Goal: Task Accomplishment & Management: Use online tool/utility

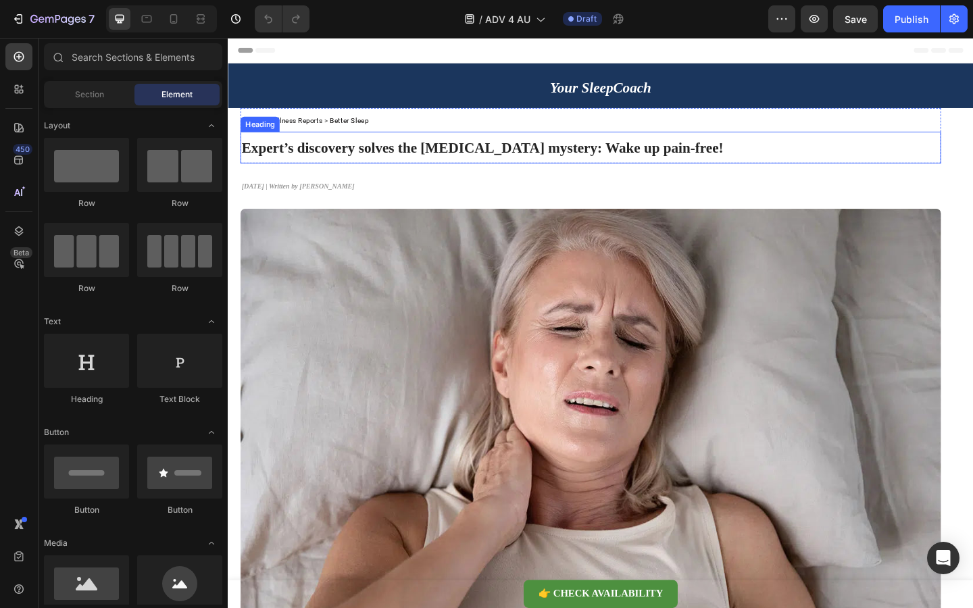
click at [384, 154] on strong "Expert’s discovery solves the neck pain mystery: Wake up pain-free!" at bounding box center [504, 157] width 524 height 17
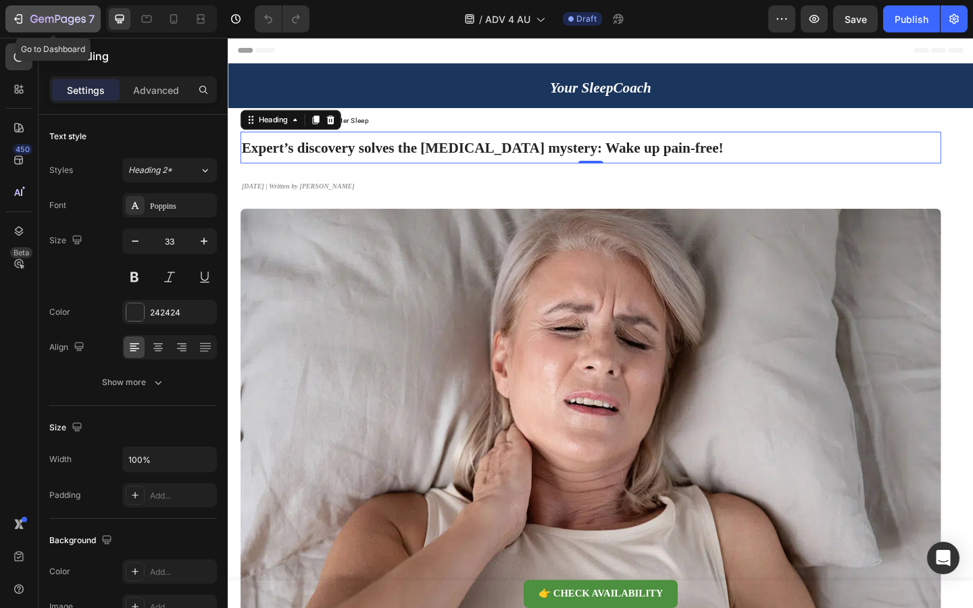
click at [69, 28] on button "7" at bounding box center [52, 18] width 95 height 27
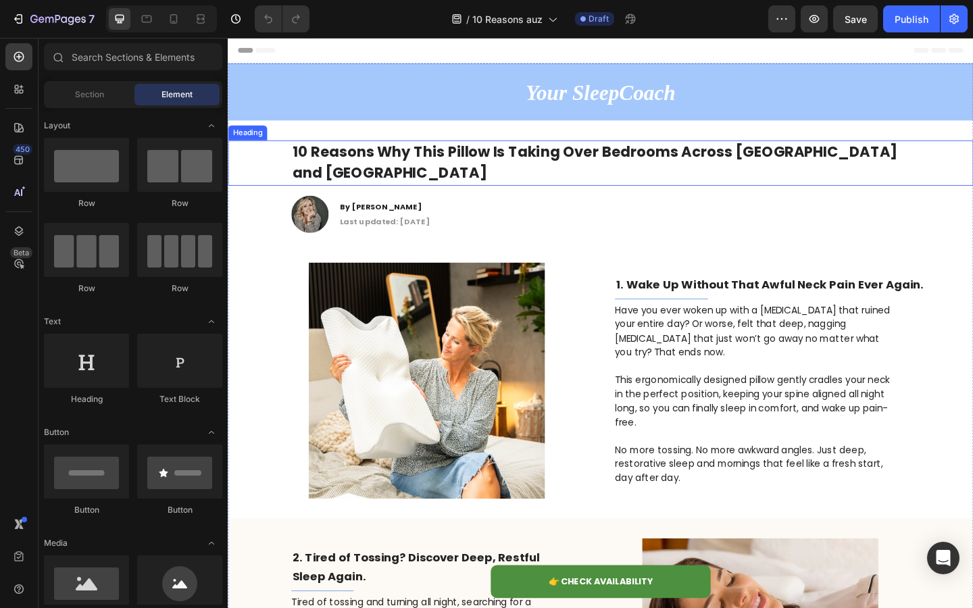
click at [552, 184] on h1 "10 Reasons Why This Pillow Is Taking Over Bedrooms Across [GEOGRAPHIC_DATA] and…" at bounding box center [632, 173] width 673 height 49
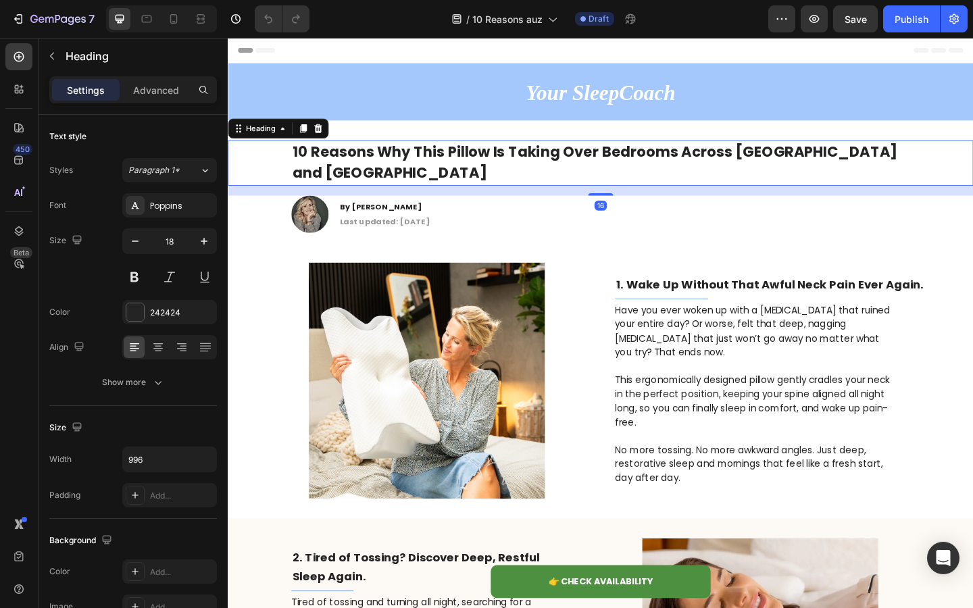
click at [552, 184] on h1 "10 Reasons Why This Pillow Is Taking Over Bedrooms Across [GEOGRAPHIC_DATA] and…" at bounding box center [632, 173] width 673 height 49
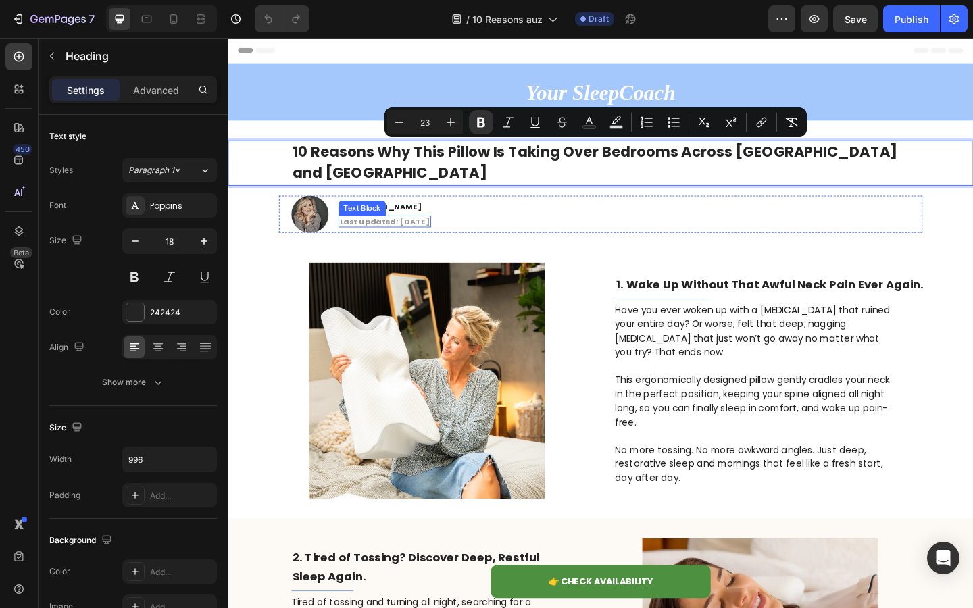
click at [378, 225] on div "Text Block" at bounding box center [374, 223] width 46 height 12
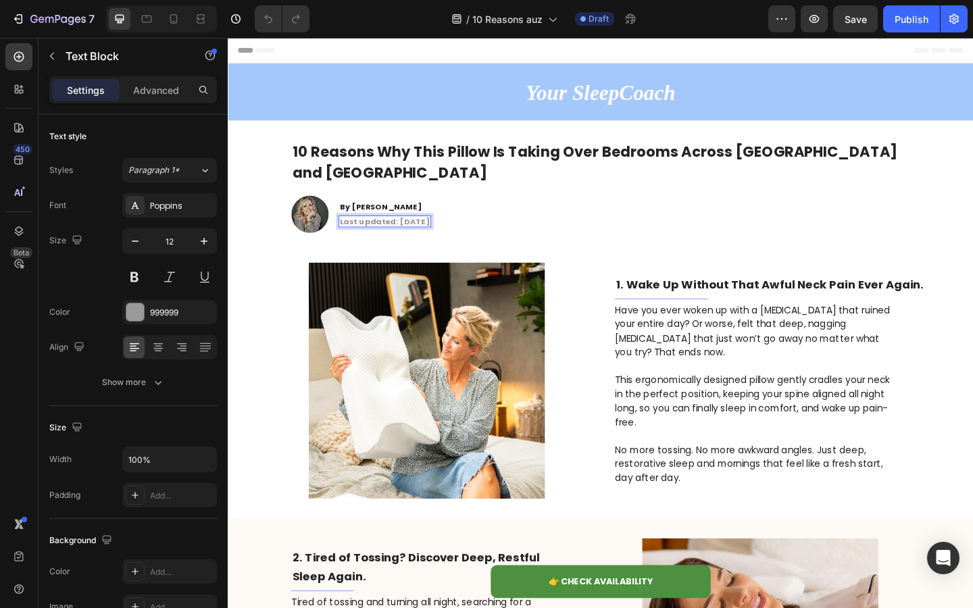
click at [409, 236] on strong "Last updated: [DATE]" at bounding box center [398, 237] width 98 height 11
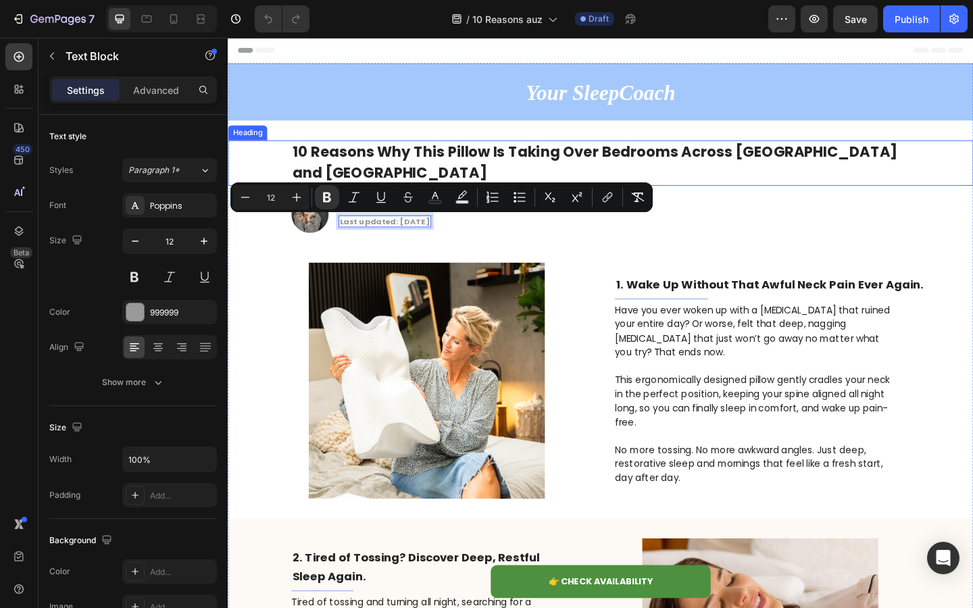
click at [436, 188] on p "⁠⁠⁠⁠⁠⁠⁠ 10 Reasons Why This Pillow Is Taking Over Bedrooms Across [GEOGRAPHIC_D…" at bounding box center [633, 174] width 670 height 47
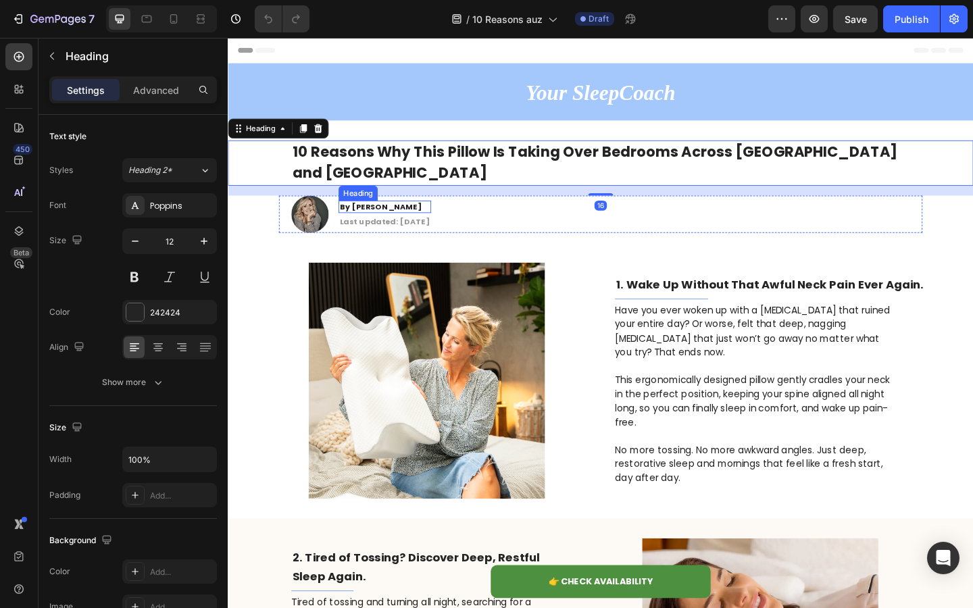
click at [382, 222] on strong "By [PERSON_NAME]" at bounding box center [393, 220] width 89 height 11
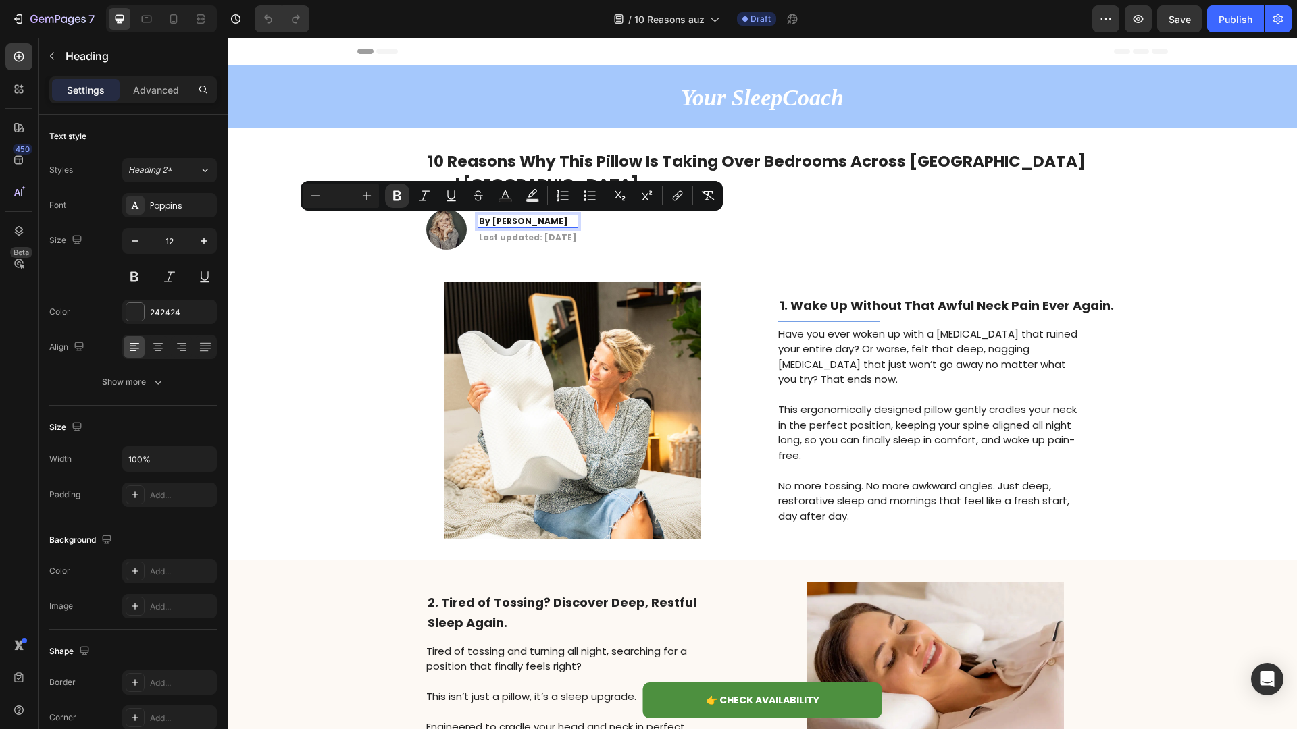
click at [547, 171] on strong "10 Reasons Why This Pillow Is Taking Over Bedrooms Across [GEOGRAPHIC_DATA] and…" at bounding box center [757, 173] width 658 height 45
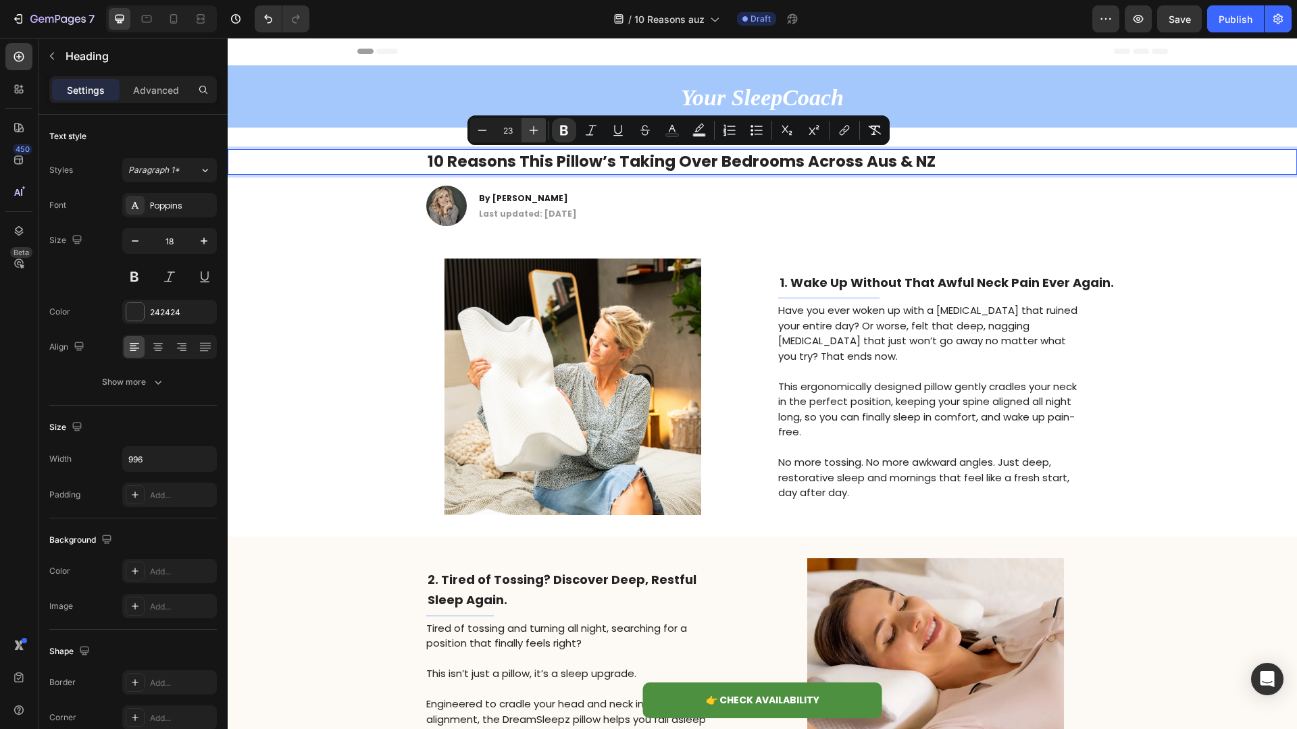
click at [528, 131] on icon "Editor contextual toolbar" at bounding box center [534, 131] width 14 height 14
type input "26"
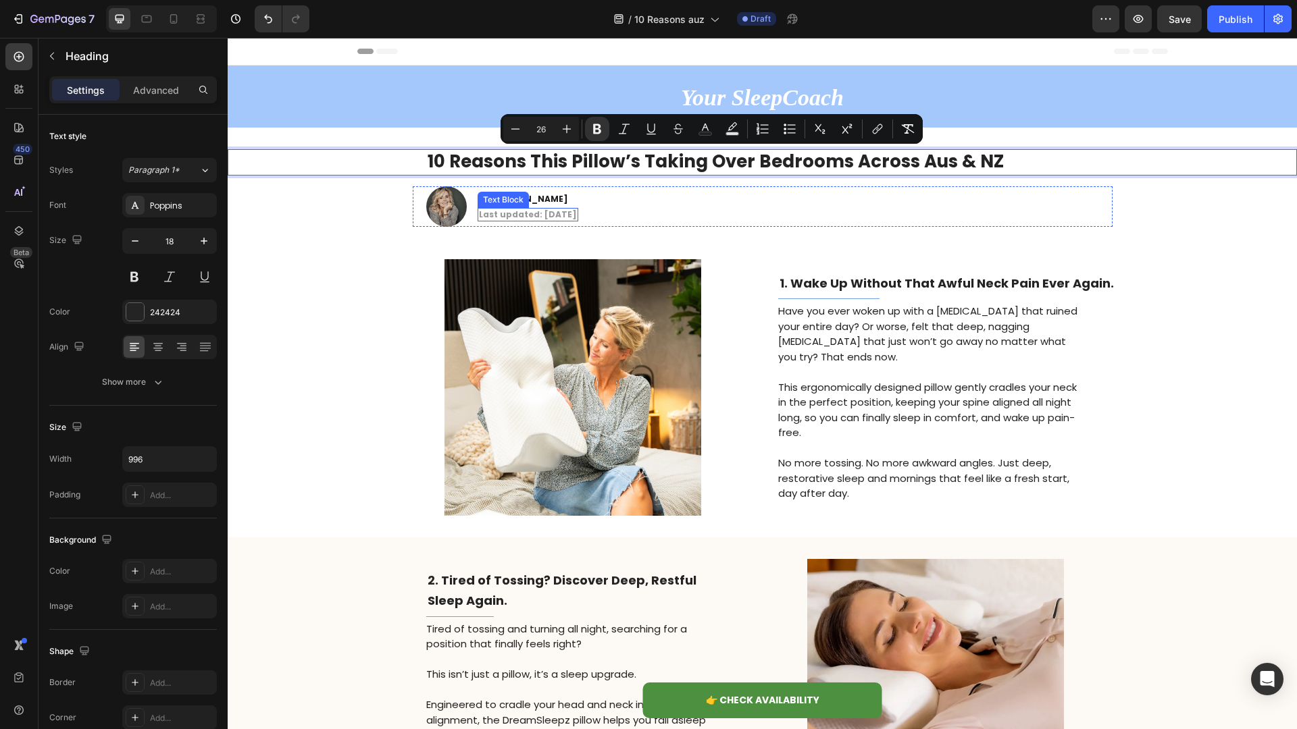
click at [552, 216] on strong "Last updated: [DATE]" at bounding box center [528, 214] width 98 height 11
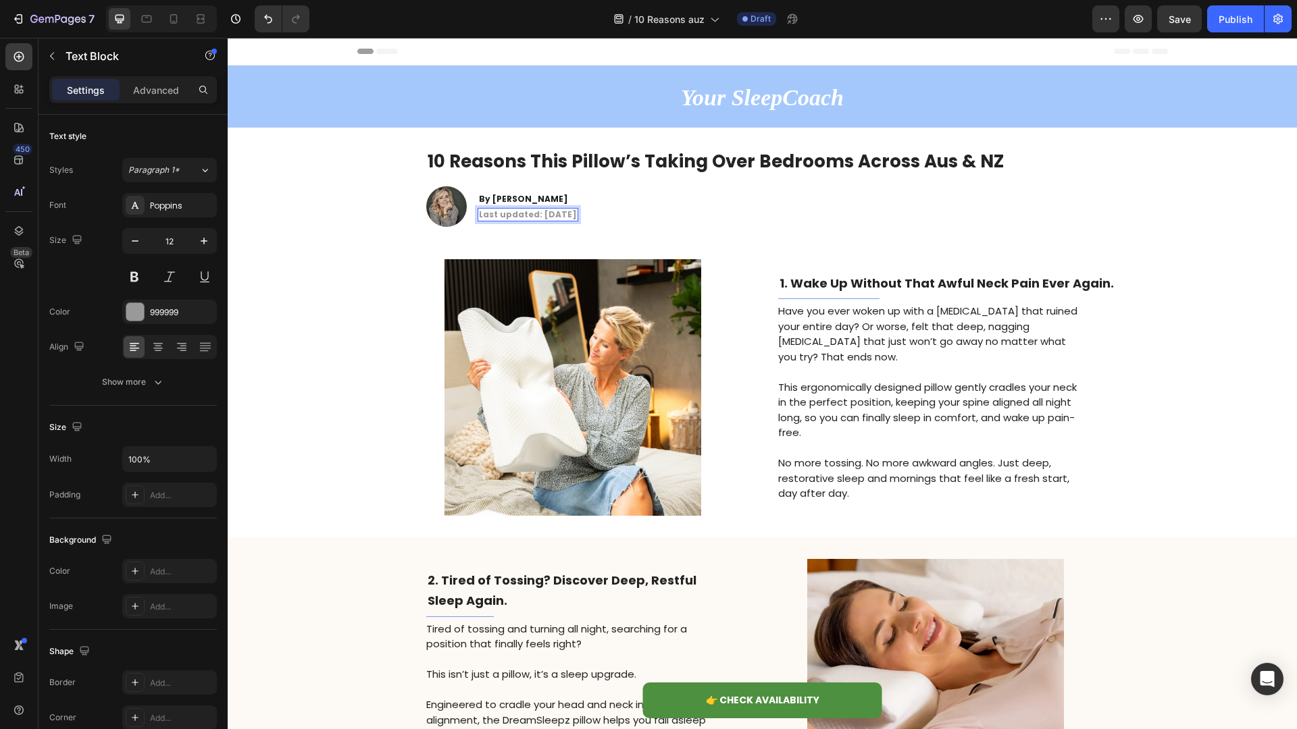
click at [552, 216] on strong "Last updated: [DATE]" at bounding box center [528, 214] width 98 height 11
click at [912, 290] on strong "﻿1. Wake Up Without That Awful [MEDICAL_DATA] Ever Again." at bounding box center [946, 283] width 334 height 17
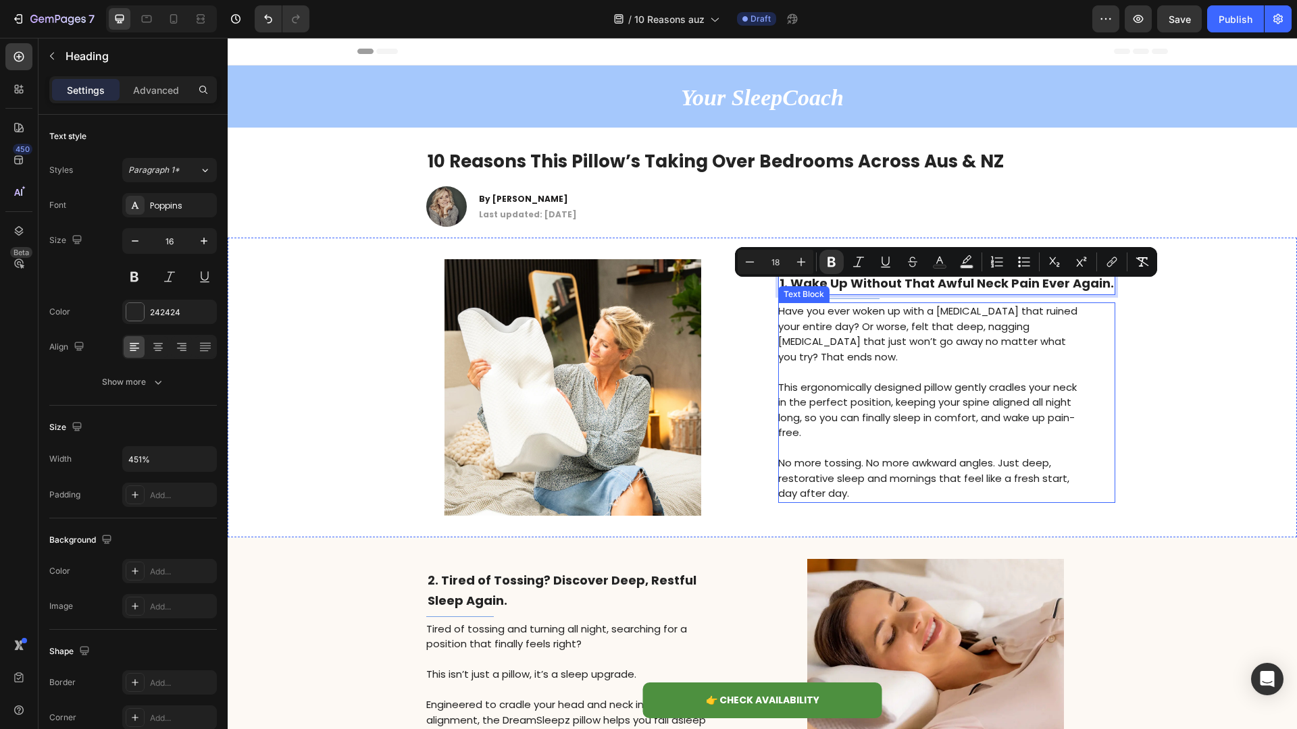
click at [846, 401] on p "This ergonomically designed pillow gently cradles your neck in the perfect posi…" at bounding box center [929, 410] width 303 height 61
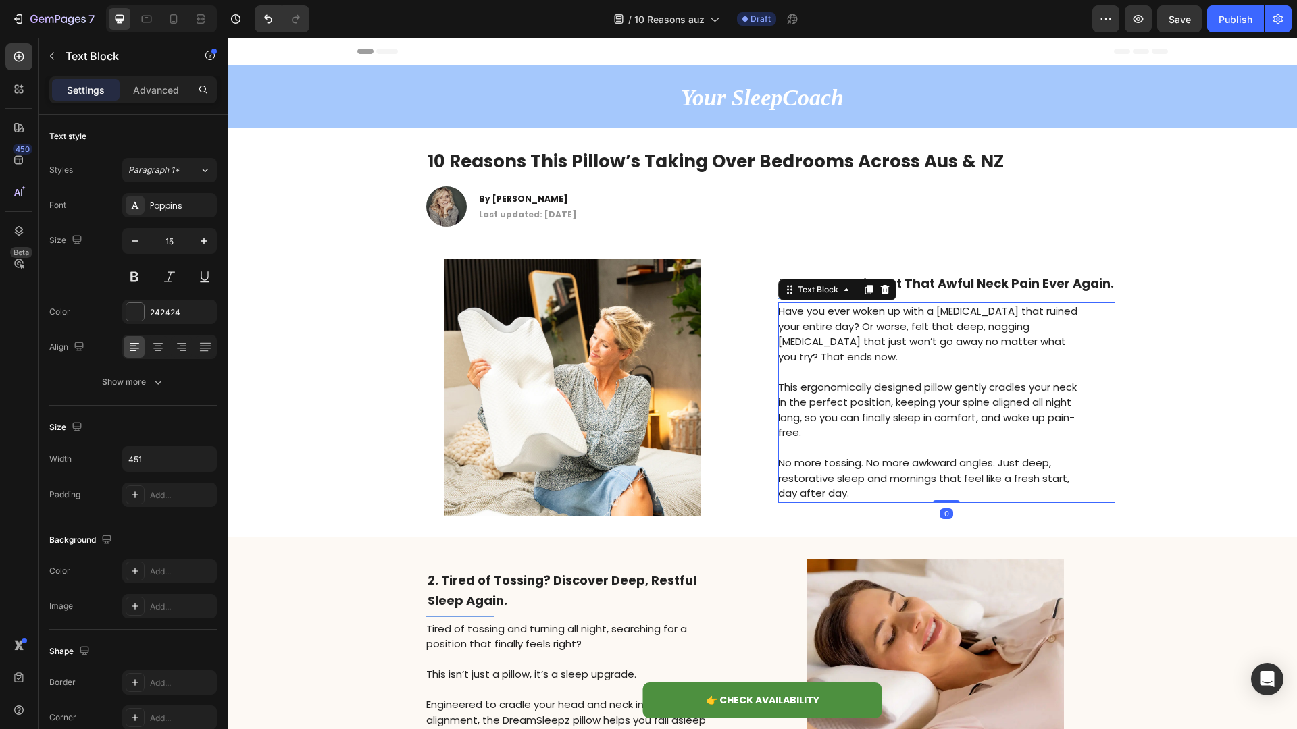
click at [846, 401] on p "This ergonomically designed pillow gently cradles your neck in the perfect posi…" at bounding box center [929, 410] width 303 height 61
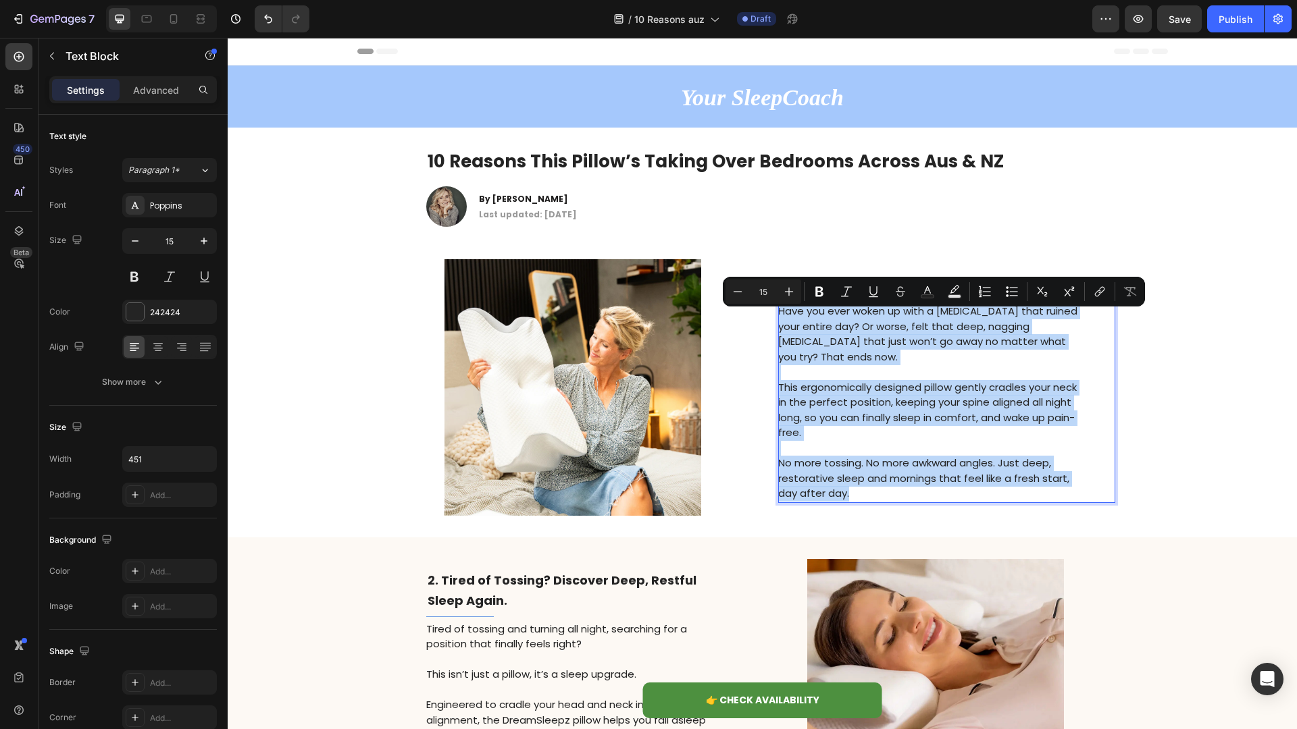
click at [570, 360] on img at bounding box center [573, 387] width 326 height 257
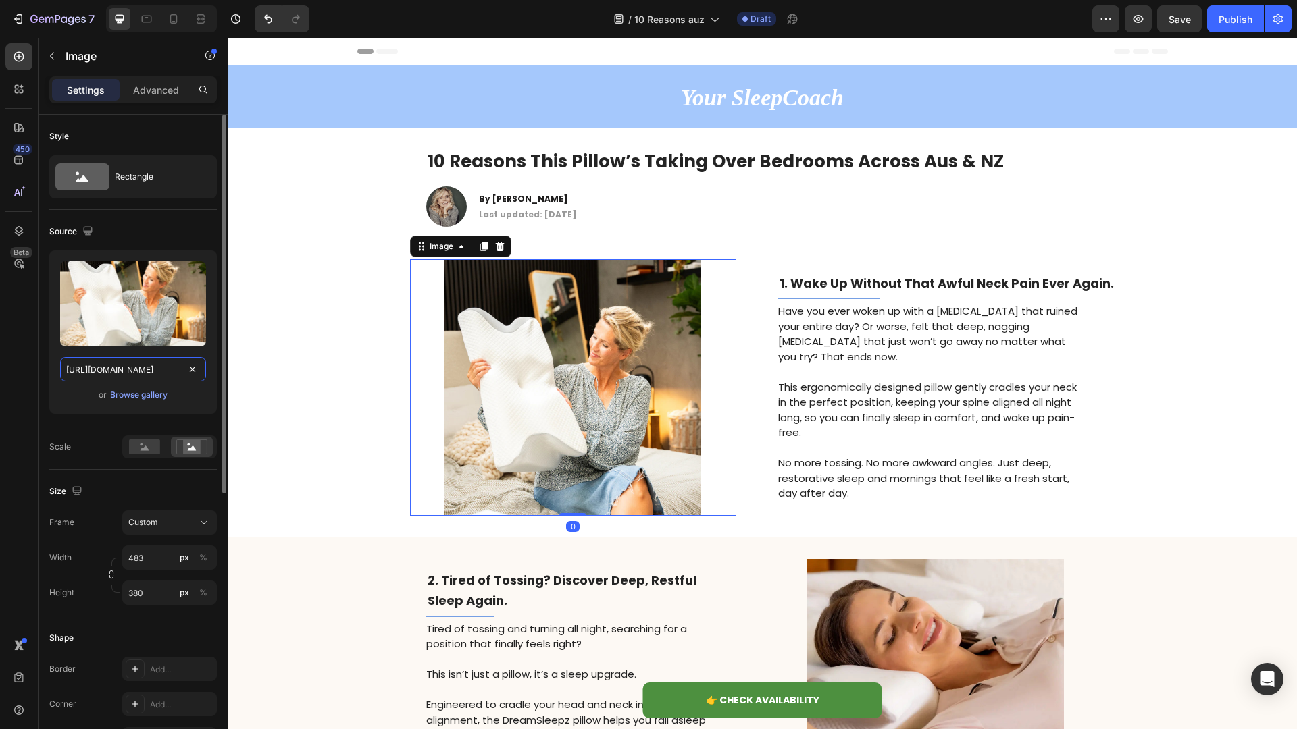
click at [167, 365] on input "[URL][DOMAIN_NAME]" at bounding box center [133, 369] width 146 height 24
click at [131, 392] on div "Browse gallery" at bounding box center [138, 395] width 57 height 12
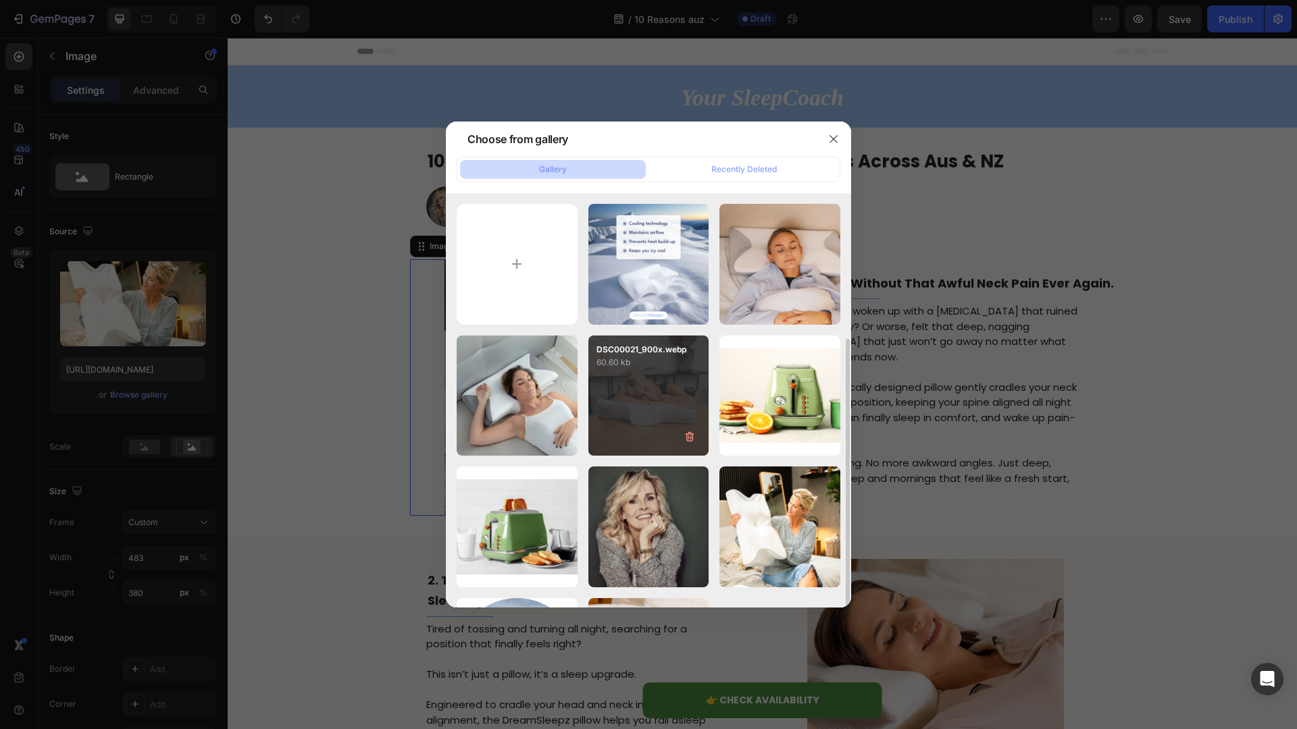
scroll to position [122, 0]
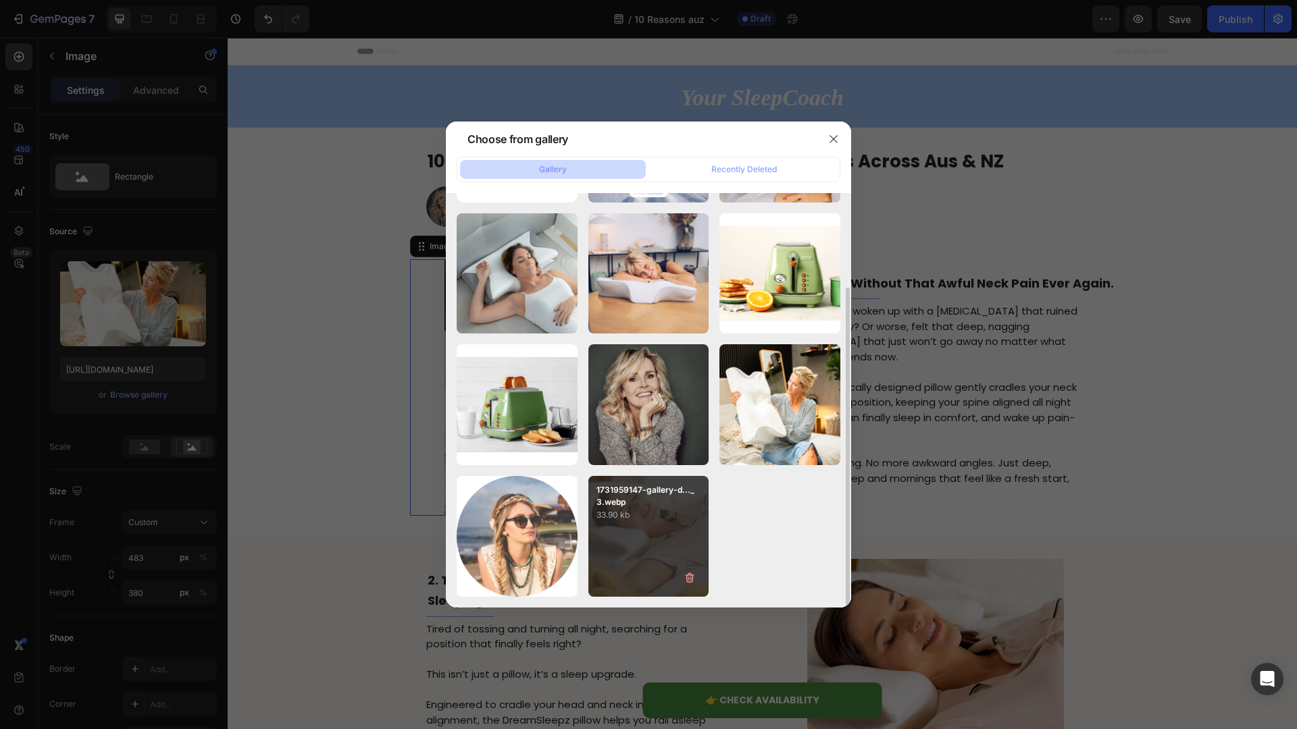
click at [641, 515] on p "33.90 kb" at bounding box center [648, 516] width 105 height 14
type input "[URL][DOMAIN_NAME]"
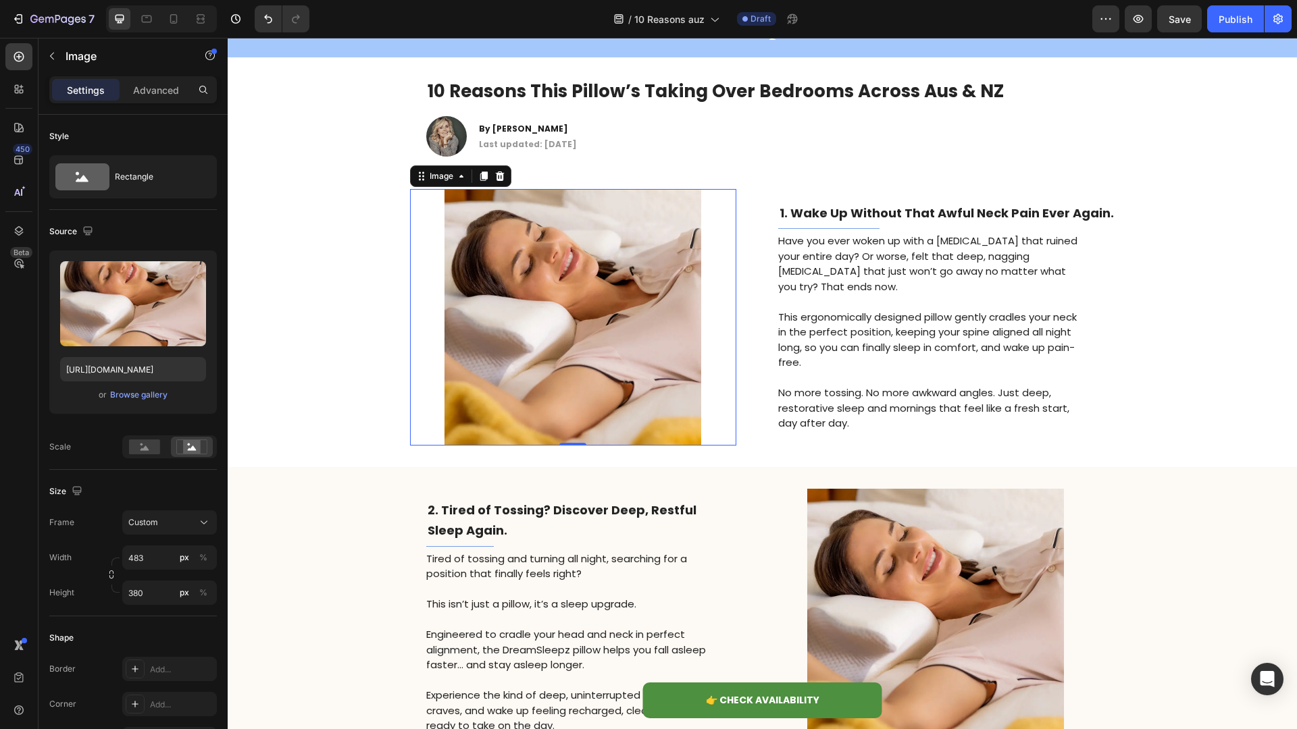
scroll to position [80, 0]
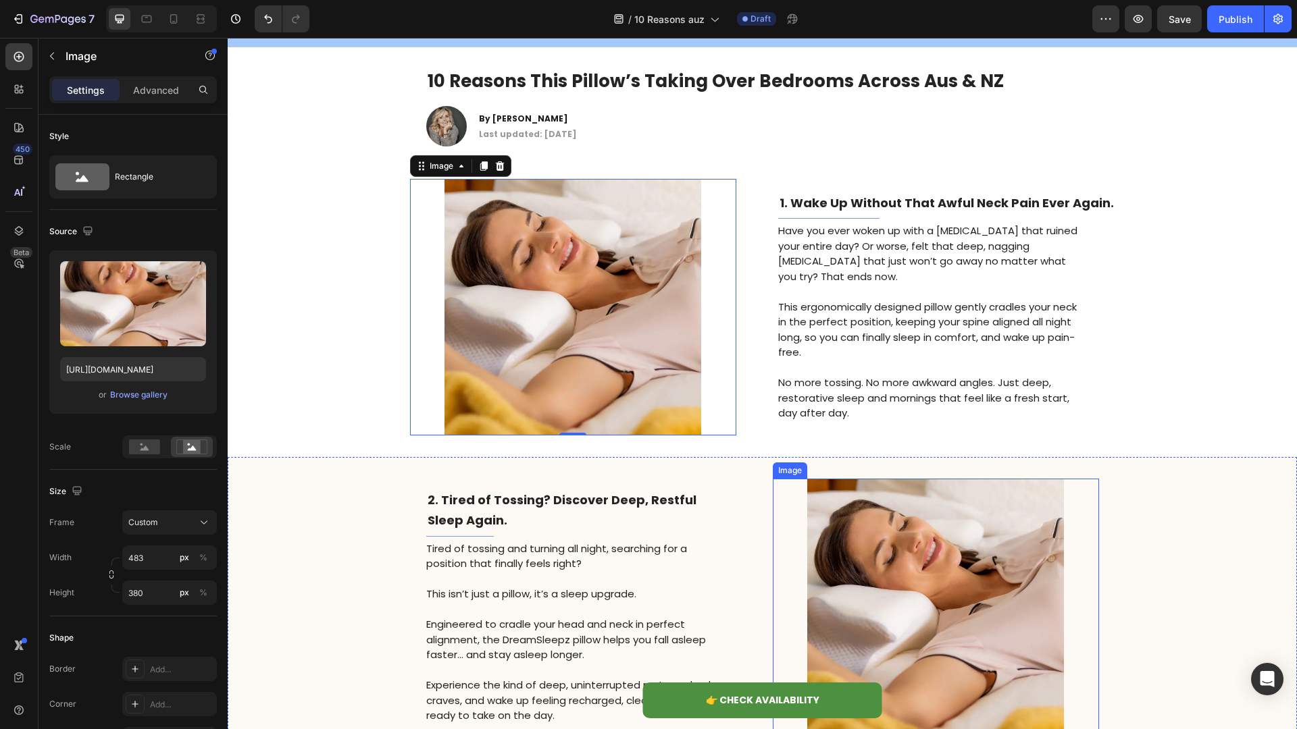
click at [929, 542] on img at bounding box center [936, 607] width 326 height 257
click at [916, 564] on img at bounding box center [936, 607] width 326 height 257
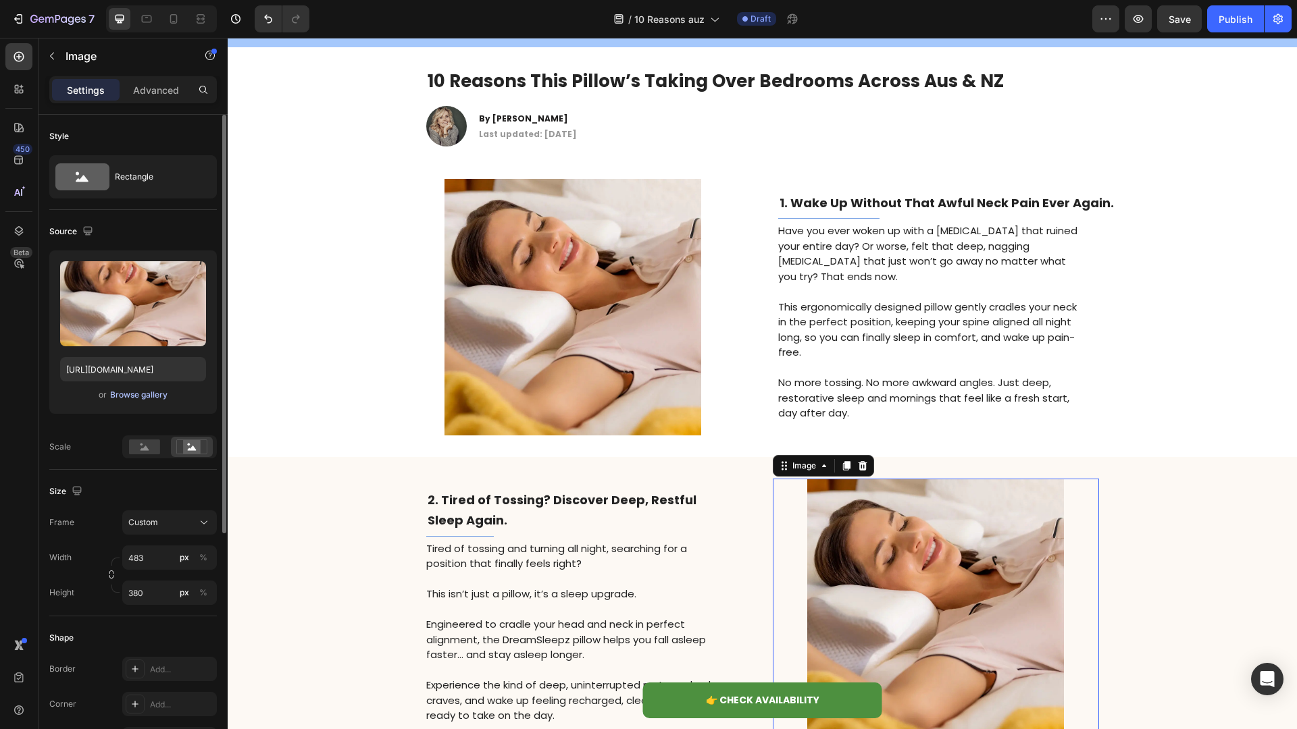
click at [149, 399] on div "Browse gallery" at bounding box center [138, 395] width 57 height 12
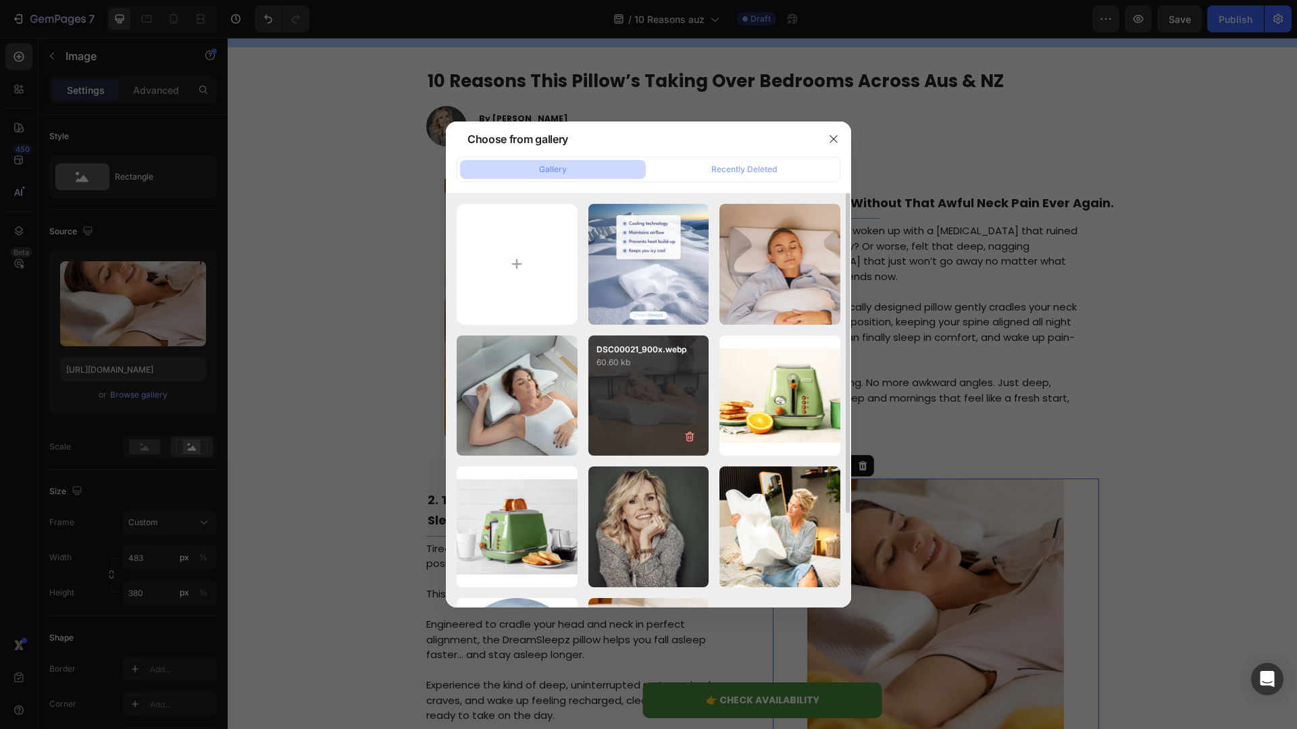
scroll to position [122, 0]
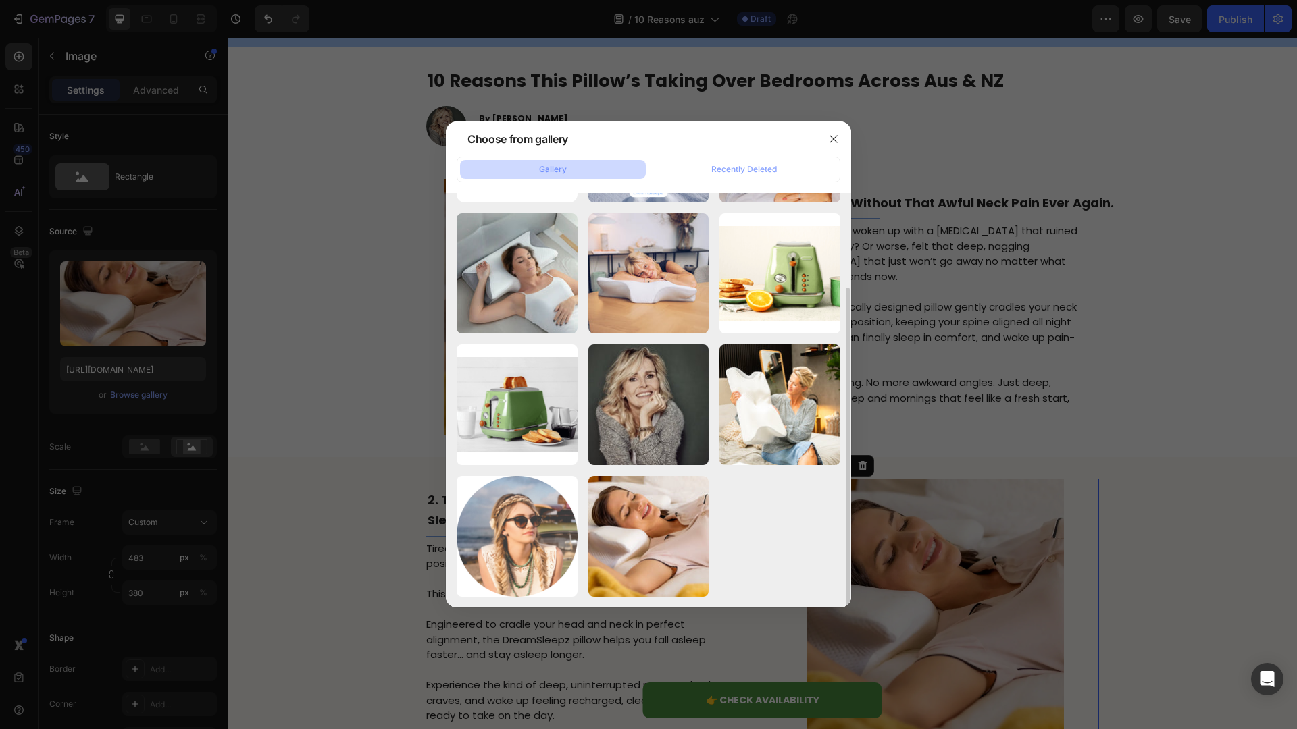
click at [763, 341] on div "USSS.png 1026.84 kb fsd_1800x1800_2_900x.webp 63.92 kb 1731865871-V0103201_..._…" at bounding box center [649, 339] width 384 height 515
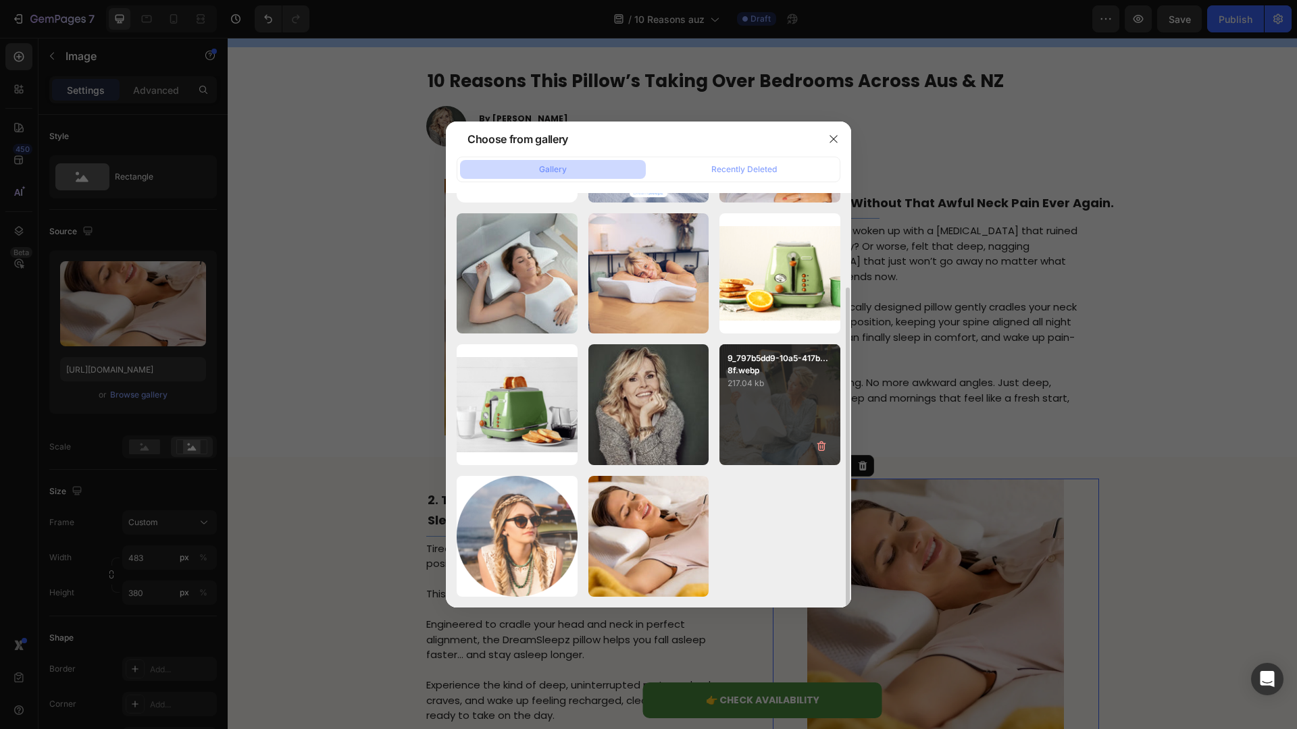
click at [767, 382] on p "217.04 kb" at bounding box center [779, 384] width 105 height 14
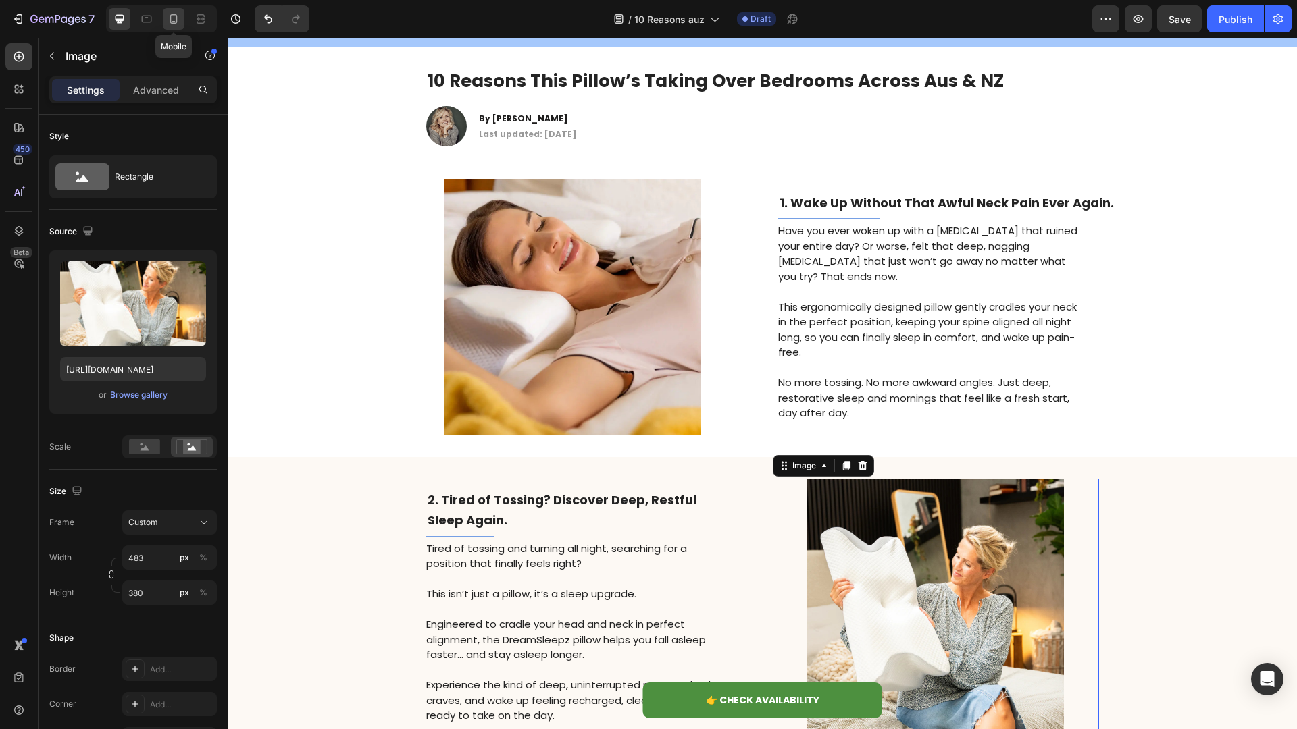
click at [176, 22] on icon at bounding box center [173, 18] width 7 height 9
type input "[URL][DOMAIN_NAME]"
type input "335"
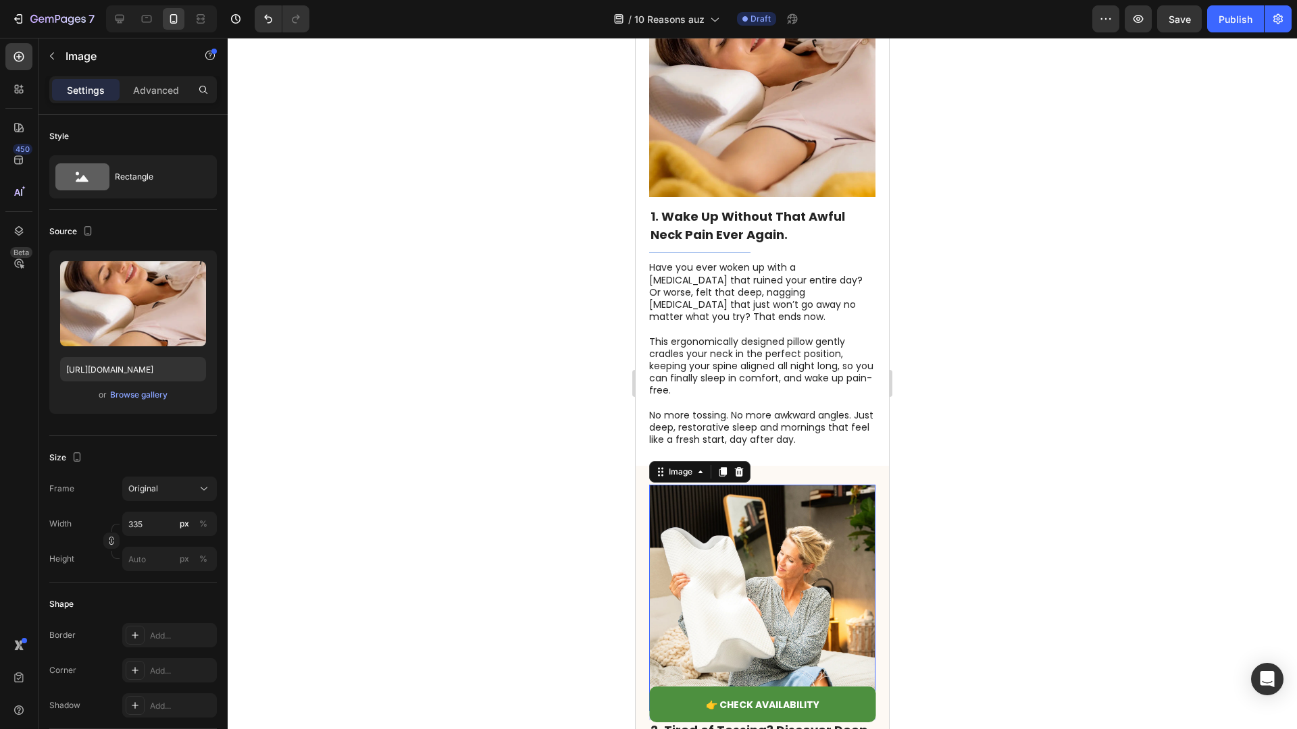
scroll to position [223, 0]
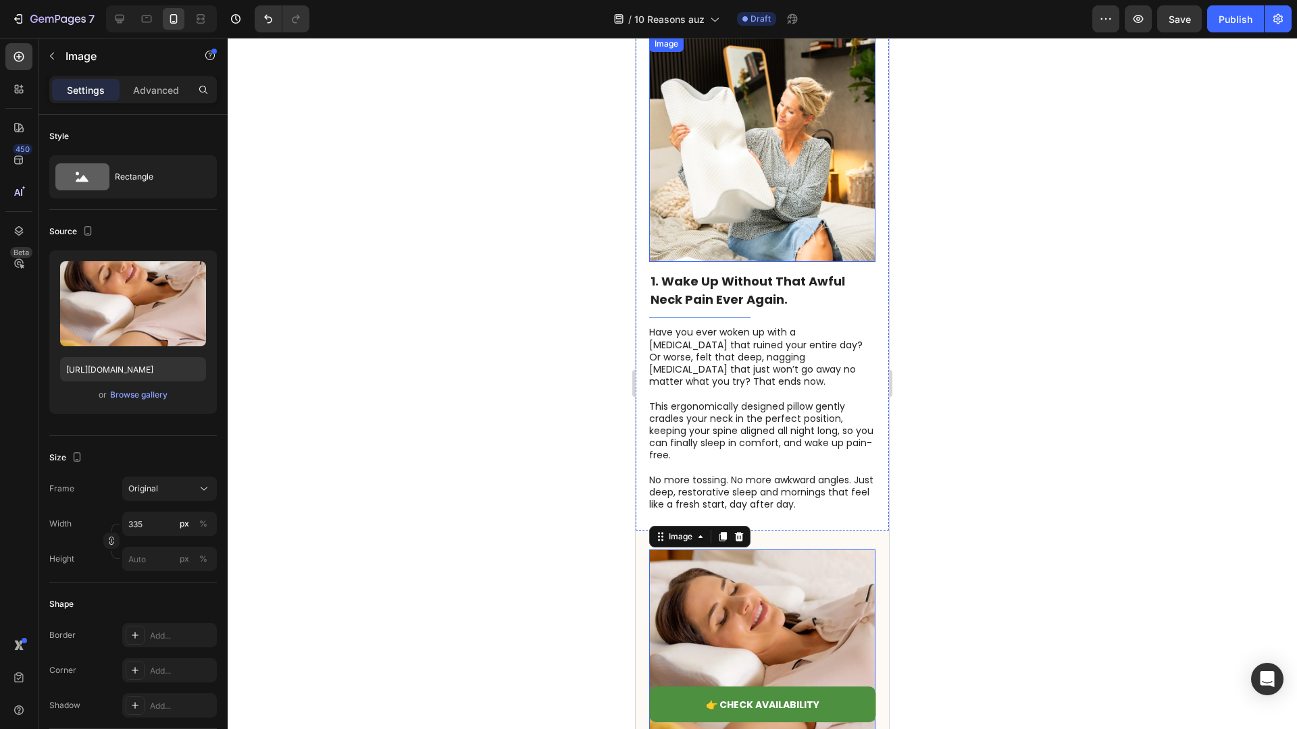
click at [723, 176] on img at bounding box center [762, 149] width 226 height 226
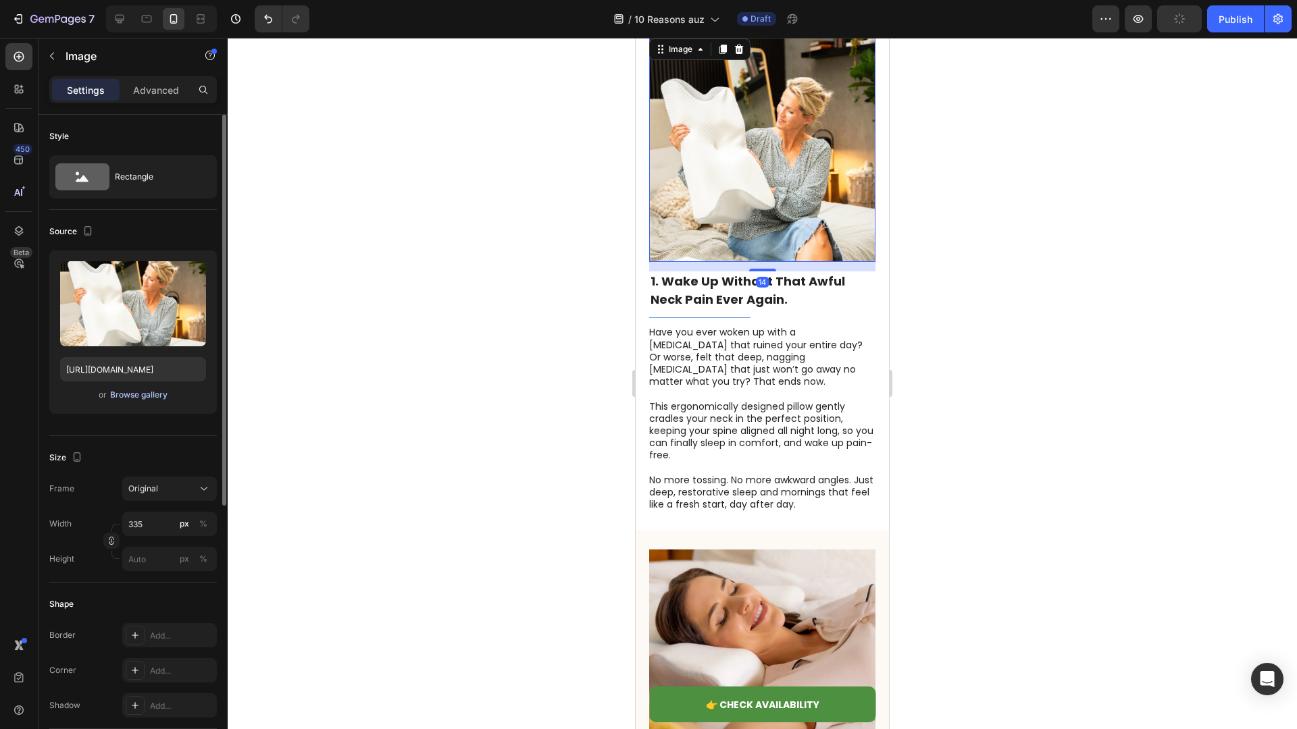
click at [139, 389] on div "Browse gallery" at bounding box center [138, 395] width 57 height 12
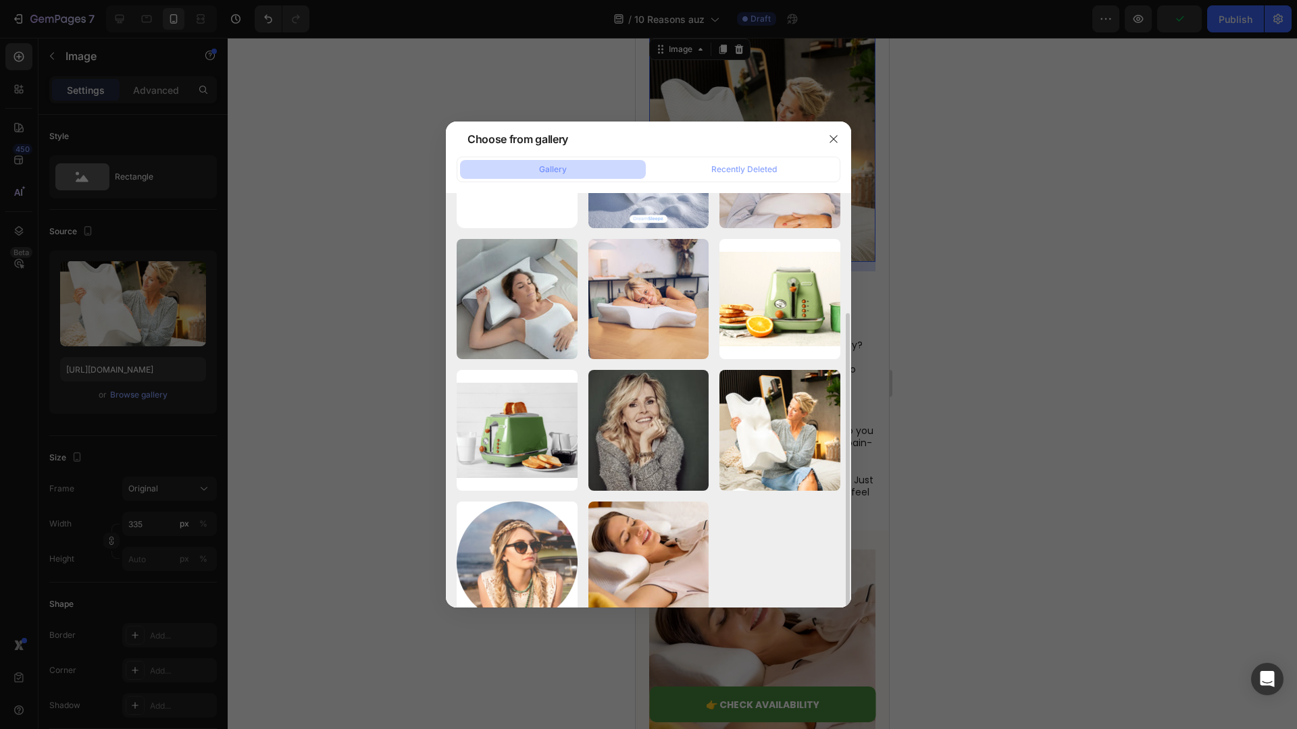
scroll to position [122, 0]
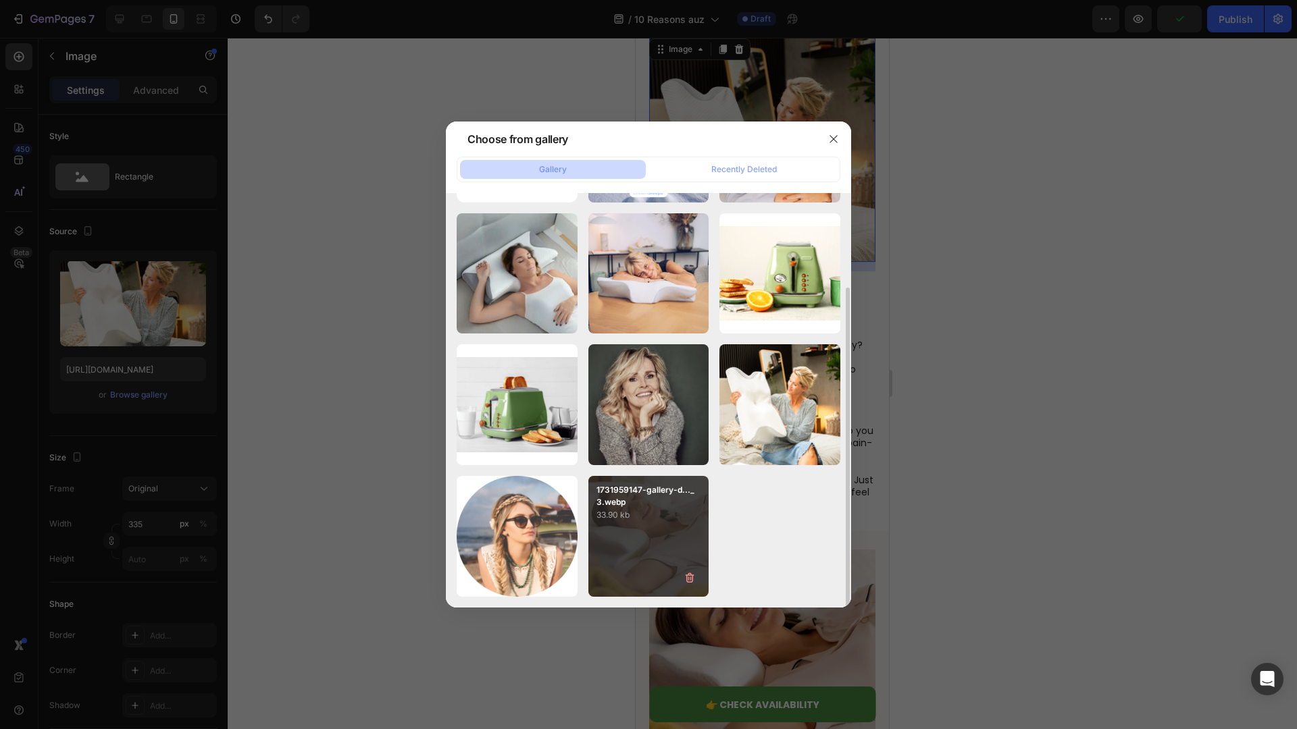
click at [648, 539] on div "1731959147-gallery-d..._3.webp 33.90 kb" at bounding box center [648, 536] width 121 height 121
type input "[URL][DOMAIN_NAME]"
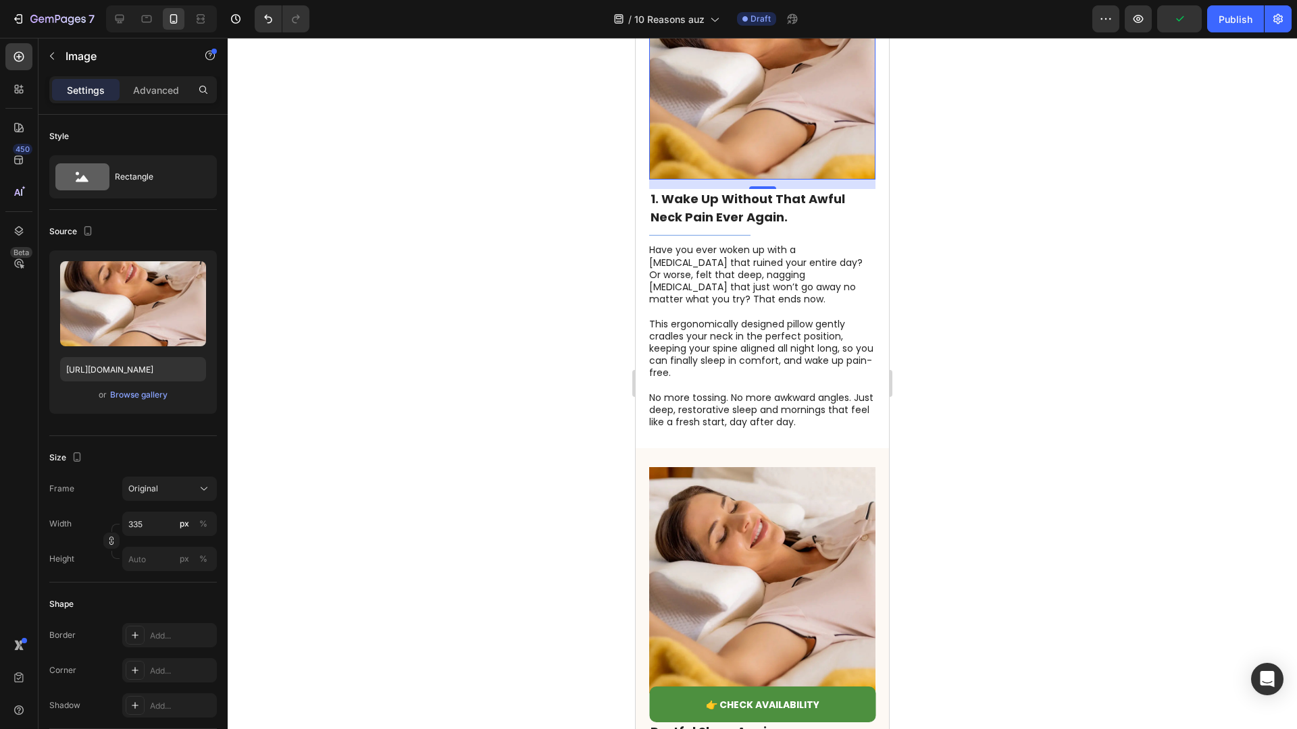
scroll to position [321, 0]
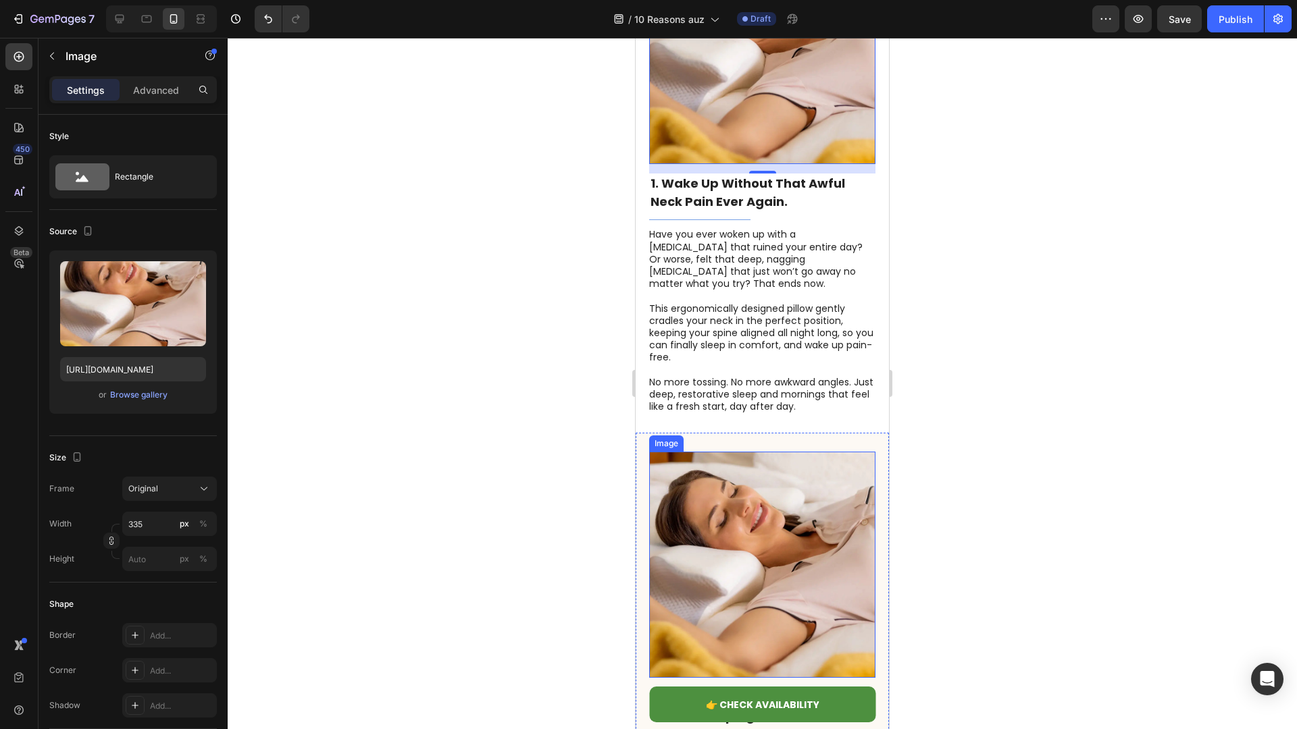
click at [732, 526] on img at bounding box center [762, 565] width 226 height 226
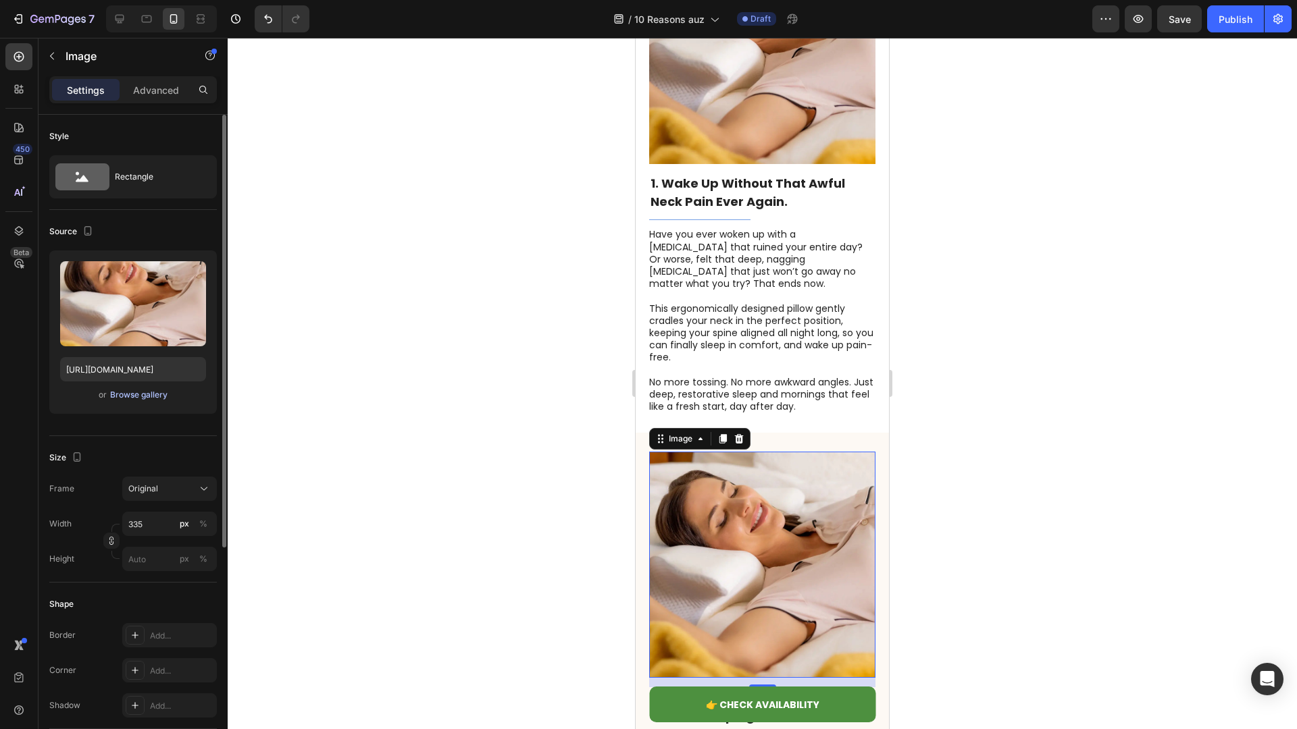
click at [148, 401] on div "Browse gallery" at bounding box center [138, 395] width 57 height 12
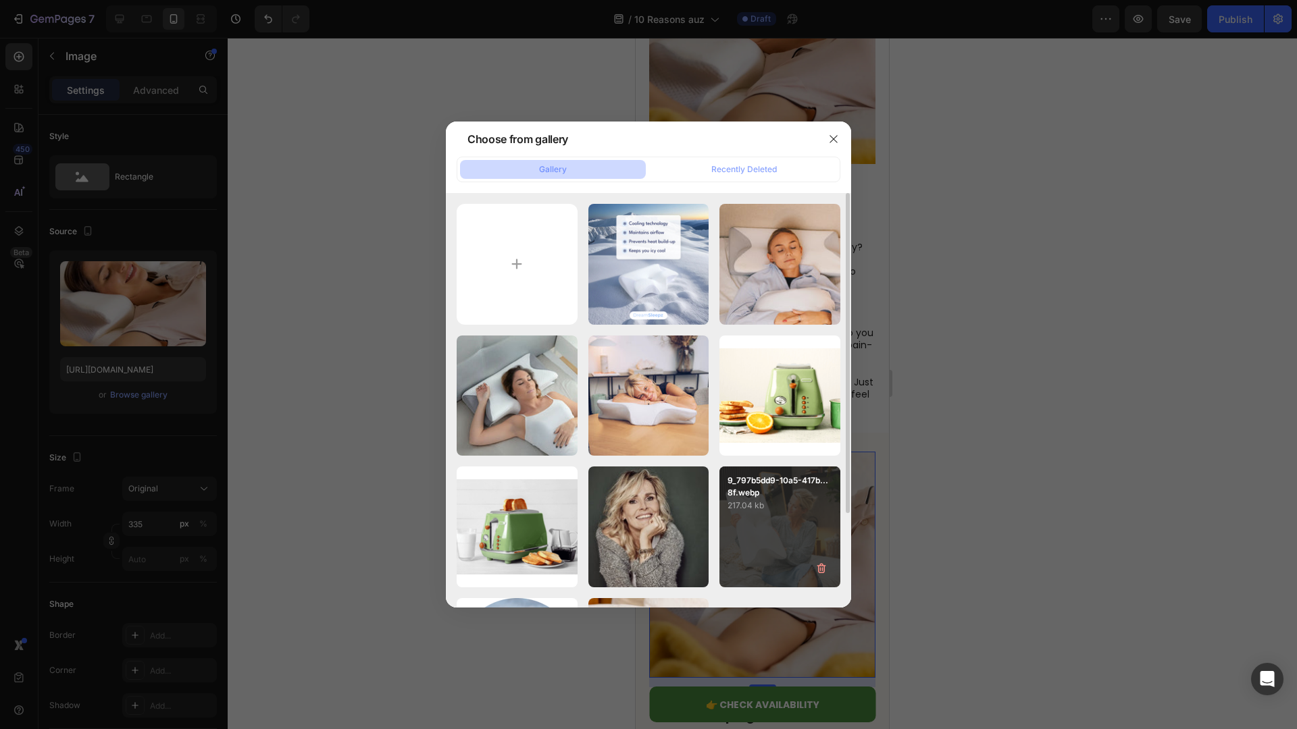
click at [778, 511] on p "217.04 kb" at bounding box center [779, 506] width 105 height 14
type input "[URL][DOMAIN_NAME]"
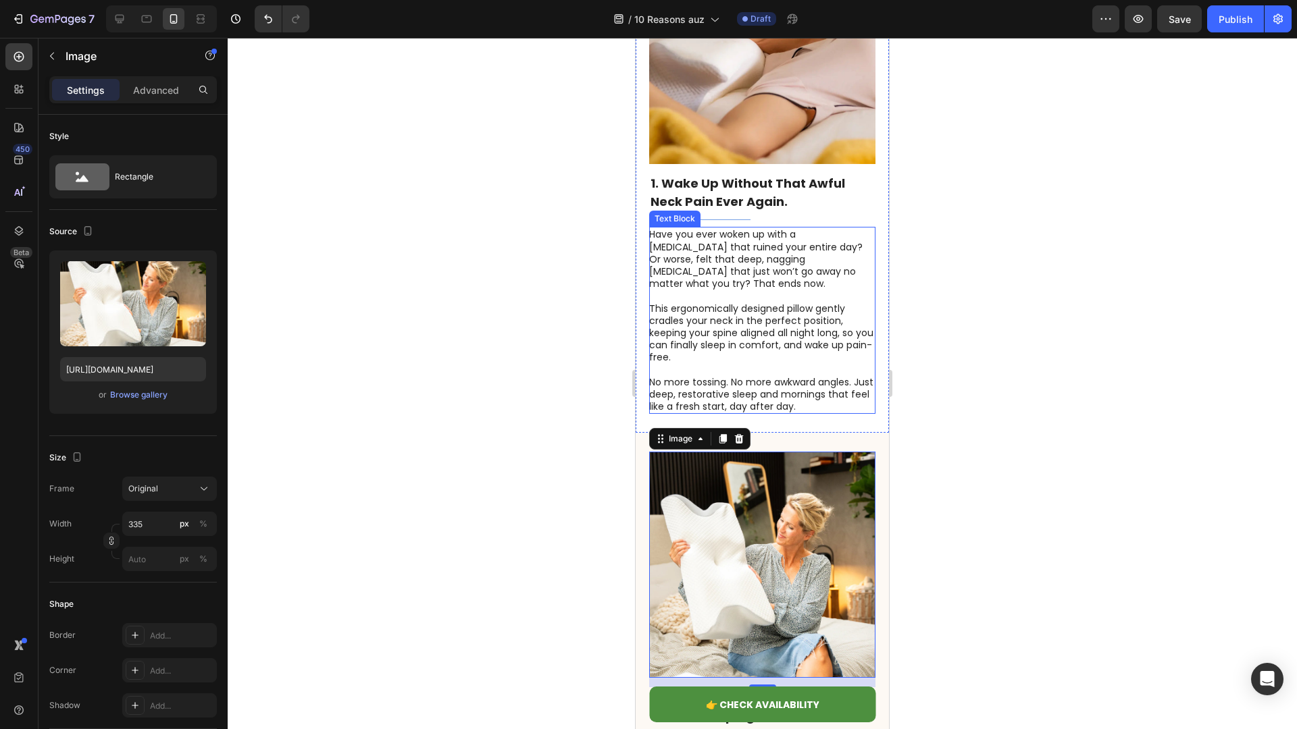
scroll to position [0, 0]
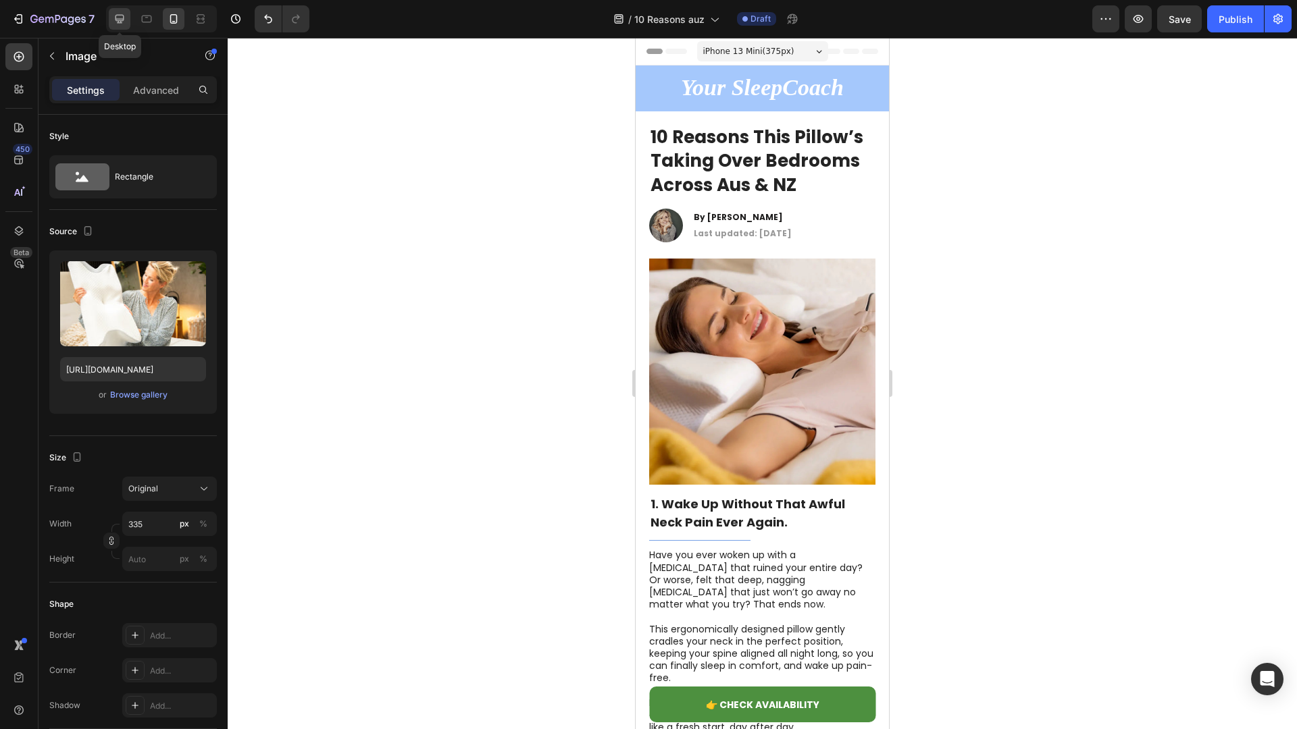
click at [122, 23] on icon at bounding box center [119, 19] width 9 height 9
type input "483"
type input "380"
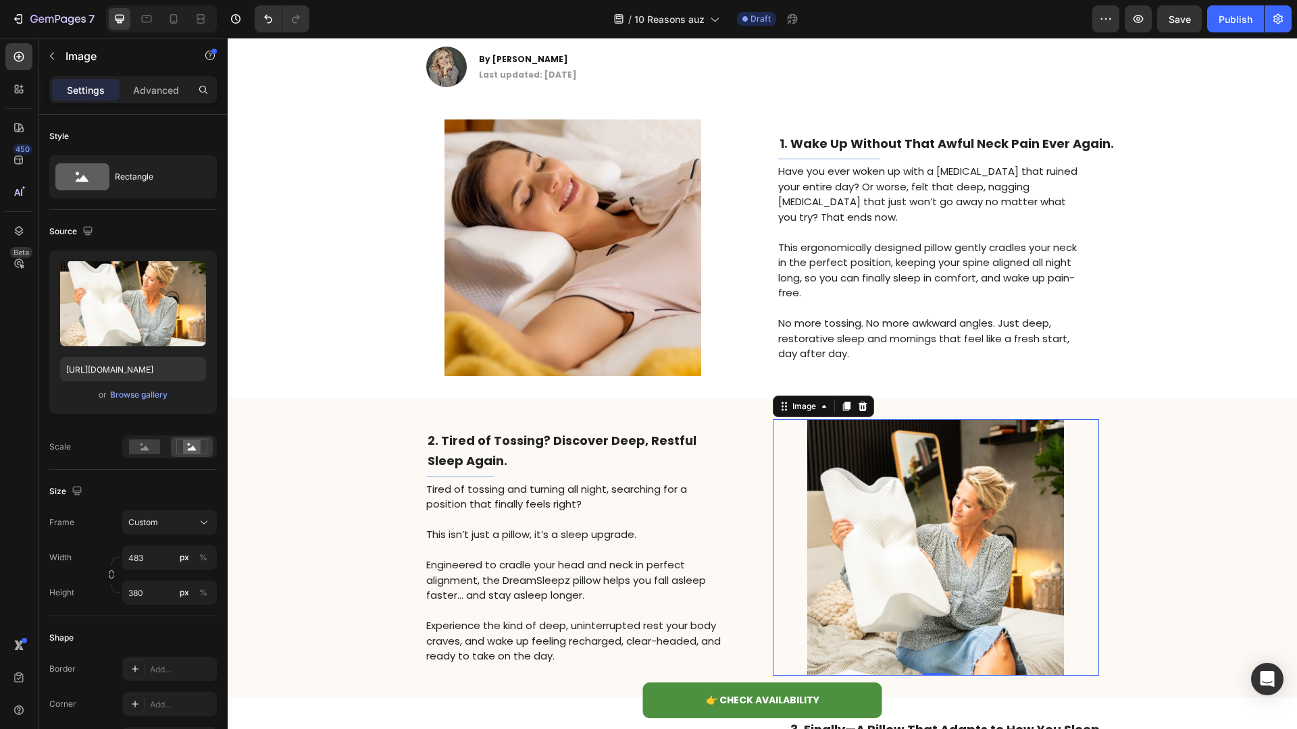
scroll to position [55, 0]
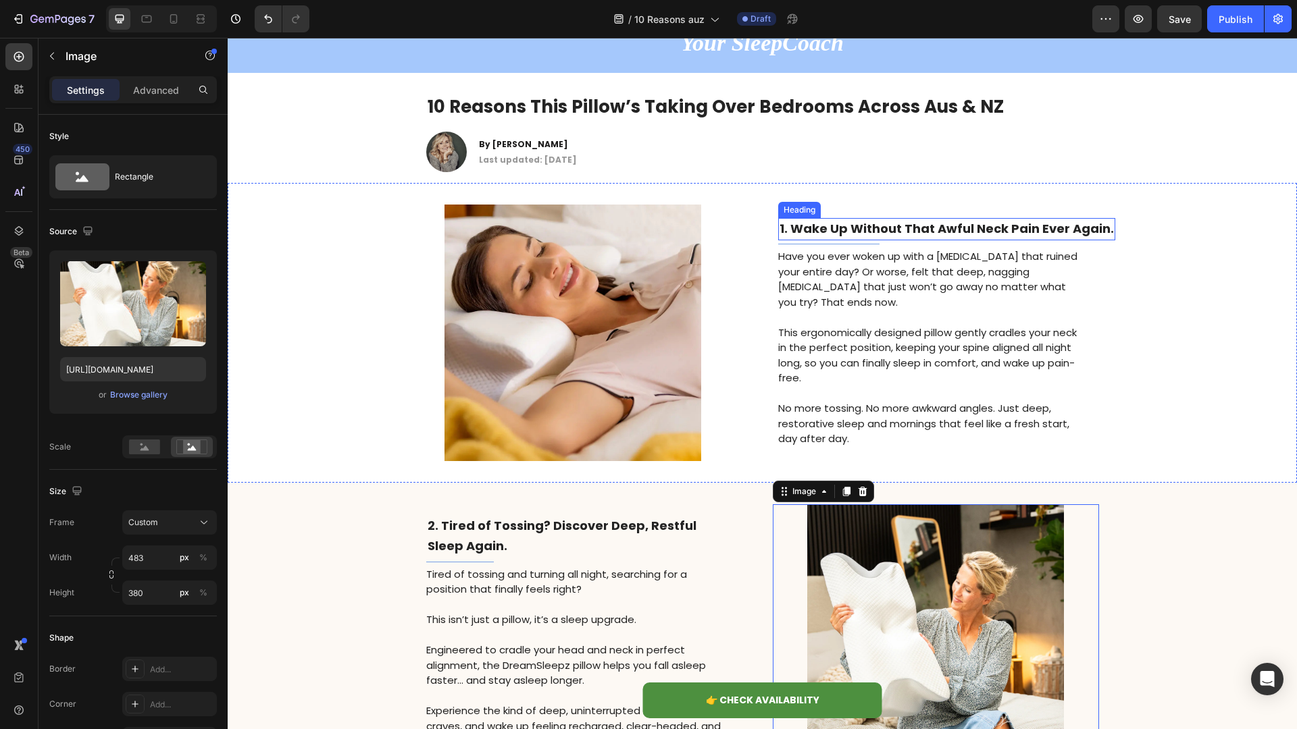
click at [927, 236] on strong "﻿1. Wake Up Without That Awful [MEDICAL_DATA] Ever Again." at bounding box center [946, 228] width 334 height 17
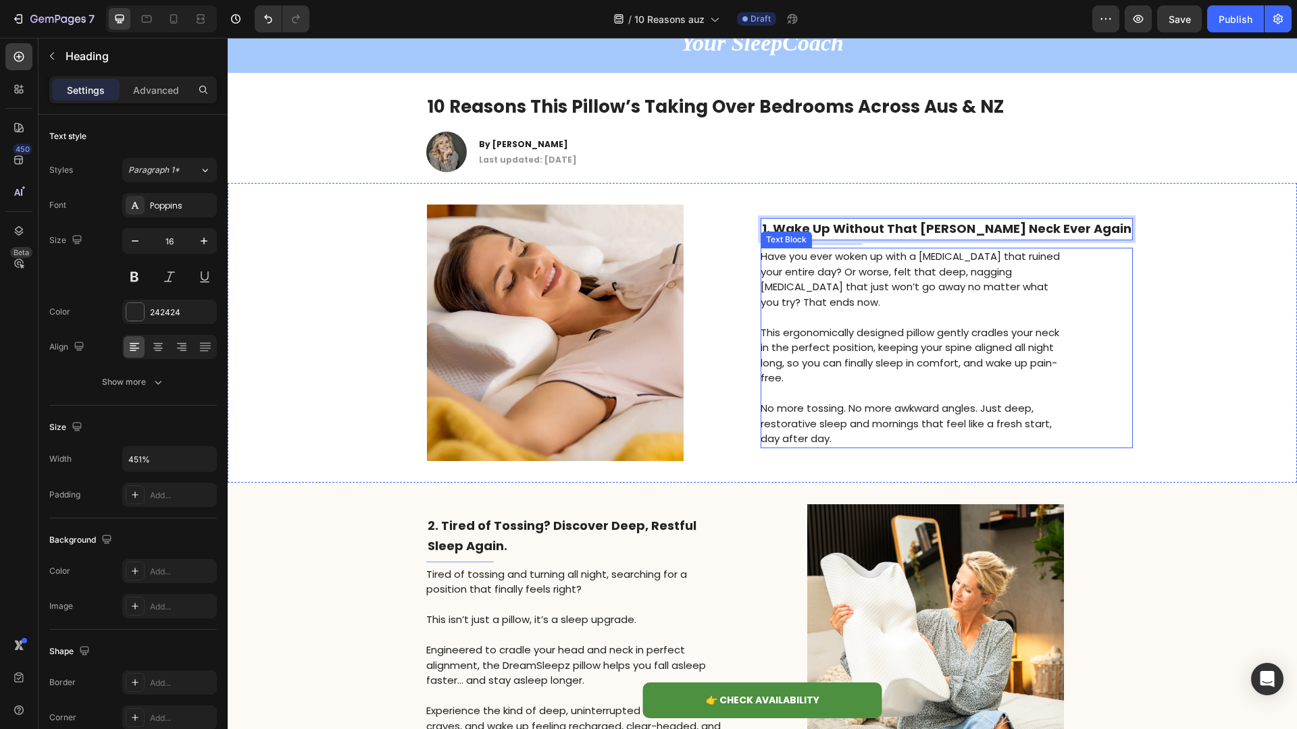
click at [899, 369] on p "This ergonomically designed pillow gently cradles your neck in the perfect posi…" at bounding box center [911, 356] width 303 height 61
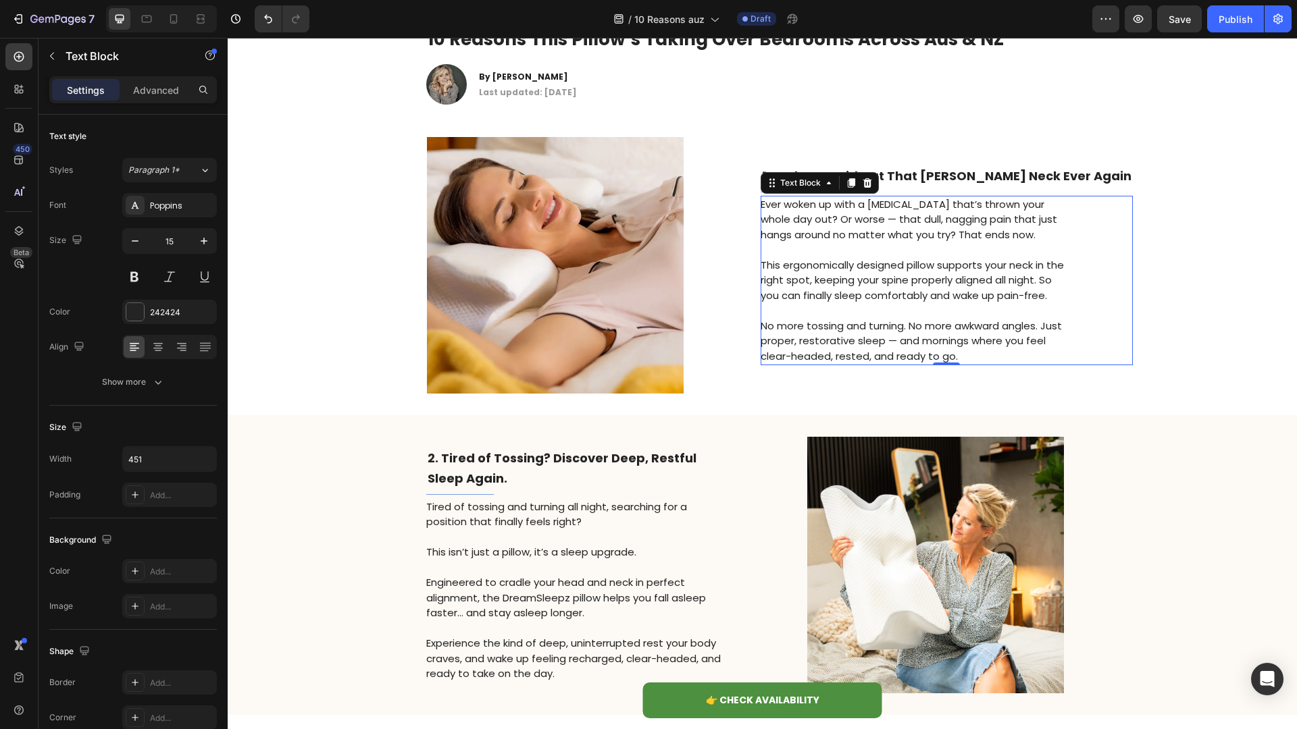
scroll to position [165, 0]
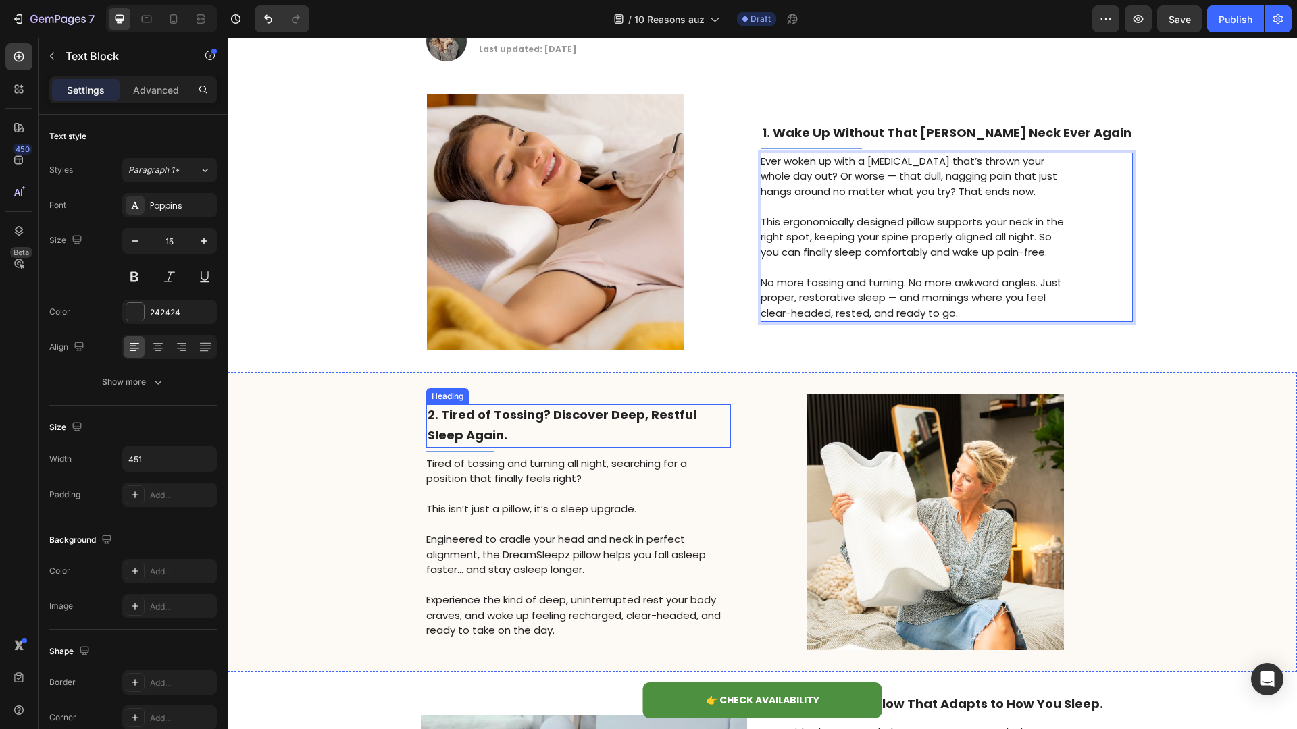
click at [491, 430] on h2 "﻿2. Tired of Tossing? Discover Deep, Restful Sleep Again." at bounding box center [578, 426] width 305 height 43
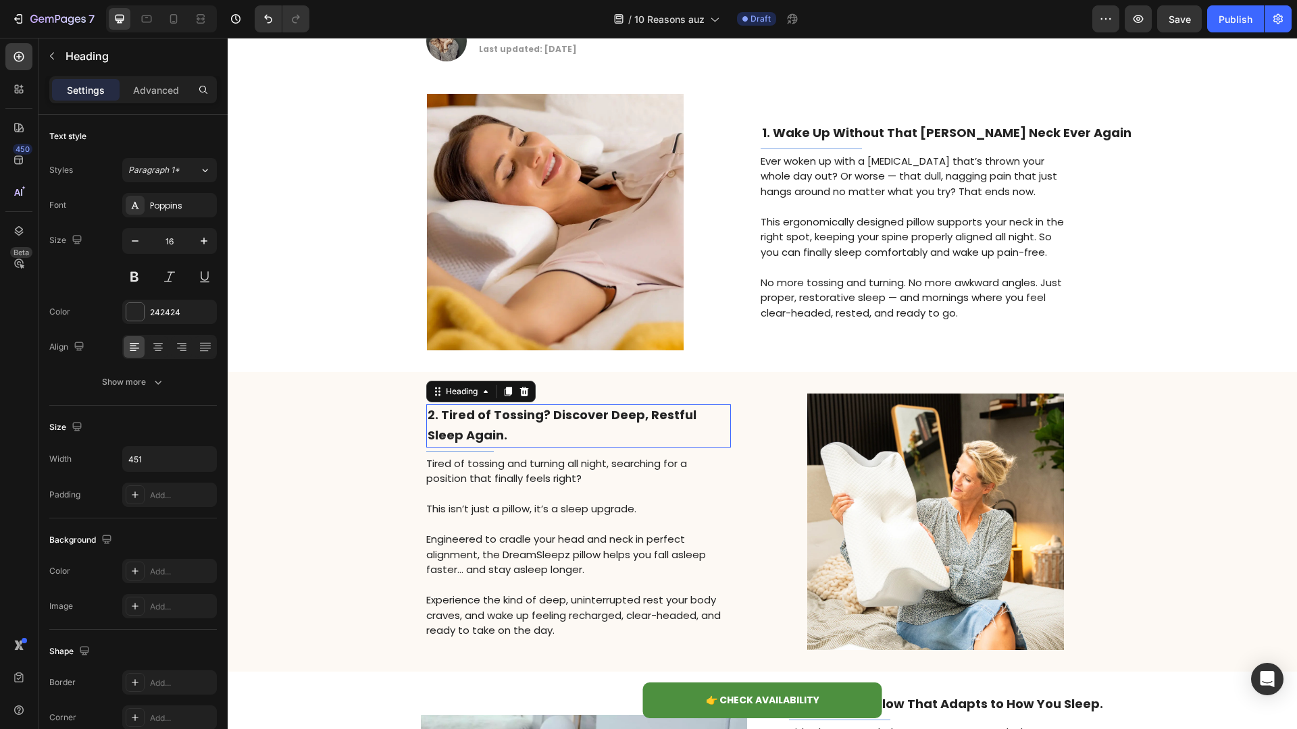
click at [491, 430] on h2 "﻿2. Tired of Tossing? Discover Deep, Restful Sleep Again." at bounding box center [578, 426] width 305 height 43
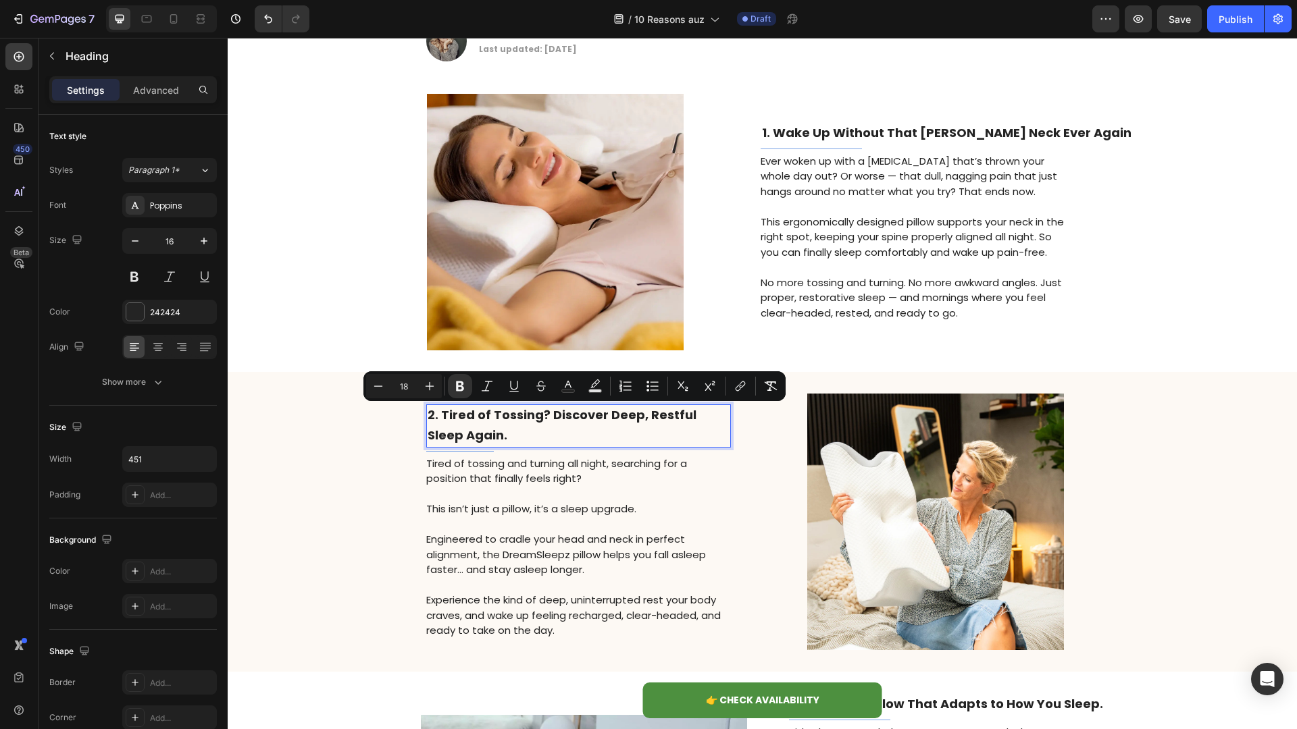
click at [541, 515] on p "This isn’t just a pillow, it’s a sleep upgrade." at bounding box center [577, 510] width 303 height 16
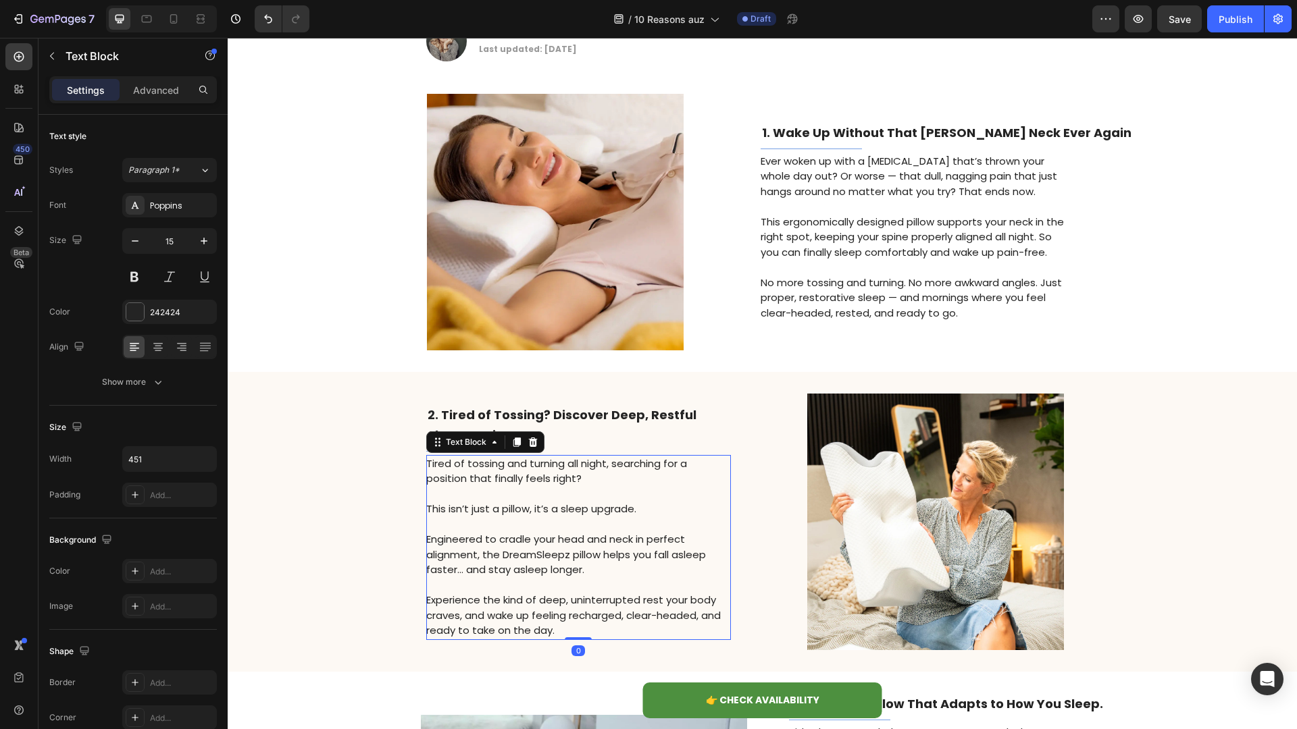
click at [541, 515] on p "This isn’t just a pillow, it’s a sleep upgrade." at bounding box center [577, 510] width 303 height 16
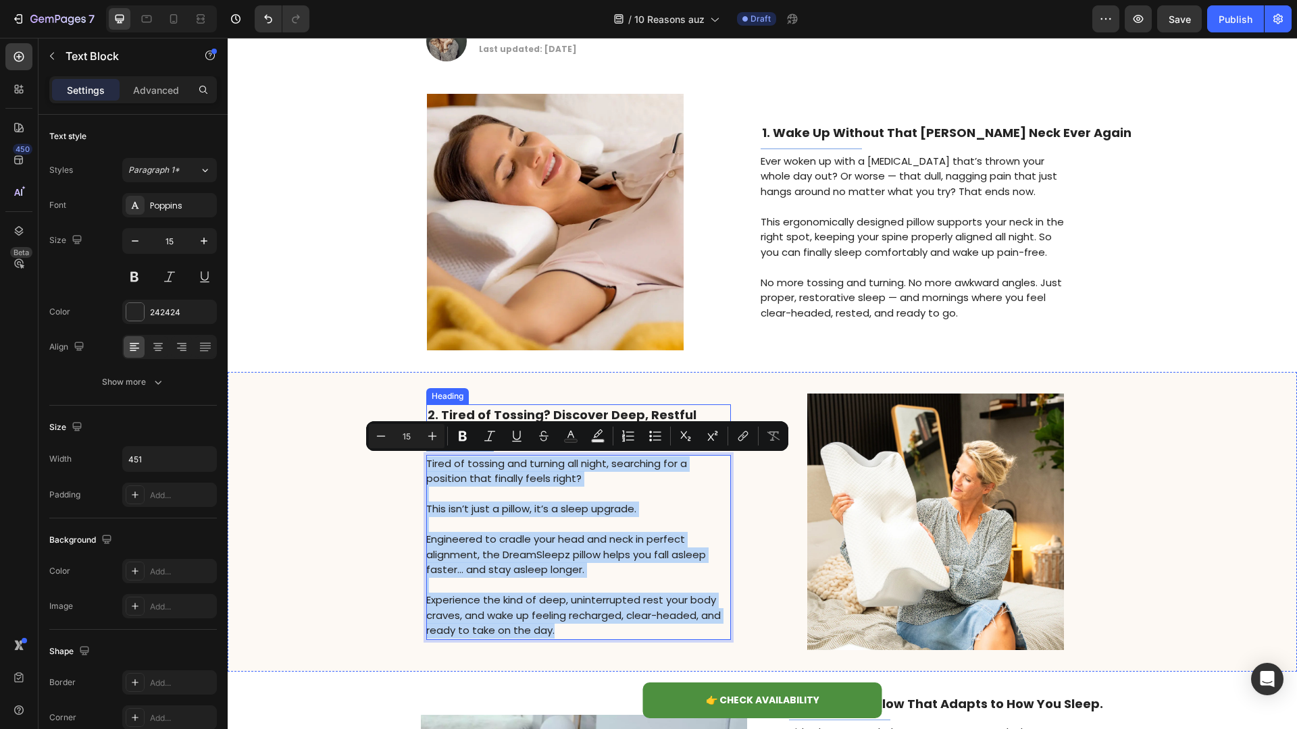
click at [561, 411] on strong "﻿2. Tired of Tossing? Discover Deep, Restful Sleep Again." at bounding box center [562, 425] width 269 height 37
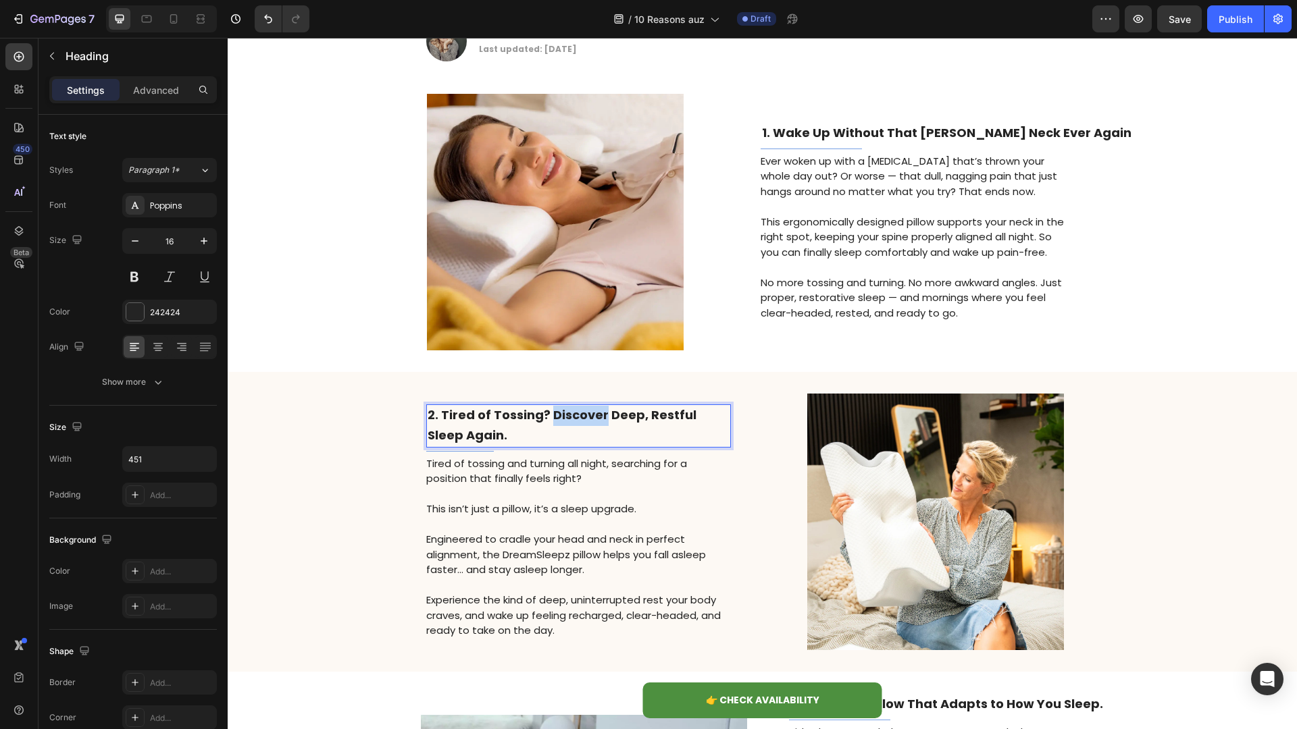
click at [554, 421] on strong "﻿2. Tired of Tossing? Discover Deep, Restful Sleep Again." at bounding box center [562, 425] width 269 height 37
click at [569, 586] on p "Rich Text Editor. Editing area: main" at bounding box center [577, 586] width 303 height 16
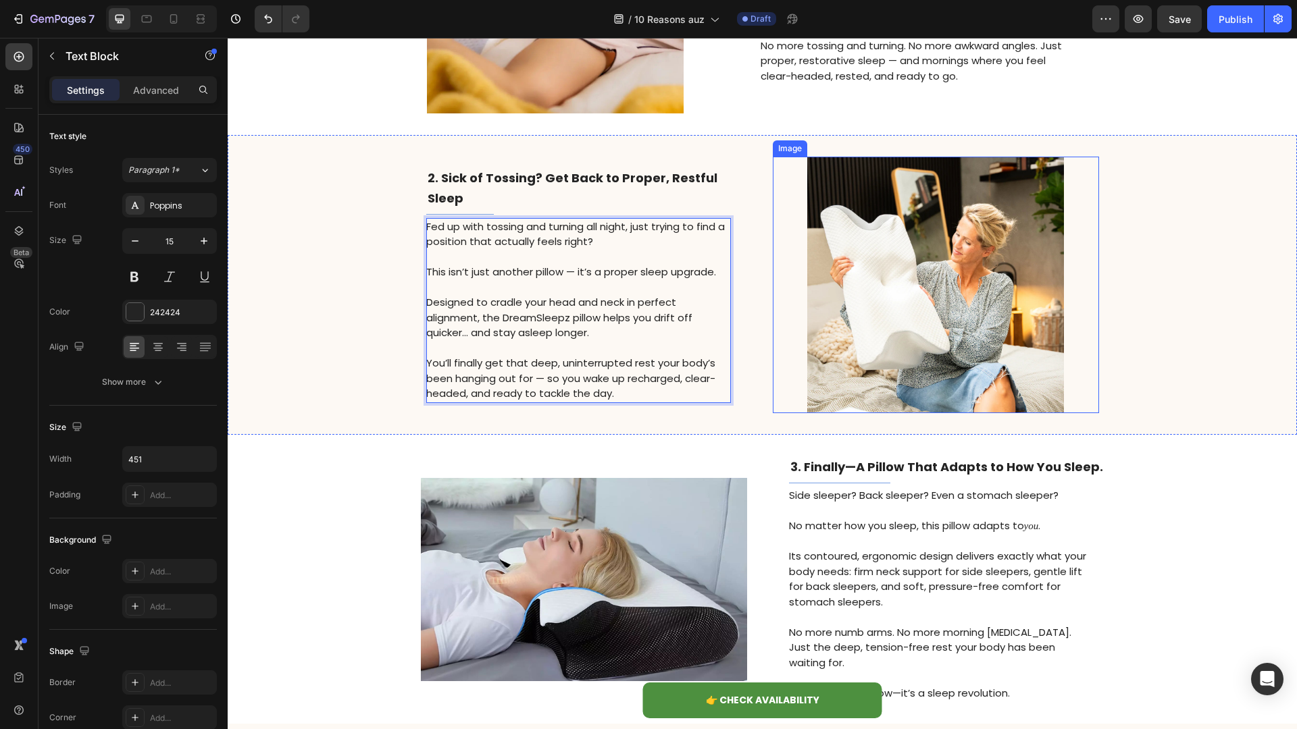
scroll to position [418, 0]
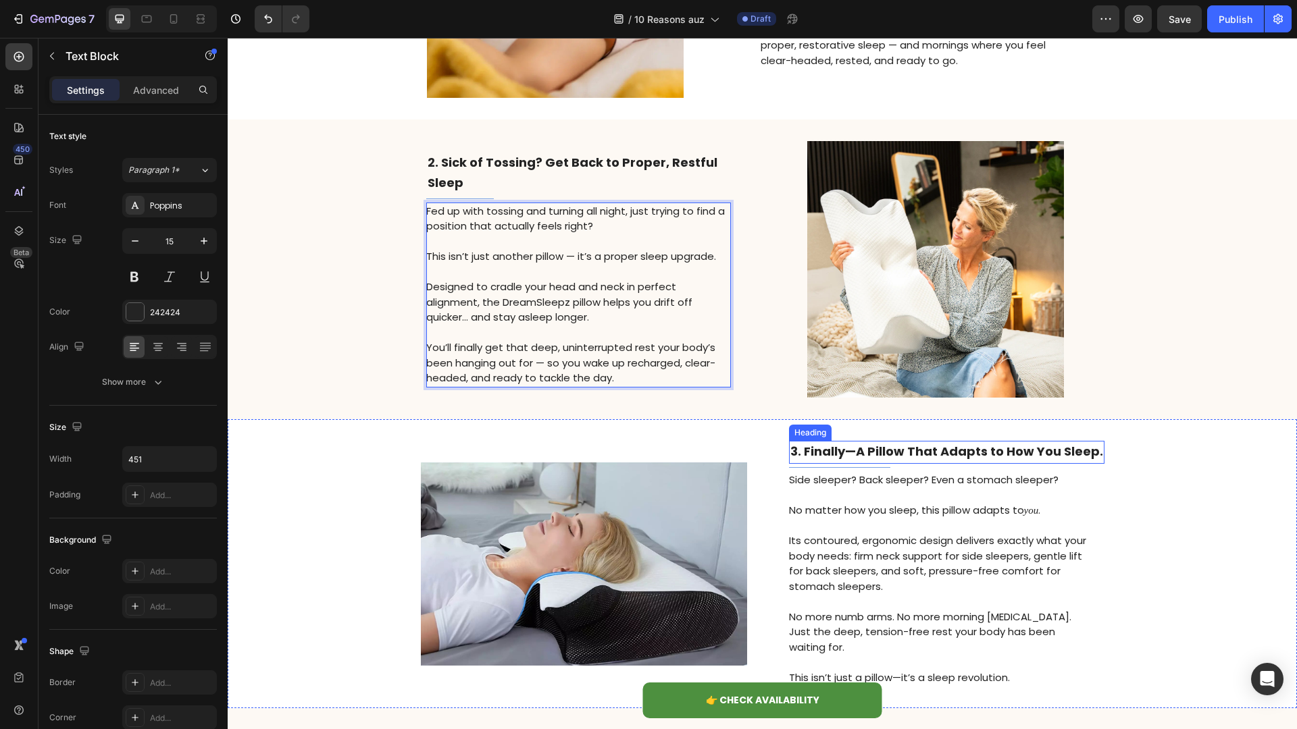
click at [816, 450] on strong "3. Finally—A Pillow That Adapts to How You Sleep." at bounding box center [946, 451] width 313 height 17
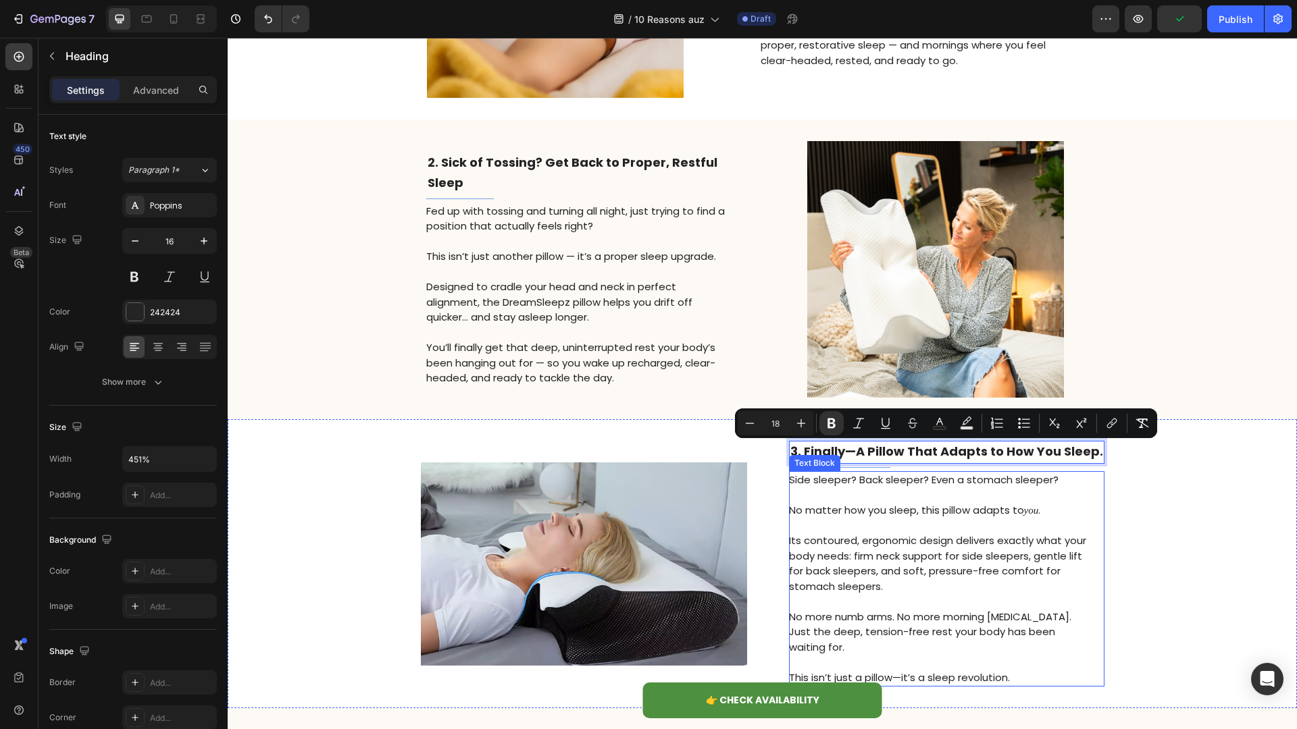
click at [887, 550] on p "Its contoured, ergonomic design delivers exactly what your body needs: firm nec…" at bounding box center [940, 564] width 303 height 61
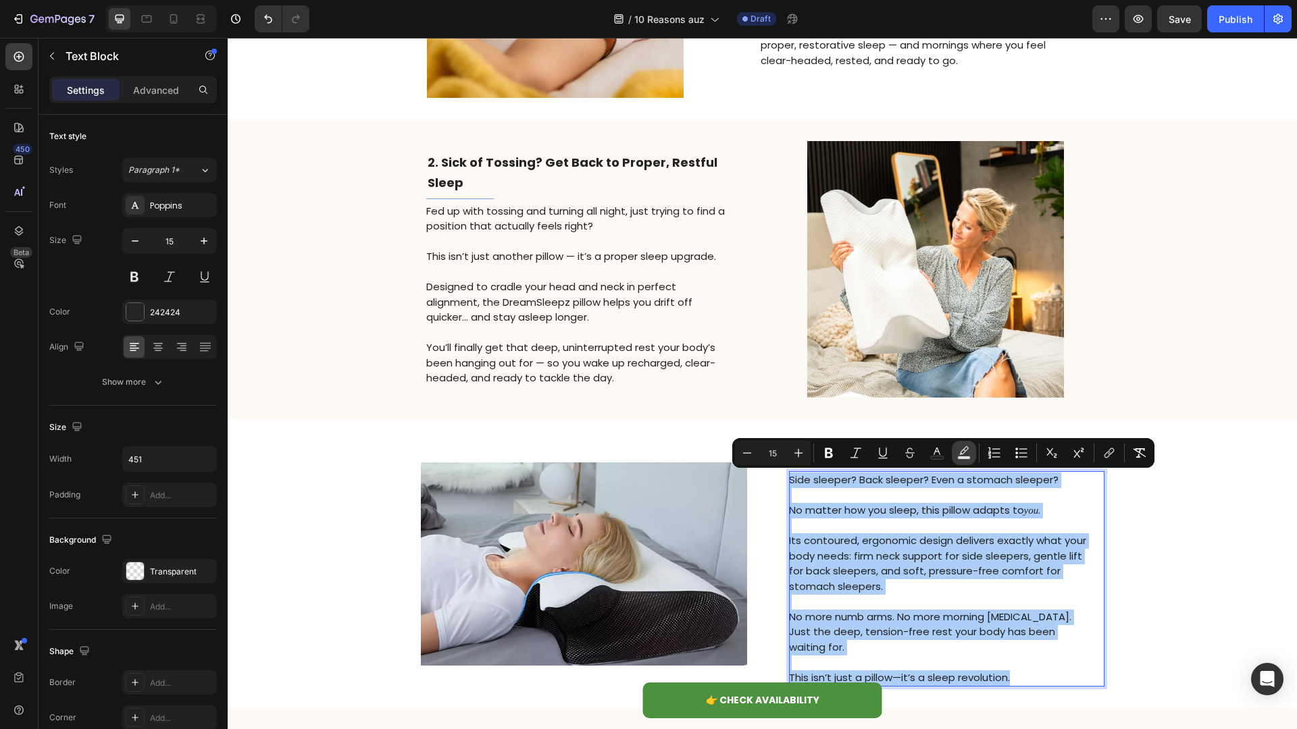
click at [958, 450] on icon "Editor contextual toolbar" at bounding box center [964, 453] width 14 height 14
type input "000000"
type input "77"
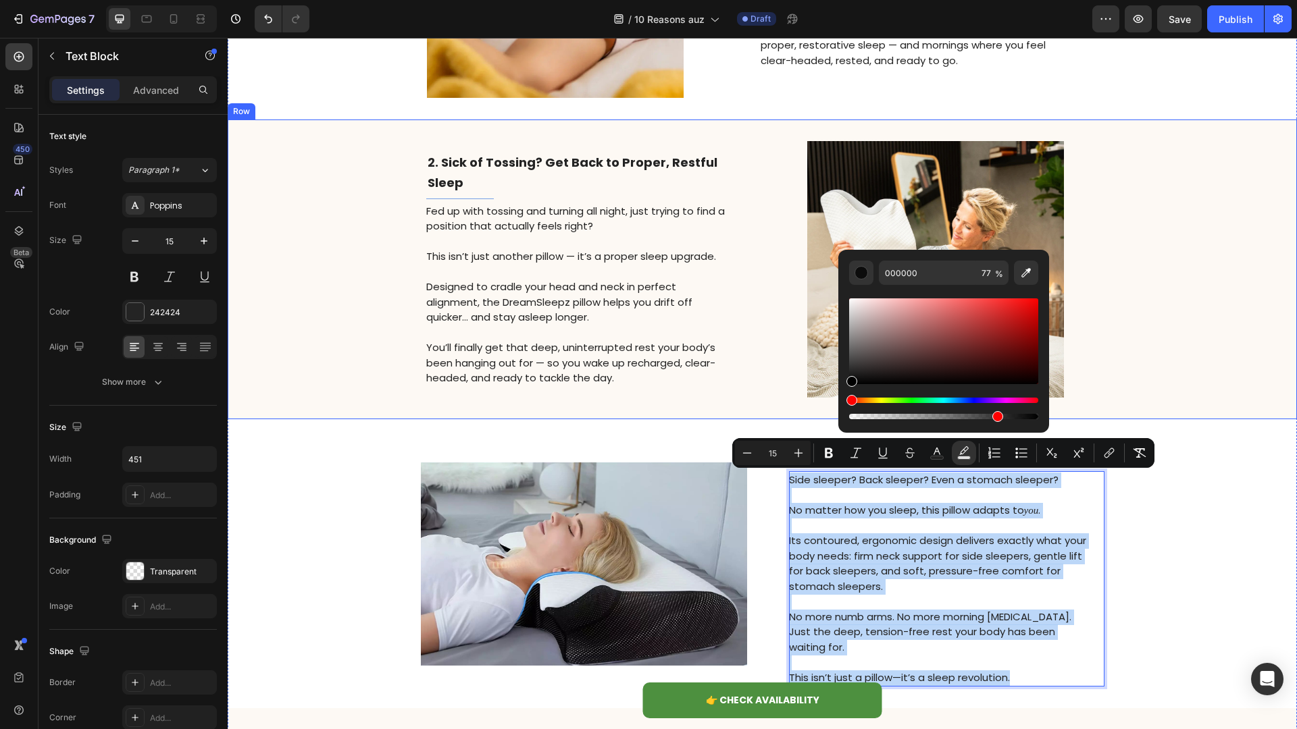
click at [972, 386] on div "⁠⁠⁠⁠⁠⁠⁠ 2. Sick of Tossing? Get Back to Proper, Restful Sleep Heading Title Lin…" at bounding box center [762, 270] width 1069 height 300
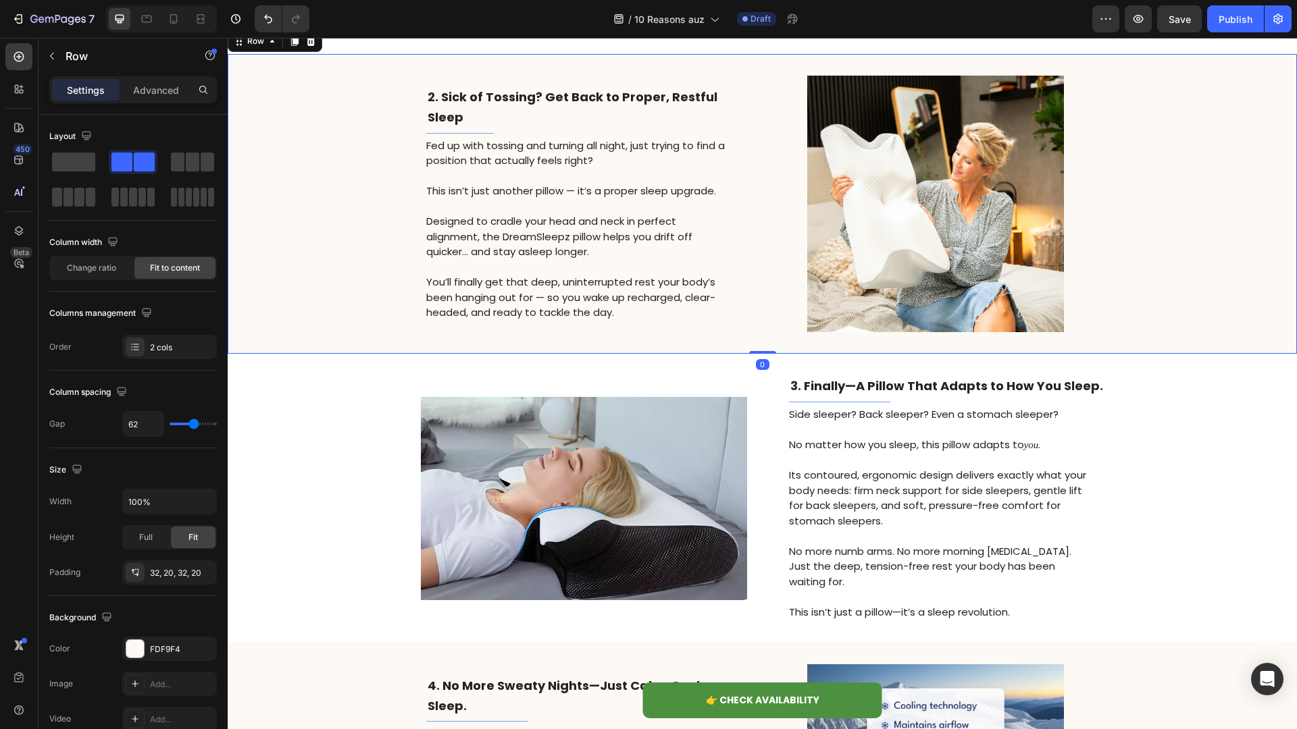
scroll to position [500, 0]
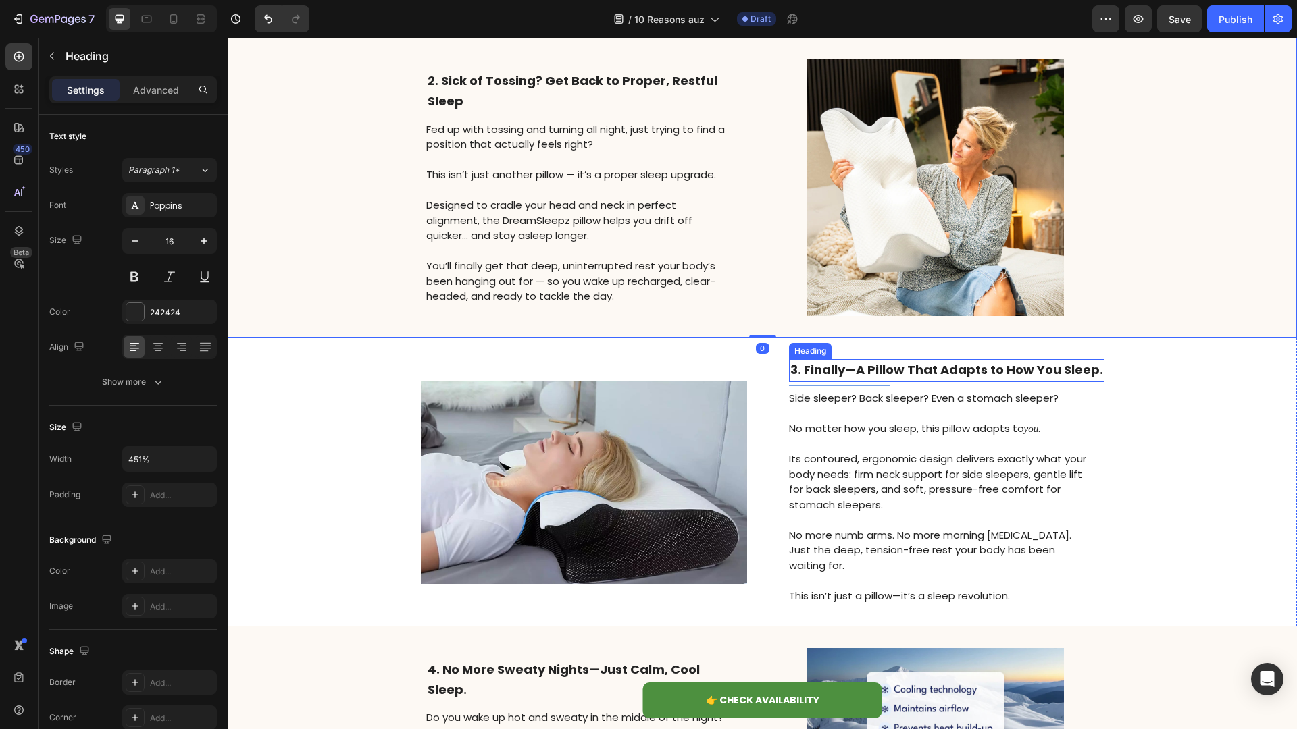
click at [920, 369] on strong "3. Finally—A Pillow That Adapts to How You Sleep." at bounding box center [946, 369] width 313 height 17
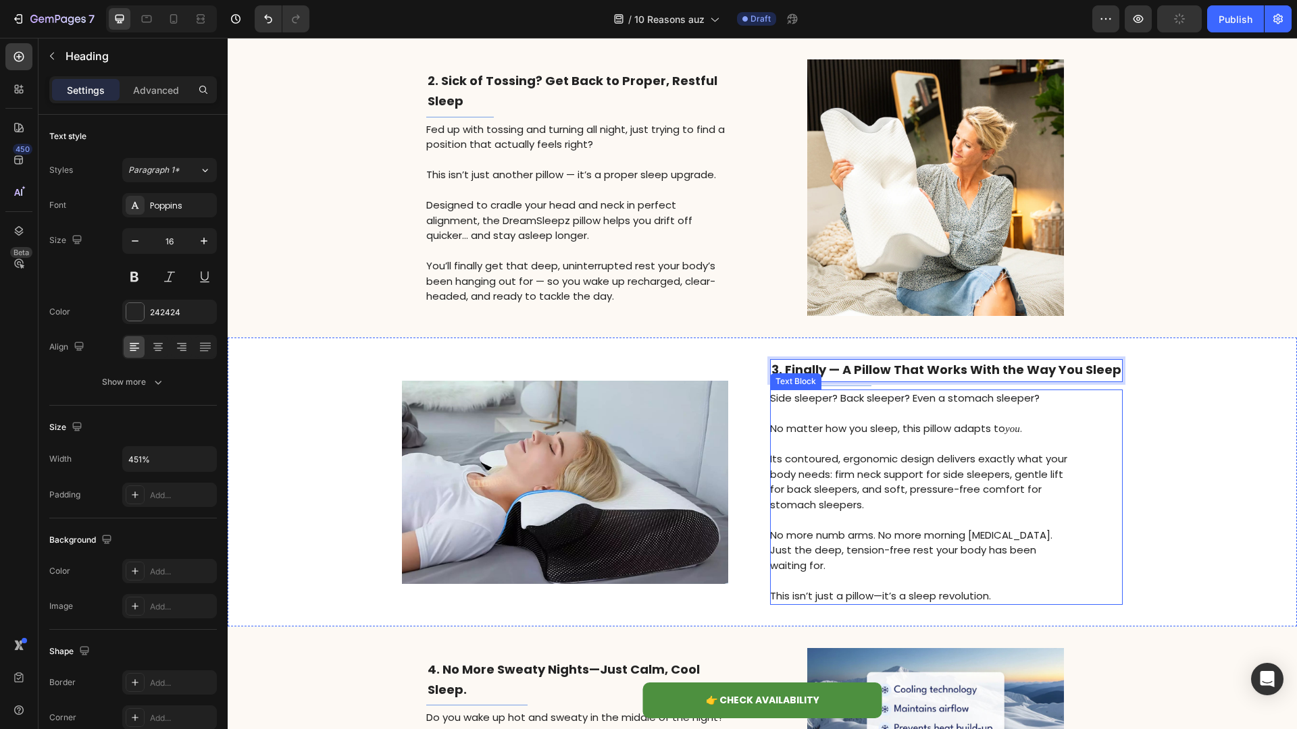
click at [923, 518] on p "Rich Text Editor. Editing area: main" at bounding box center [921, 521] width 303 height 16
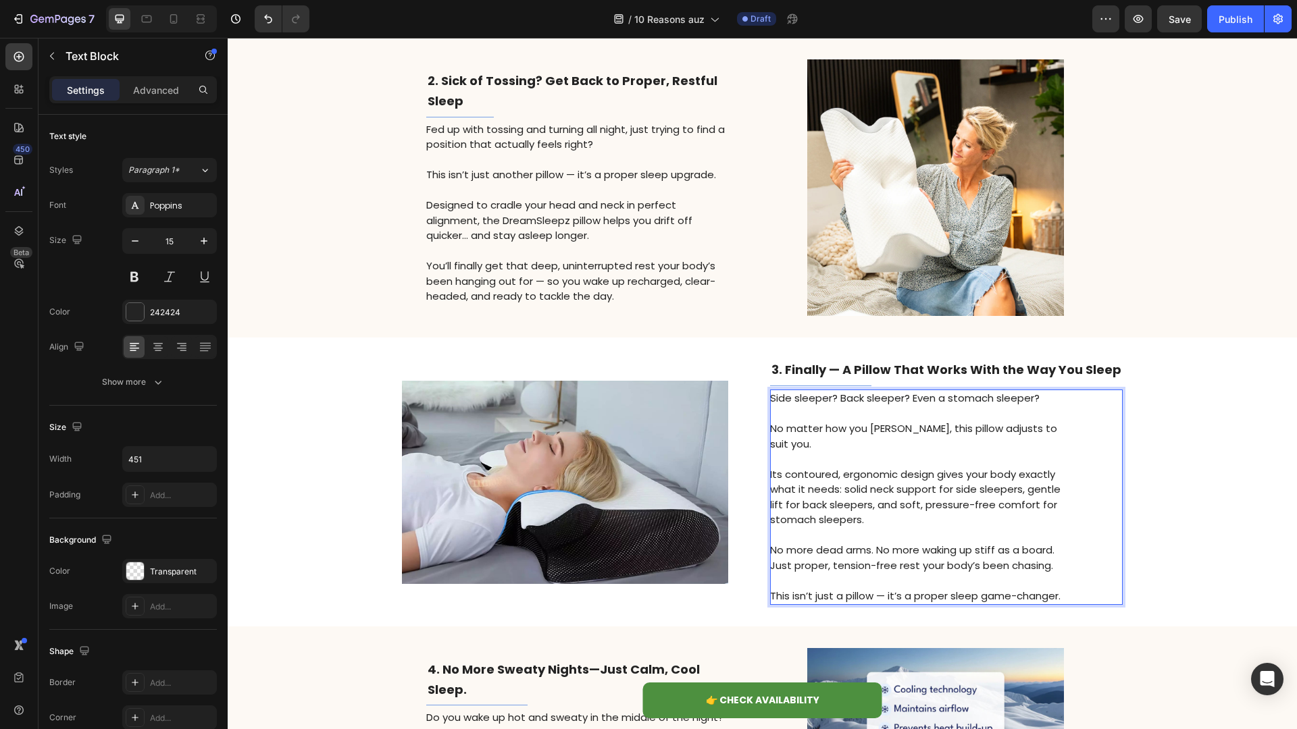
click at [885, 430] on p "No matter how you [PERSON_NAME], this pillow adjusts to suit you." at bounding box center [921, 436] width 303 height 30
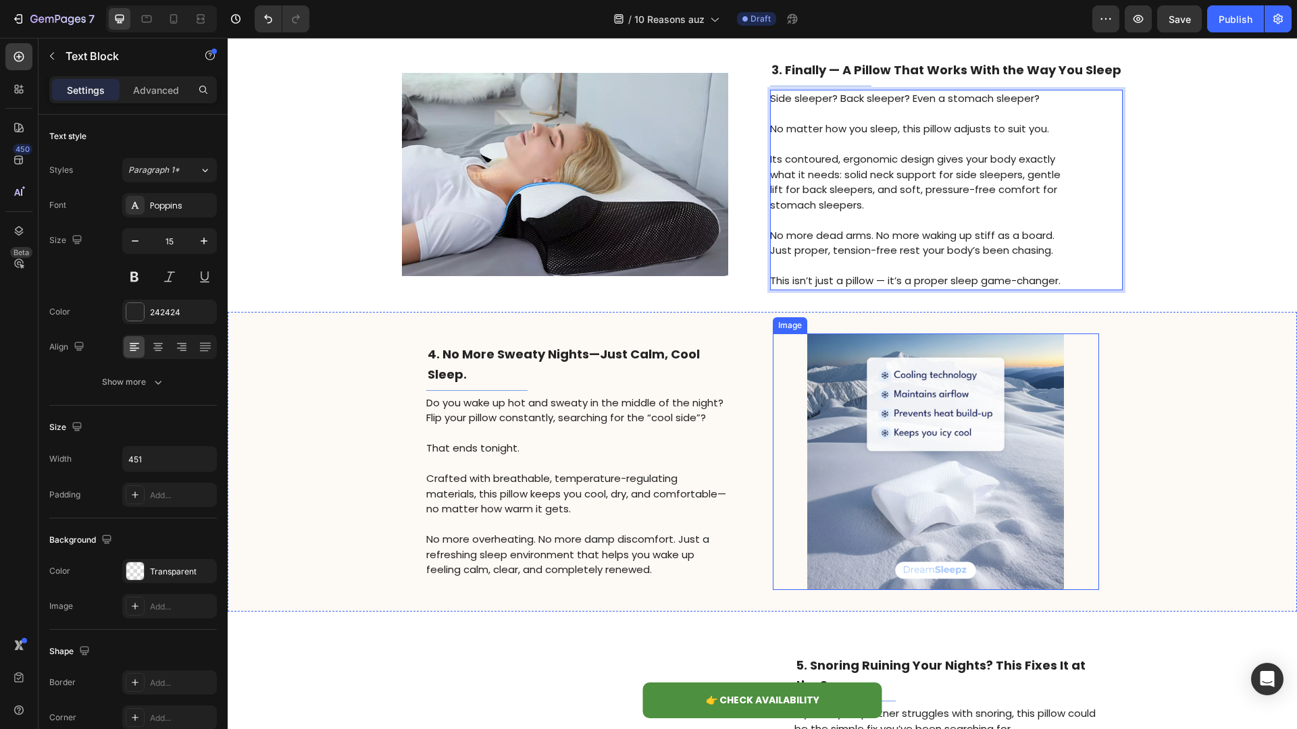
scroll to position [825, 0]
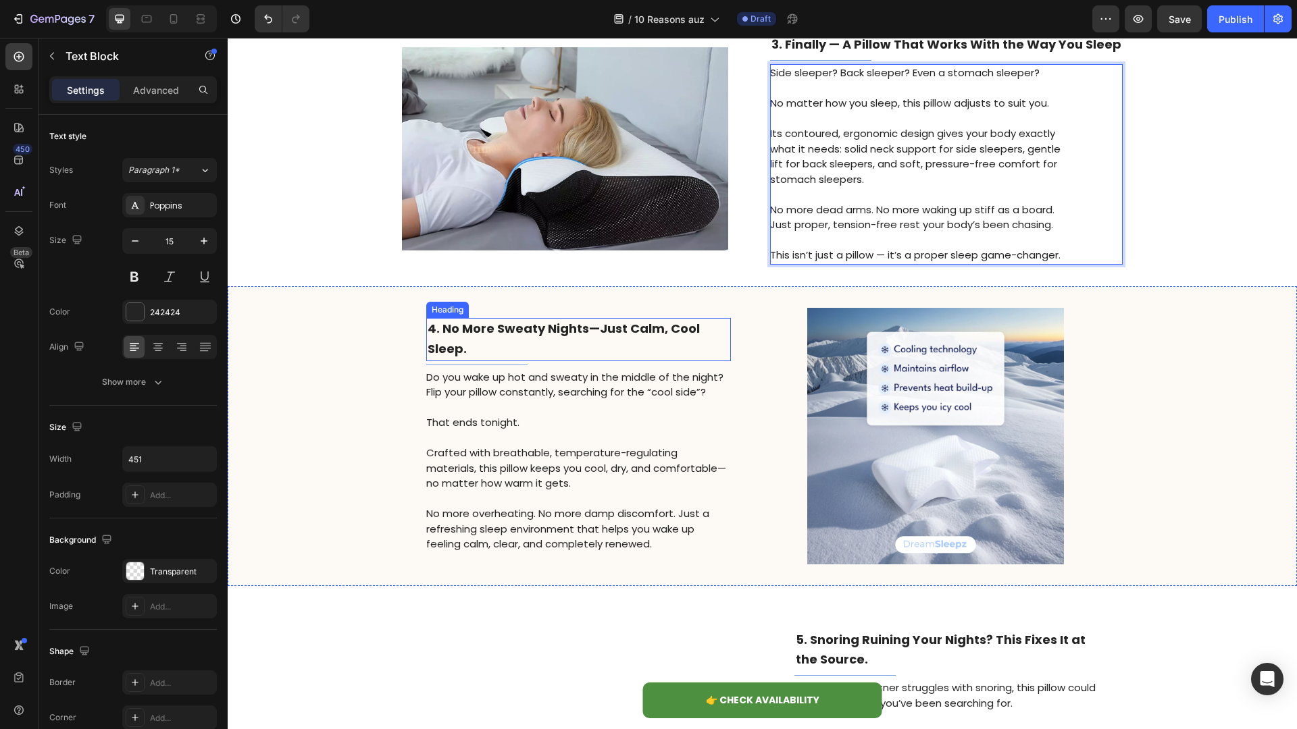
click at [559, 342] on h2 "﻿4. No More Sweaty Nights—Just Calm, Cool Sleep." at bounding box center [578, 339] width 305 height 43
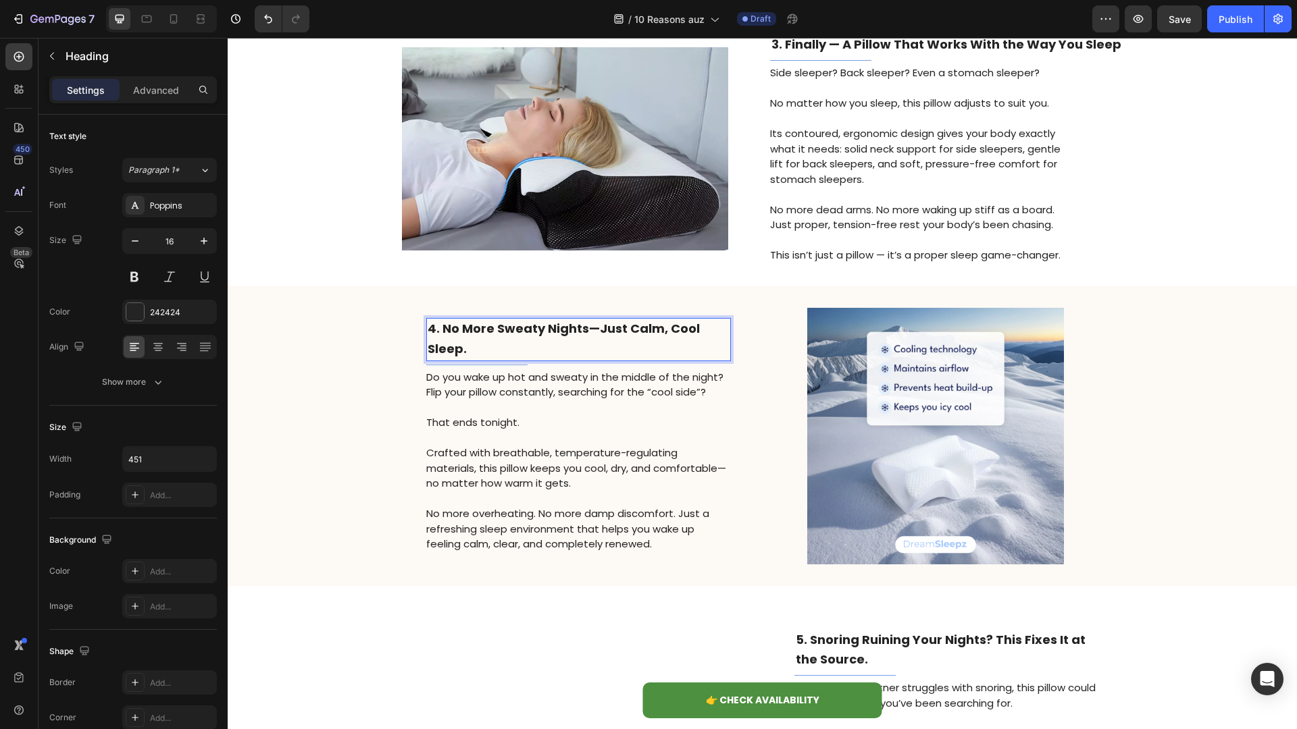
click at [549, 345] on h2 "﻿4. No More Sweaty Nights—Just Calm, Cool Sleep." at bounding box center [578, 339] width 305 height 43
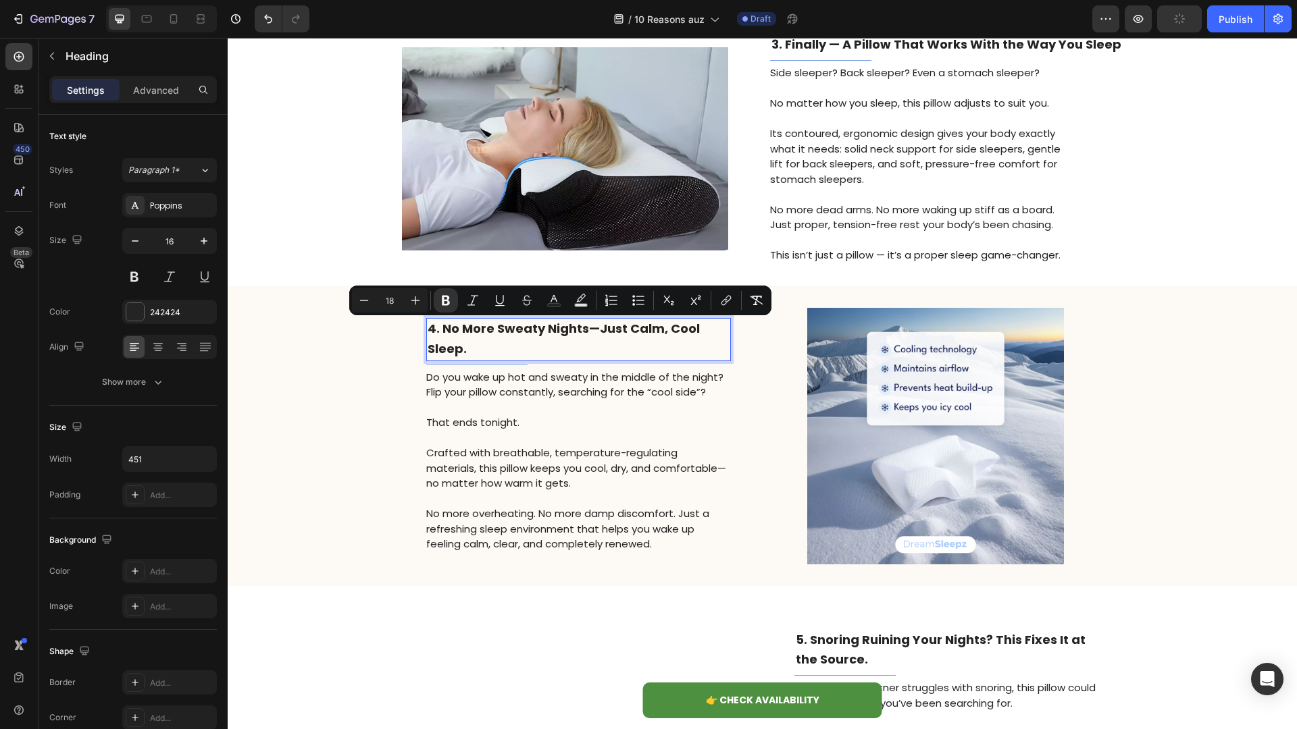
click at [565, 482] on p "Crafted with breathable, temperature-regulating materials, this pillow keeps yo…" at bounding box center [577, 469] width 303 height 46
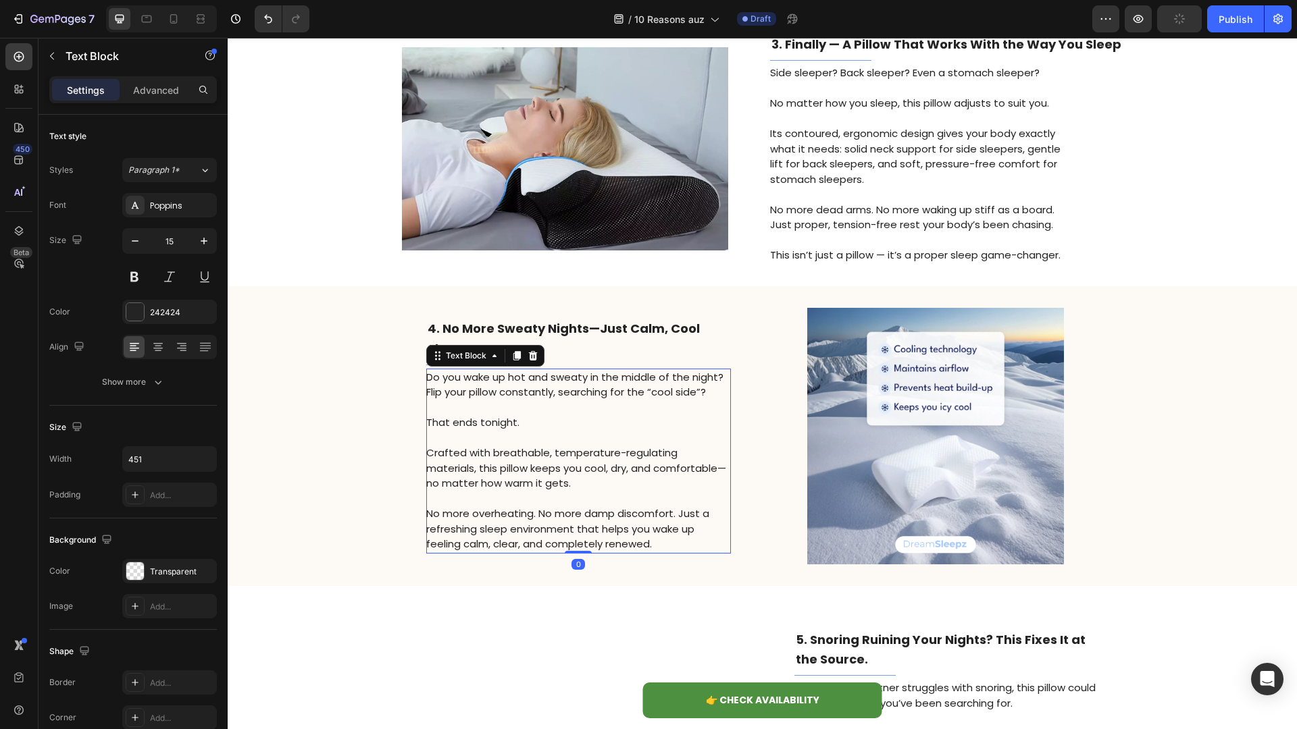
click at [565, 482] on p "Crafted with breathable, temperature-regulating materials, this pillow keeps yo…" at bounding box center [577, 469] width 303 height 46
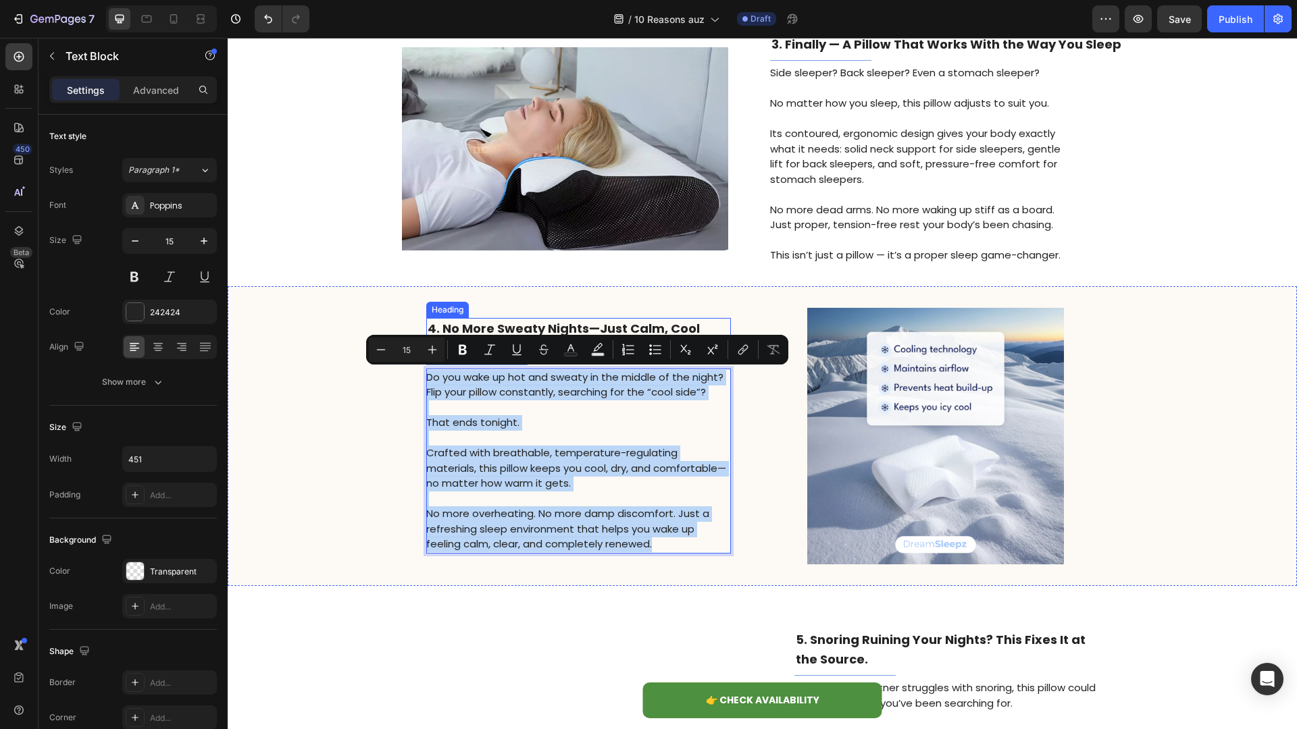
click at [584, 330] on strong "﻿4. No More Sweaty Nights—Just Calm, Cool Sleep." at bounding box center [564, 338] width 272 height 37
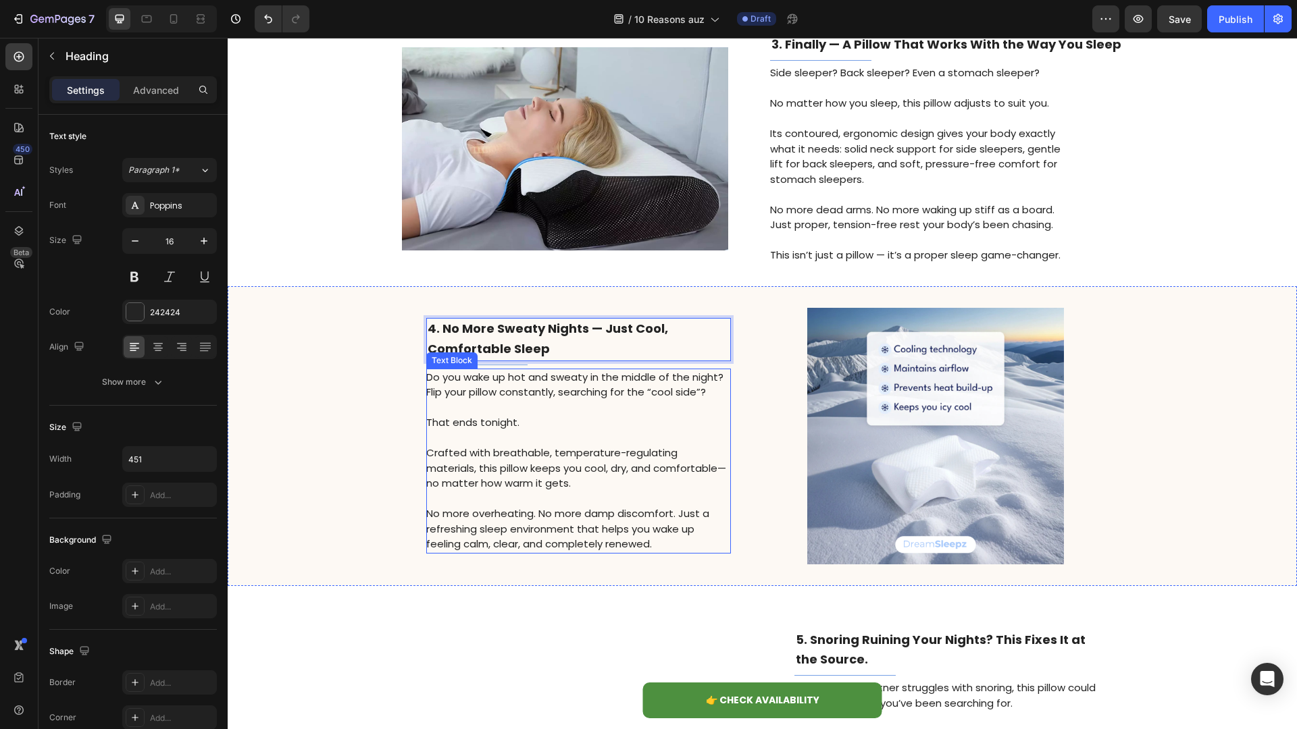
click at [587, 469] on p "Crafted with breathable, temperature-regulating materials, this pillow keeps yo…" at bounding box center [577, 469] width 303 height 46
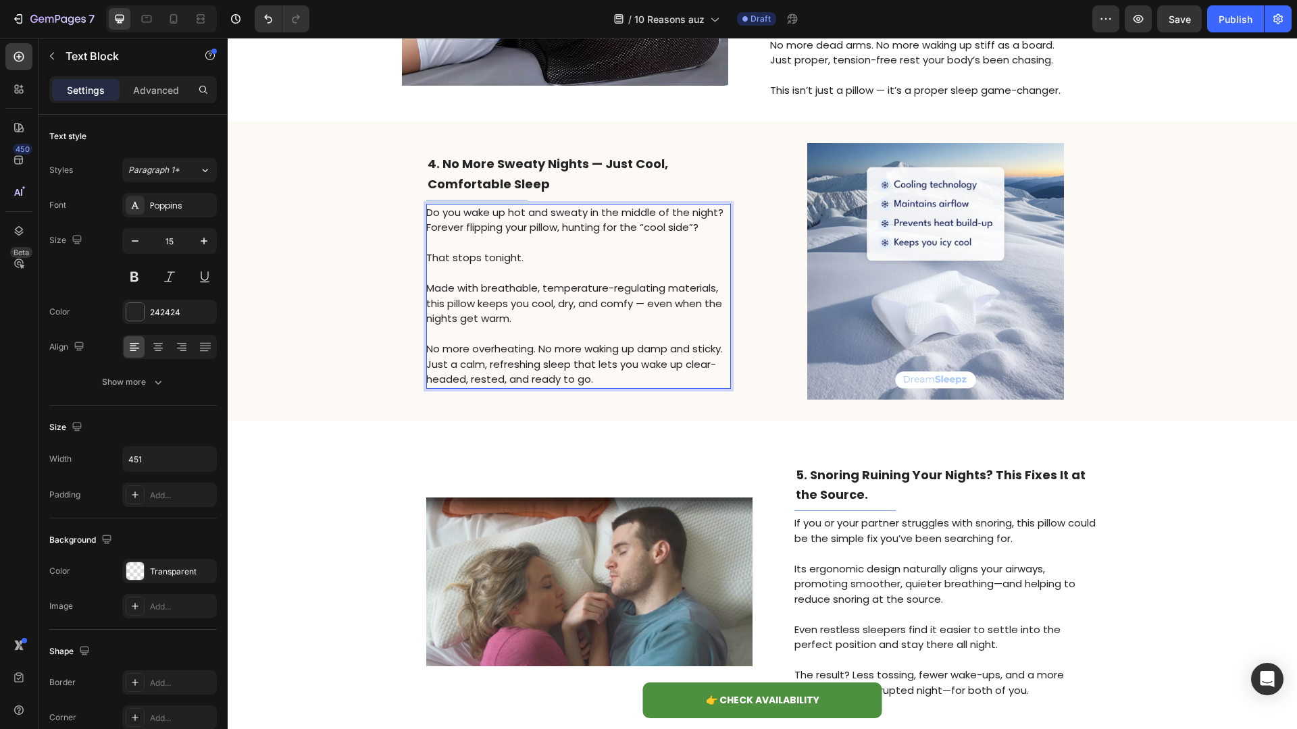
scroll to position [1156, 0]
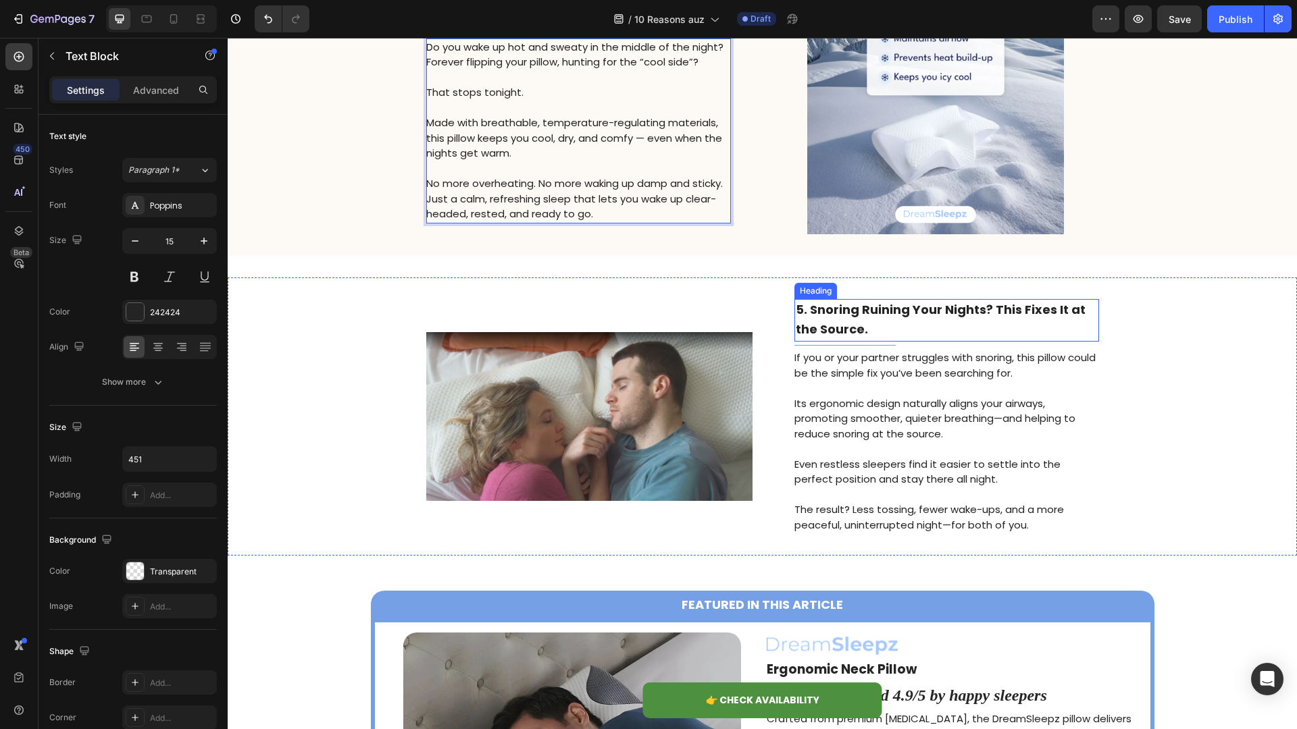
click at [876, 321] on h2 "5. Snoring Ruining Your Nights? This Fixes It at the Source." at bounding box center [946, 320] width 305 height 43
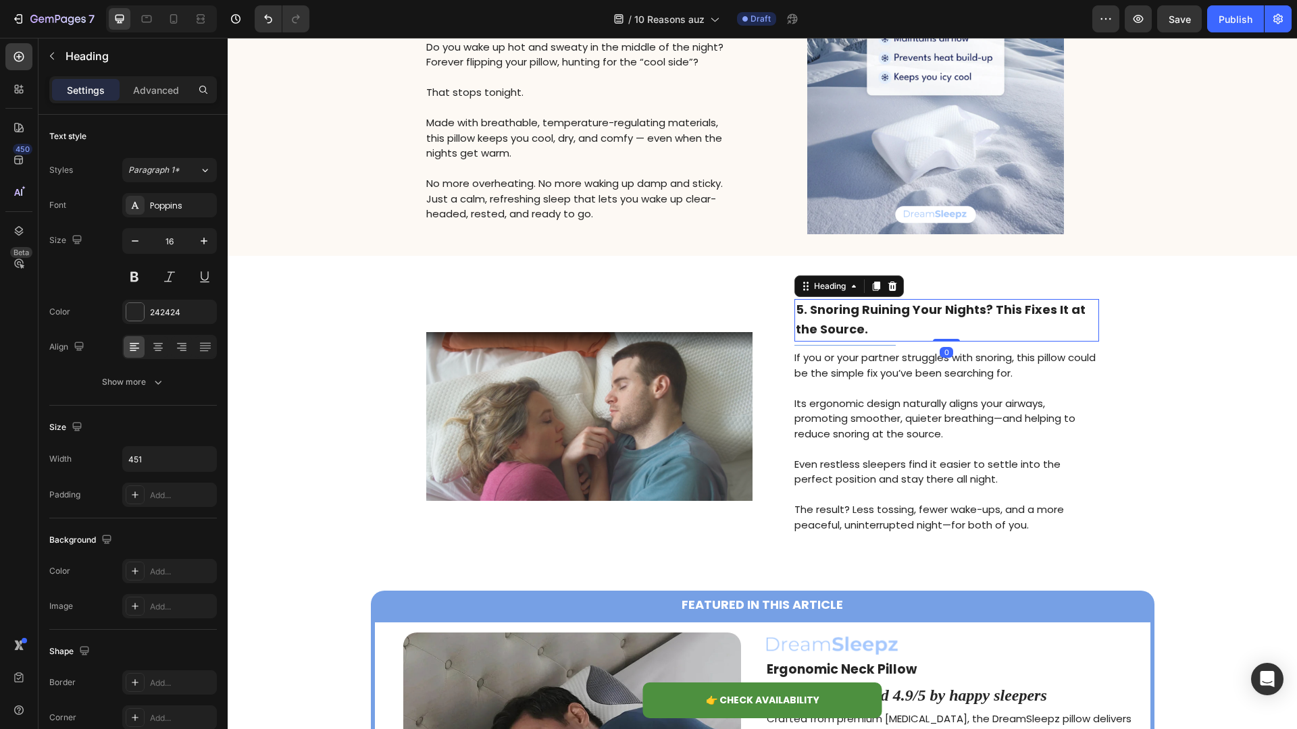
click at [876, 321] on h2 "5. Snoring Ruining Your Nights? This Fixes It at the Source." at bounding box center [946, 320] width 305 height 43
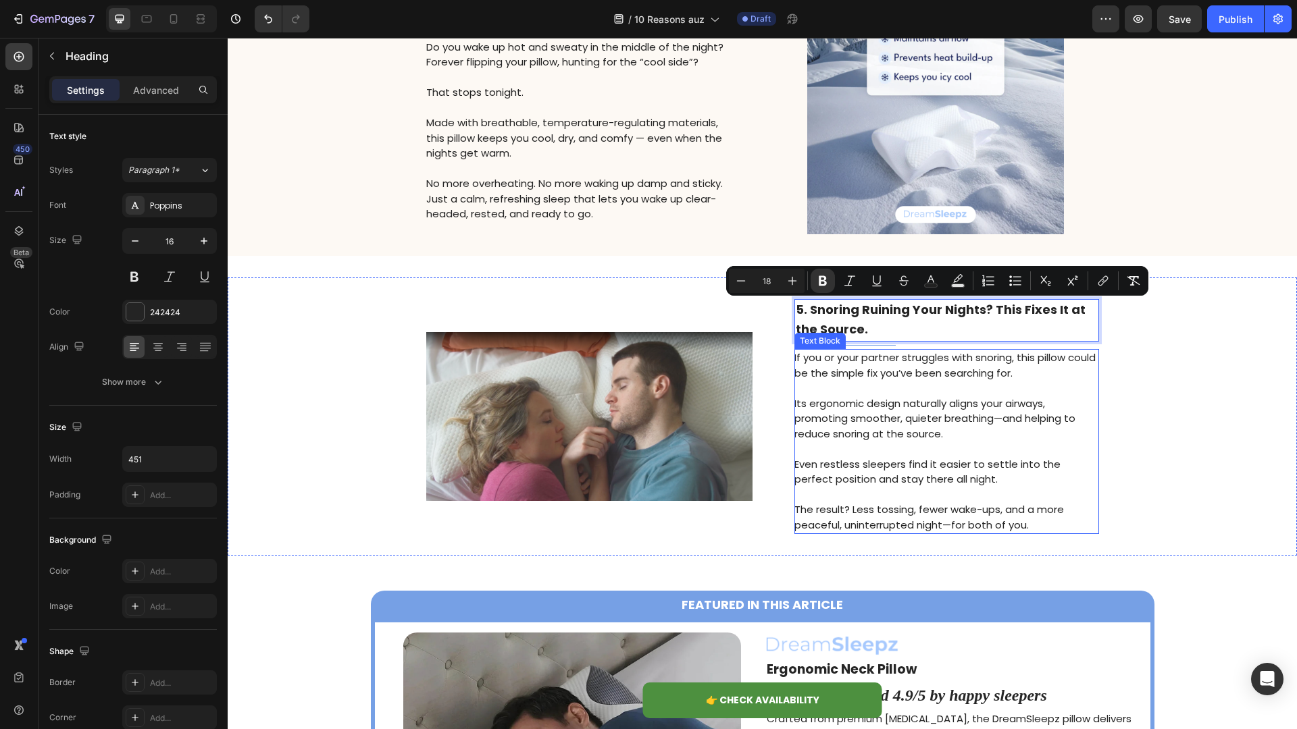
click at [909, 438] on p "Its ergonomic design naturally aligns your airways, promoting smoother, quieter…" at bounding box center [945, 419] width 303 height 46
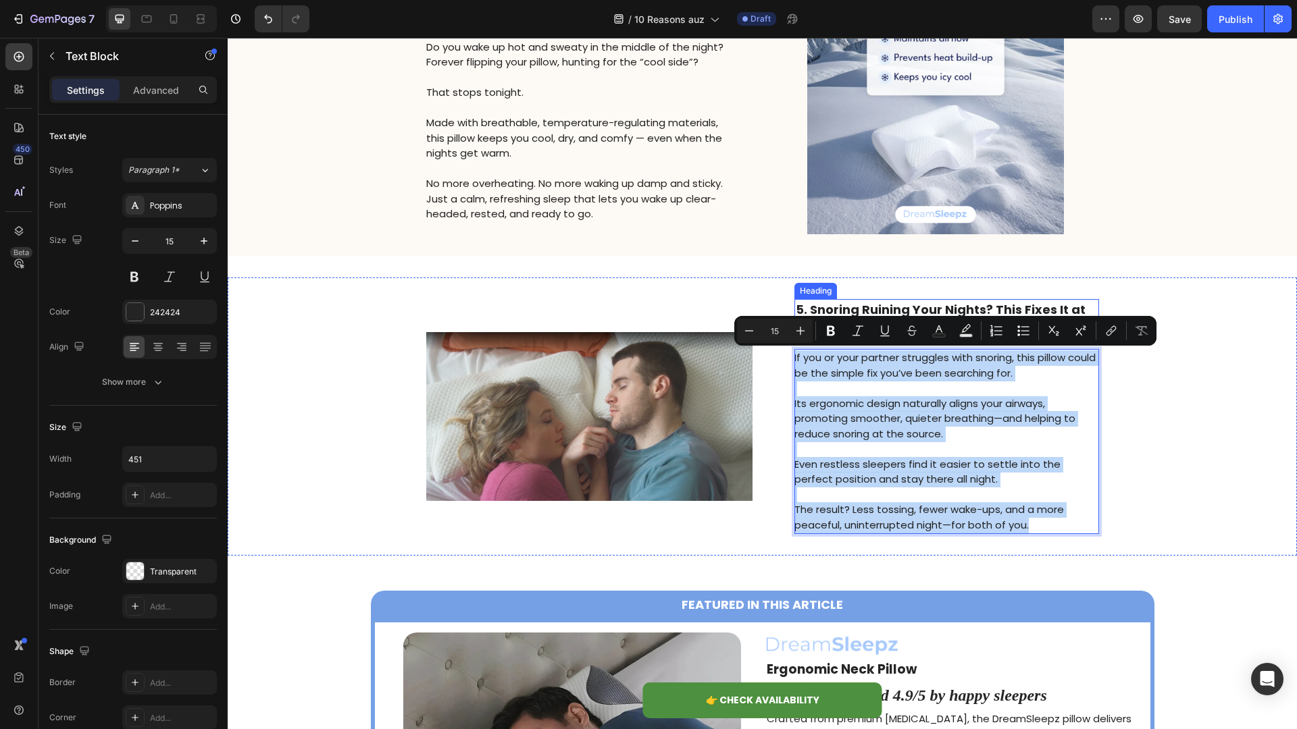
click at [938, 312] on strong "5. Snoring Ruining Your Nights? This Fixes It at the Source." at bounding box center [941, 319] width 290 height 37
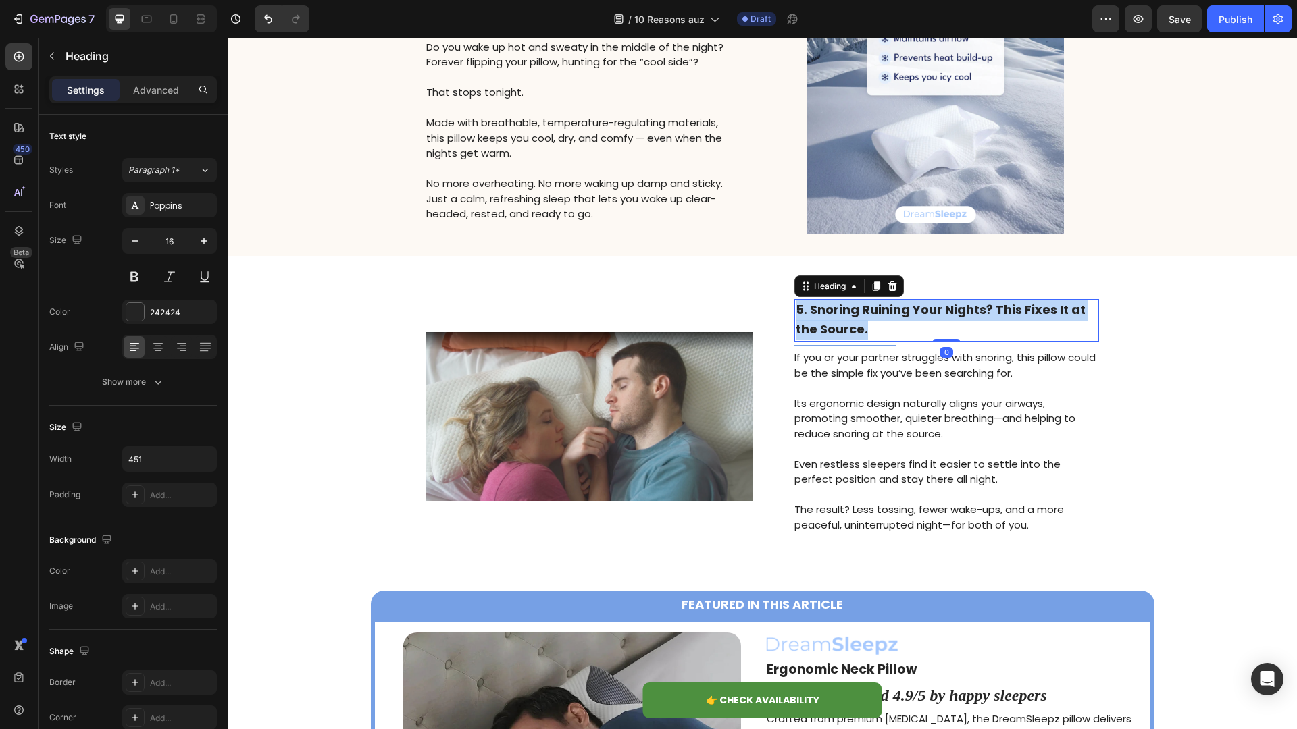
click at [938, 312] on strong "5. Snoring Ruining Your Nights? This Fixes It at the Source." at bounding box center [941, 319] width 290 height 37
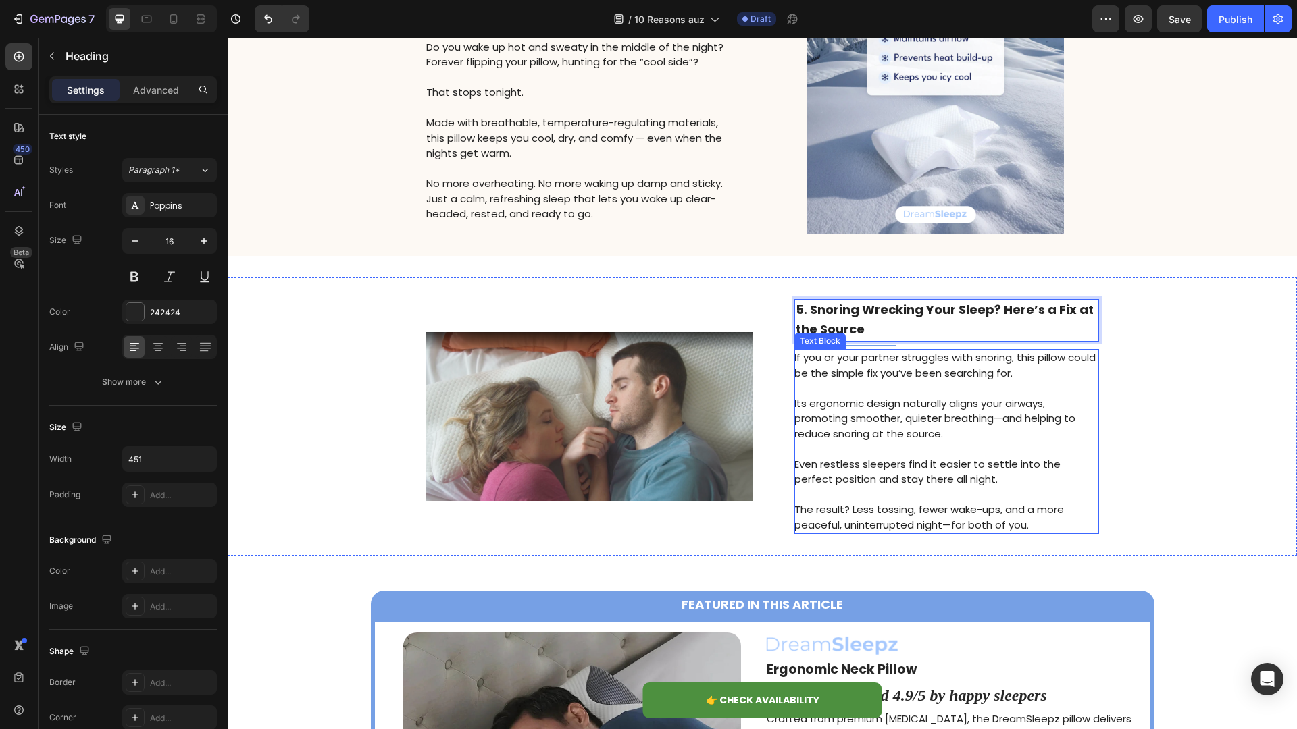
click at [884, 463] on p "Even restless sleepers find it easier to settle into the perfect position and s…" at bounding box center [945, 472] width 303 height 30
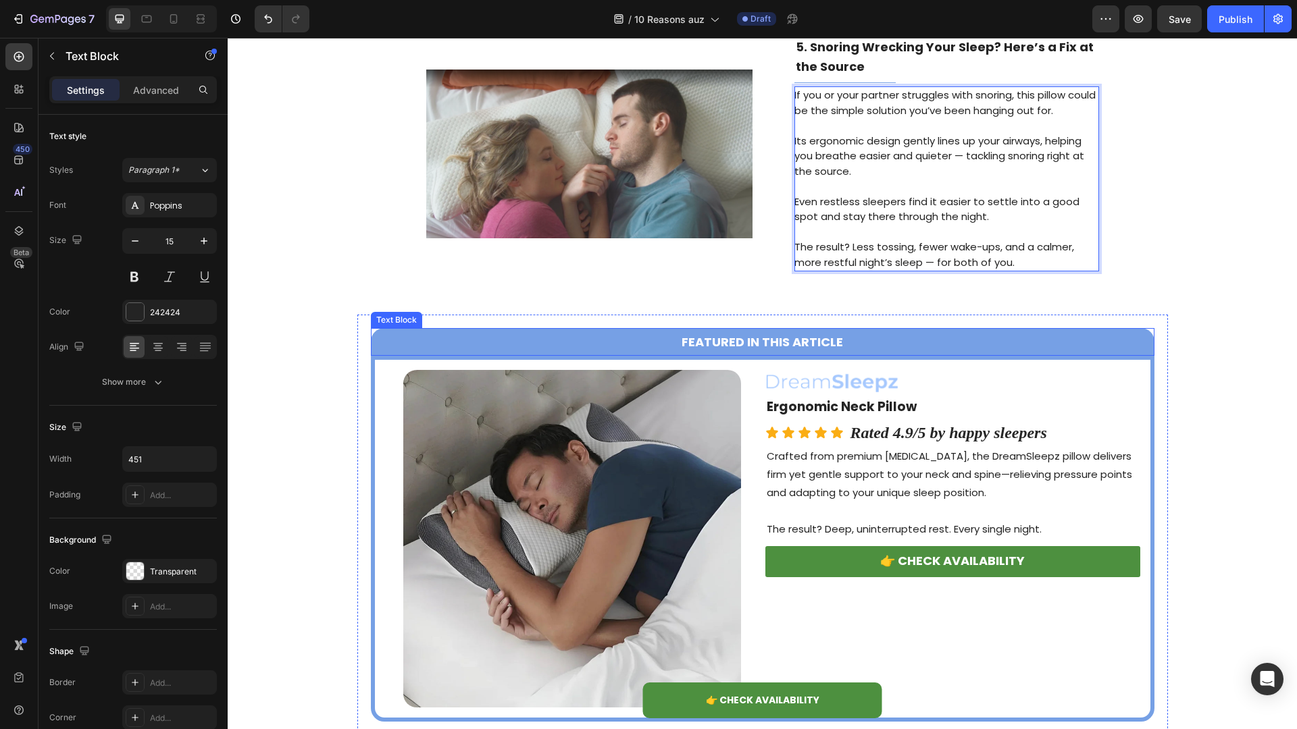
scroll to position [1433, 0]
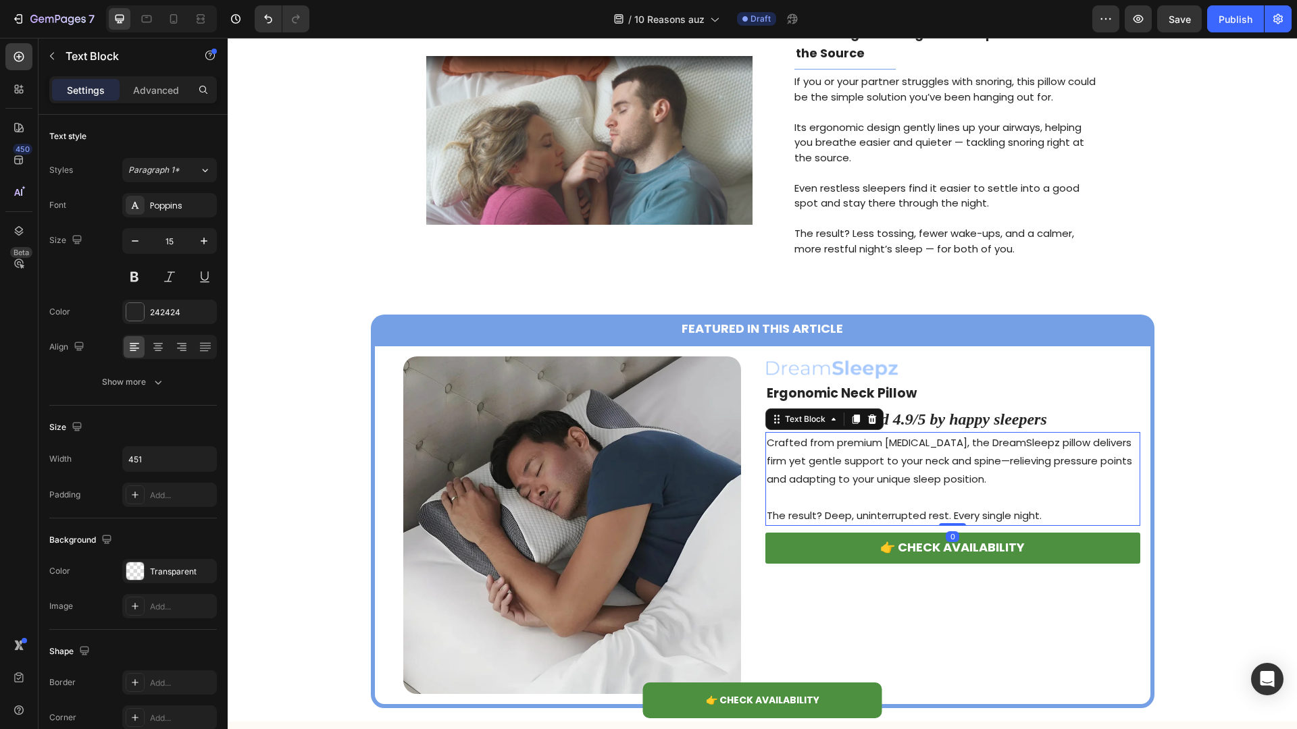
click at [823, 467] on p "Crafted from premium [MEDICAL_DATA], the DreamSleepz pillow delivers firm yet g…" at bounding box center [953, 461] width 372 height 55
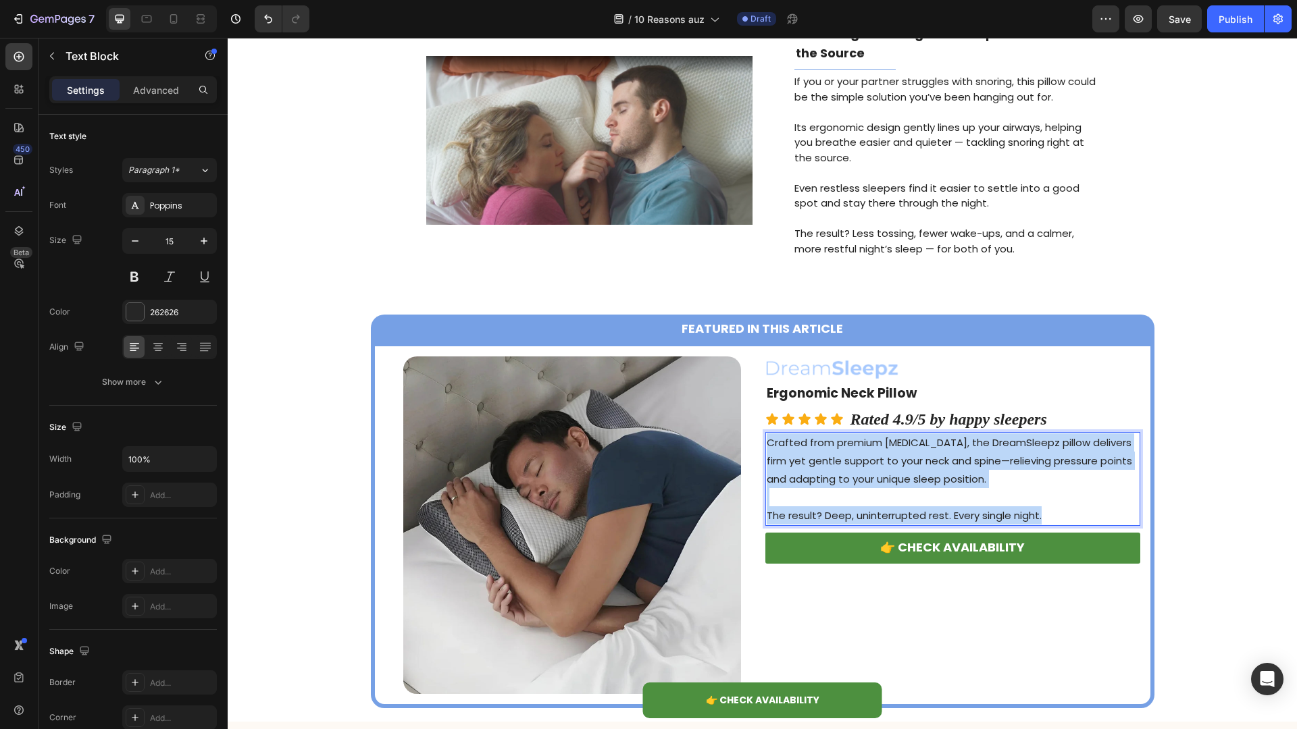
copy div "Crafted from premium [MEDICAL_DATA], the DreamSleepz pillow delivers firm yet g…"
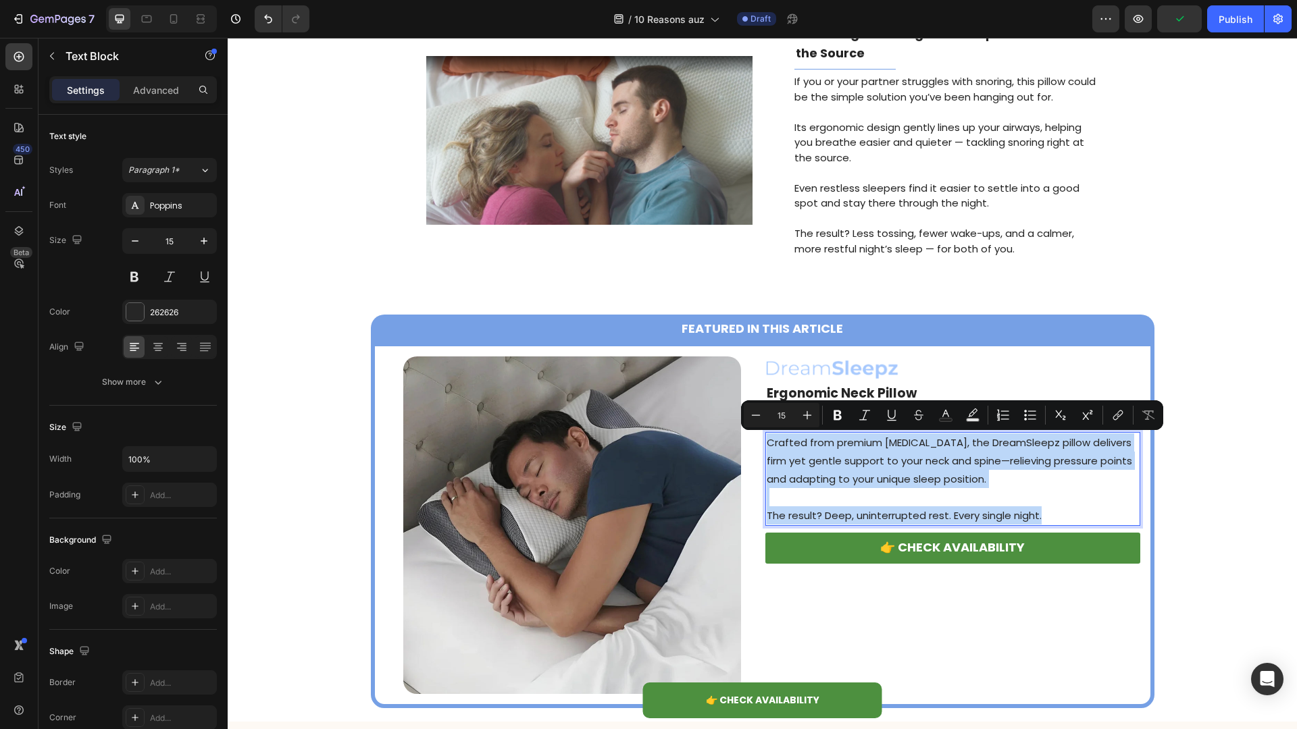
click at [883, 478] on p "Crafted from premium [MEDICAL_DATA], the DreamSleepz pillow delivers firm yet g…" at bounding box center [953, 461] width 372 height 55
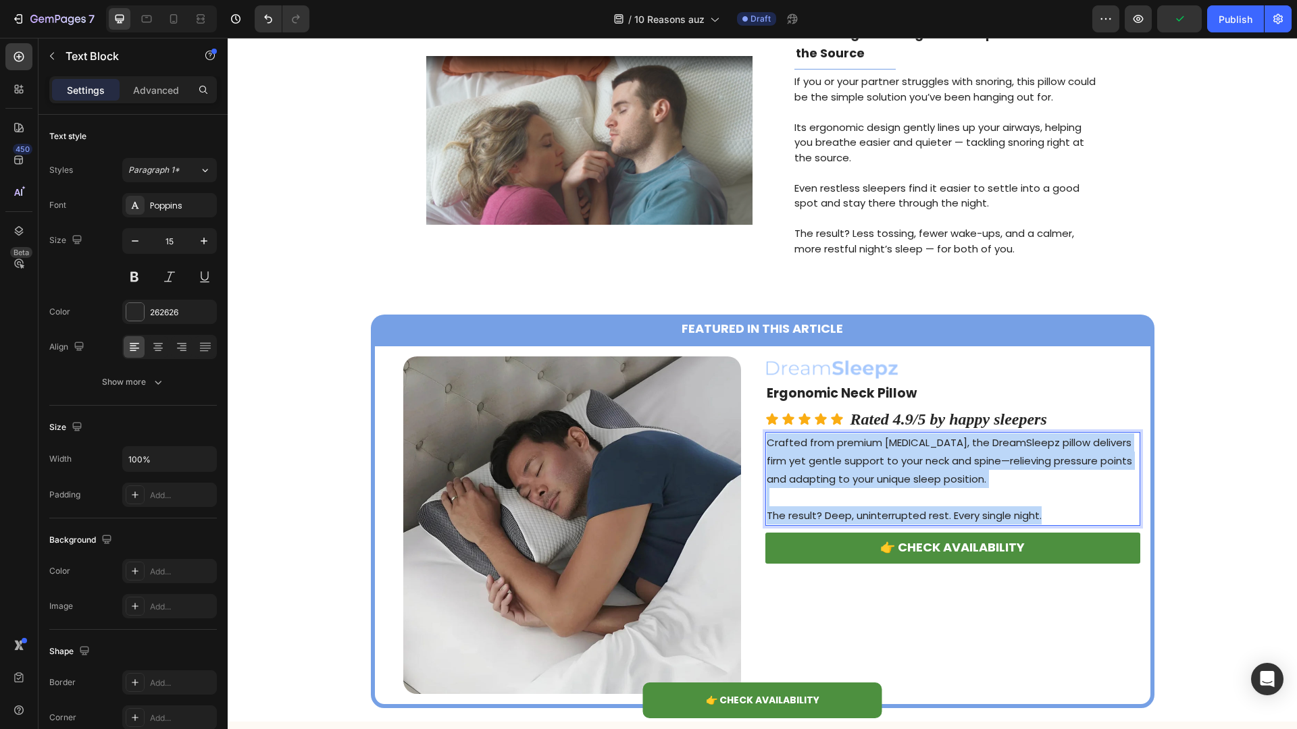
copy div "Crafted from premium [MEDICAL_DATA], the DreamSleepz pillow delivers firm yet g…"
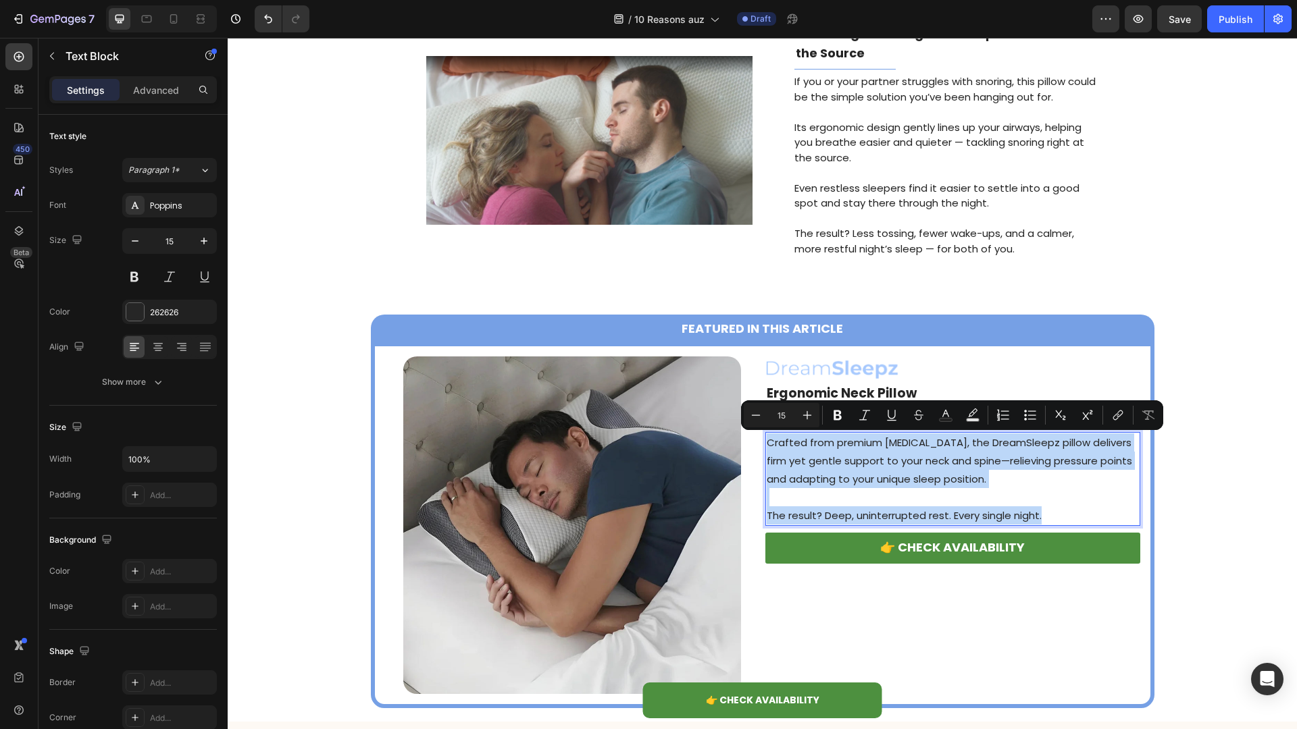
click at [912, 442] on p "Crafted from premium [MEDICAL_DATA], the DreamSleepz pillow delivers firm yet g…" at bounding box center [953, 461] width 372 height 55
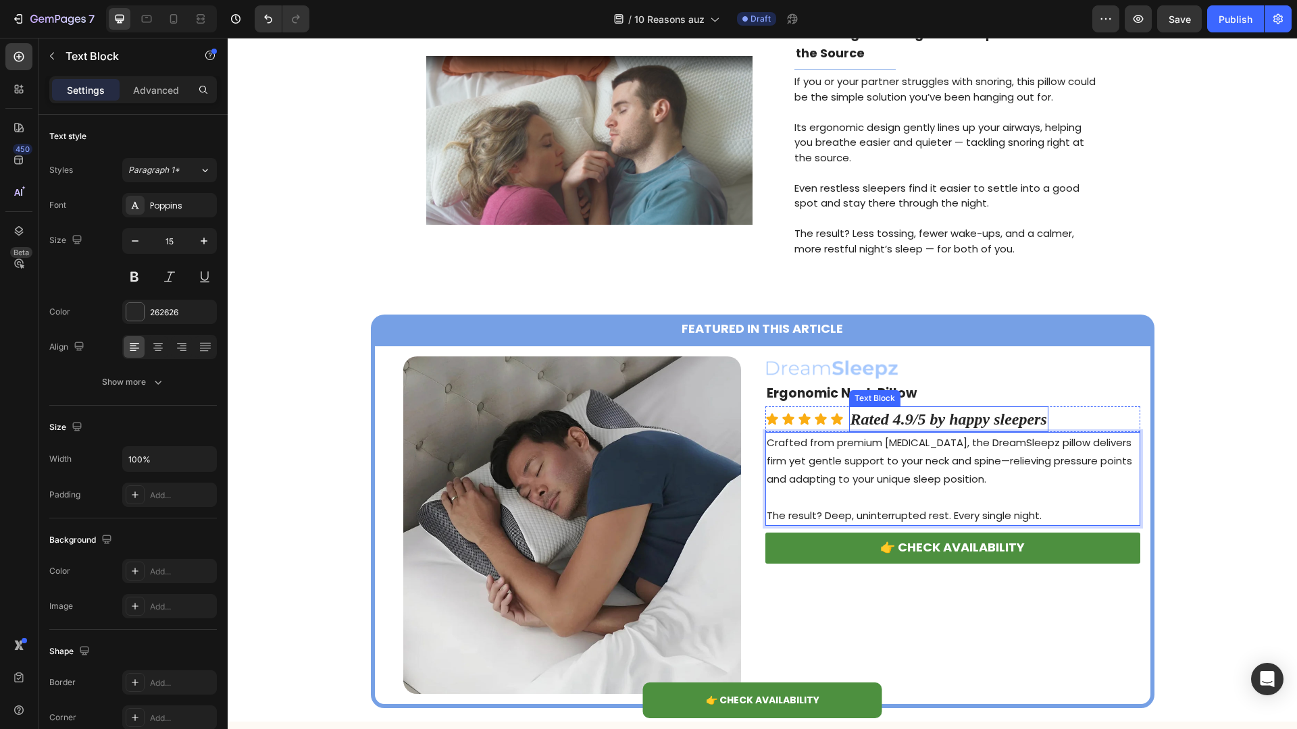
click at [919, 418] on strong "Rated 4.9/5 by happy sleepers" at bounding box center [948, 420] width 197 height 18
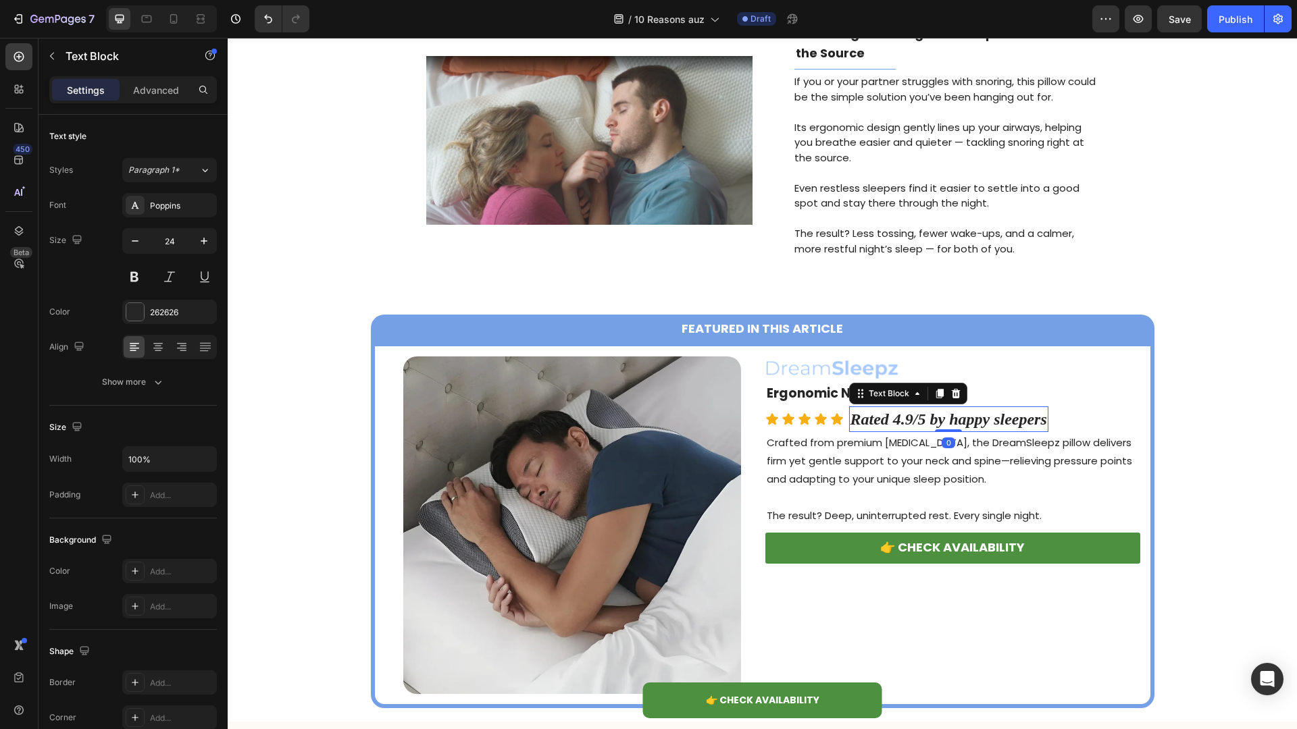
click at [919, 418] on strong "Rated 4.9/5 by happy sleepers" at bounding box center [948, 420] width 197 height 18
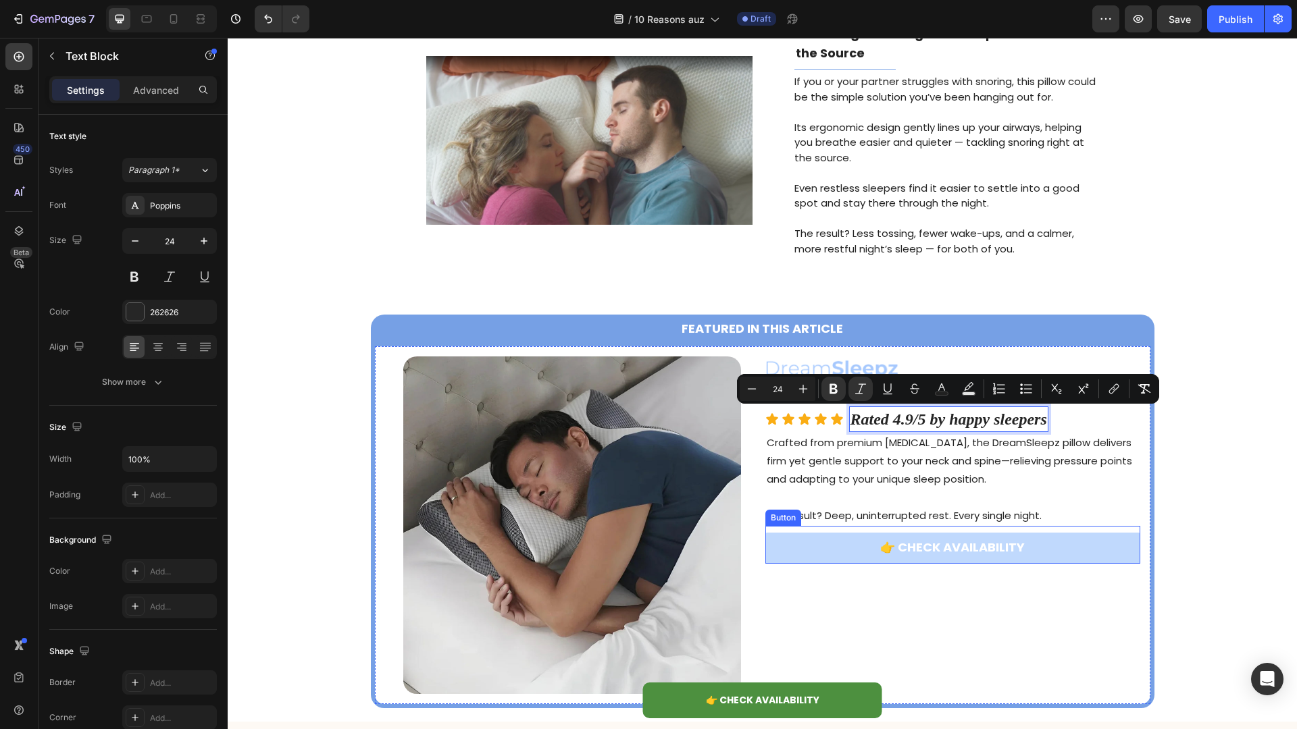
click at [806, 550] on link "👉 CHECK AVAILABILITY" at bounding box center [952, 548] width 375 height 31
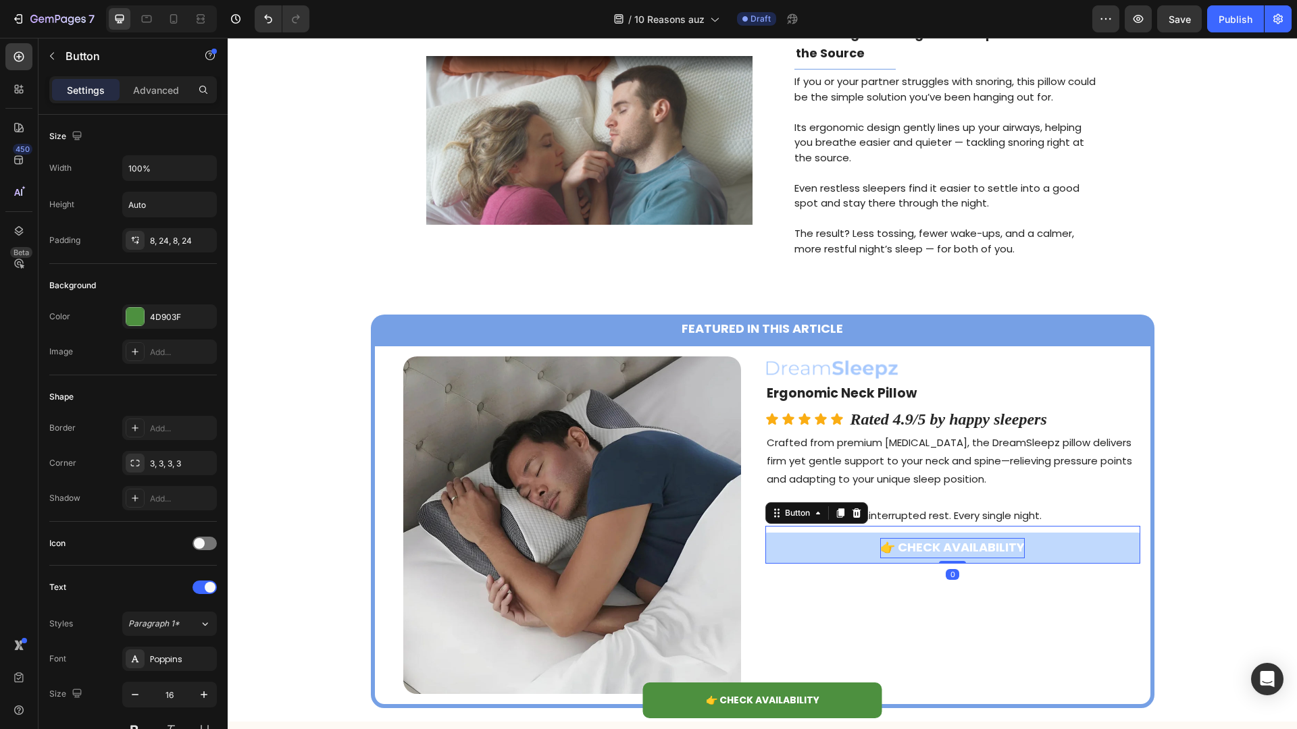
click at [906, 550] on strong "👉 CHECK AVAILABILITY" at bounding box center [952, 547] width 145 height 17
click at [921, 550] on strong "👉 CHECK AVAILABILITY" at bounding box center [952, 547] width 145 height 17
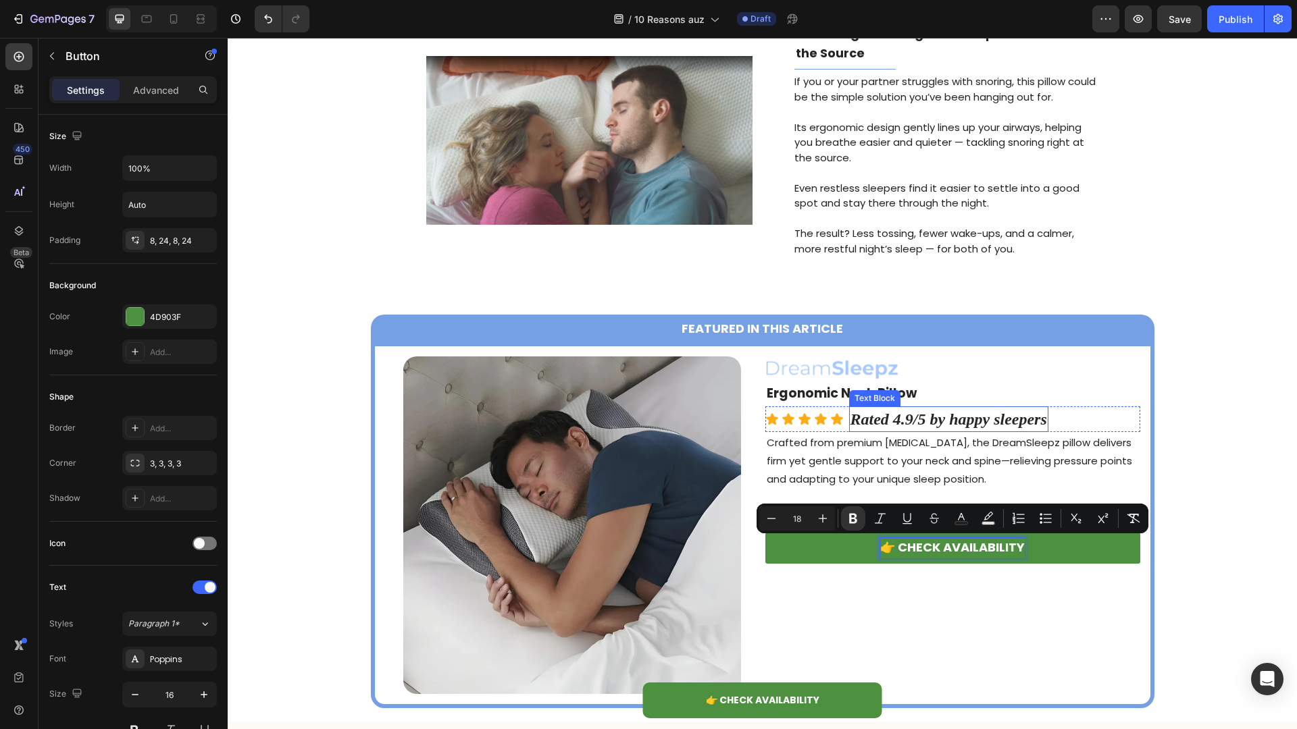
click at [908, 421] on strong "Rated 4.9/5 by happy sleepers" at bounding box center [948, 420] width 197 height 18
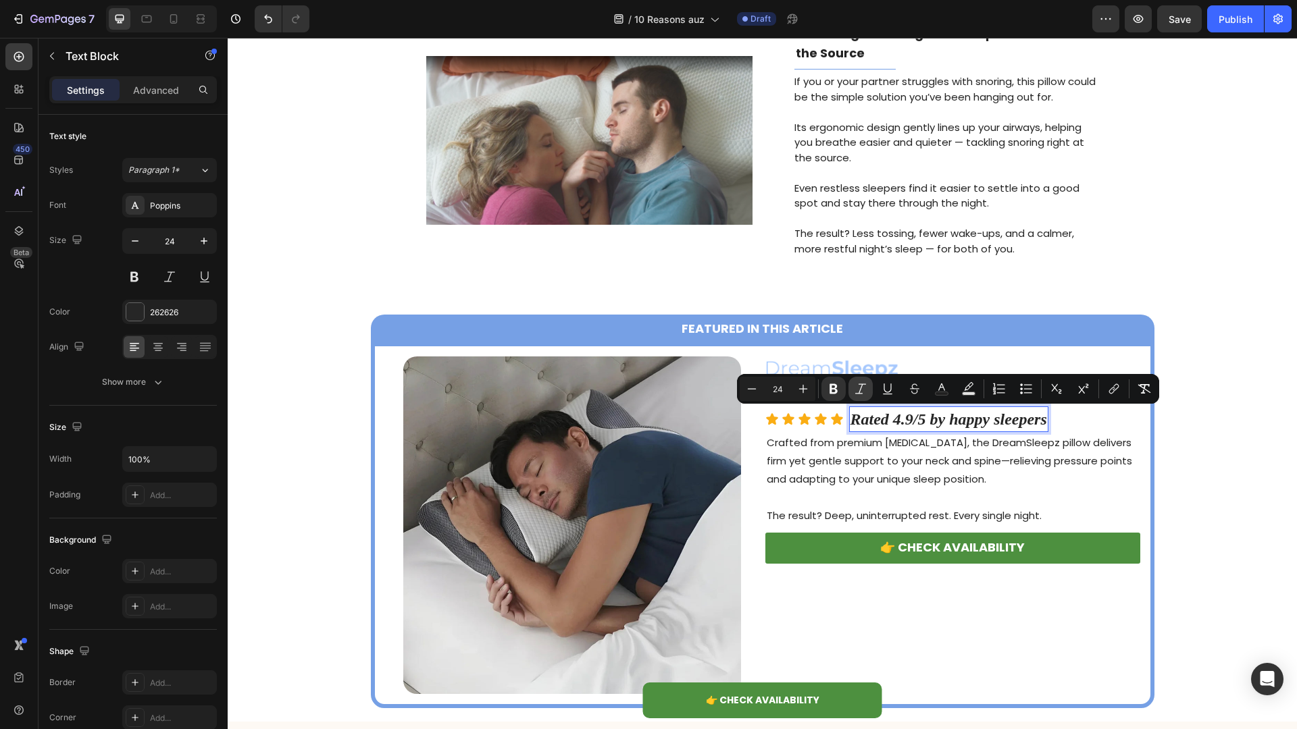
click at [860, 386] on icon "Editor contextual toolbar" at bounding box center [861, 389] width 14 height 14
click at [752, 387] on icon "Editor contextual toolbar" at bounding box center [752, 389] width 14 height 14
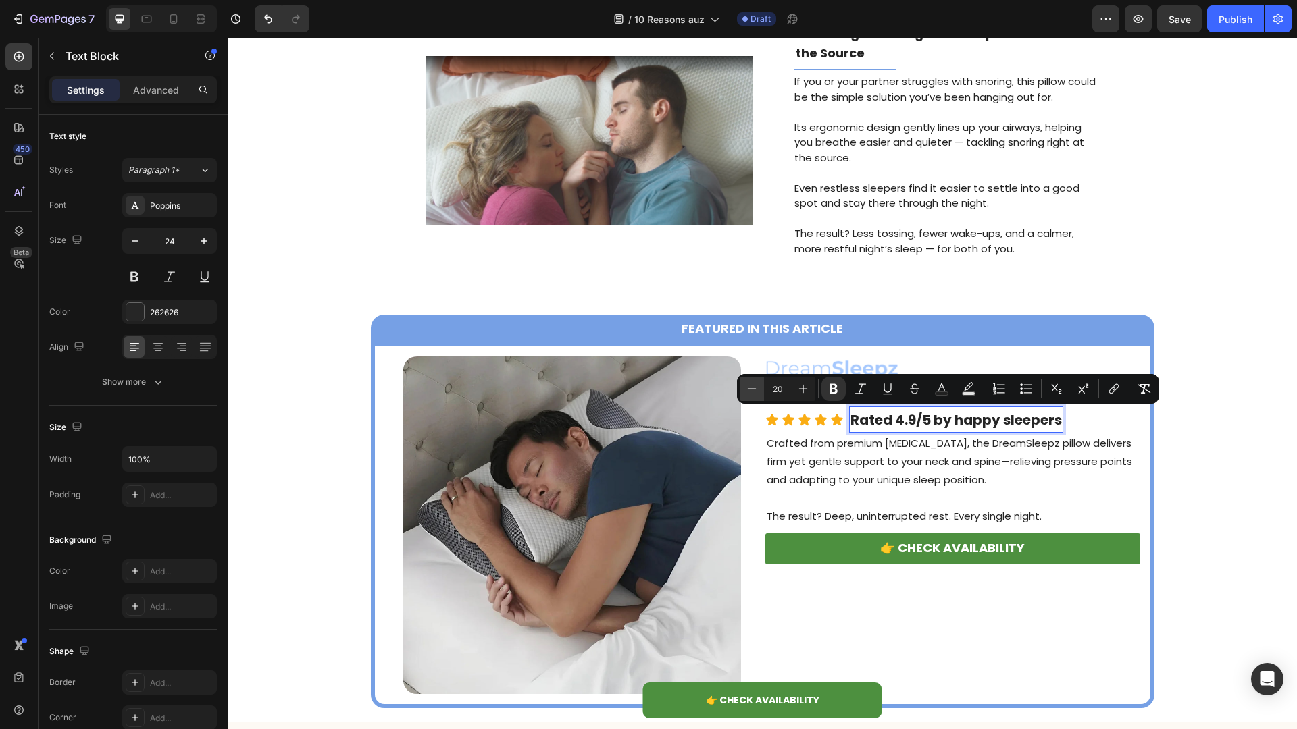
click at [752, 387] on icon "Editor contextual toolbar" at bounding box center [752, 389] width 14 height 14
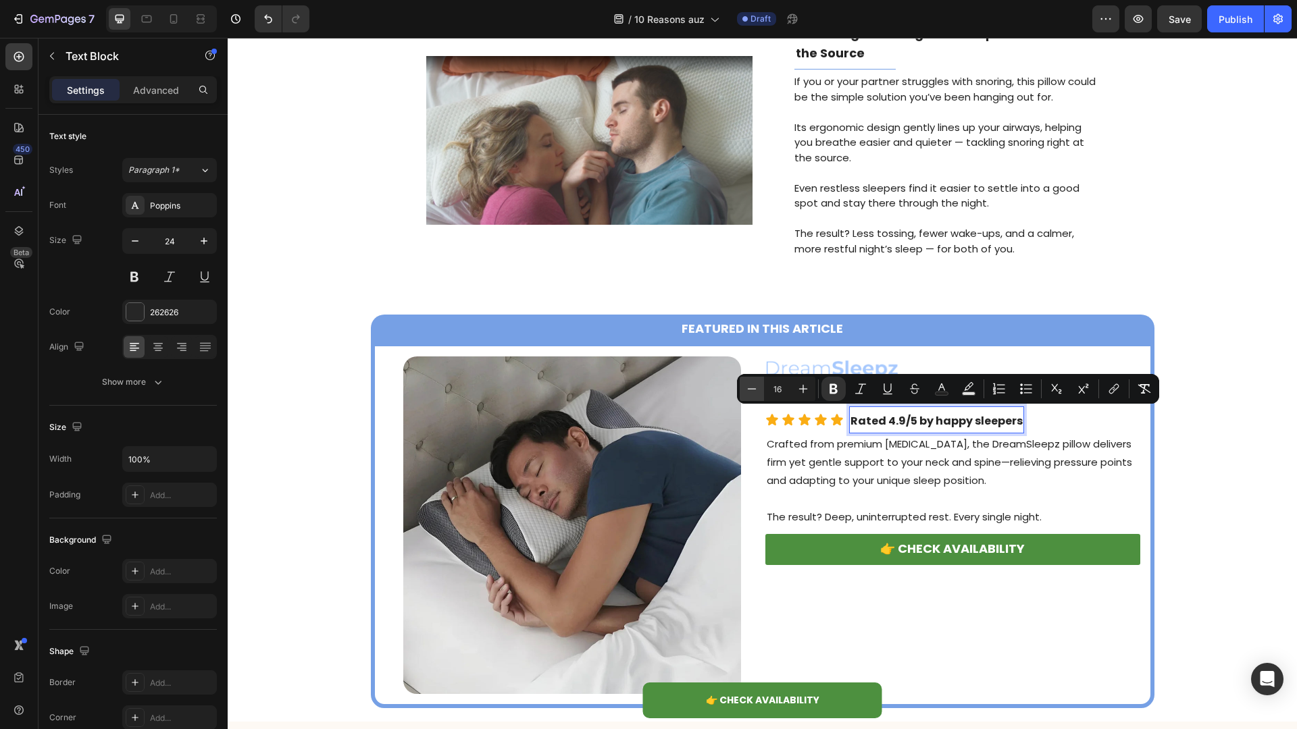
type input "15"
click at [972, 263] on div "⁠⁠⁠⁠⁠⁠⁠ 5. Snoring Wrecking Your Sleep? Here’s a Fix at the Source Heading Titl…" at bounding box center [762, 140] width 1069 height 279
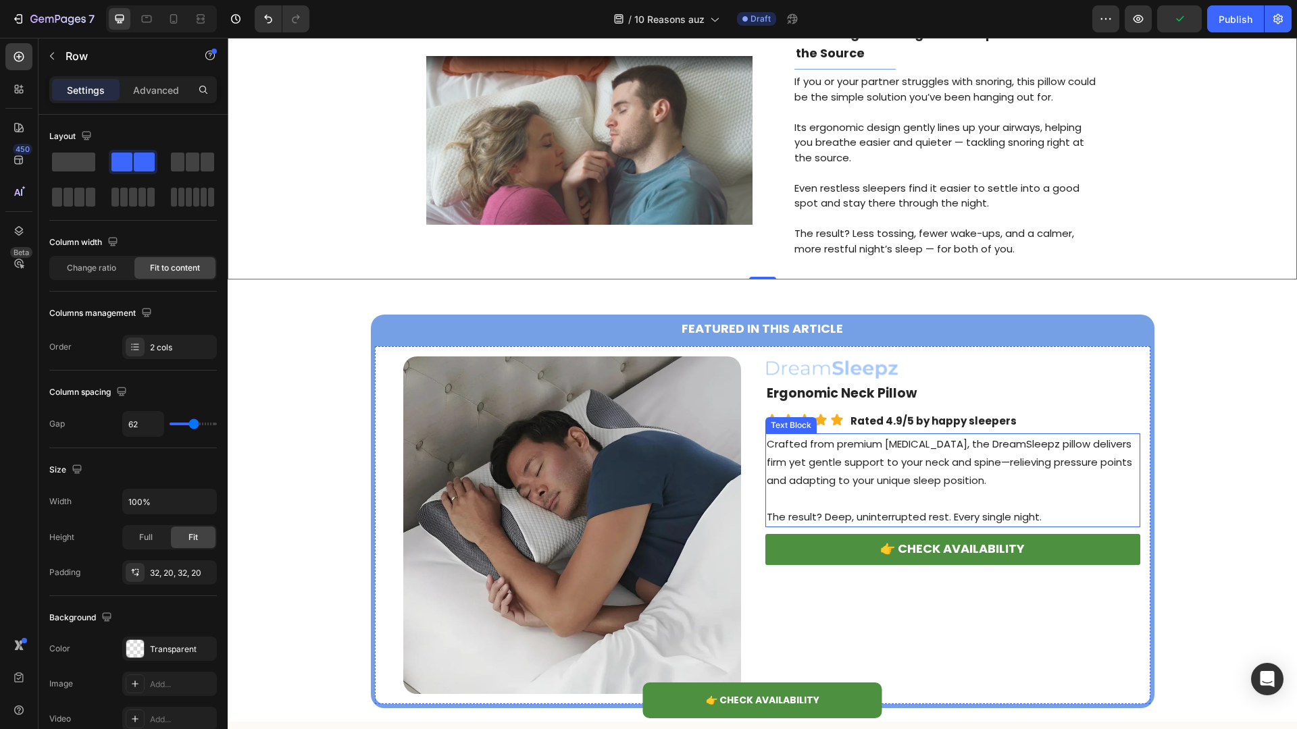
click at [886, 471] on p "Crafted from premium [MEDICAL_DATA], the DreamSleepz pillow delivers firm yet g…" at bounding box center [953, 462] width 372 height 55
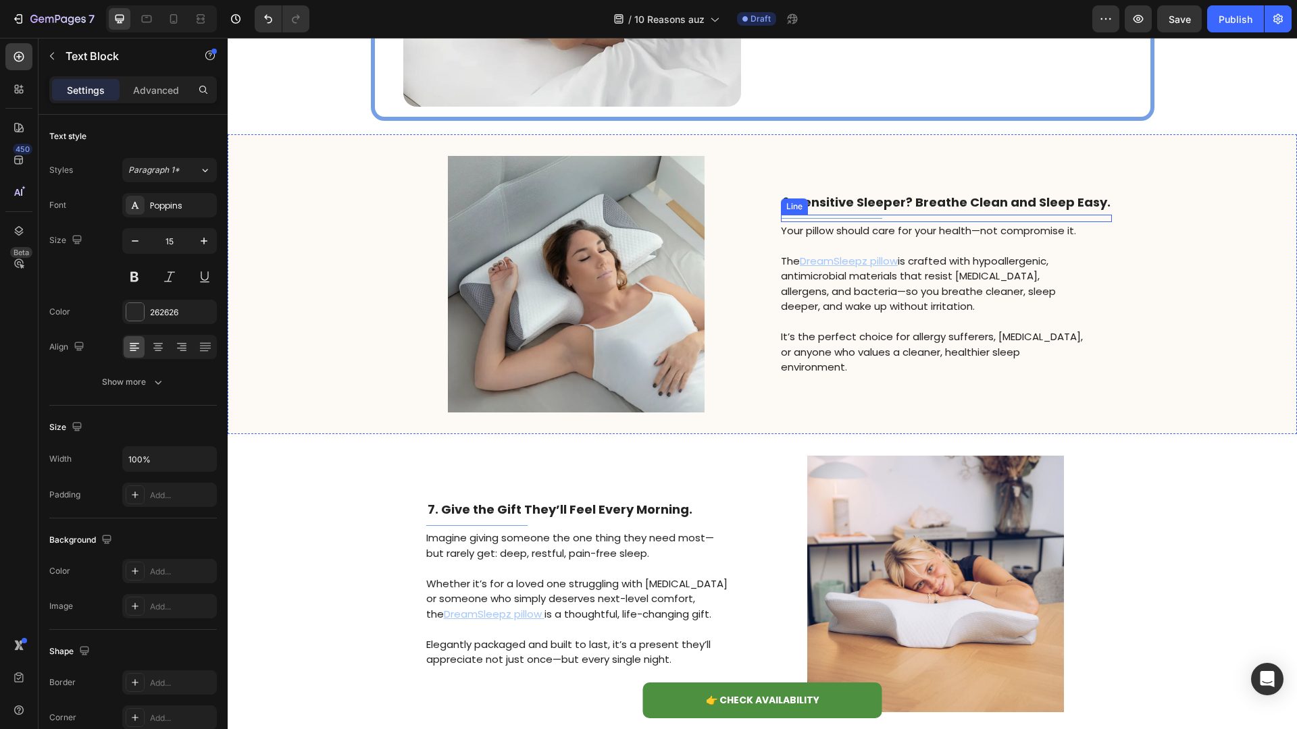
scroll to position [2019, 0]
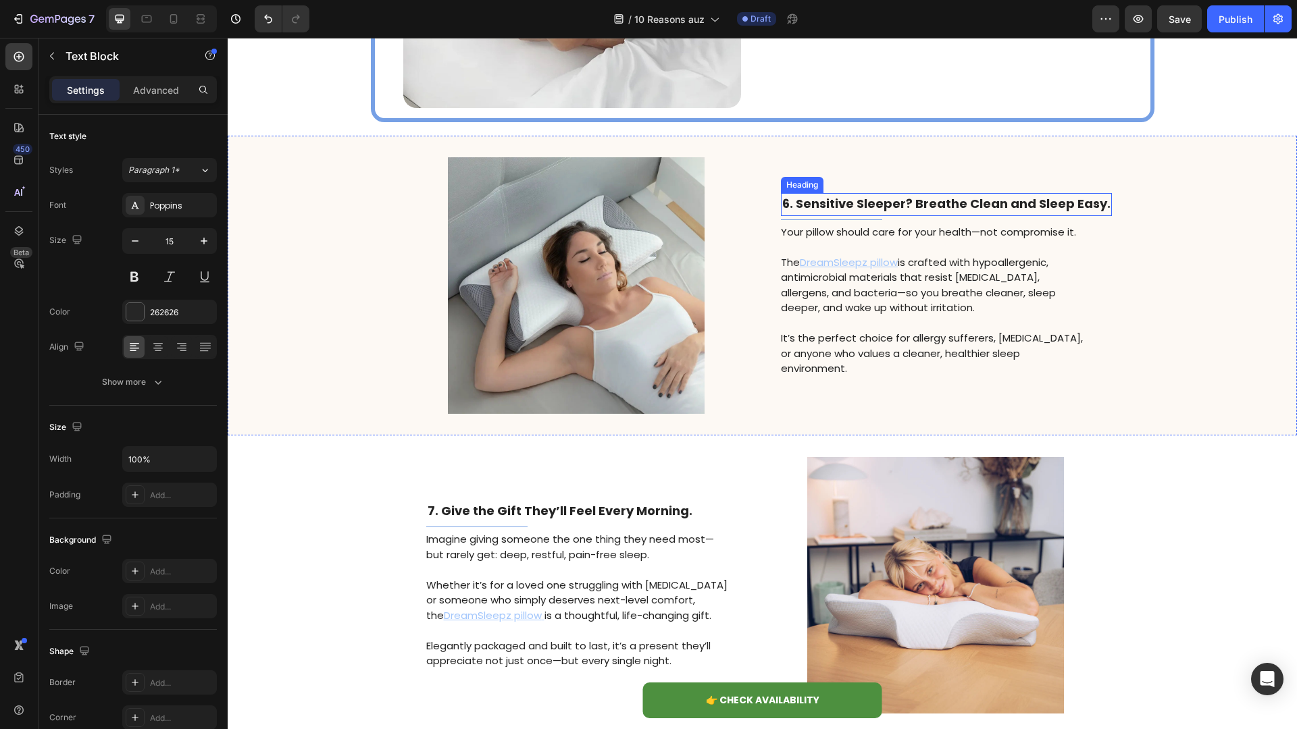
click at [879, 210] on strong "6. Sensitive Sleeper? Breathe Clean and Sleep Easy." at bounding box center [946, 203] width 328 height 17
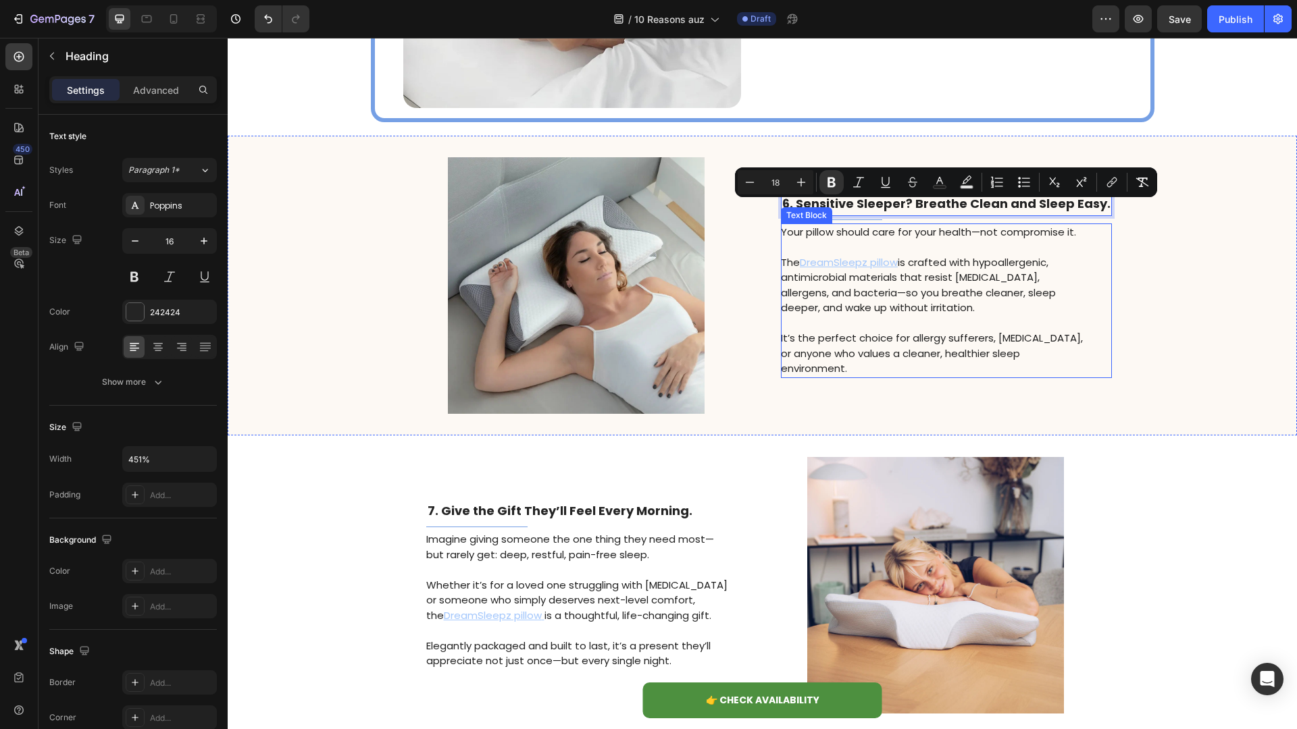
click at [950, 332] on p at bounding box center [932, 324] width 303 height 16
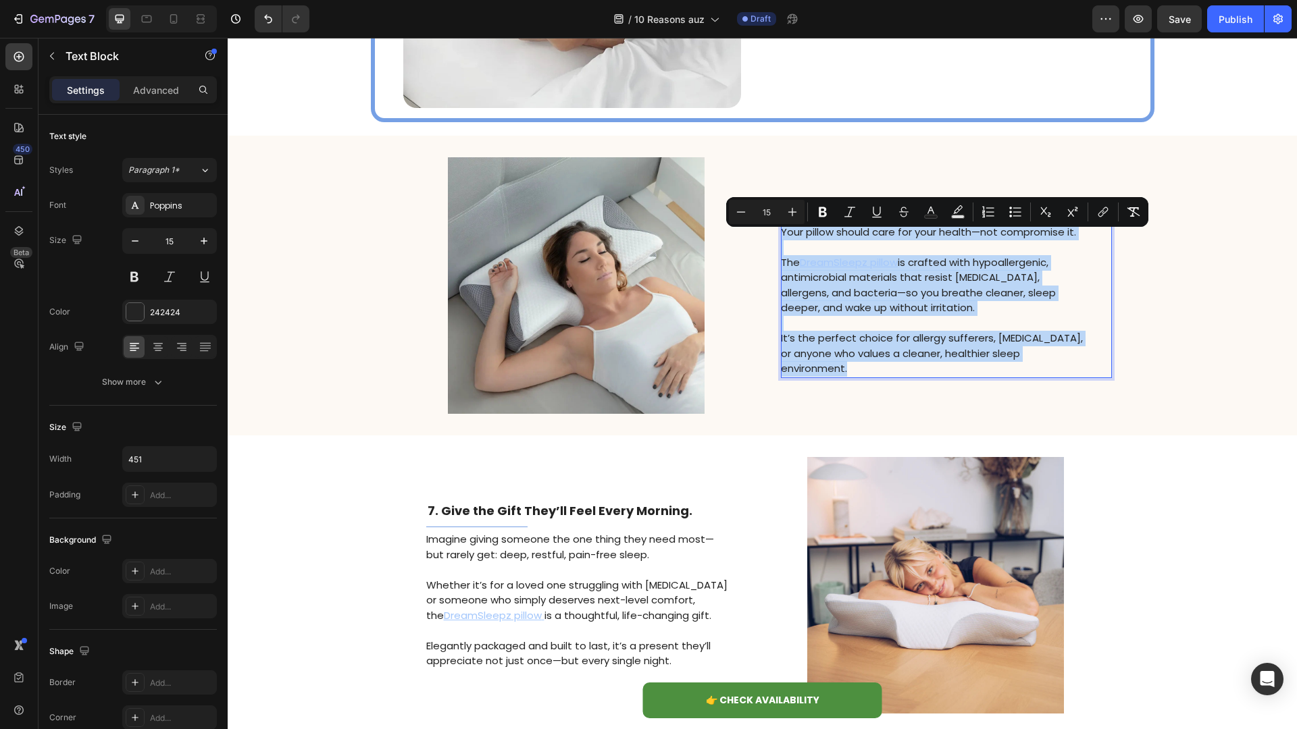
click at [972, 273] on p "The DreamSleepz pillow is crafted with hypoallergenic, antimicrobial materials …" at bounding box center [932, 285] width 303 height 61
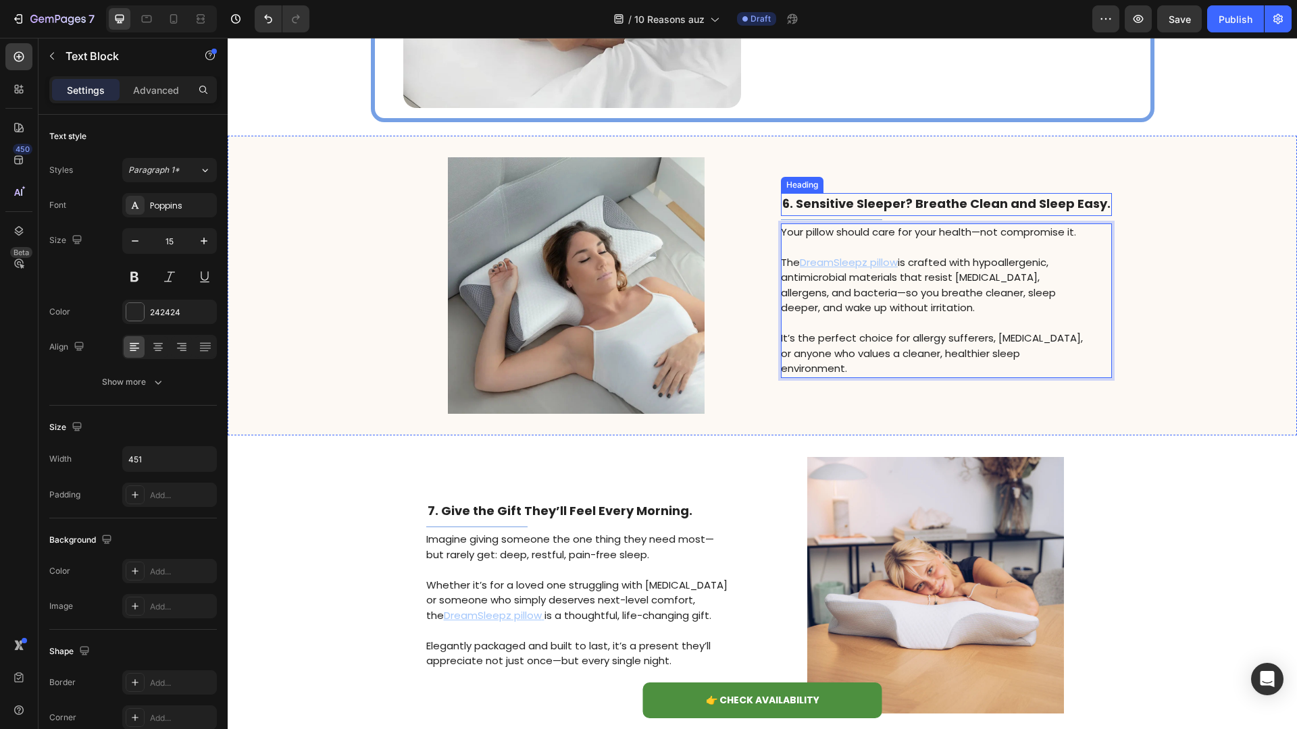
click at [972, 201] on p "⁠⁠⁠⁠⁠⁠⁠ 6. Sensitive Sleeper? Breathe Clean and Sleep Easy." at bounding box center [946, 205] width 328 height 20
click at [951, 309] on p "The DreamSleepz pillow is crafted with hypoallergenic, antimicrobial materials …" at bounding box center [932, 285] width 303 height 61
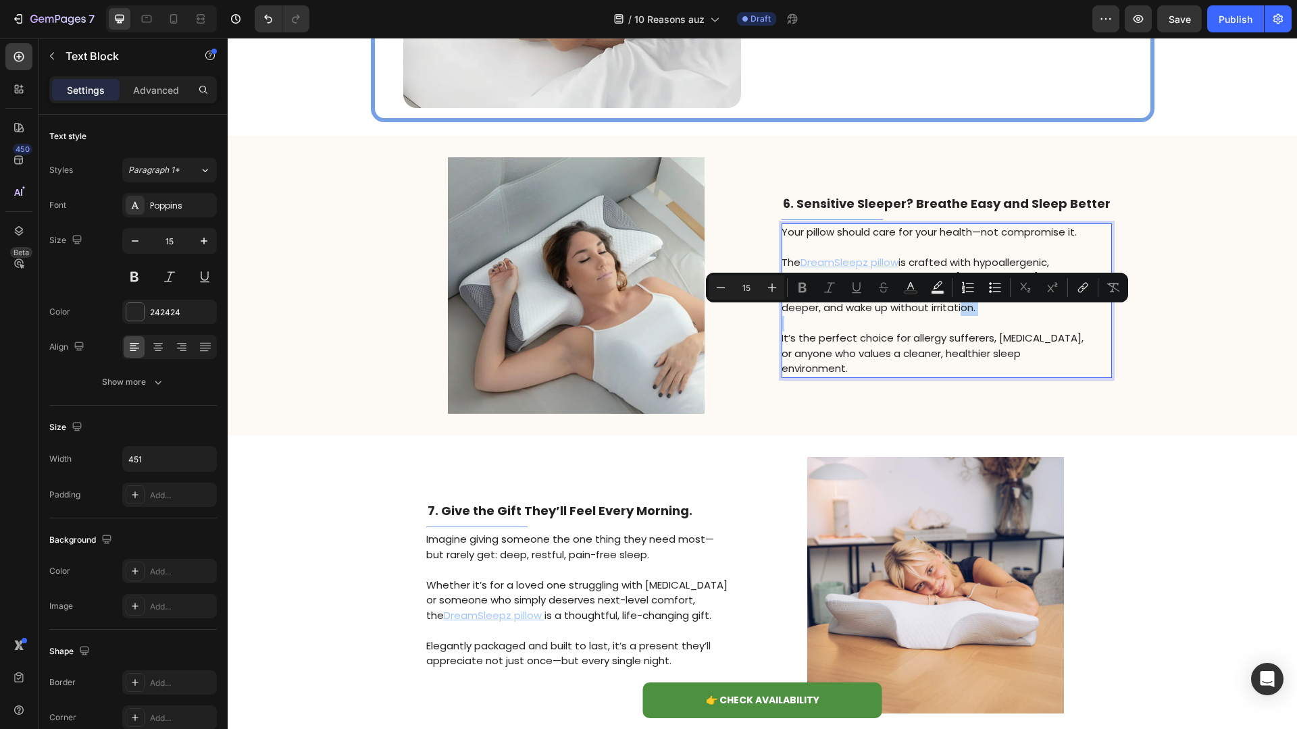
click at [951, 316] on p "The DreamSleepz pillow is crafted with hypoallergenic, antimicrobial materials …" at bounding box center [932, 285] width 303 height 61
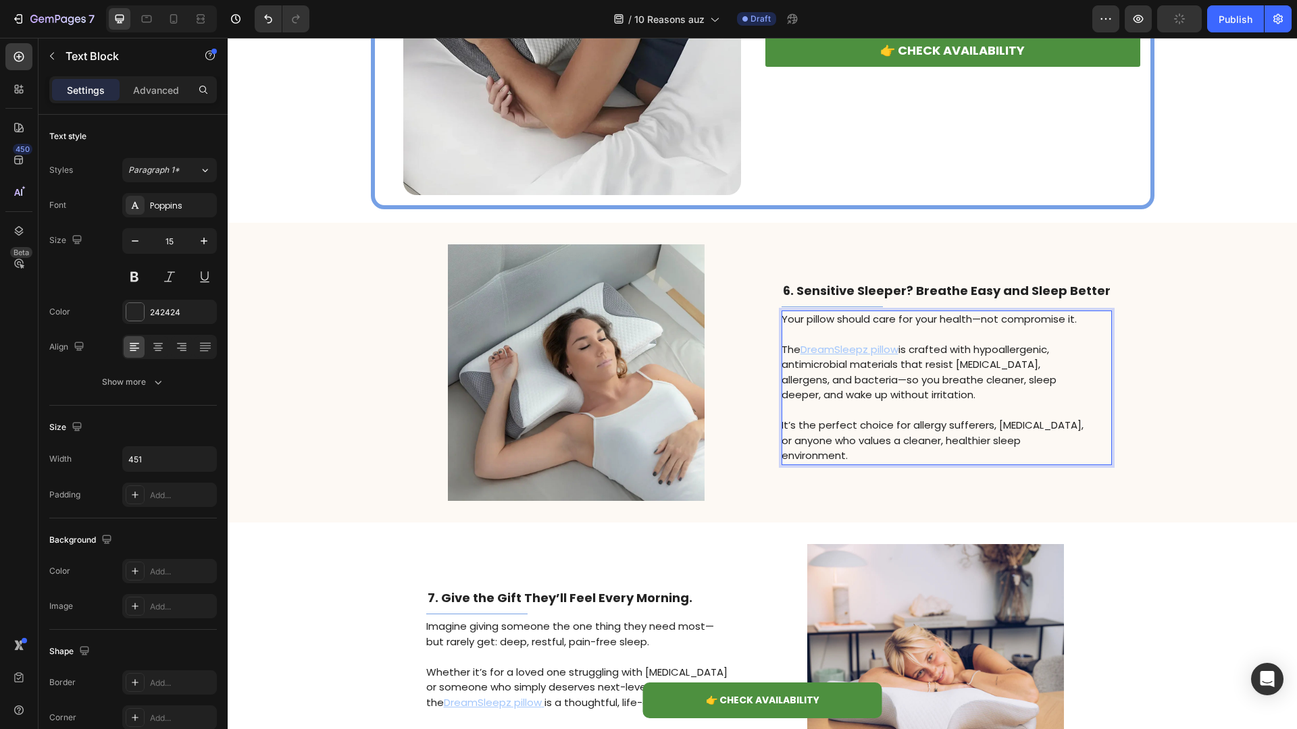
scroll to position [1970, 0]
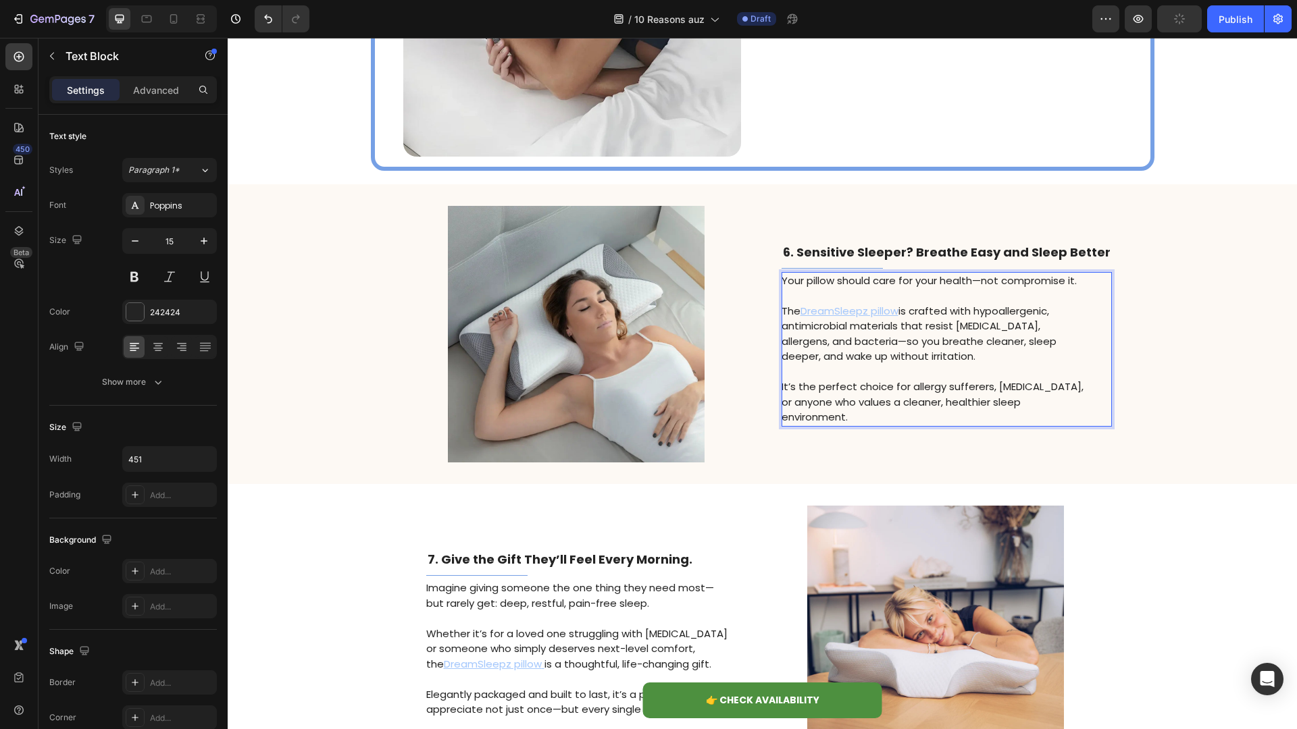
click at [966, 365] on p "The DreamSleepz pillow is crafted with hypoallergenic, antimicrobial materials …" at bounding box center [932, 334] width 303 height 61
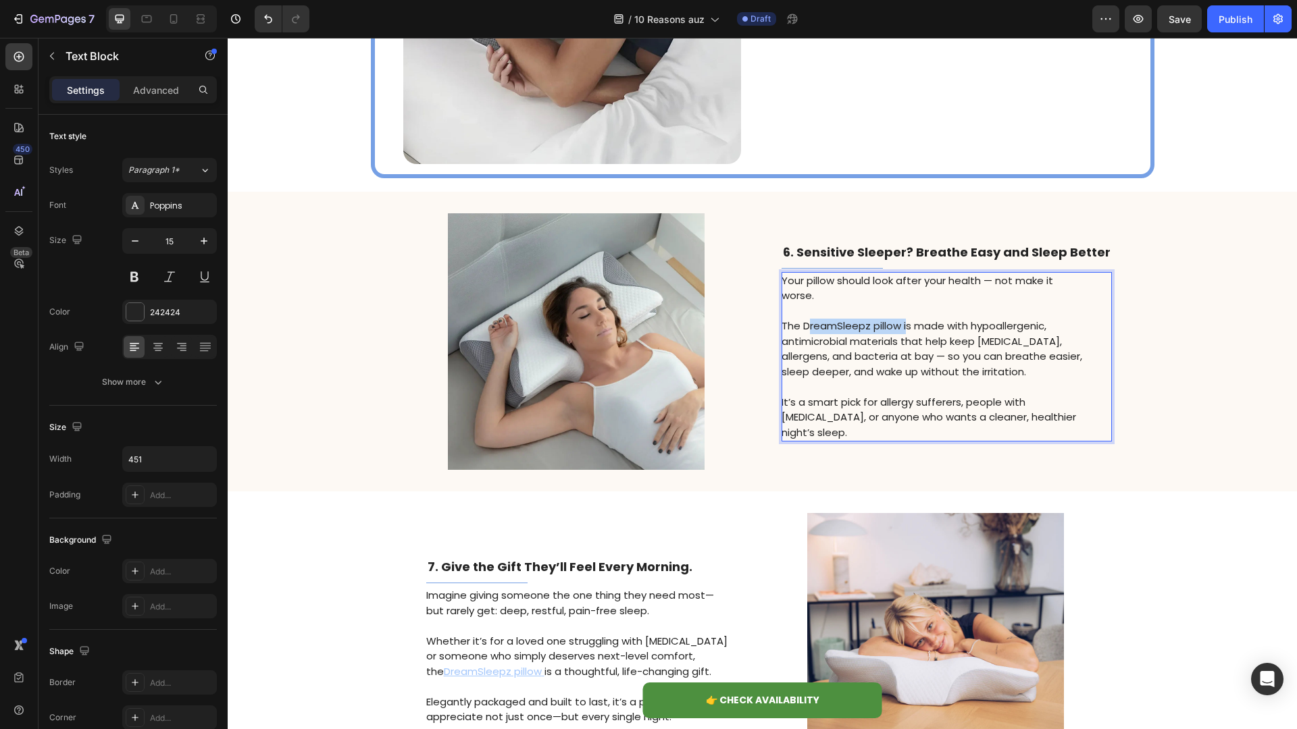
drag, startPoint x: 812, startPoint y: 332, endPoint x: 911, endPoint y: 332, distance: 99.3
click at [911, 332] on p "The DreamSleepz pillow is made with hypoallergenic, antimicrobial materials tha…" at bounding box center [932, 349] width 303 height 61
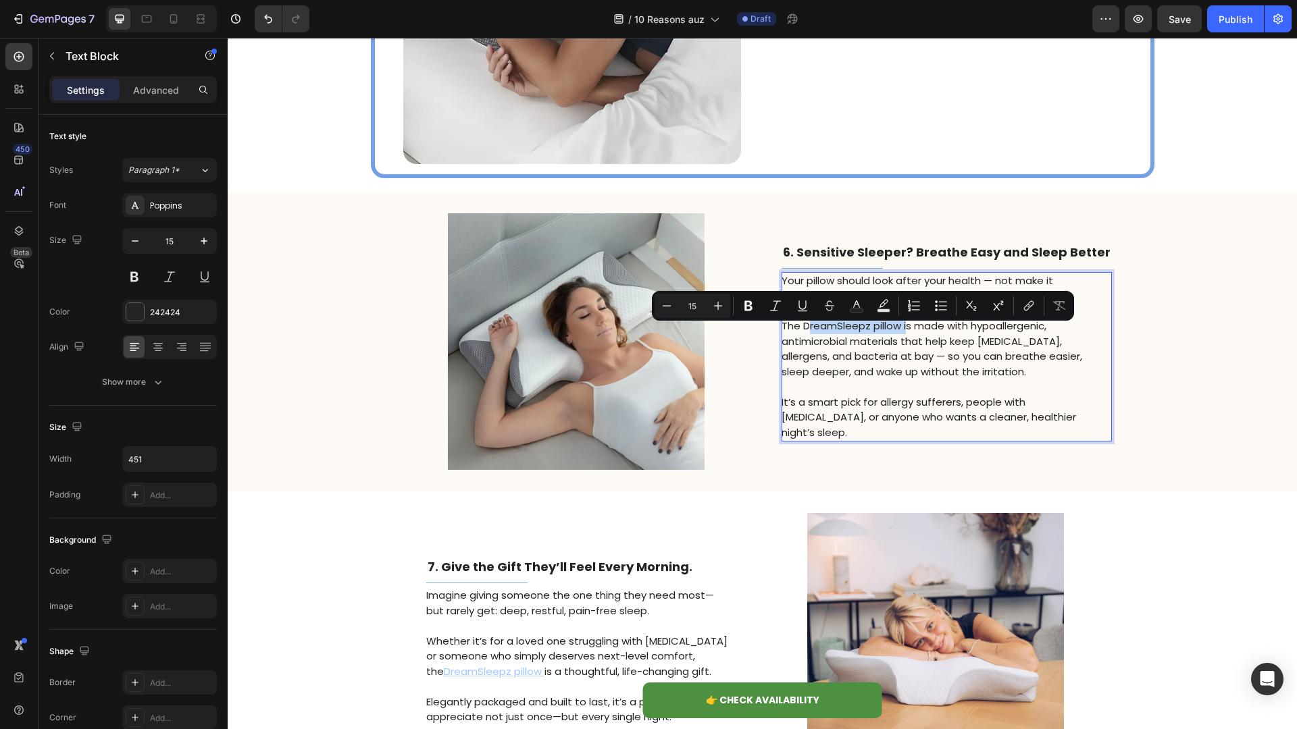
click at [911, 332] on p "The DreamSleepz pillow is made with hypoallergenic, antimicrobial materials tha…" at bounding box center [932, 349] width 303 height 61
drag, startPoint x: 906, startPoint y: 333, endPoint x: 811, endPoint y: 333, distance: 95.2
click at [811, 333] on p "The DreamSleepz pillow is made with hypoallergenic, antimicrobial materials tha…" at bounding box center [932, 349] width 303 height 61
click at [972, 310] on icon "Editor contextual toolbar" at bounding box center [1023, 306] width 14 height 14
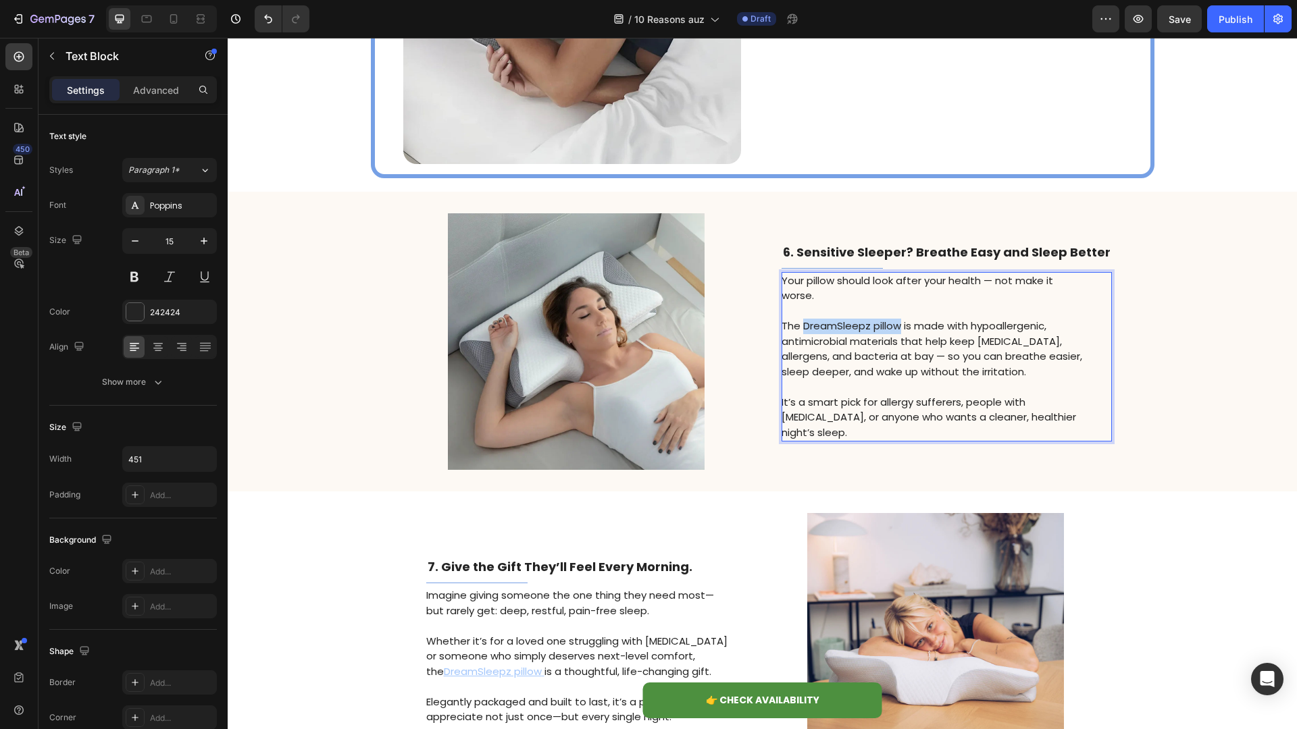
click at [867, 328] on p "The DreamSleepz pillow is made with hypoallergenic, antimicrobial materials tha…" at bounding box center [932, 349] width 303 height 61
click at [808, 338] on p "The DreamSleepz pillow is made with hypoallergenic, antimicrobial materials tha…" at bounding box center [932, 349] width 303 height 61
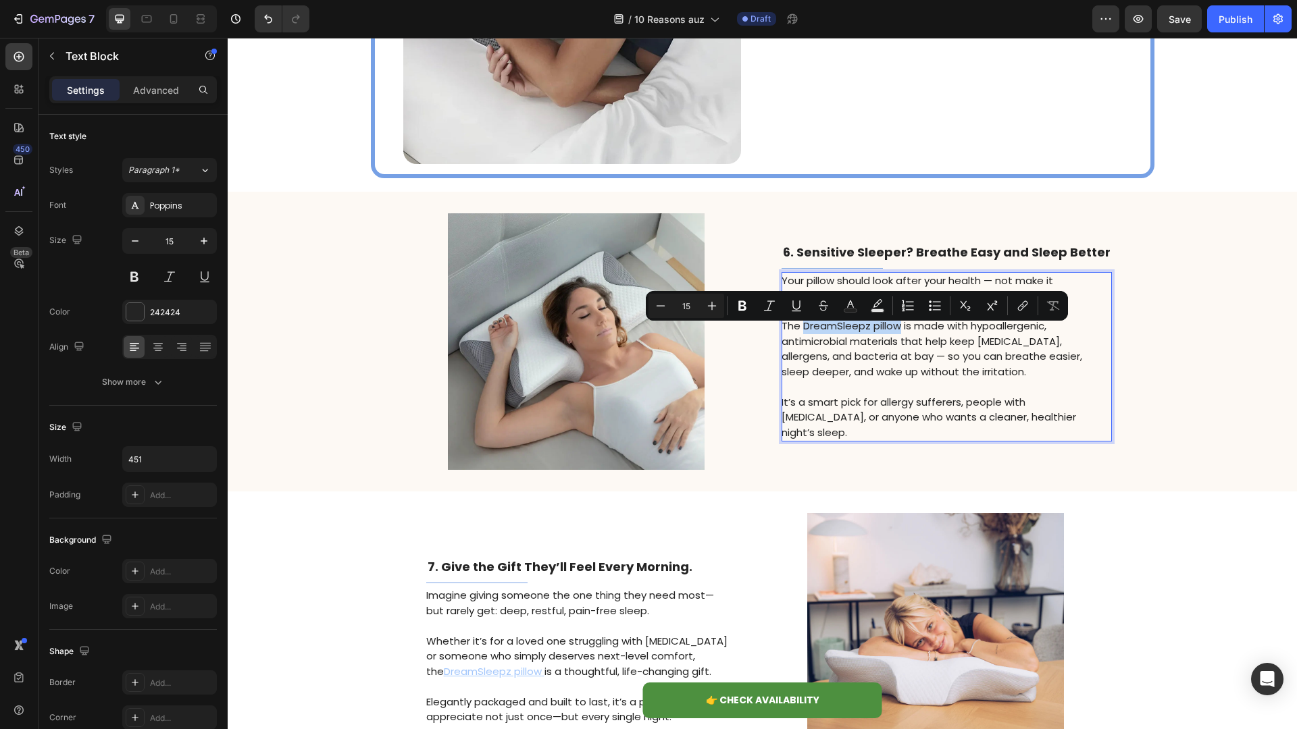
drag, startPoint x: 808, startPoint y: 337, endPoint x: 904, endPoint y: 339, distance: 96.6
click at [904, 339] on p "The DreamSleepz pillow is made with hypoallergenic, antimicrobial materials tha…" at bounding box center [932, 349] width 303 height 61
click at [972, 304] on icon "Editor contextual toolbar" at bounding box center [1023, 306] width 14 height 14
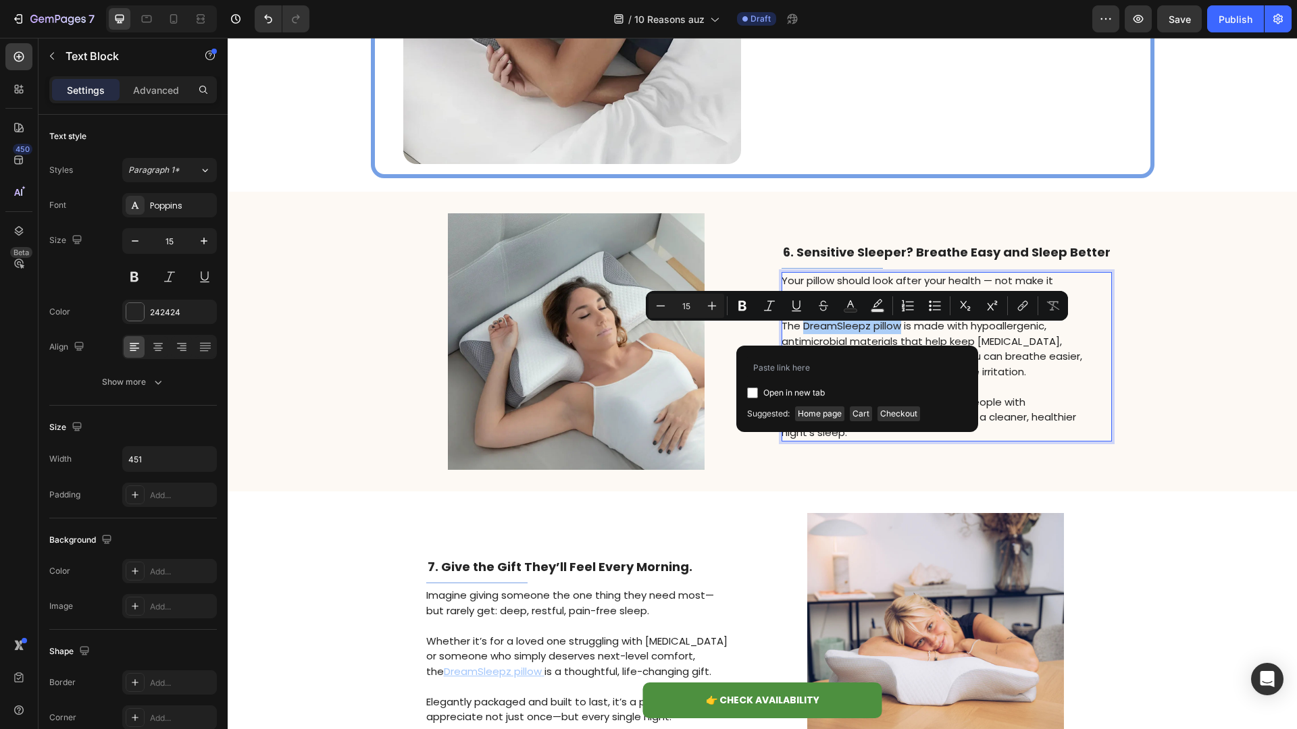
type input "[URL][DOMAIN_NAME]"
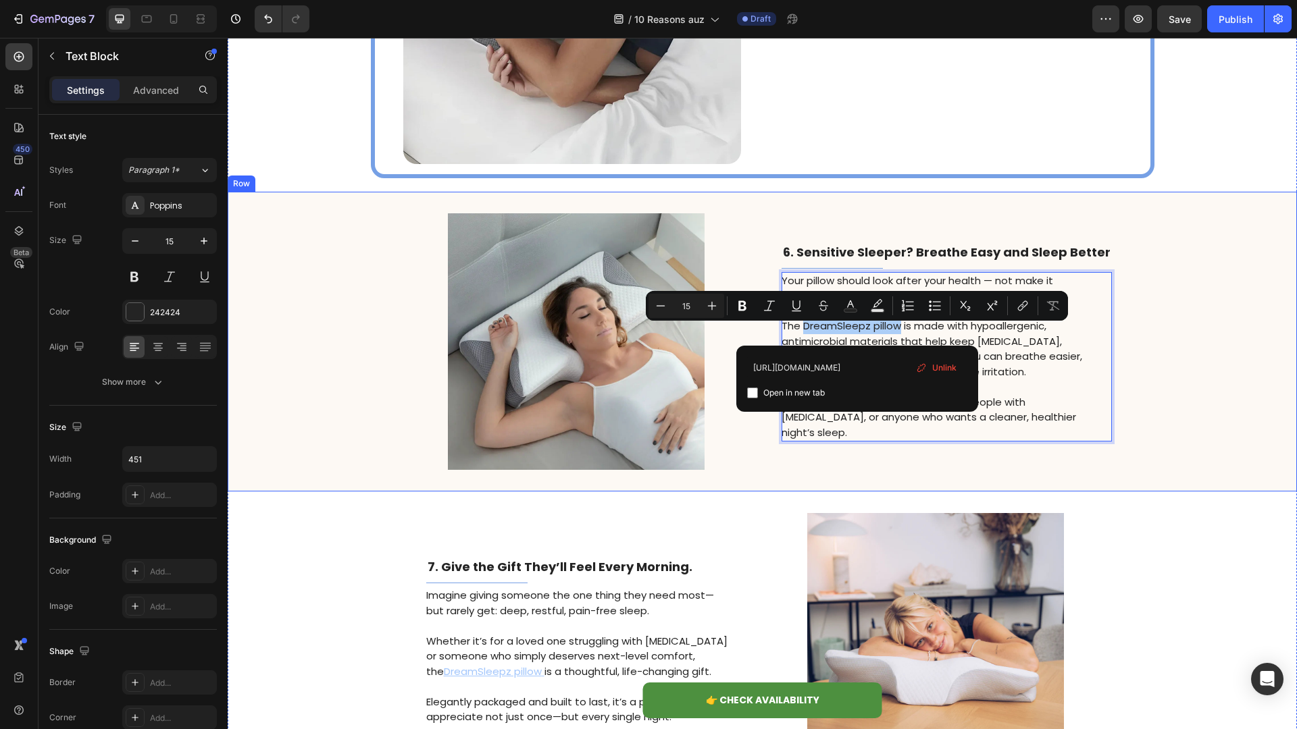
click at [931, 437] on div "⁠⁠⁠⁠⁠⁠⁠ 6. Sensitive Sleeper? Breathe Easy and Sleep Better Heading Title Line …" at bounding box center [946, 341] width 330 height 257
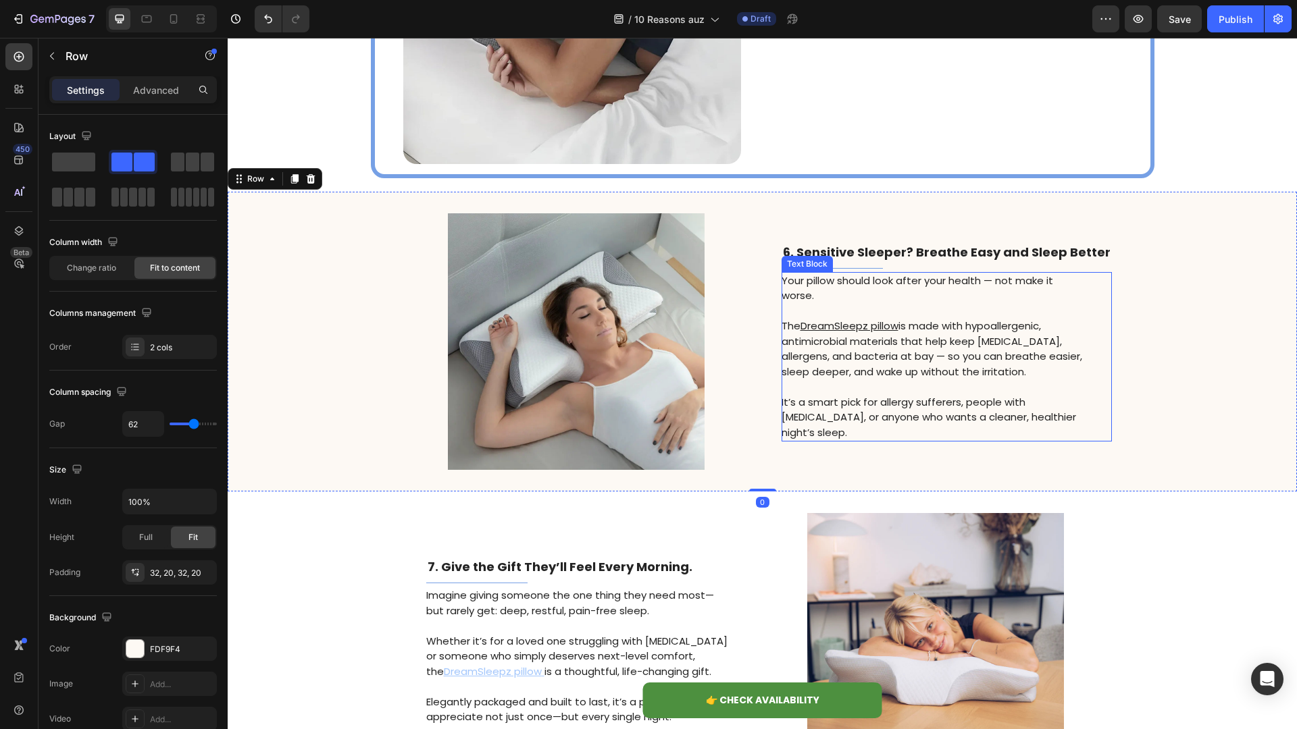
click at [859, 333] on u "DreamSleepz pillow" at bounding box center [849, 326] width 98 height 14
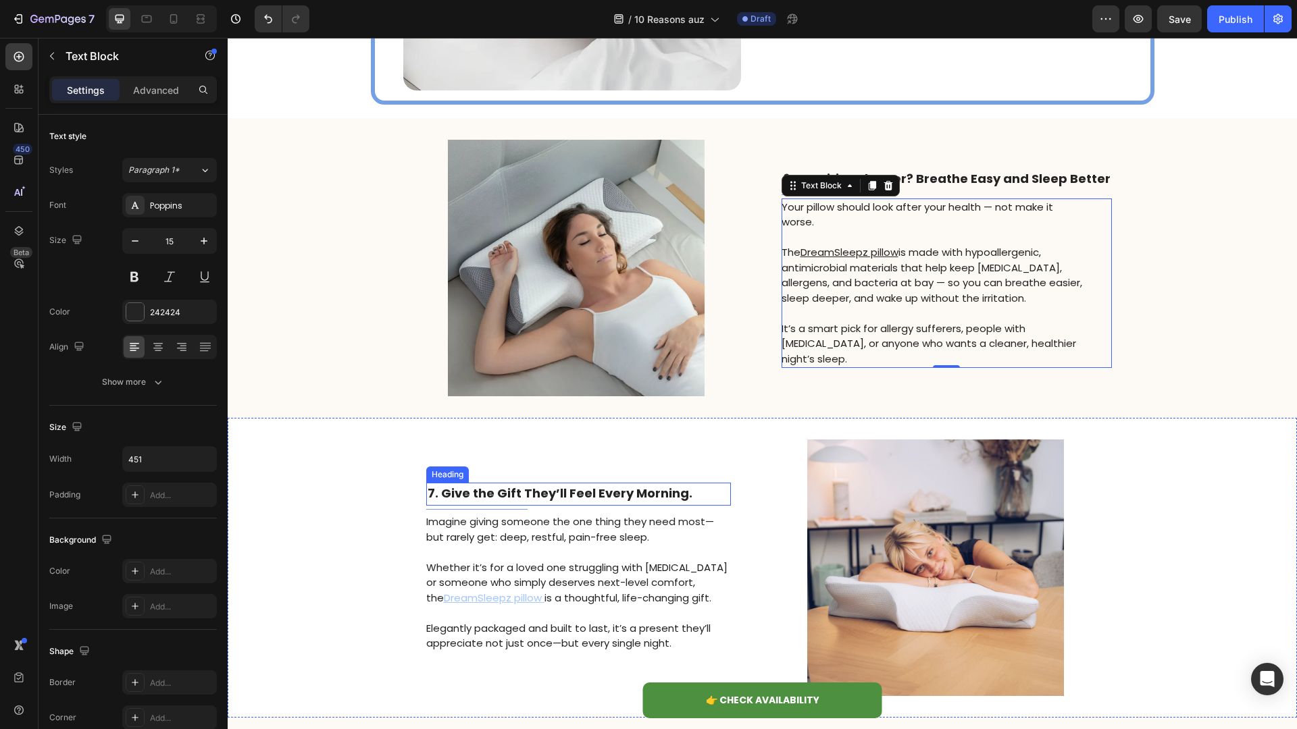
scroll to position [2094, 0]
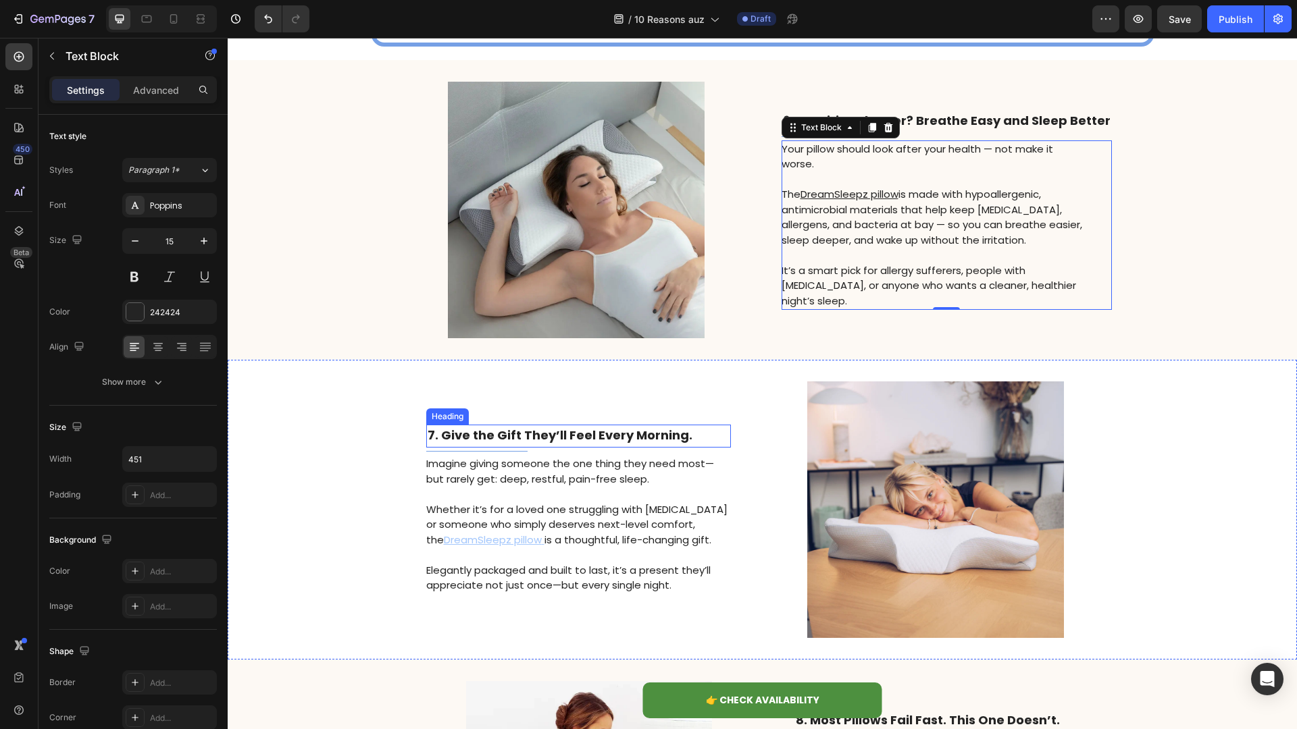
click at [584, 436] on strong "7. Give the Gift They’ll Feel Every Morning." at bounding box center [560, 435] width 265 height 17
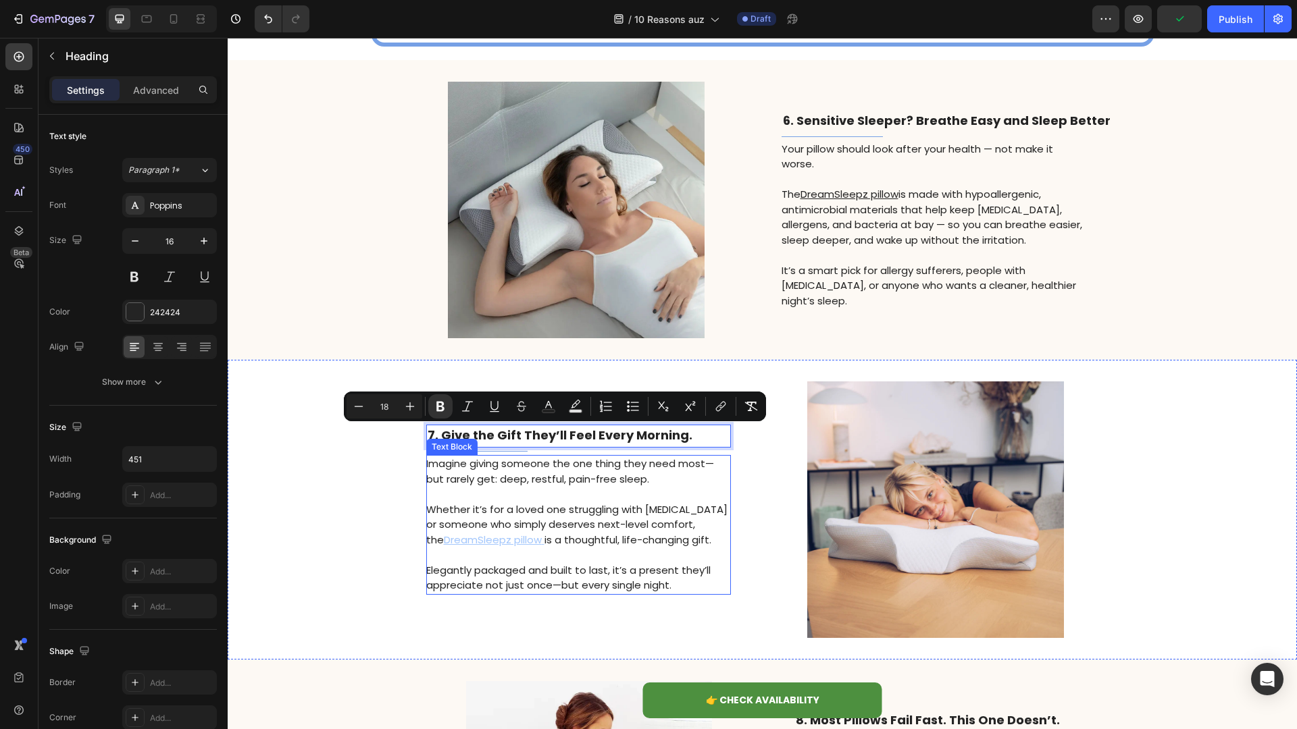
click at [544, 505] on p "Whether it’s for a loved one struggling with [MEDICAL_DATA] or someone who simp…" at bounding box center [577, 525] width 303 height 46
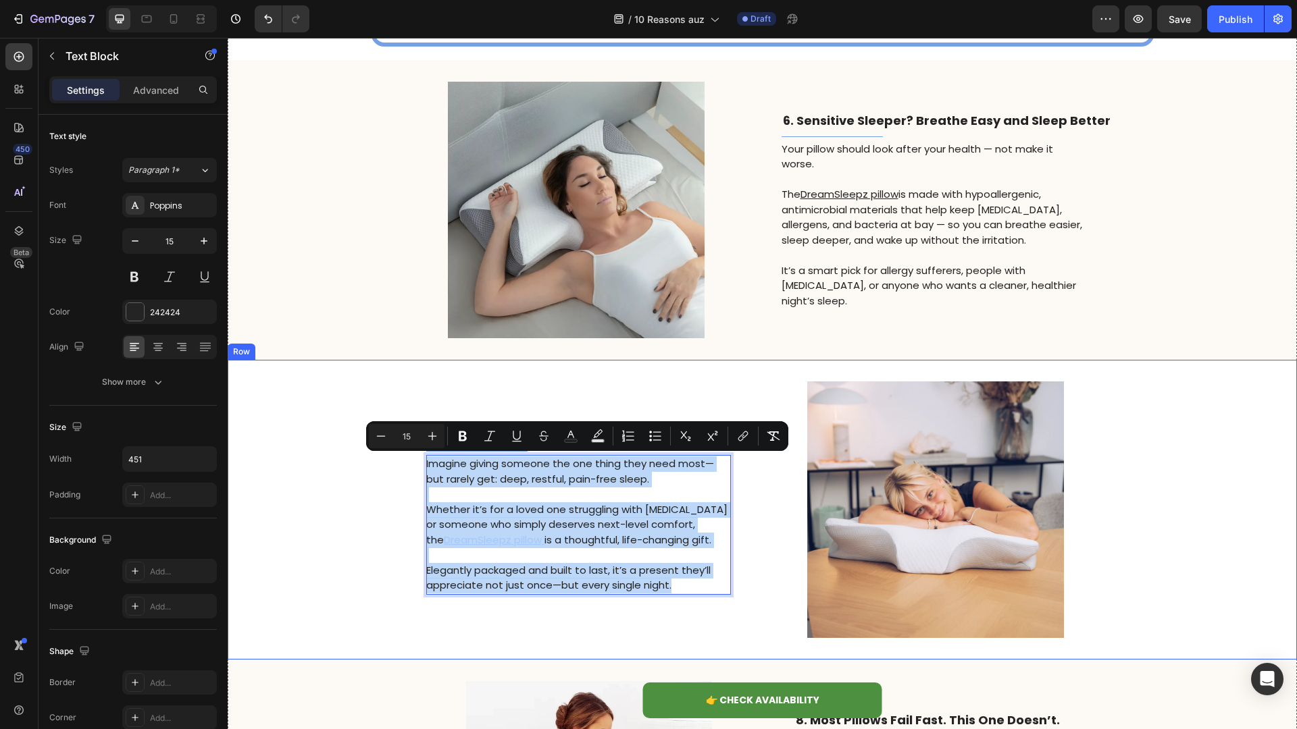
drag, startPoint x: 563, startPoint y: 398, endPoint x: 559, endPoint y: 407, distance: 9.7
click at [563, 398] on div "⁠⁠⁠⁠⁠⁠⁠ 7. Give the Gift They’ll Feel Every Morning. Heading Title Line Imagine…" at bounding box center [578, 510] width 305 height 257
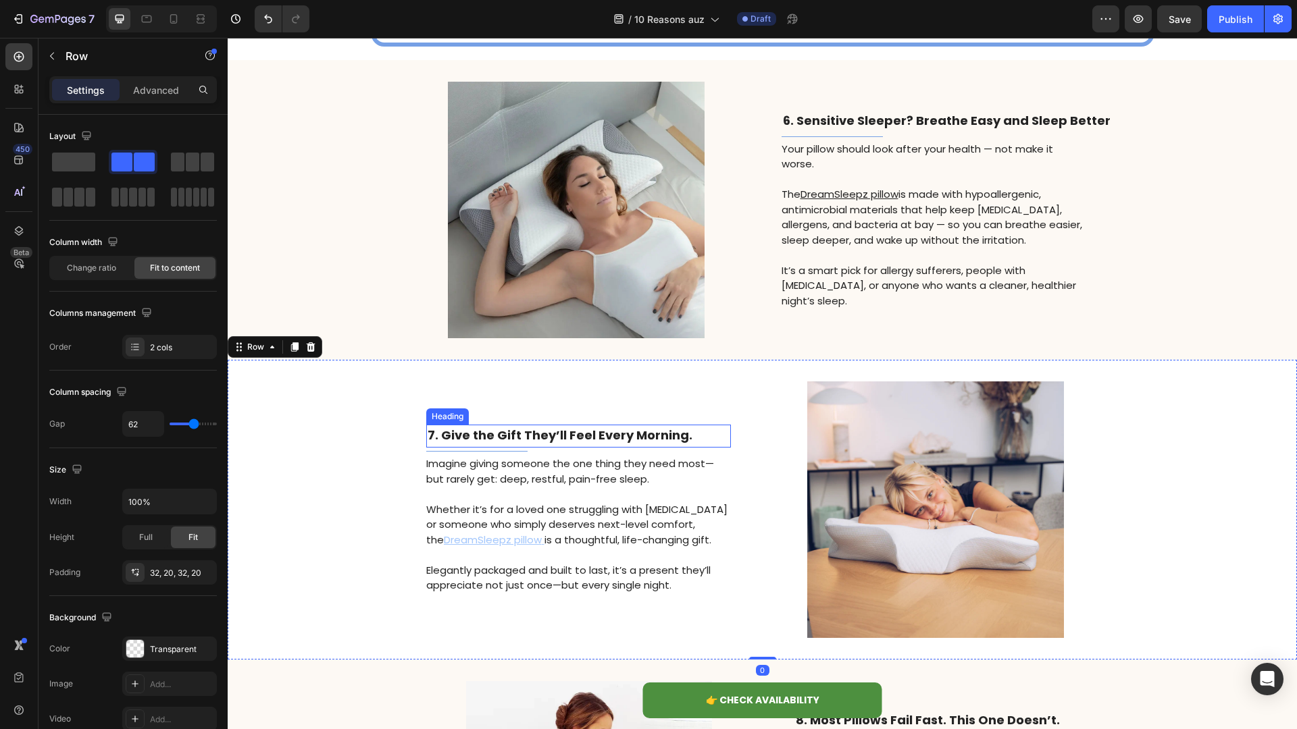
click at [546, 427] on strong "7. Give the Gift They’ll Feel Every Morning." at bounding box center [560, 435] width 265 height 17
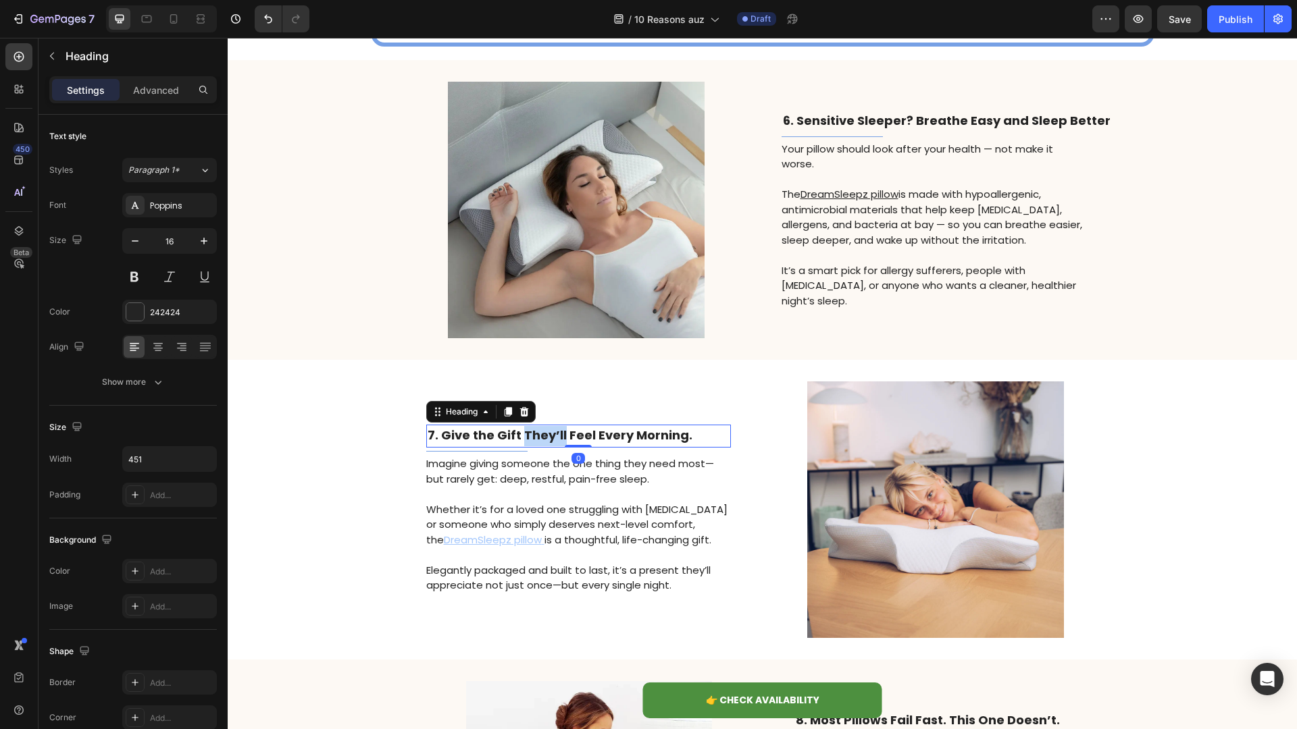
click at [546, 434] on strong "7. Give the Gift They’ll Feel Every Morning." at bounding box center [560, 435] width 265 height 17
click at [594, 529] on p "Whether it’s for a loved one struggling with [MEDICAL_DATA] or someone who simp…" at bounding box center [577, 525] width 303 height 46
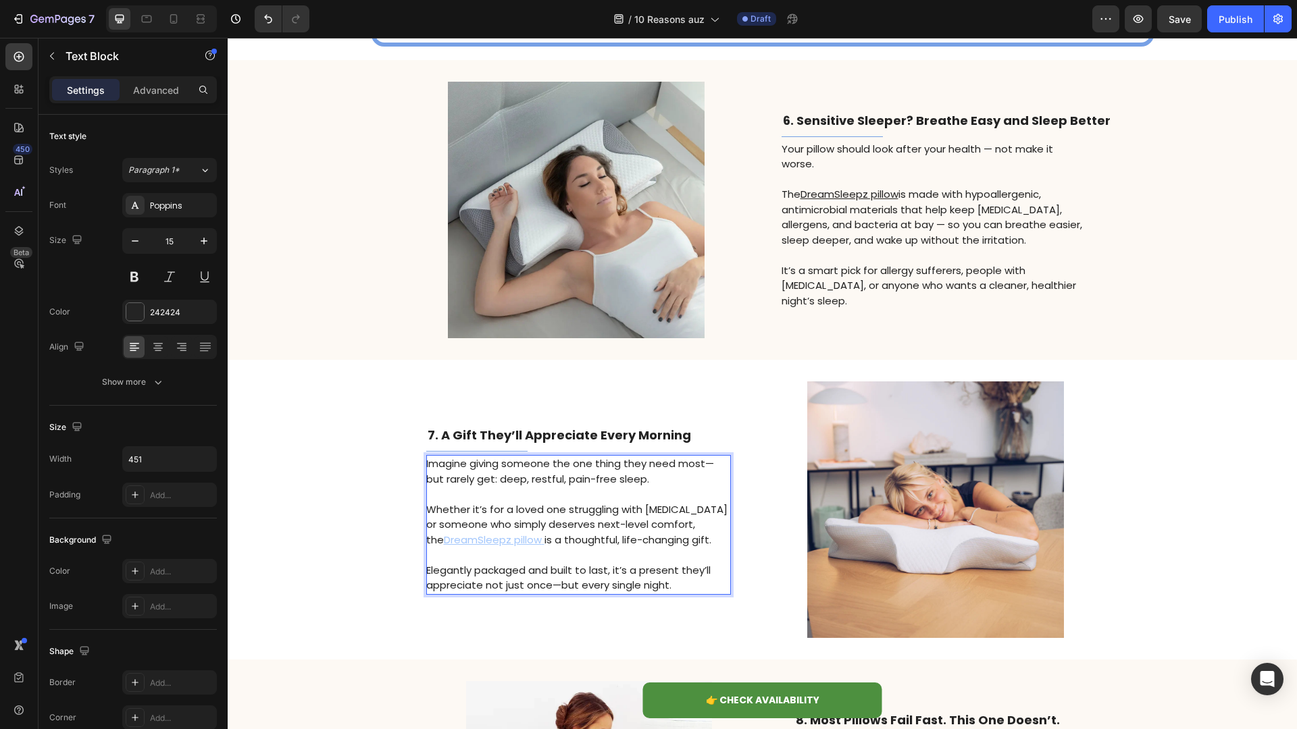
click at [594, 529] on p "Whether it’s for a loved one struggling with [MEDICAL_DATA] or someone who simp…" at bounding box center [577, 525] width 303 height 46
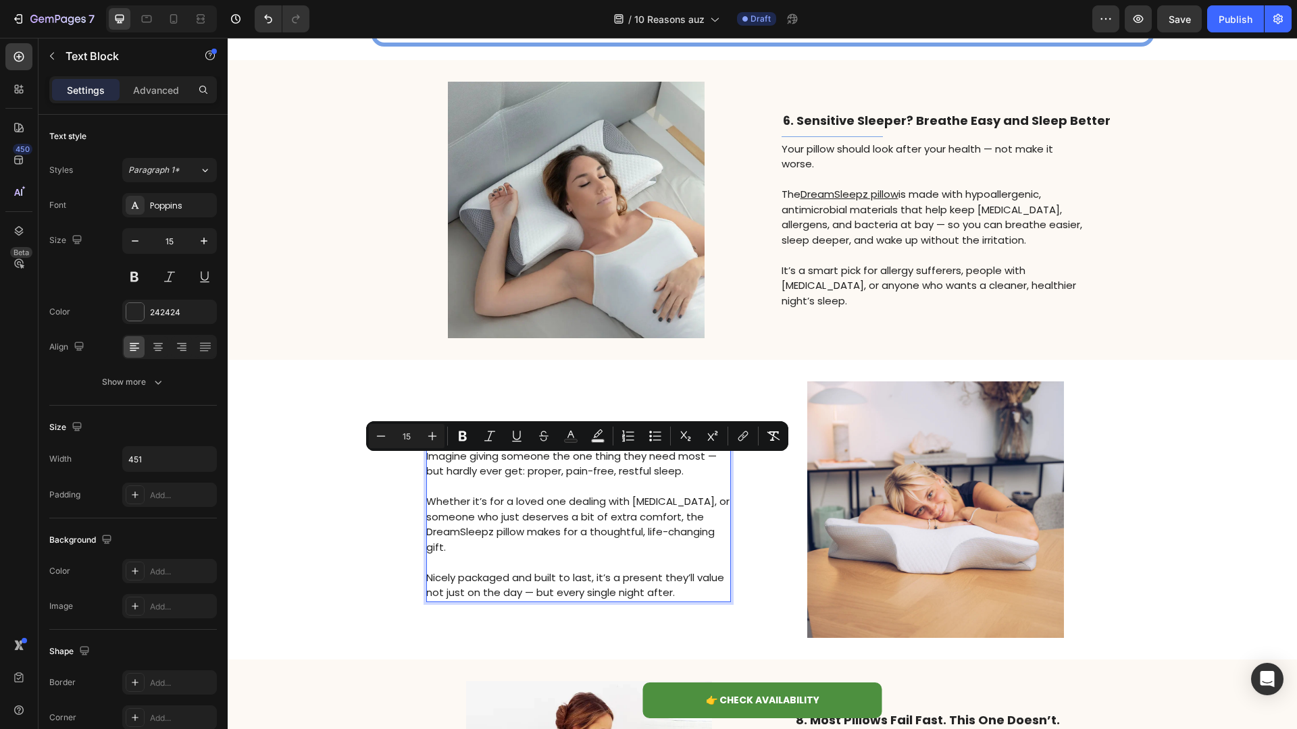
scroll to position [2087, 0]
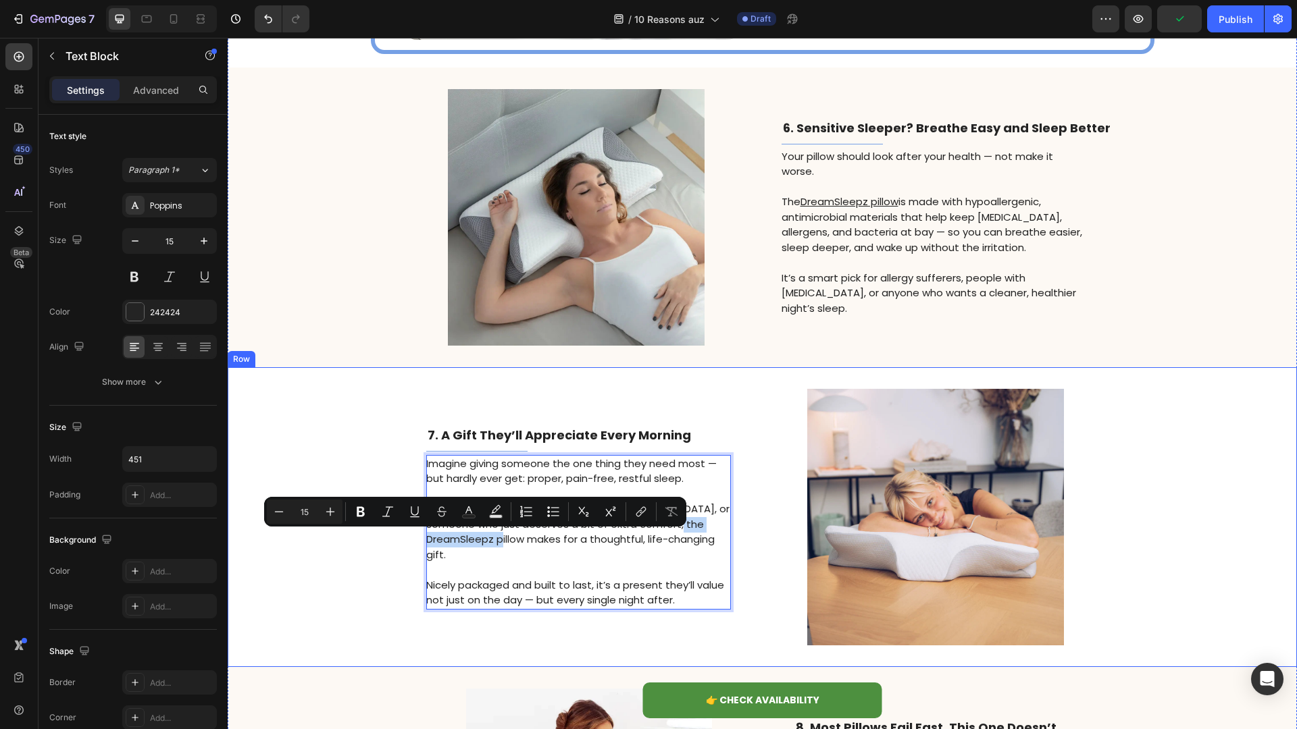
drag, startPoint x: 522, startPoint y: 542, endPoint x: 423, endPoint y: 543, distance: 98.6
click at [423, 543] on div "⁠⁠⁠⁠⁠⁠⁠ 7. A Gift They’ll Appreciate Every Morning Heading Title Line Imagine g…" at bounding box center [762, 517] width 1069 height 300
click at [642, 510] on icon "Editor contextual toolbar" at bounding box center [641, 512] width 14 height 14
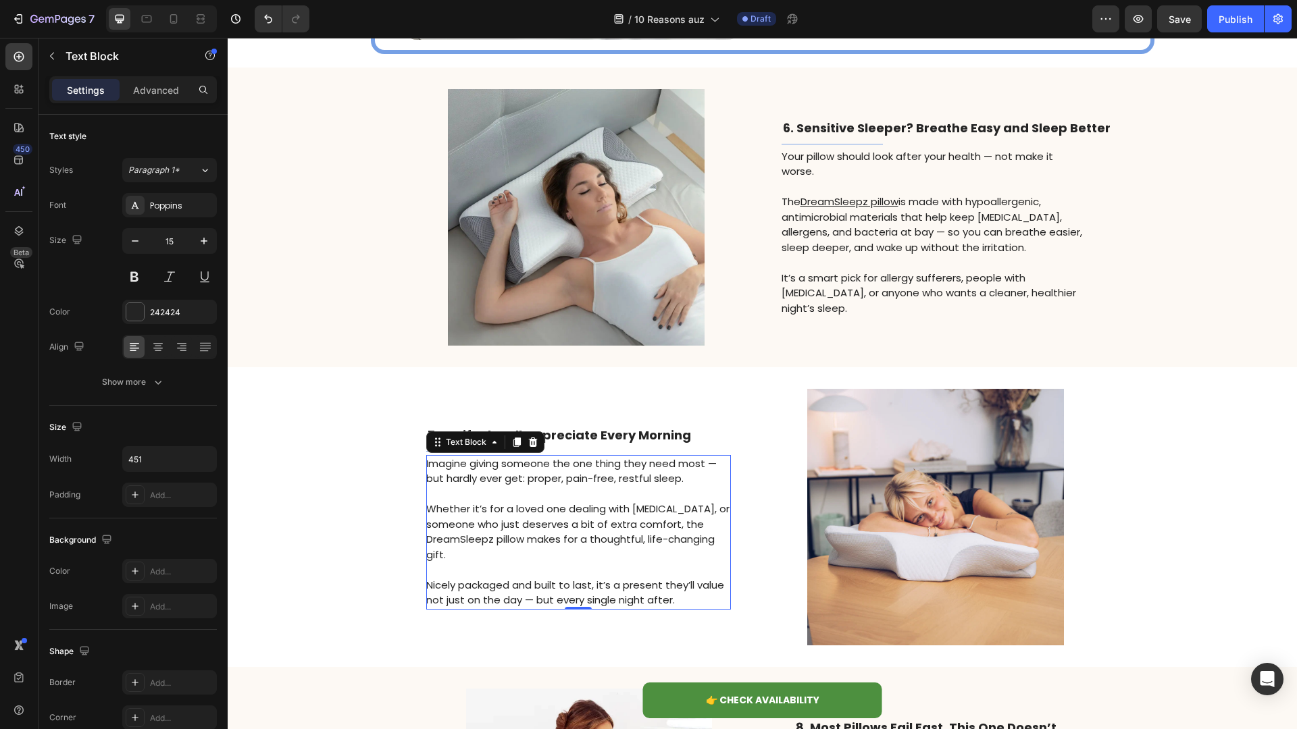
click at [505, 530] on p "Whether it’s for a loved one dealing with [MEDICAL_DATA], or someone who just d…" at bounding box center [577, 532] width 303 height 61
drag, startPoint x: 522, startPoint y: 540, endPoint x: 428, endPoint y: 542, distance: 94.6
click at [428, 542] on p "Whether it’s for a loved one dealing with [MEDICAL_DATA], or someone who just d…" at bounding box center [577, 532] width 303 height 61
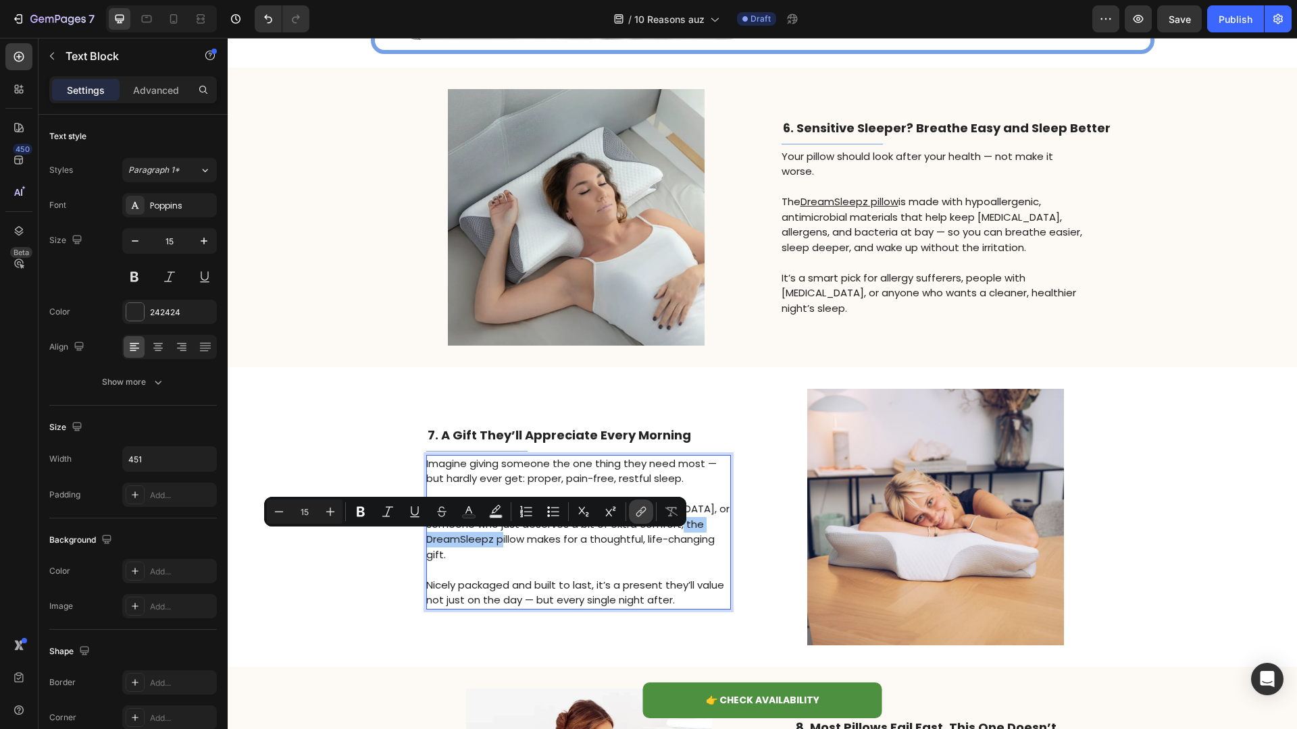
click at [637, 513] on icon "Editor contextual toolbar" at bounding box center [639, 514] width 6 height 7
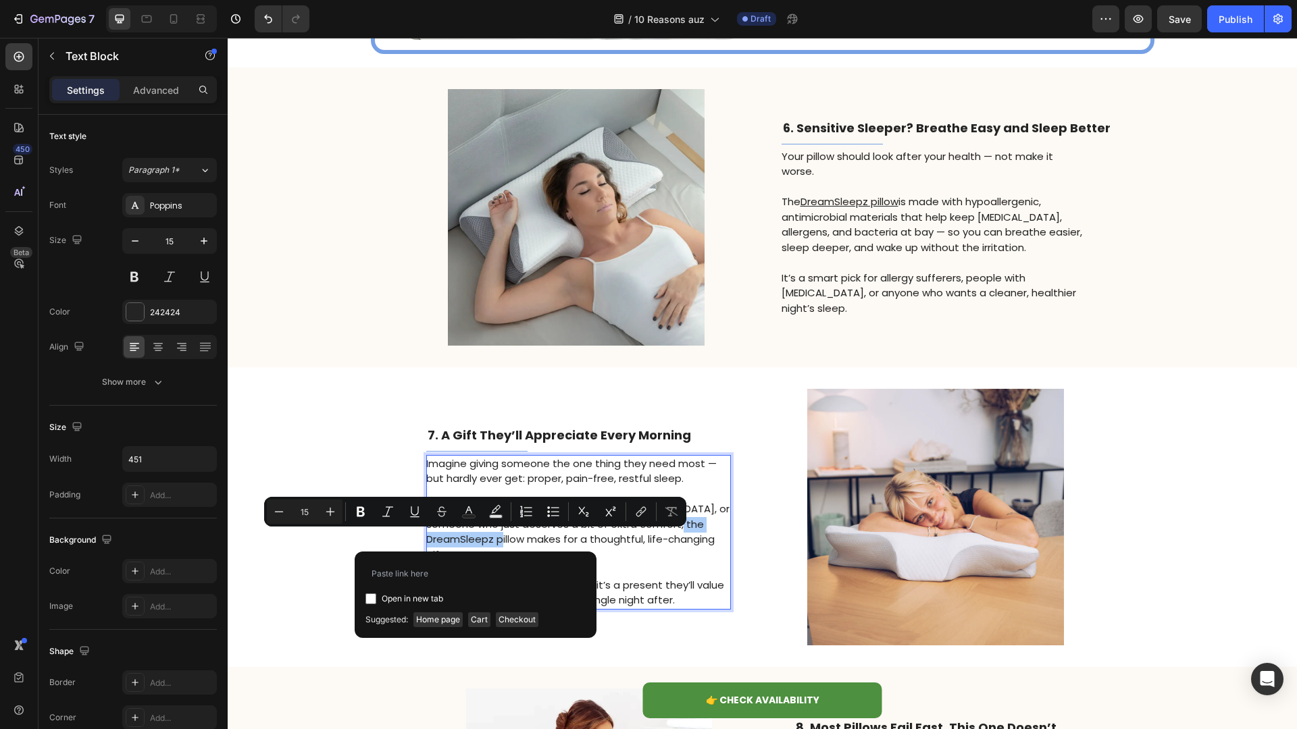
type input "[URL][DOMAIN_NAME]"
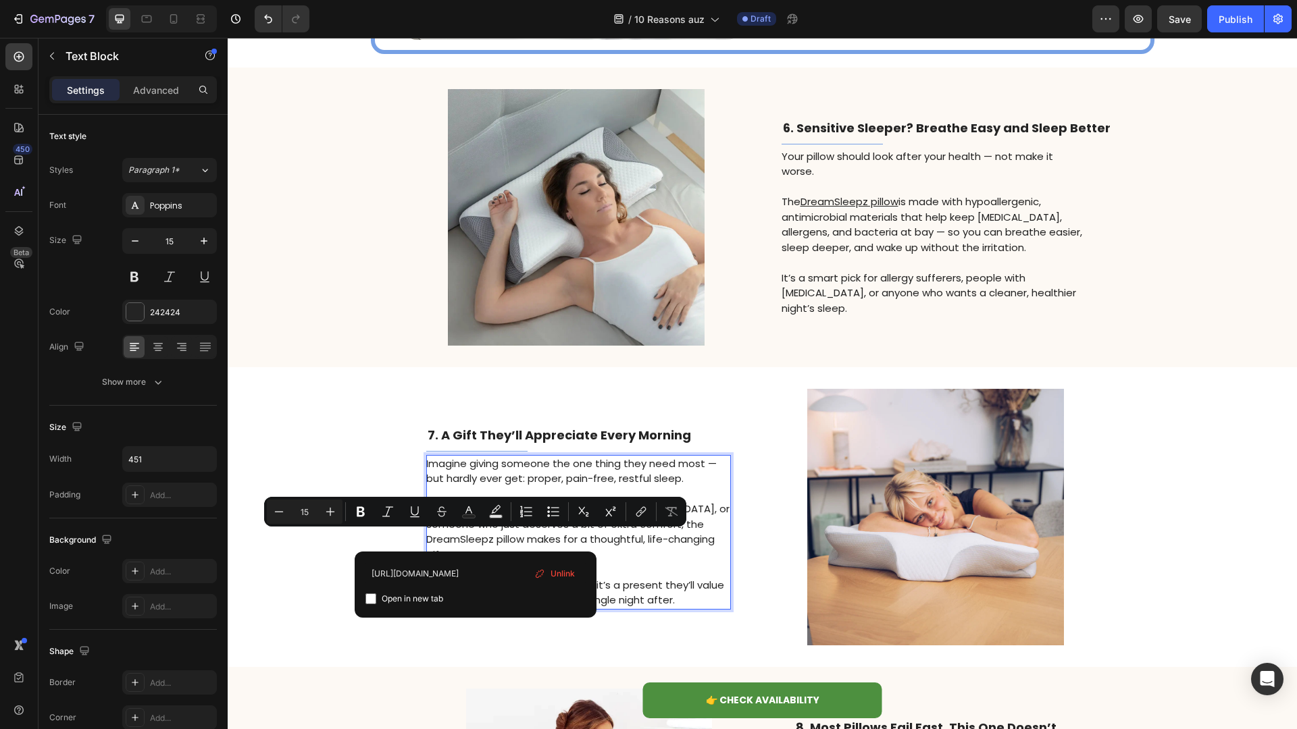
click at [656, 559] on p "Whether it’s for a loved one dealing with [MEDICAL_DATA], or someone who just d…" at bounding box center [577, 532] width 303 height 61
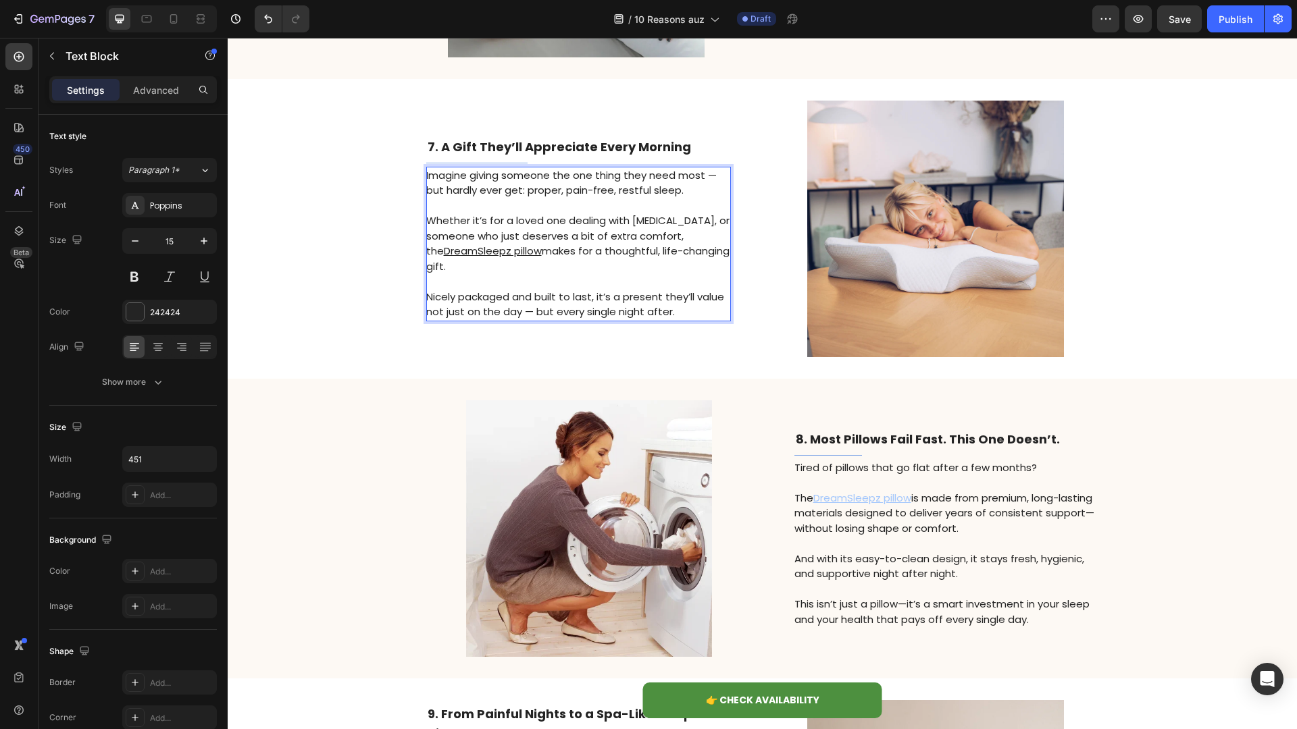
scroll to position [2444, 0]
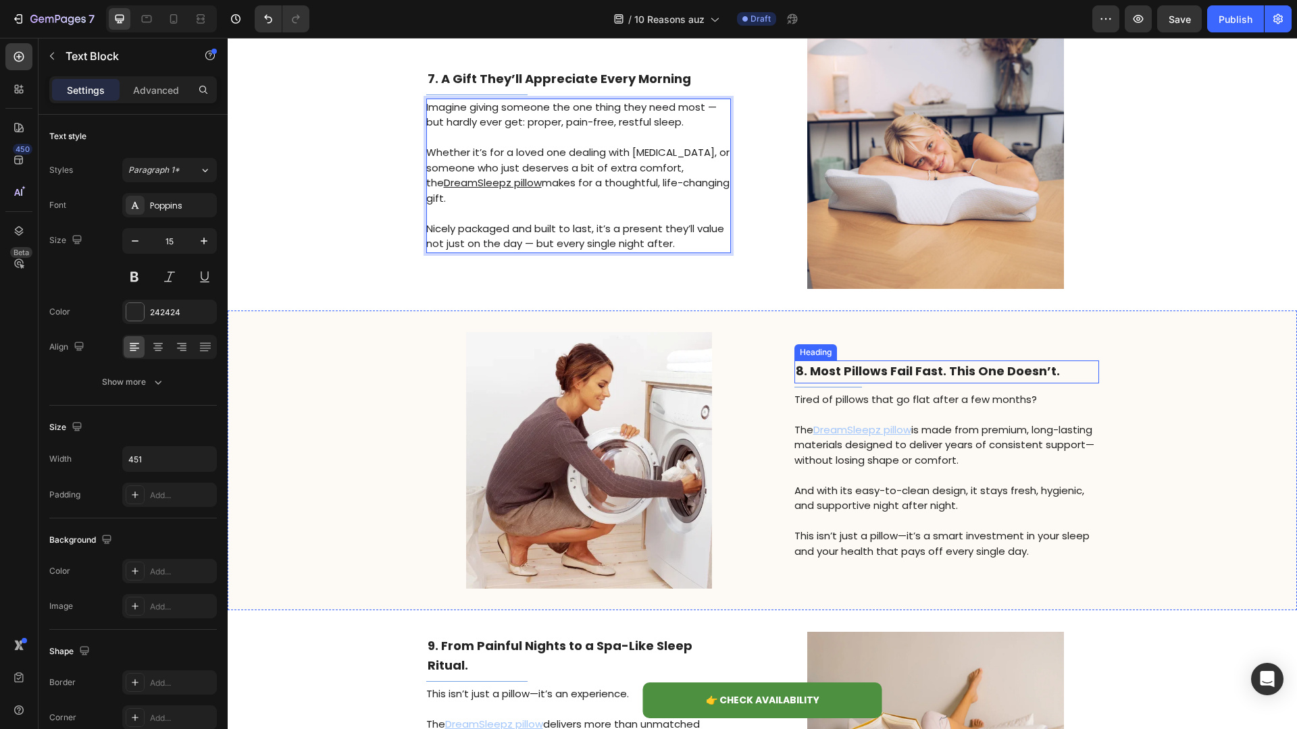
click at [882, 374] on strong "8. Most Pillows Fail Fast. This One Doesn’t." at bounding box center [928, 371] width 264 height 17
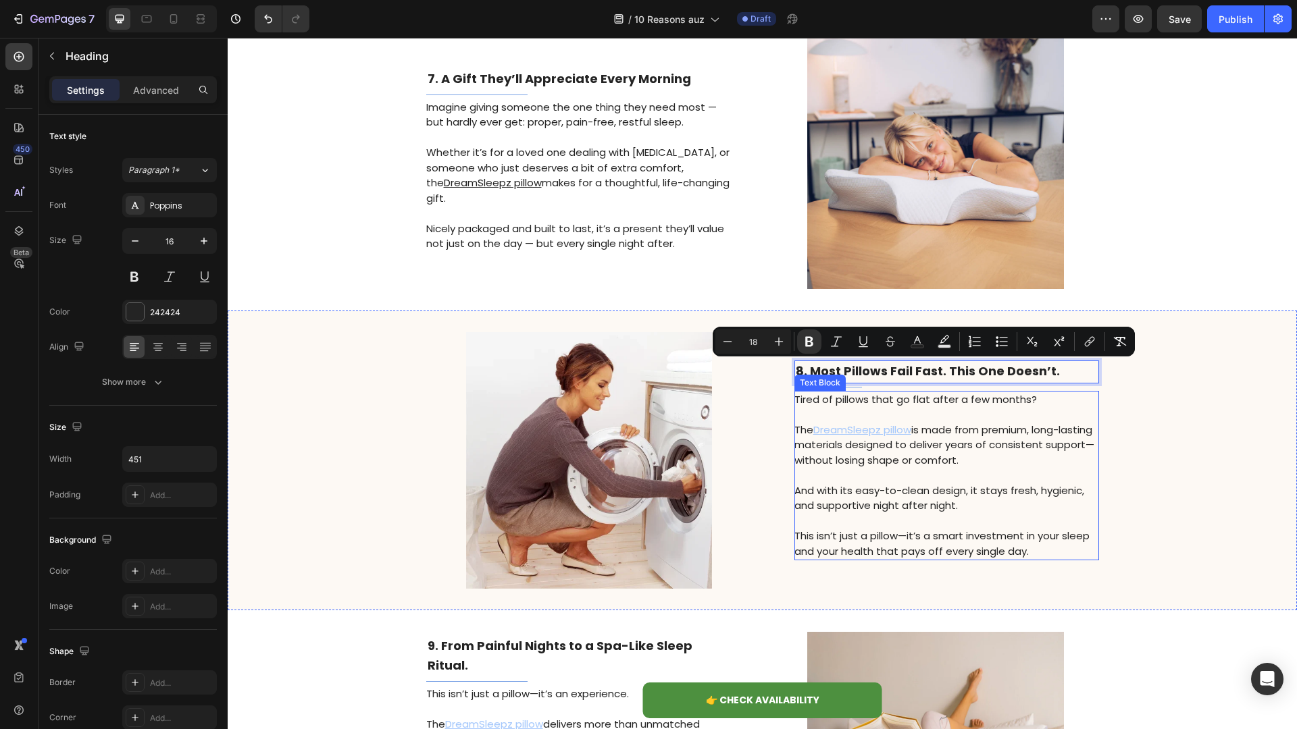
click at [950, 492] on p "And with its easy-to-clean design, it stays fresh, hygienic, and supportive nig…" at bounding box center [945, 499] width 303 height 30
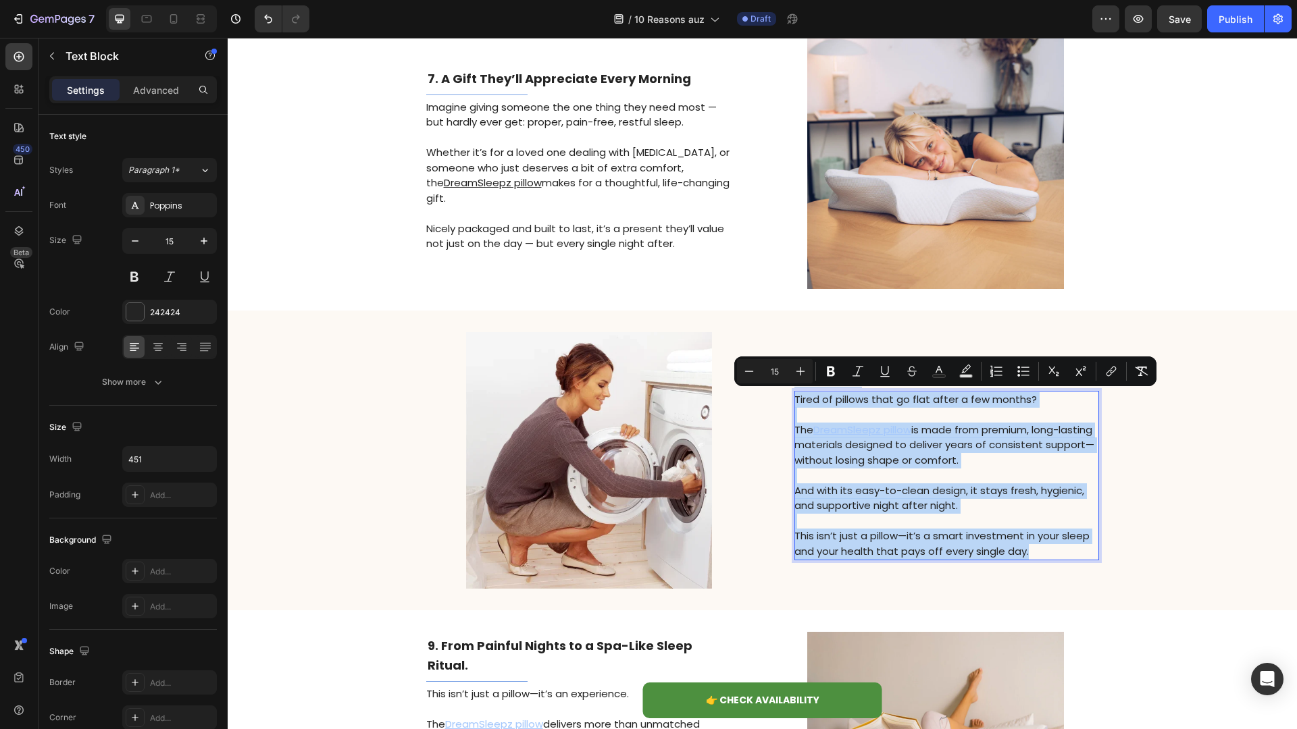
click at [958, 406] on p "Tired of pillows that go flat after a few months?" at bounding box center [945, 400] width 303 height 16
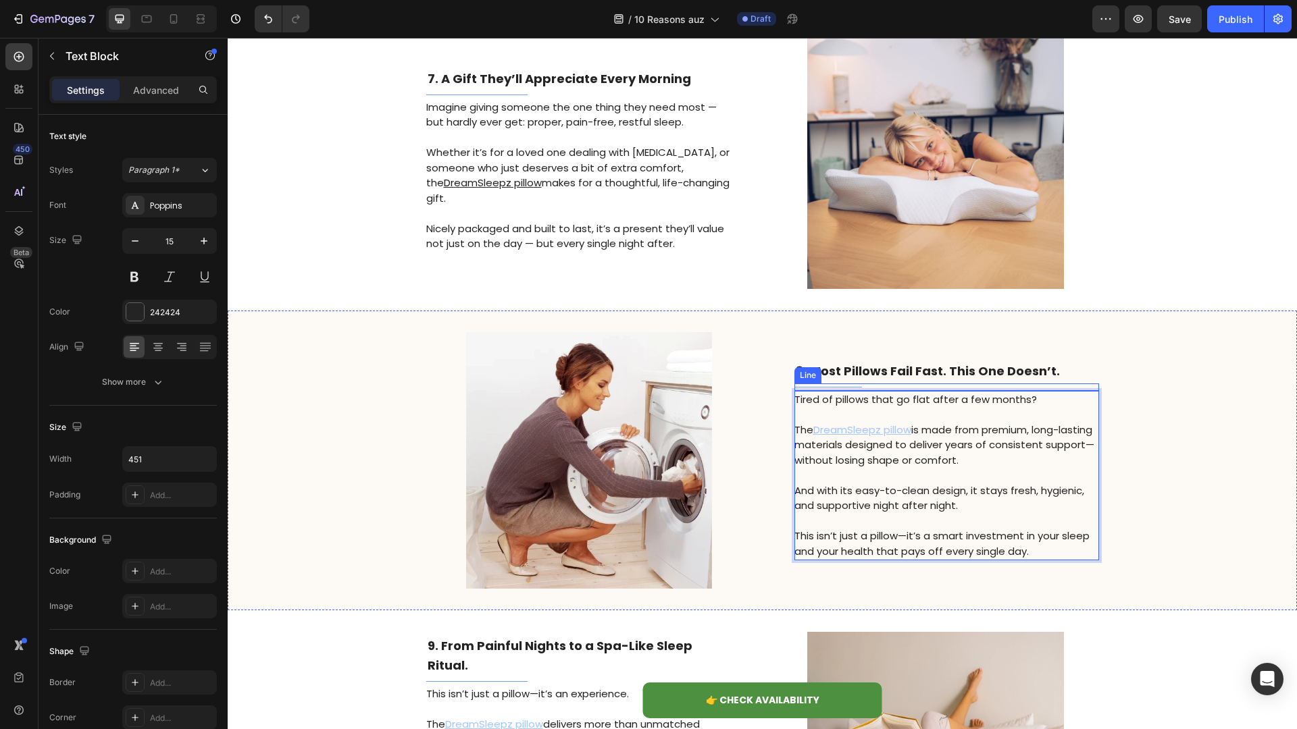
click at [971, 371] on strong "8. Most Pillows Fail Fast. This One Doesn’t." at bounding box center [928, 371] width 264 height 17
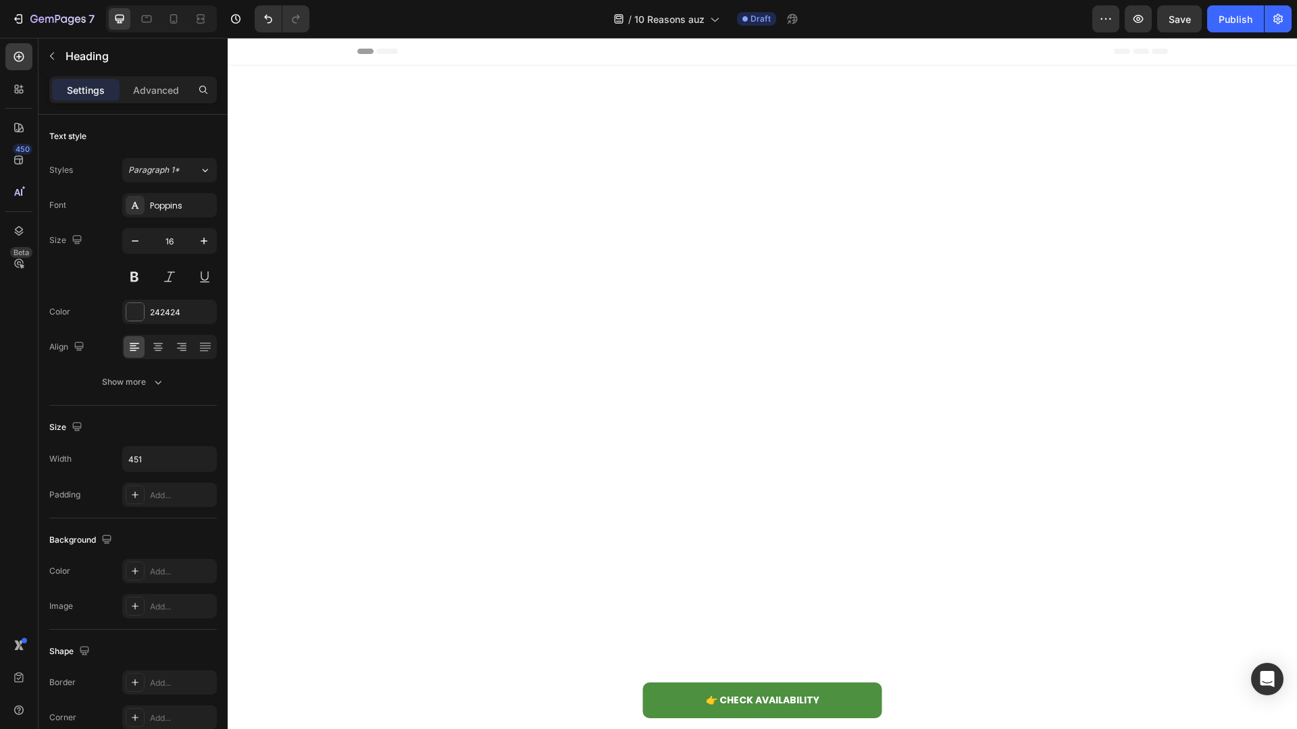
scroll to position [2444, 0]
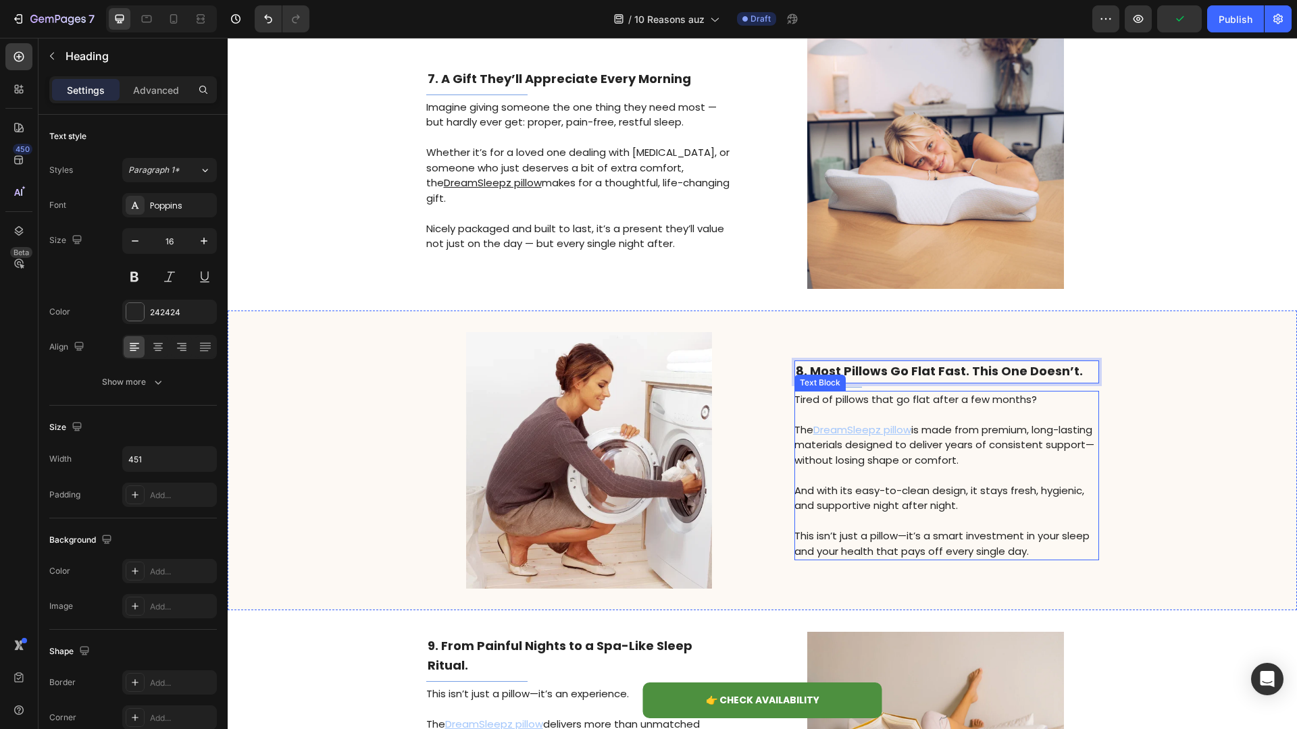
click at [922, 498] on p "And with its easy-to-clean design, it stays fresh, hygienic, and supportive nig…" at bounding box center [945, 499] width 303 height 30
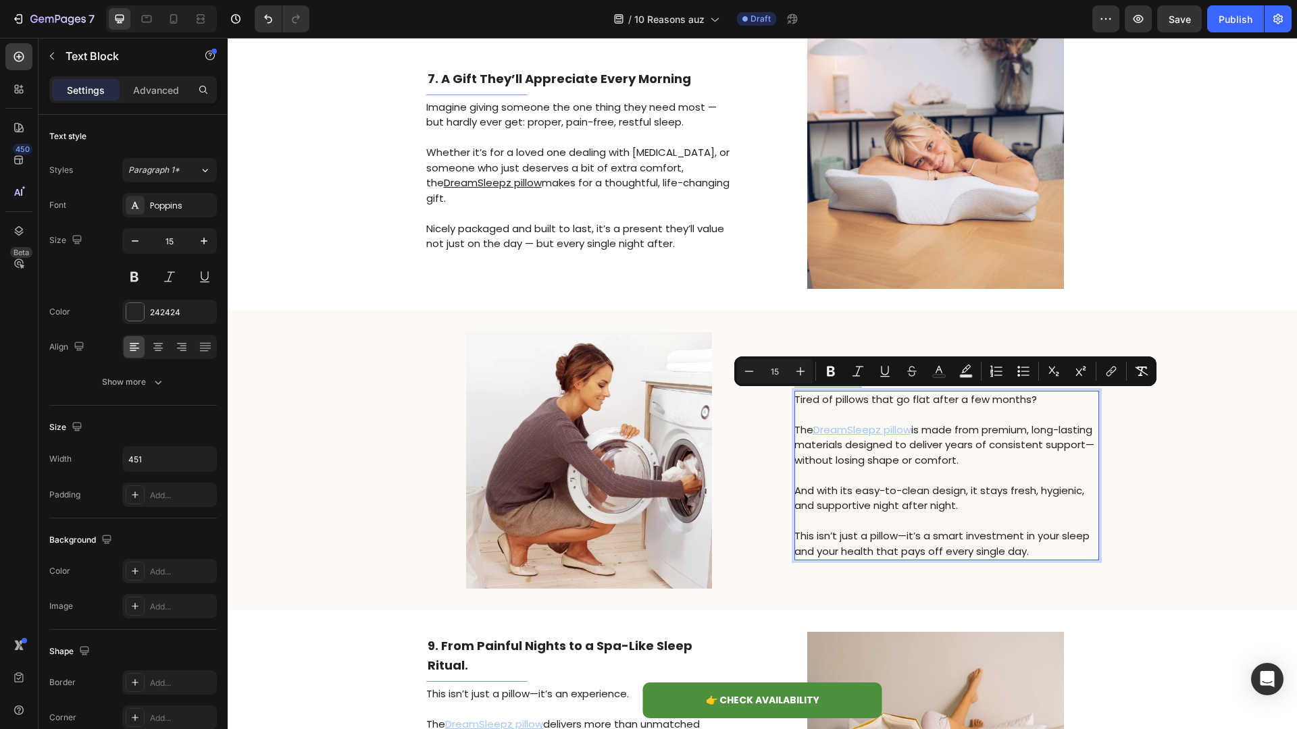
click at [998, 509] on p "And with its easy-to-clean design, it stays fresh, hygienic, and supportive nig…" at bounding box center [945, 499] width 303 height 30
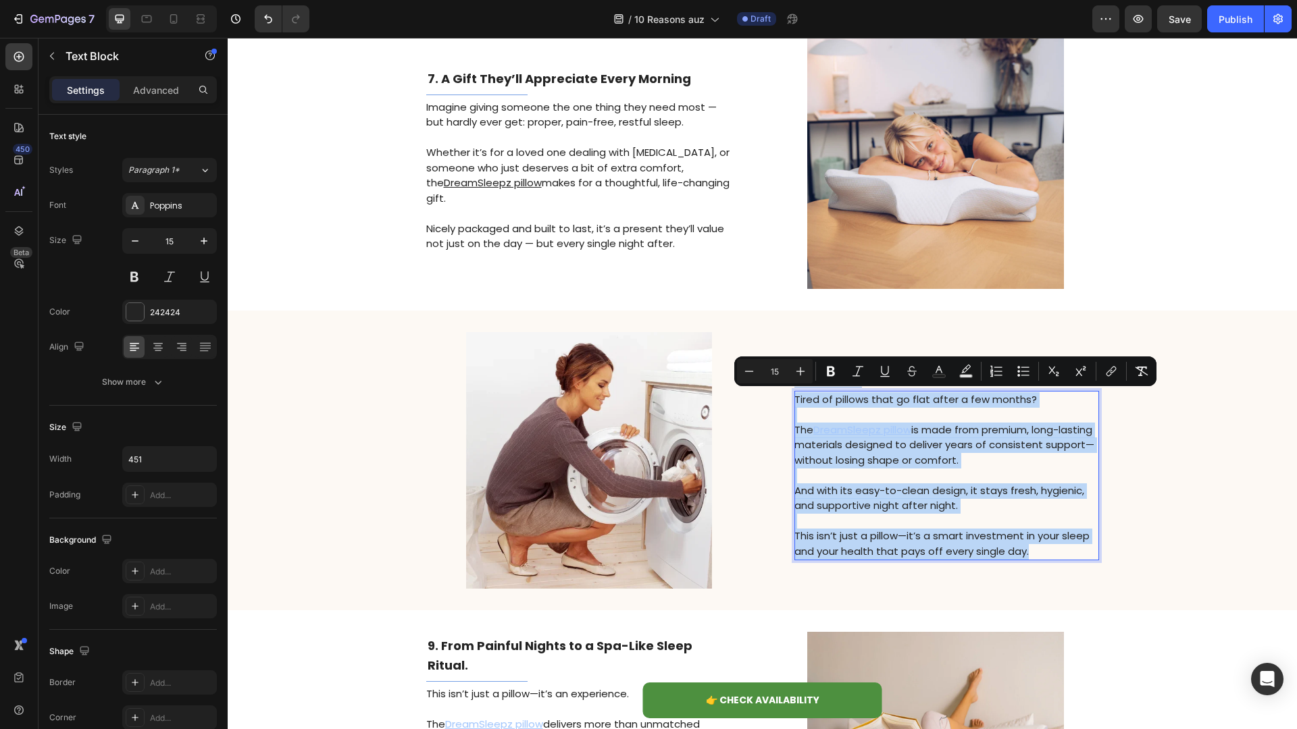
scroll to position [2435, 0]
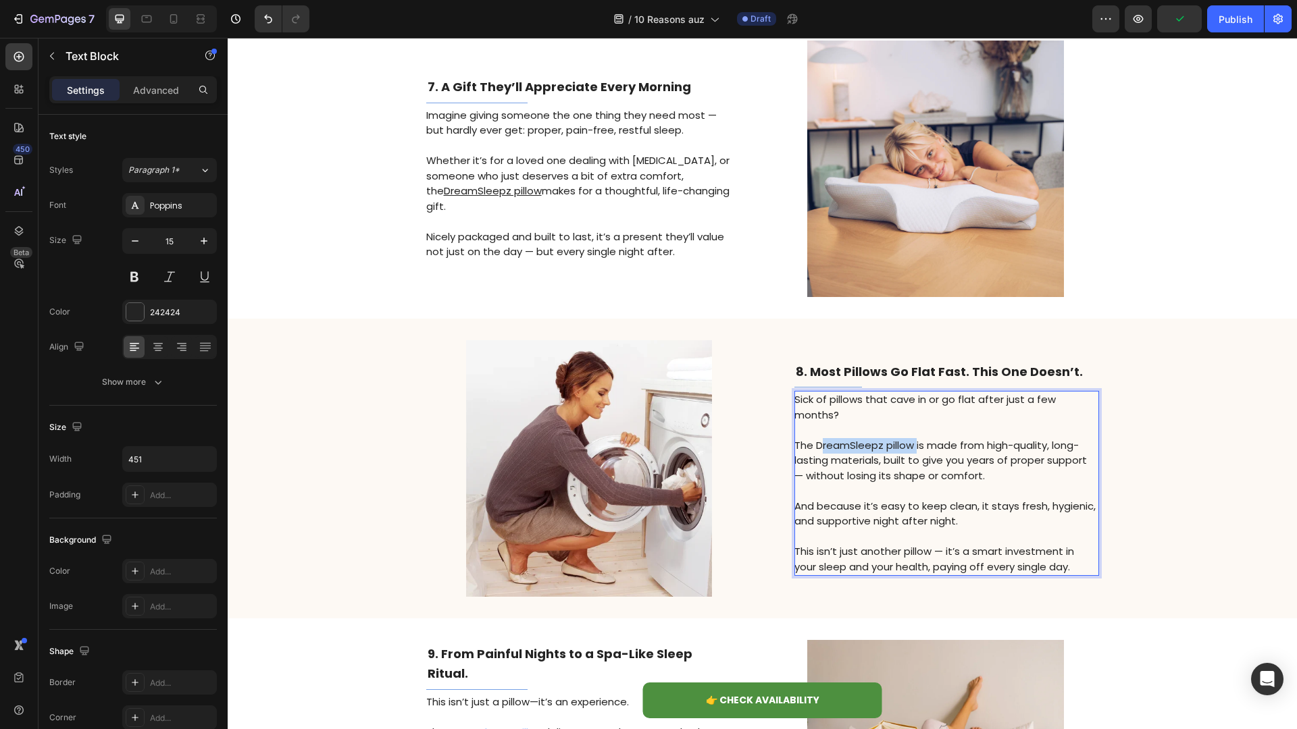
drag, startPoint x: 915, startPoint y: 446, endPoint x: 820, endPoint y: 446, distance: 95.2
click at [820, 446] on p "The DreamSleepz pillow is made from high-quality, long-lasting materials, built…" at bounding box center [945, 461] width 303 height 46
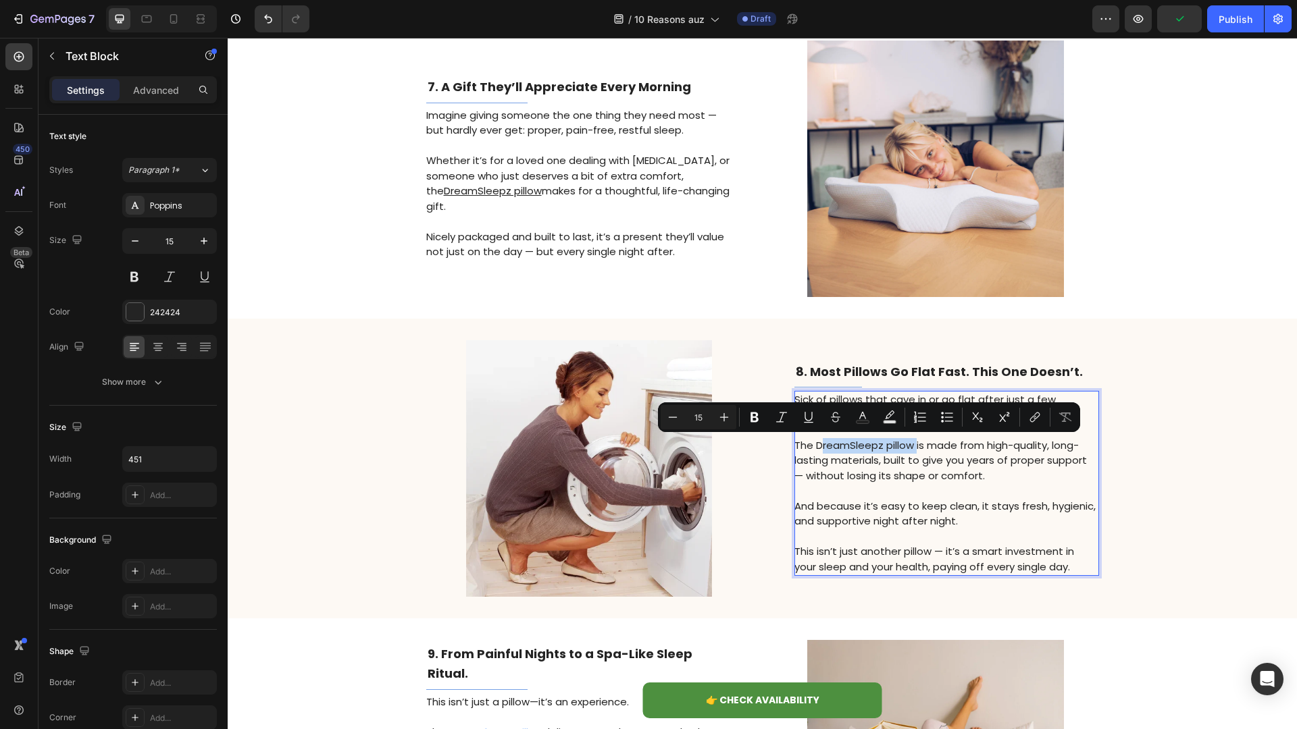
click at [820, 446] on p "The DreamSleepz pillow is made from high-quality, long-lasting materials, built…" at bounding box center [945, 461] width 303 height 46
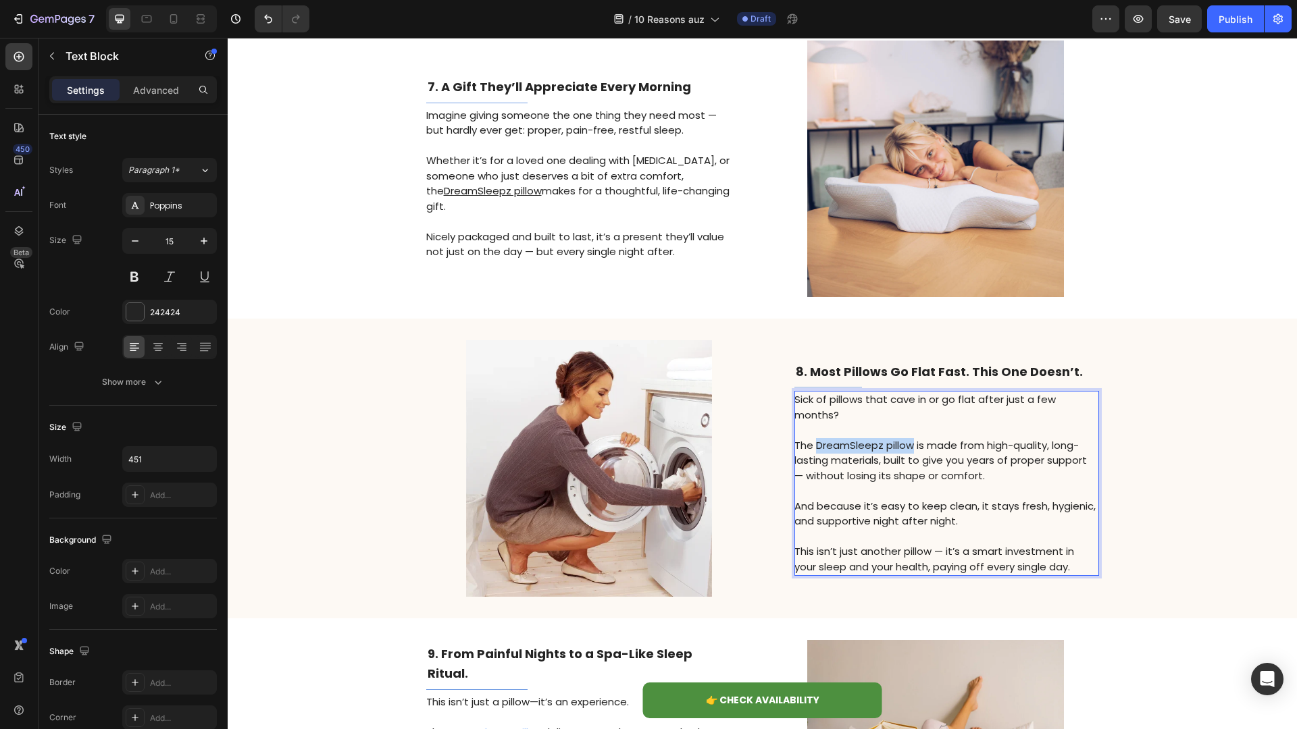
drag, startPoint x: 816, startPoint y: 446, endPoint x: 910, endPoint y: 445, distance: 94.6
click at [910, 445] on p "The DreamSleepz pillow is made from high-quality, long-lasting materials, built…" at bounding box center [945, 461] width 303 height 46
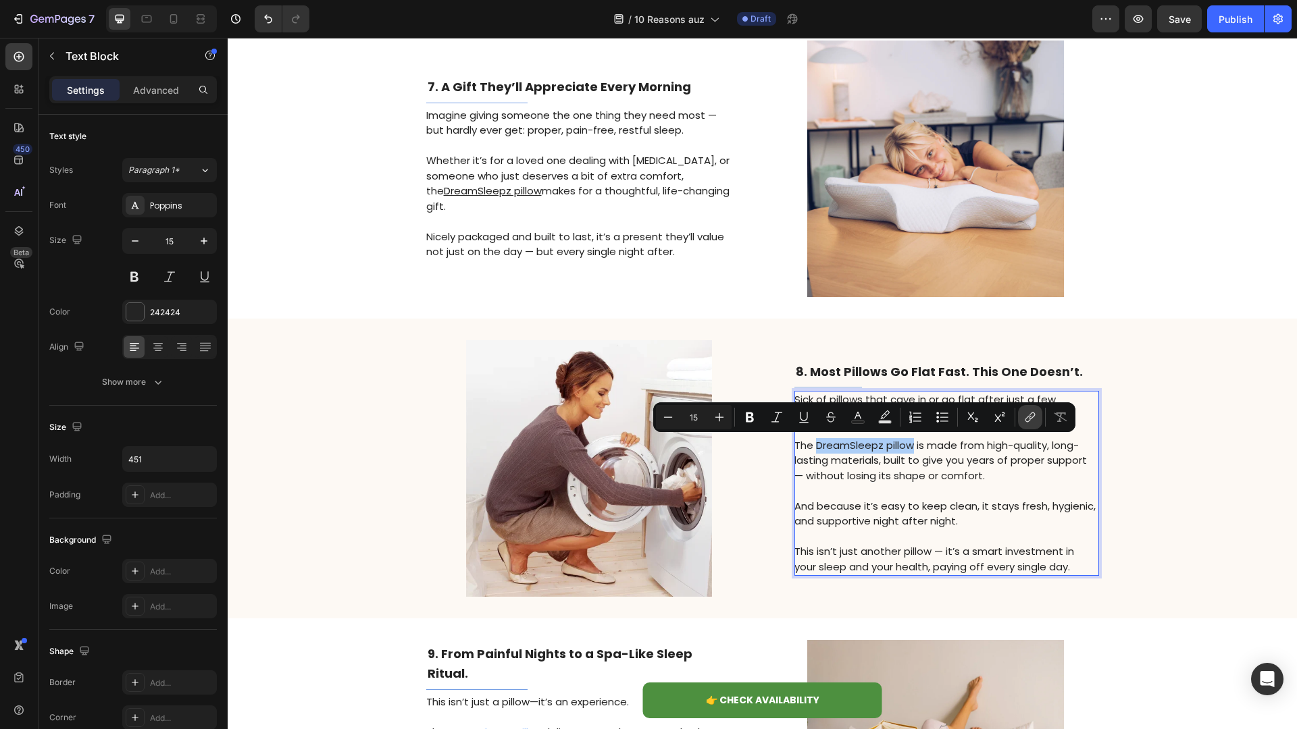
click at [1031, 418] on icon "Editor contextual toolbar" at bounding box center [1032, 416] width 6 height 7
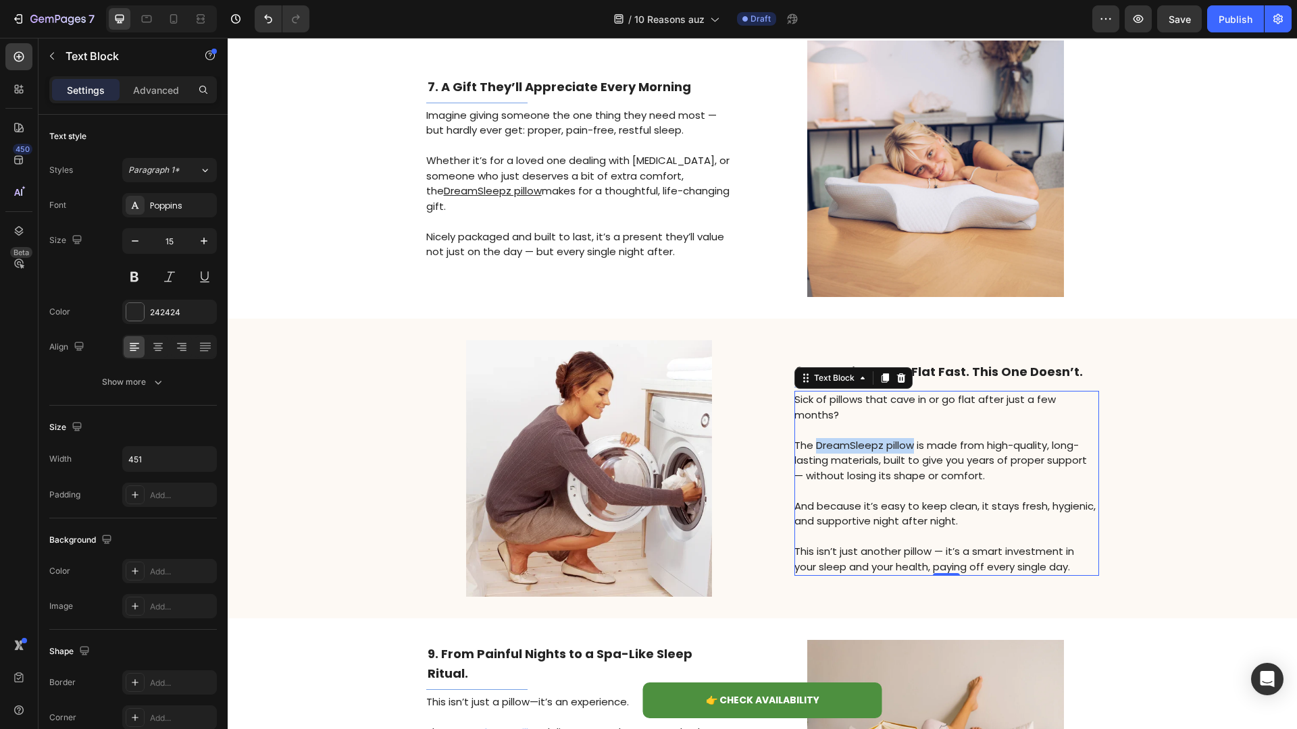
click at [869, 438] on p "The DreamSleepz pillow is made from high-quality, long-lasting materials, built…" at bounding box center [945, 461] width 303 height 46
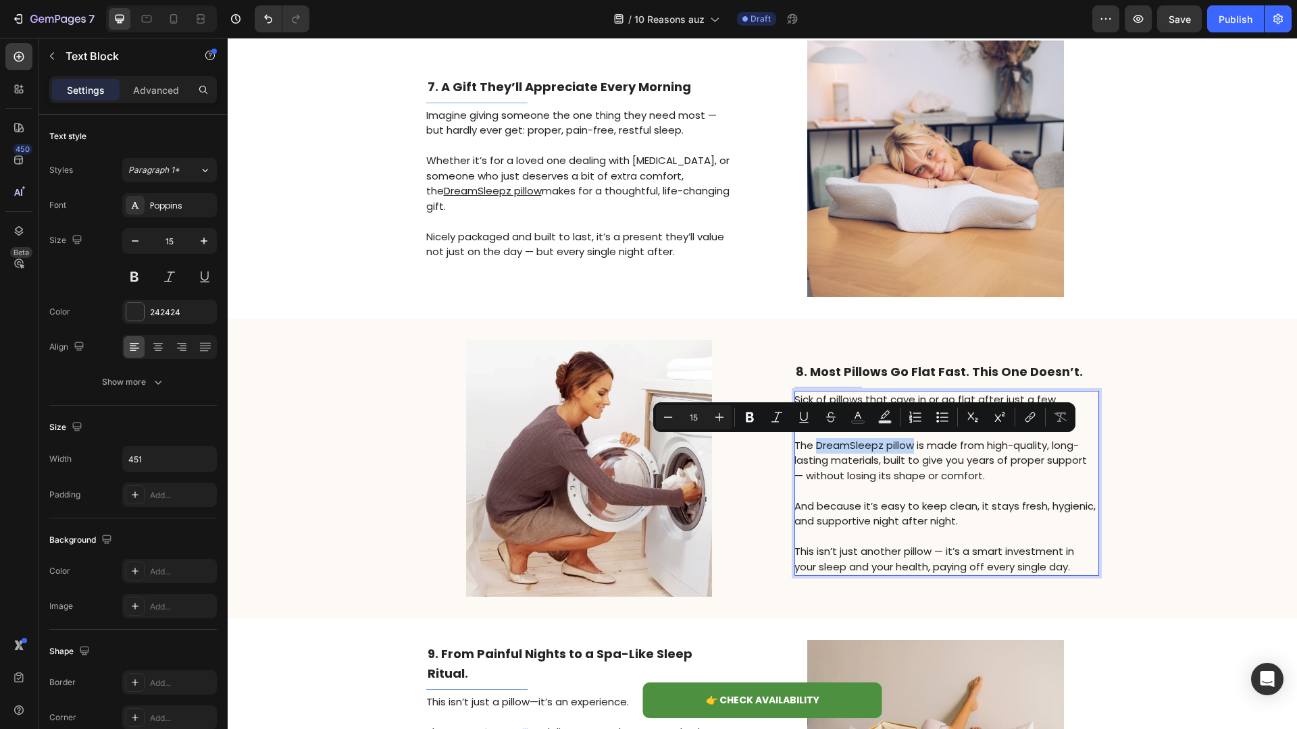
drag, startPoint x: 815, startPoint y: 444, endPoint x: 910, endPoint y: 446, distance: 94.6
click at [910, 446] on p "The DreamSleepz pillow is made from high-quality, long-lasting materials, built…" at bounding box center [945, 461] width 303 height 46
click at [1030, 421] on icon "Editor contextual toolbar" at bounding box center [1030, 418] width 14 height 14
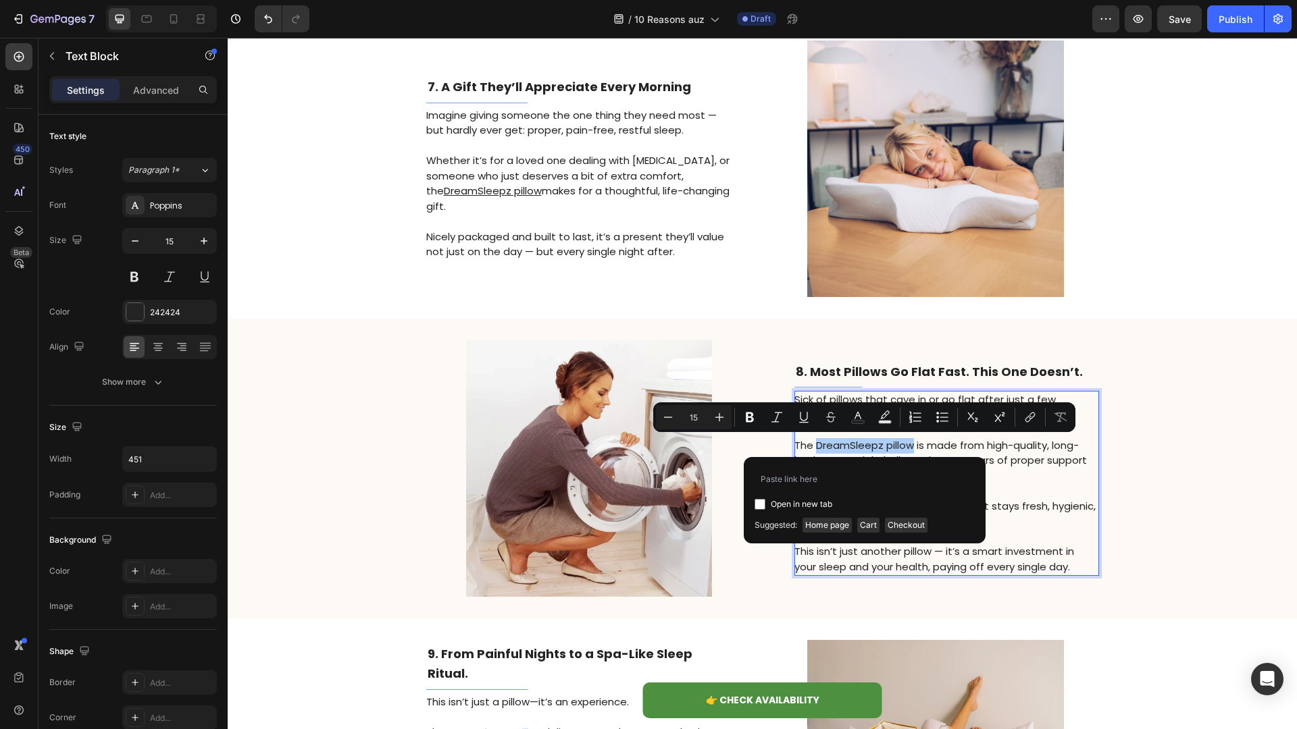
type input "[URL][DOMAIN_NAME]"
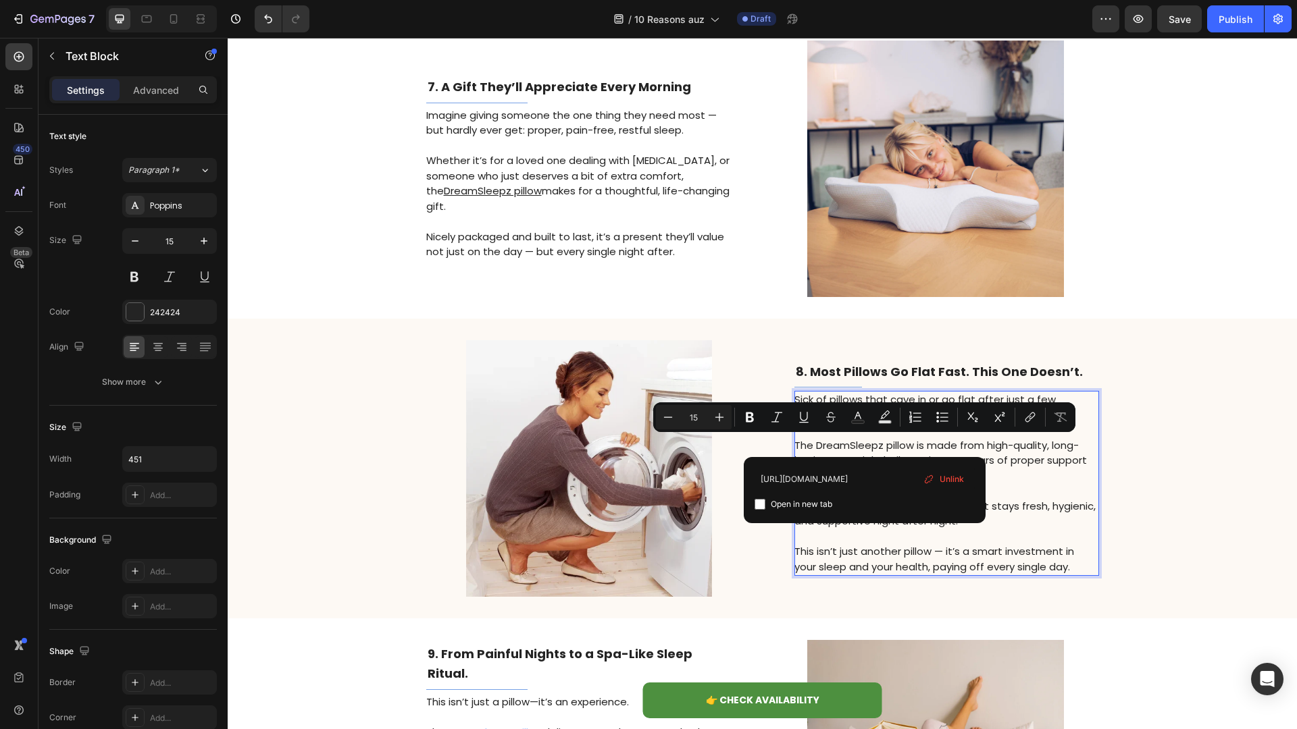
click at [1062, 456] on p "The DreamSleepz pillow is made from high-quality, long-lasting materials, built…" at bounding box center [945, 461] width 303 height 46
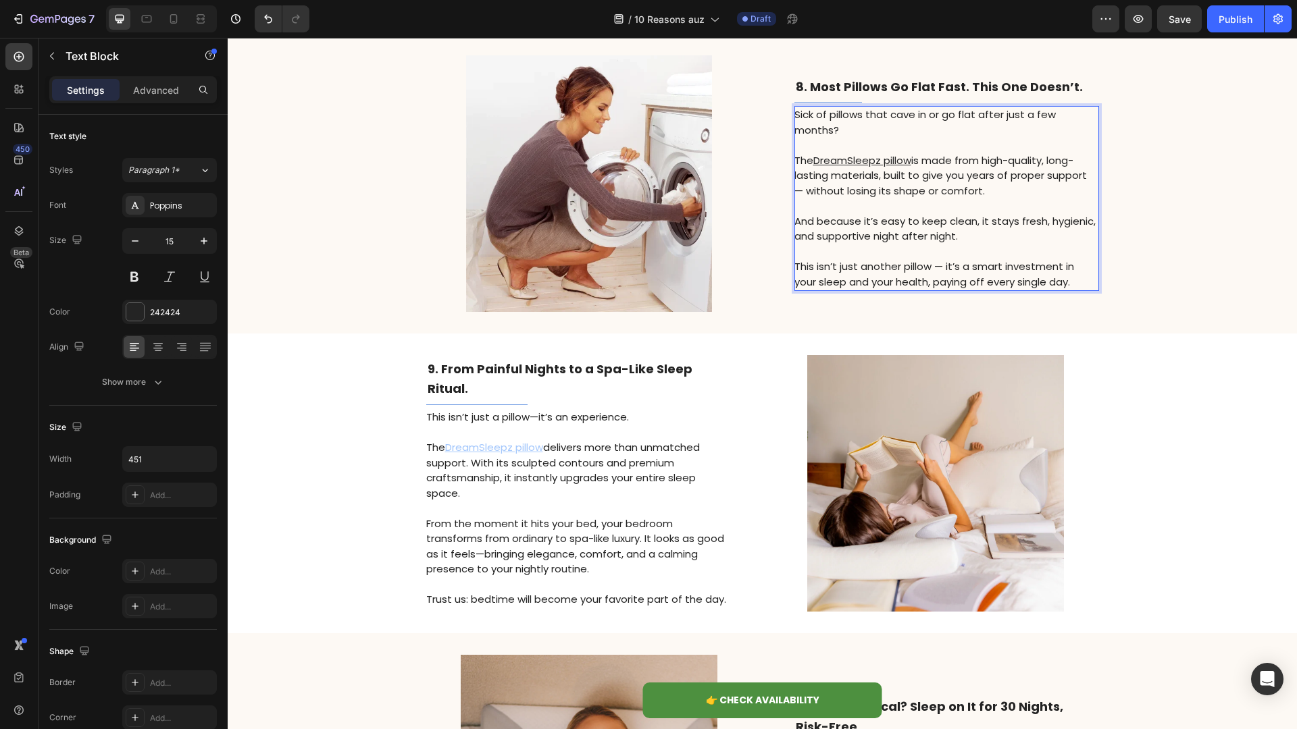
scroll to position [2736, 0]
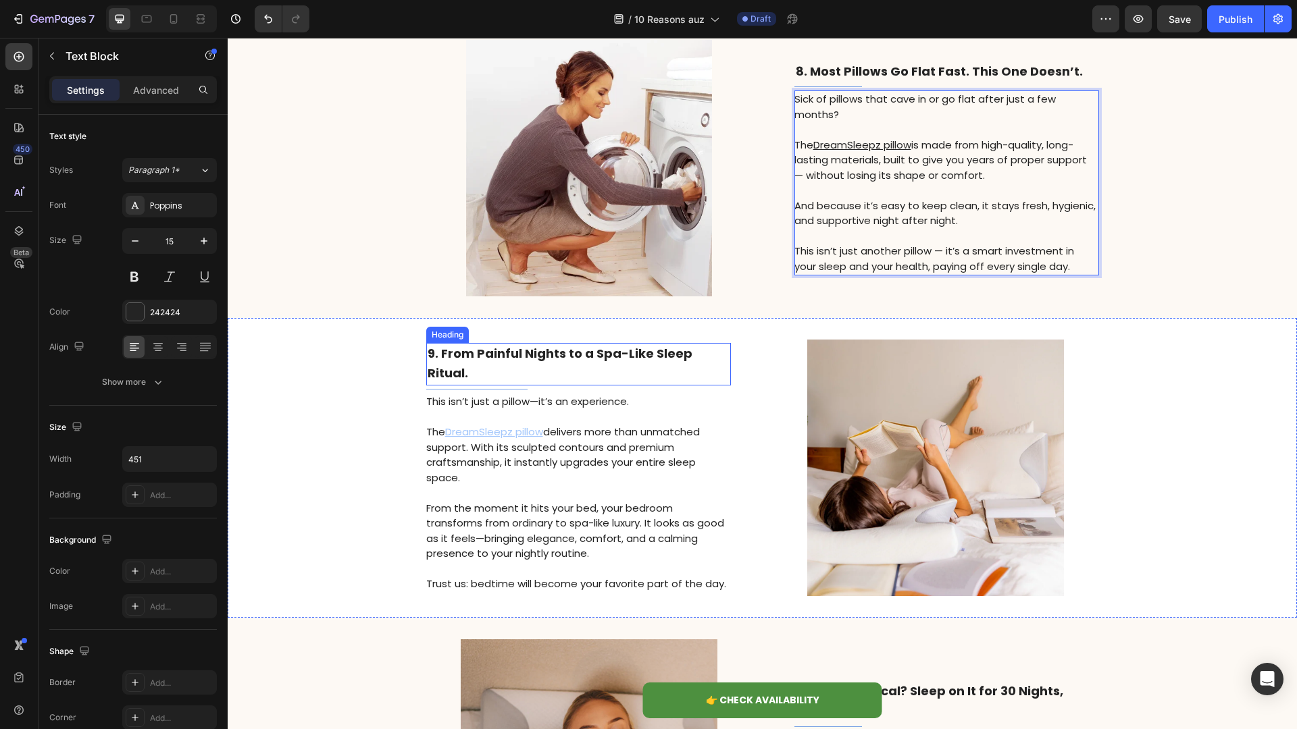
click at [621, 357] on strong "9. From Painful Nights to a Spa-Like Sleep Ritual." at bounding box center [560, 363] width 265 height 37
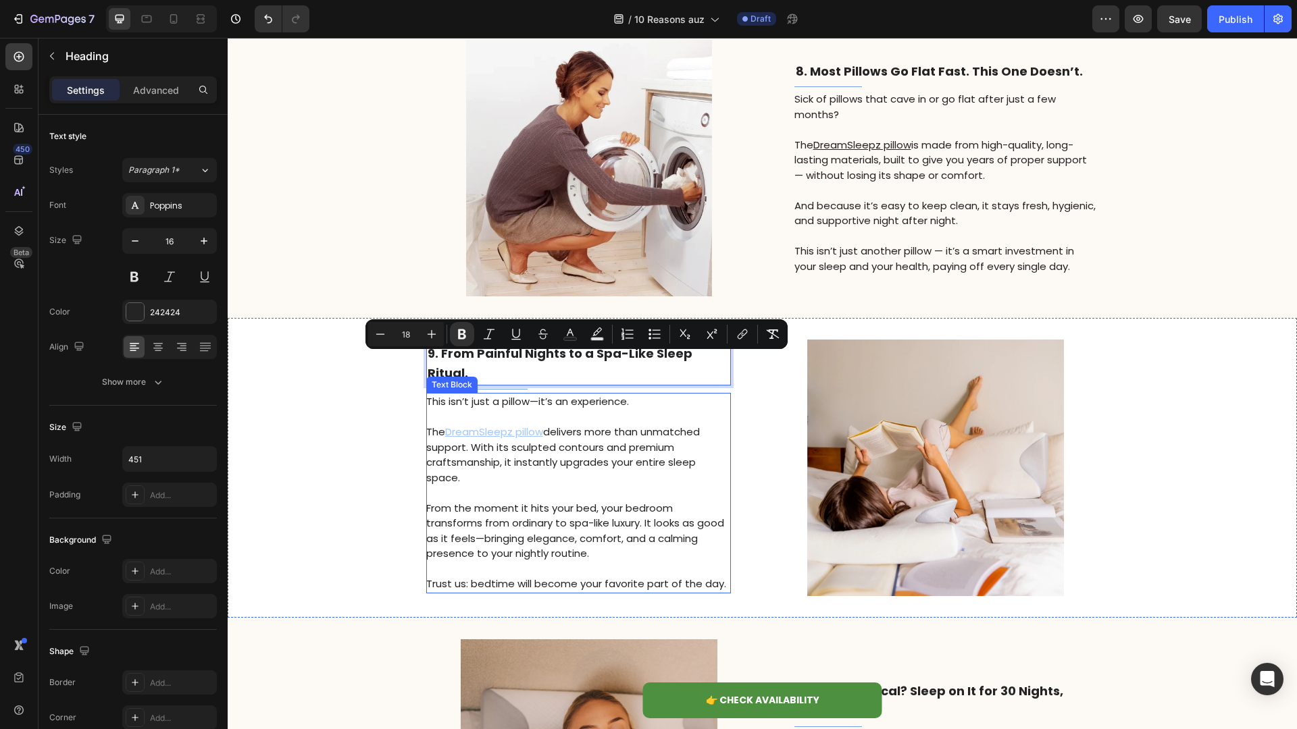
click at [547, 525] on p "From the moment it hits your bed, your bedroom transforms from ordinary to spa-…" at bounding box center [577, 531] width 303 height 61
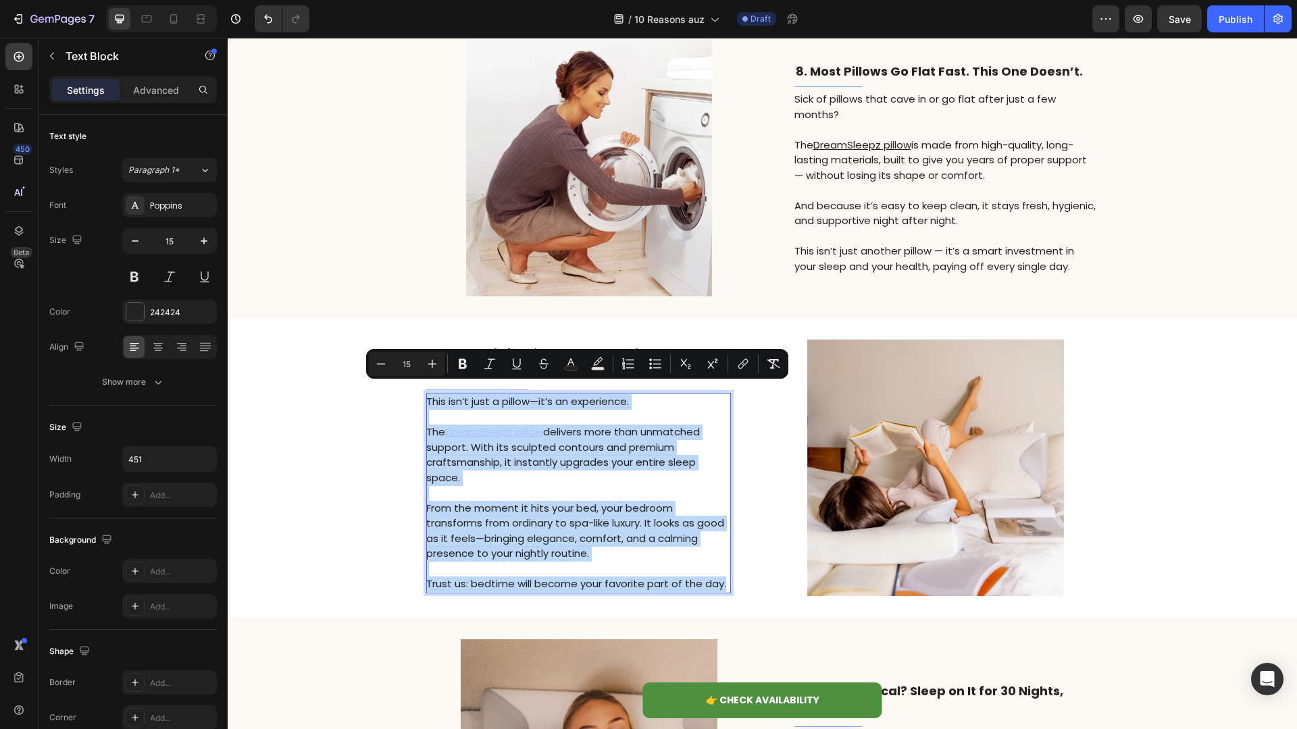
click at [609, 410] on p "Rich Text Editor. Editing area: main" at bounding box center [577, 418] width 303 height 16
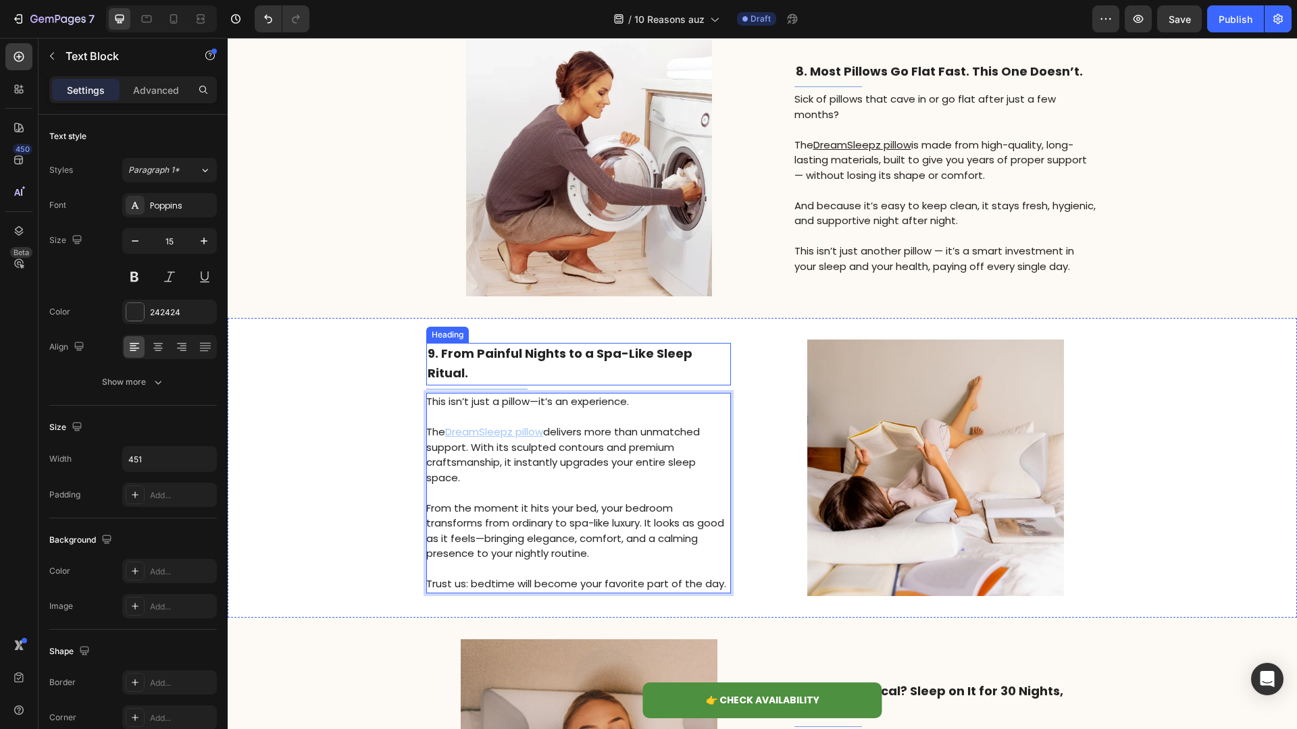
click at [621, 359] on strong "9. From Painful Nights to a Spa-Like Sleep Ritual." at bounding box center [560, 363] width 265 height 37
click at [586, 486] on p "Rich Text Editor. Editing area: main" at bounding box center [577, 494] width 303 height 16
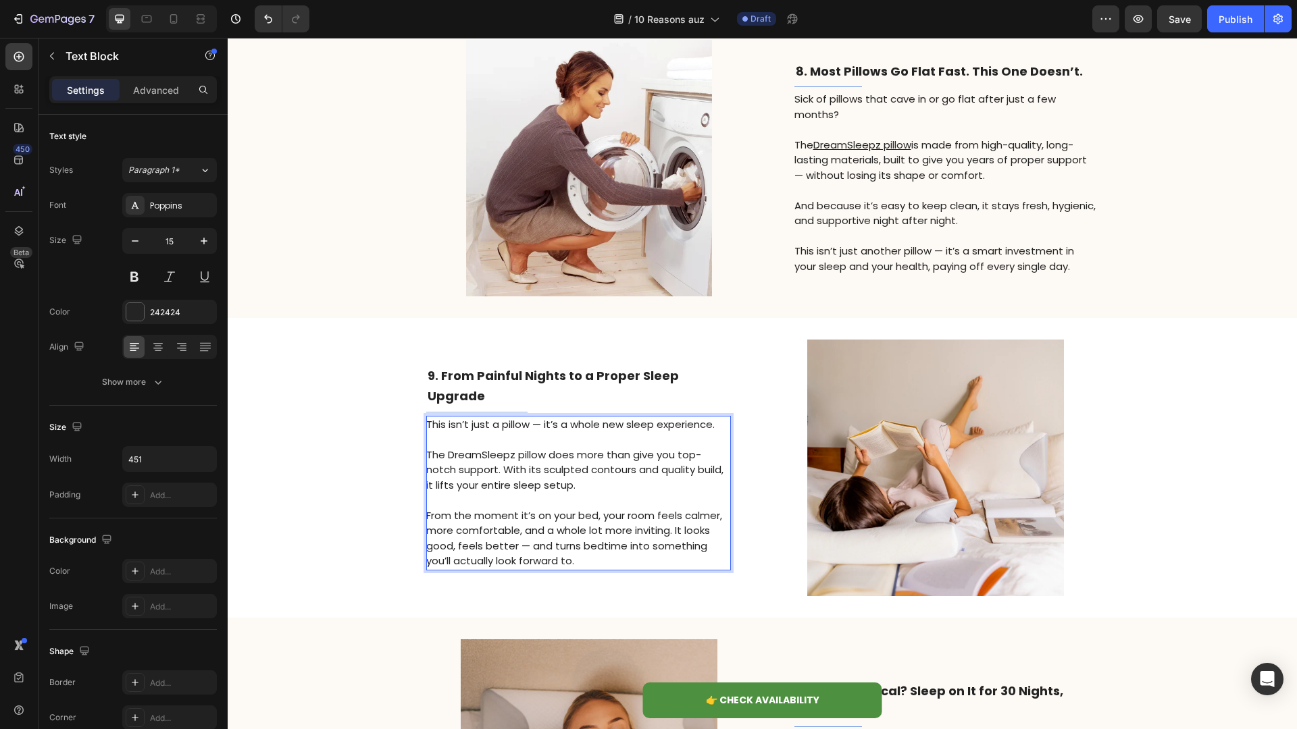
scroll to position [2759, 0]
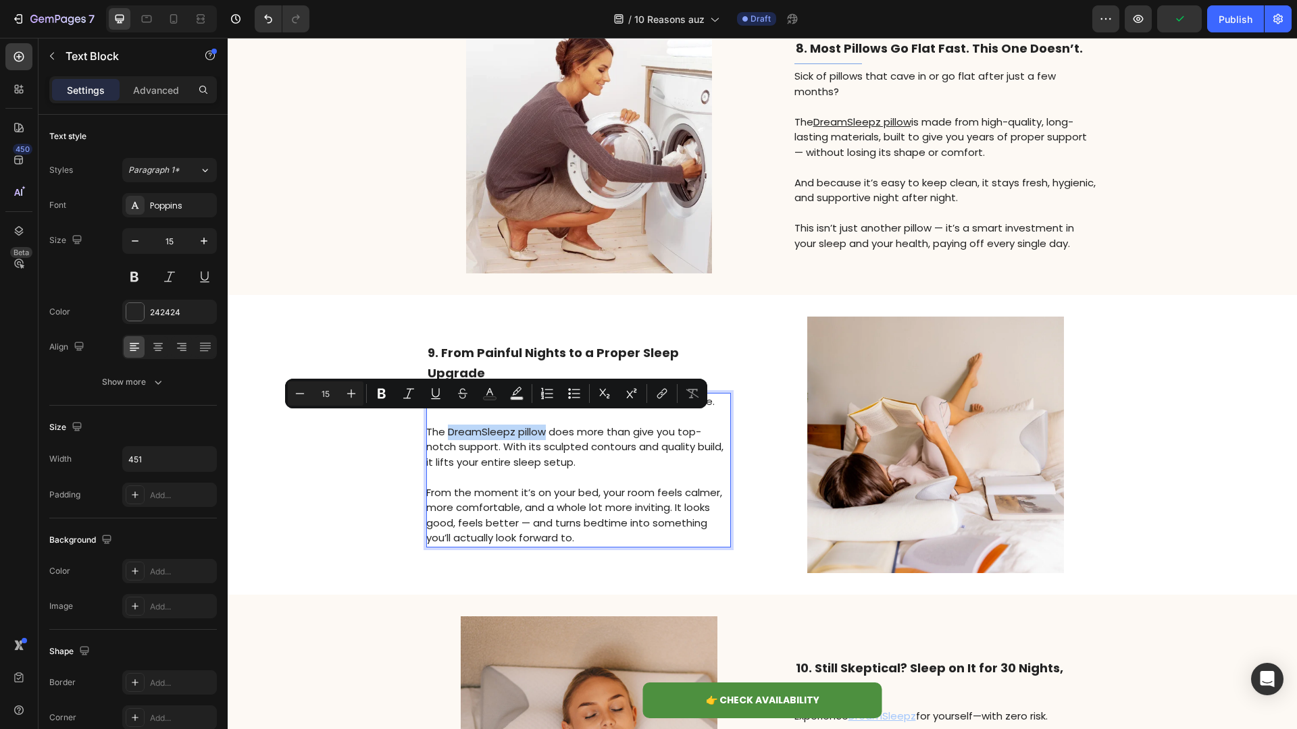
drag, startPoint x: 544, startPoint y: 424, endPoint x: 449, endPoint y: 420, distance: 95.3
click at [449, 425] on p "The DreamSleepz pillow does more than give you top-notch support. With its scul…" at bounding box center [577, 448] width 303 height 46
click at [665, 388] on icon "Editor contextual toolbar" at bounding box center [662, 394] width 14 height 14
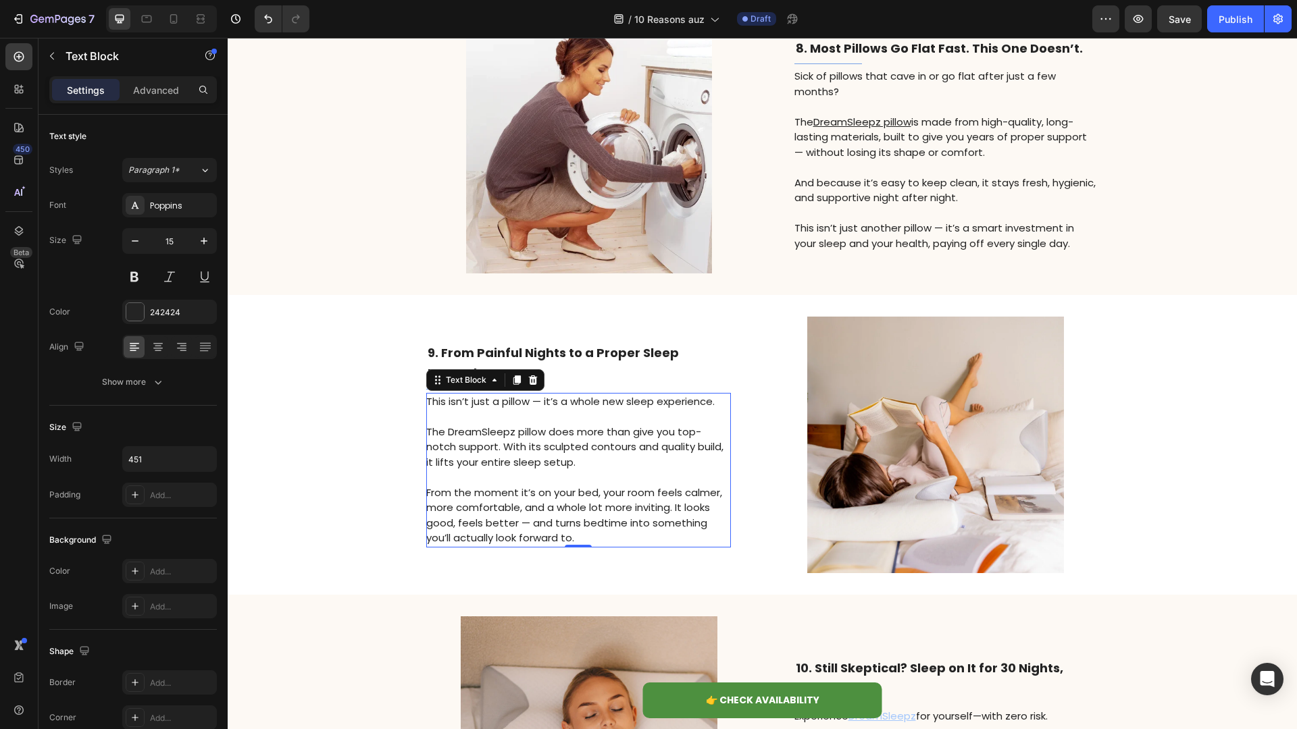
click at [512, 425] on p "The DreamSleepz pillow does more than give you top-notch support. With its scul…" at bounding box center [577, 448] width 303 height 46
drag, startPoint x: 447, startPoint y: 423, endPoint x: 545, endPoint y: 425, distance: 98.0
click at [545, 425] on p "The DreamSleepz pillow does more than give you top-notch support. With its scul…" at bounding box center [577, 448] width 303 height 46
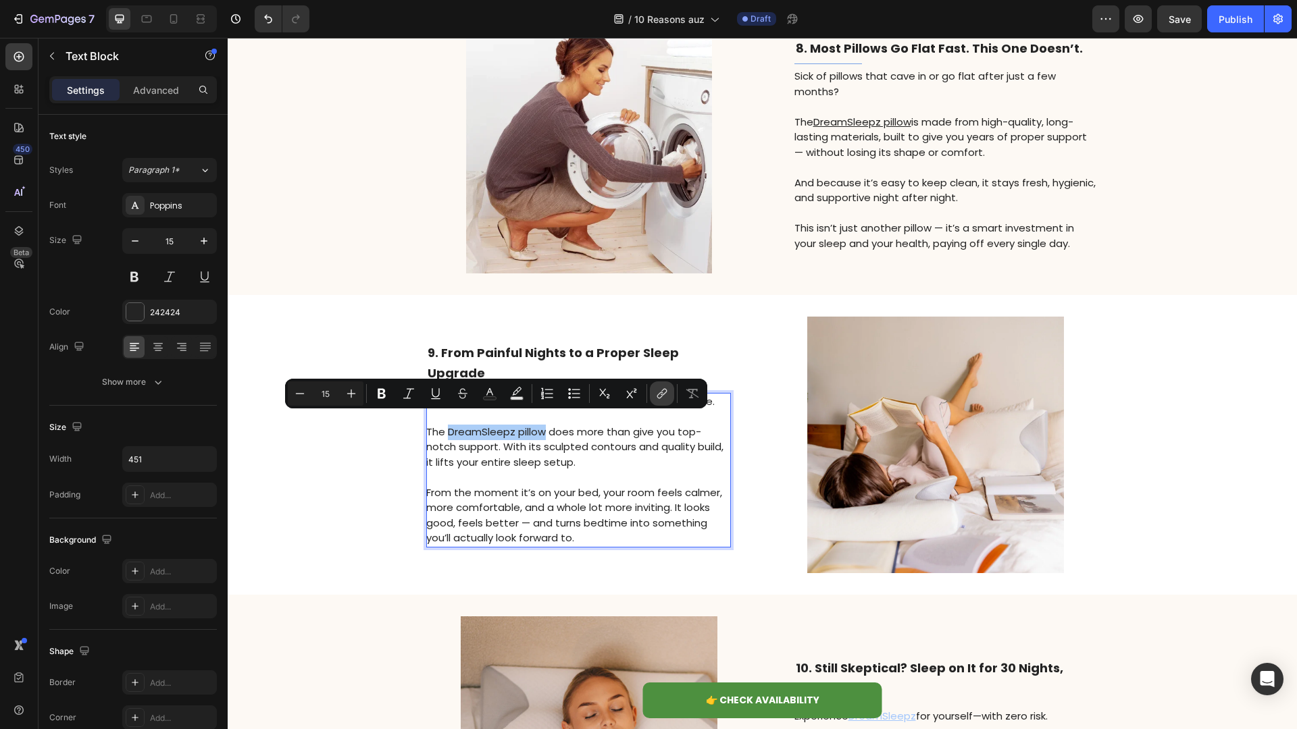
click at [653, 394] on button "link" at bounding box center [662, 394] width 24 height 24
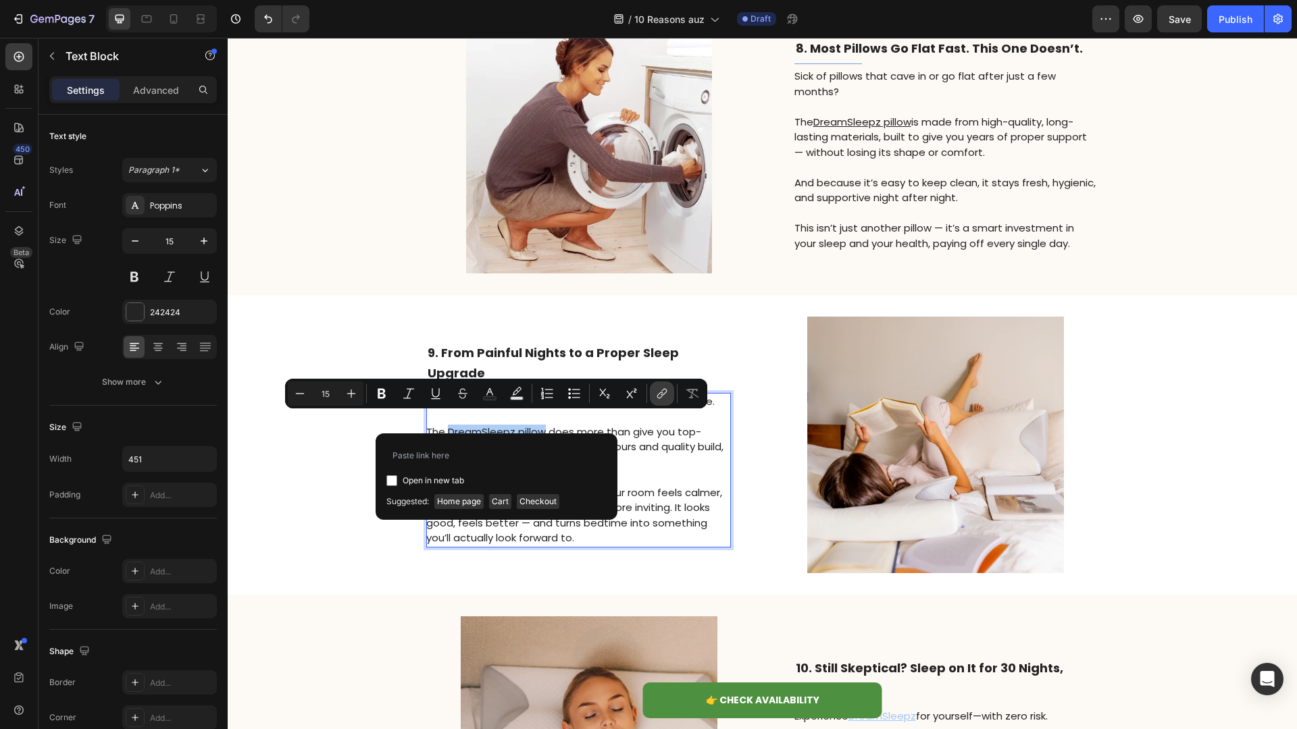
type input "[URL][DOMAIN_NAME]"
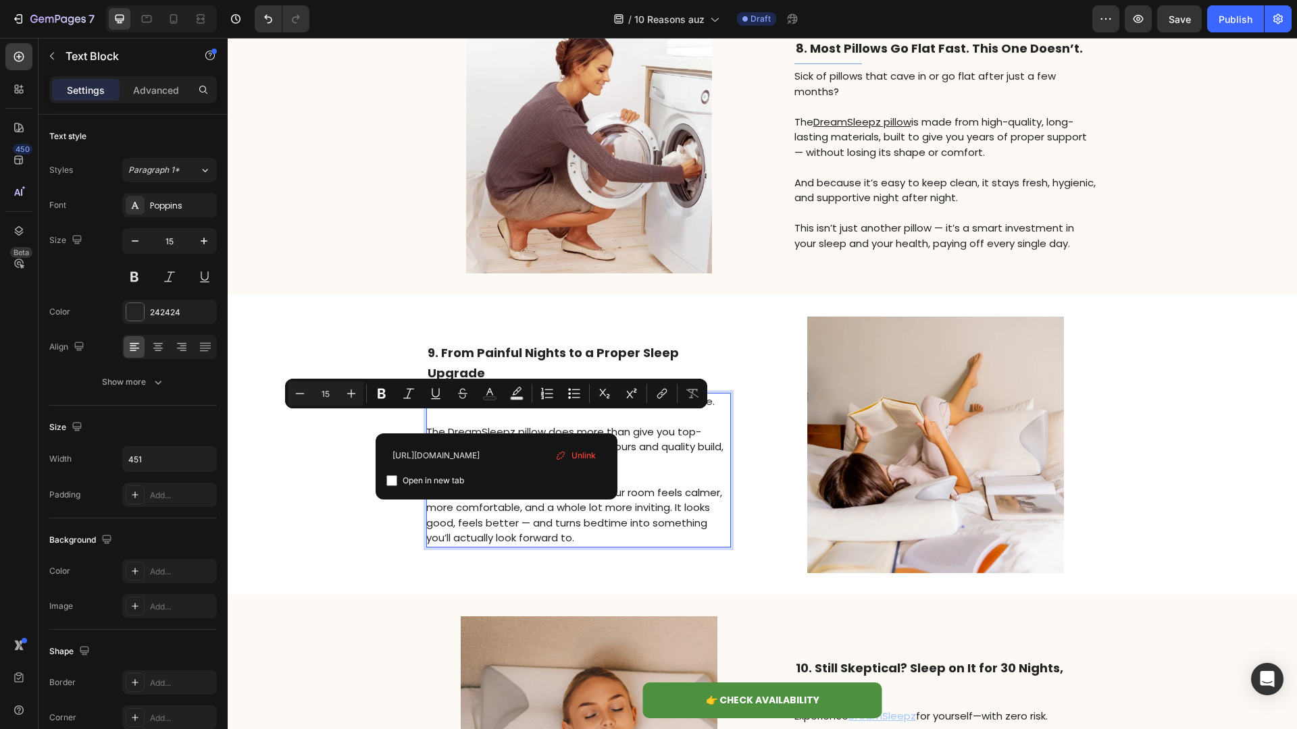
click at [673, 473] on p "Rich Text Editor. Editing area: main" at bounding box center [577, 478] width 303 height 16
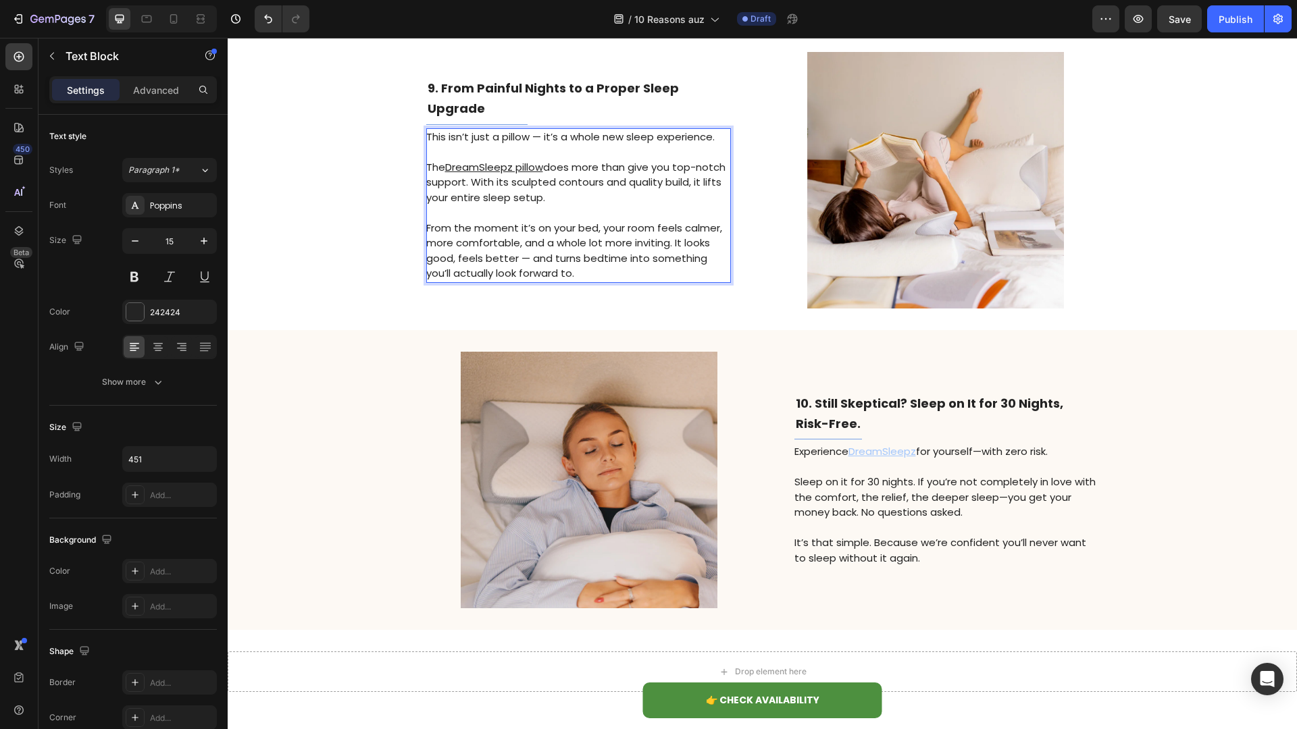
scroll to position [3023, 0]
click at [887, 417] on h2 "10. Still Skeptical? Sleep on It for 30 Nights, Risk-Free." at bounding box center [946, 415] width 305 height 43
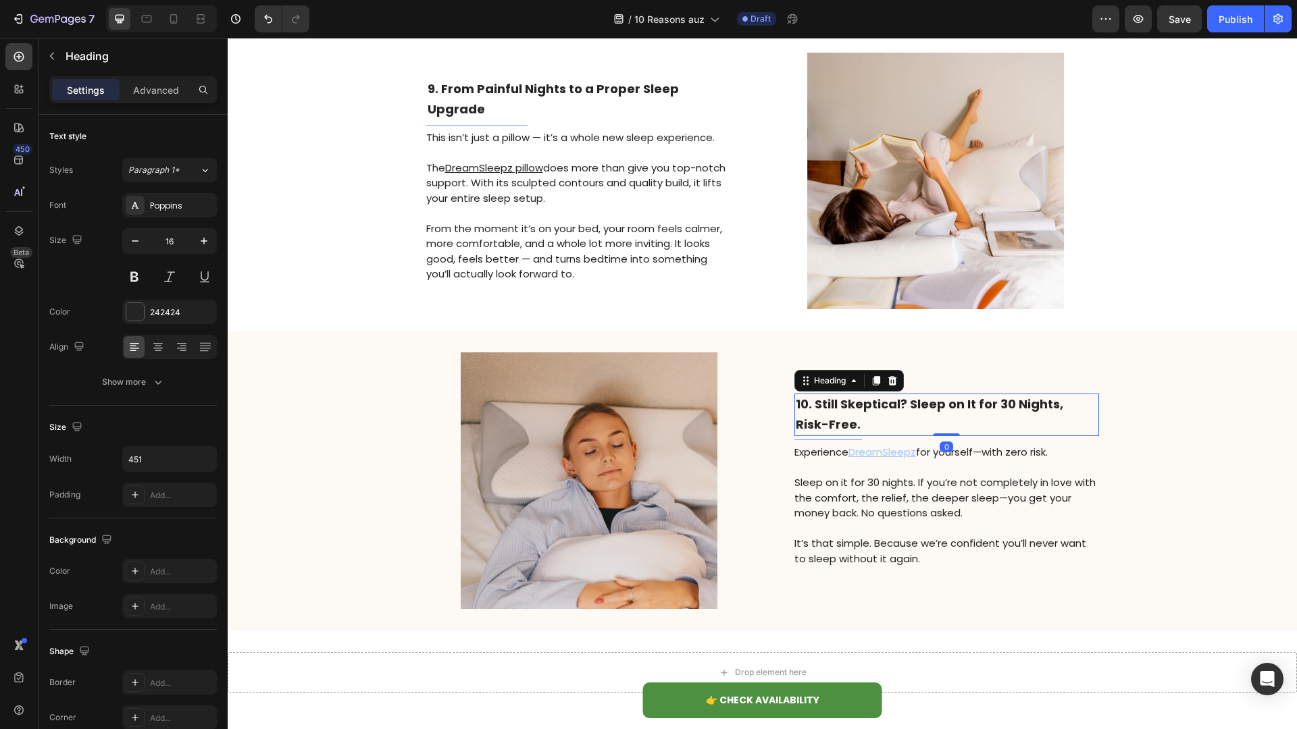
click at [887, 417] on h2 "10. Still Skeptical? Sleep on It for 30 Nights, Risk-Free." at bounding box center [946, 415] width 305 height 43
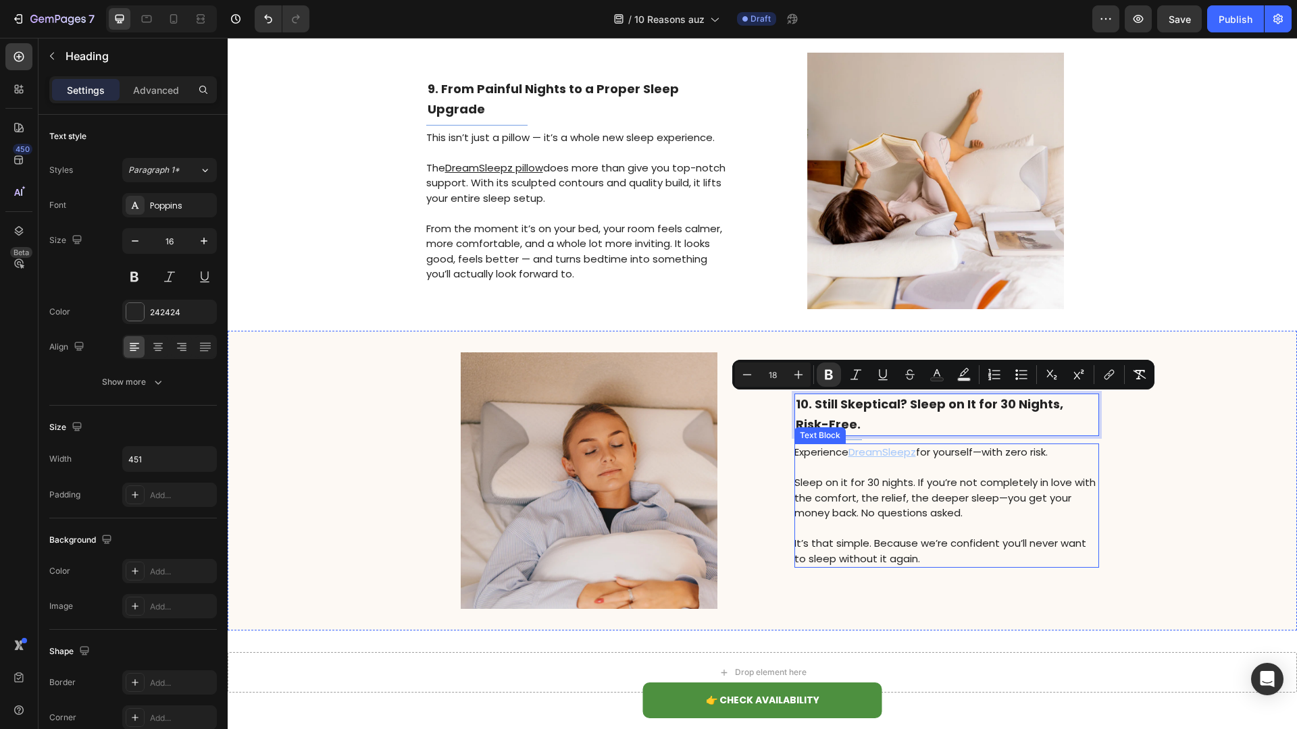
click at [862, 527] on p at bounding box center [945, 529] width 303 height 16
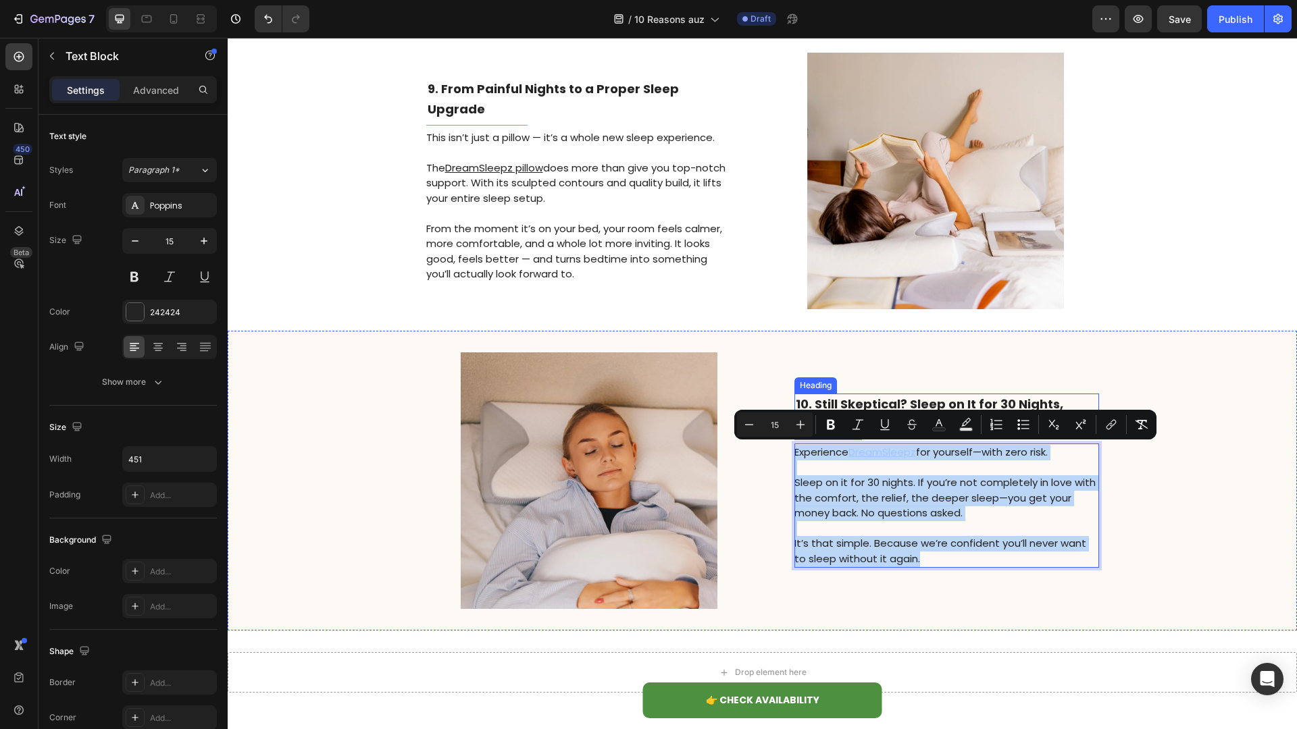
click at [929, 398] on strong "10. Still Skeptical? Sleep on It for 30 Nights, Risk-Free." at bounding box center [929, 414] width 267 height 37
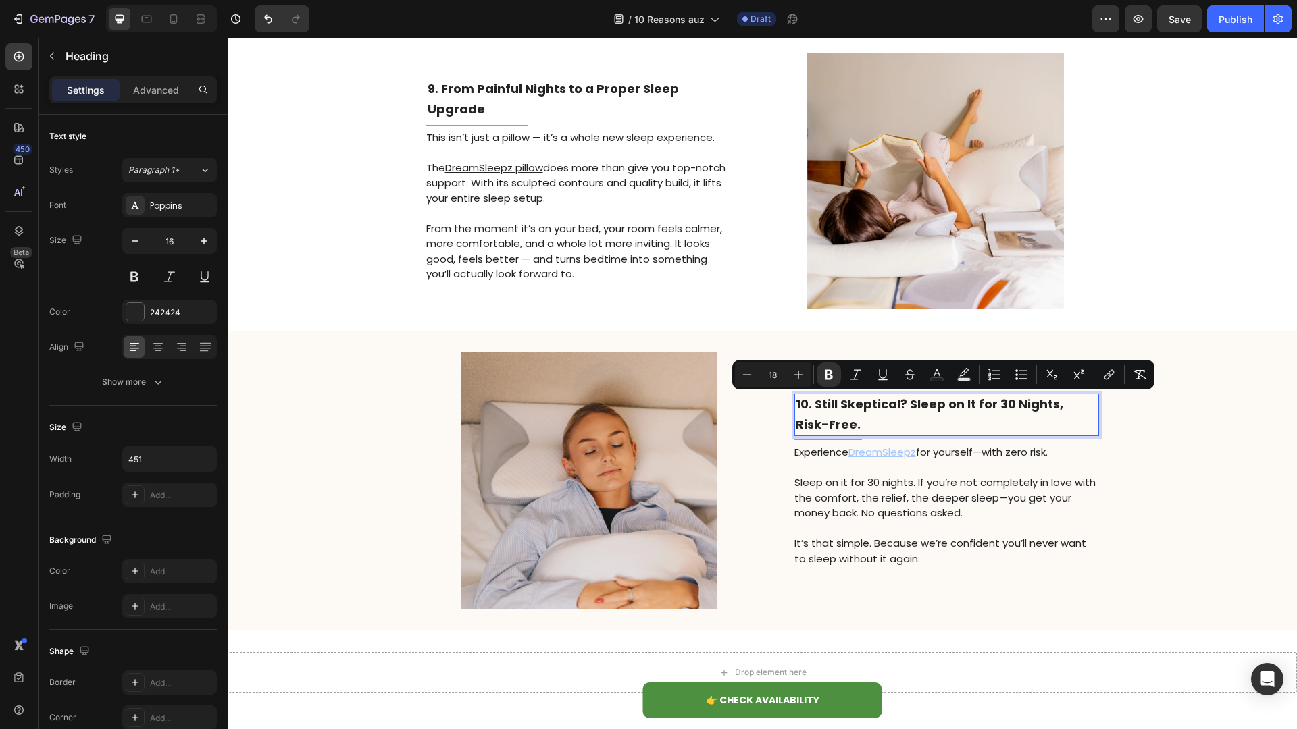
scroll to position [3033, 0]
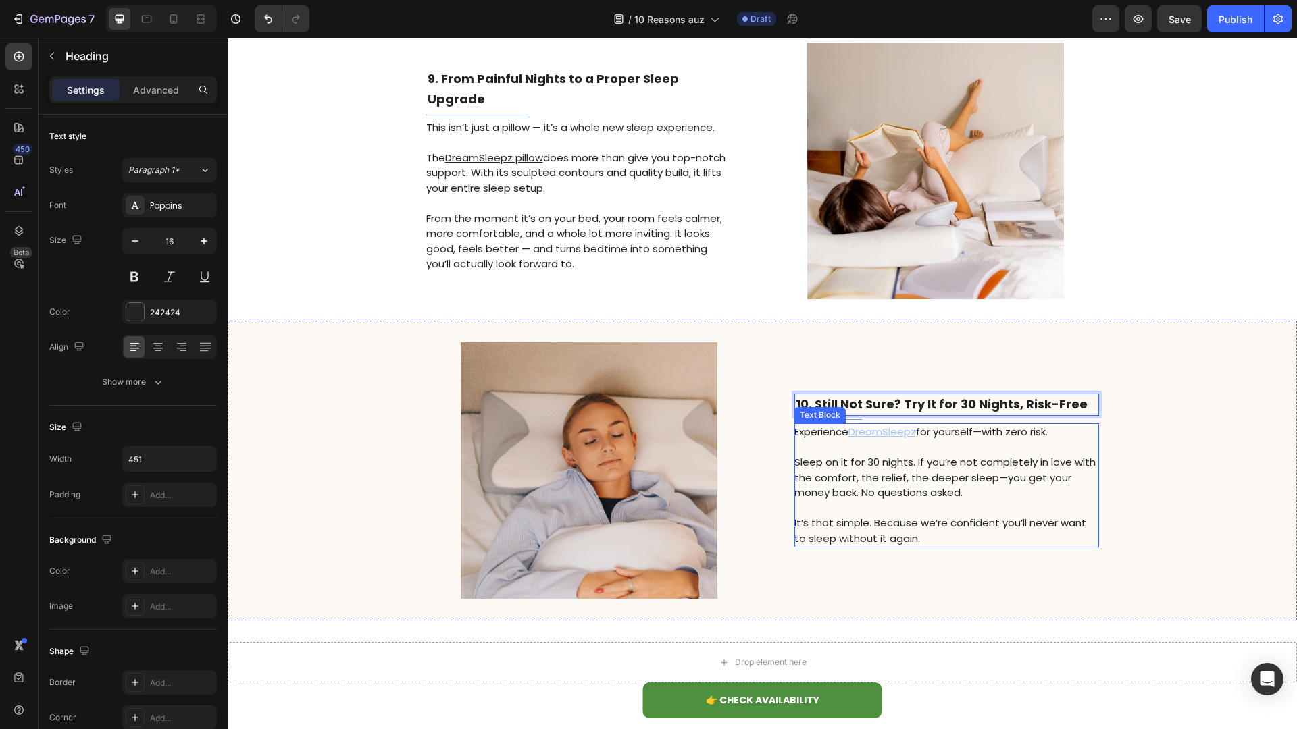
click at [868, 500] on p "Sleep on it for 30 nights. If you’re not completely in love with the comfort, t…" at bounding box center [945, 478] width 303 height 46
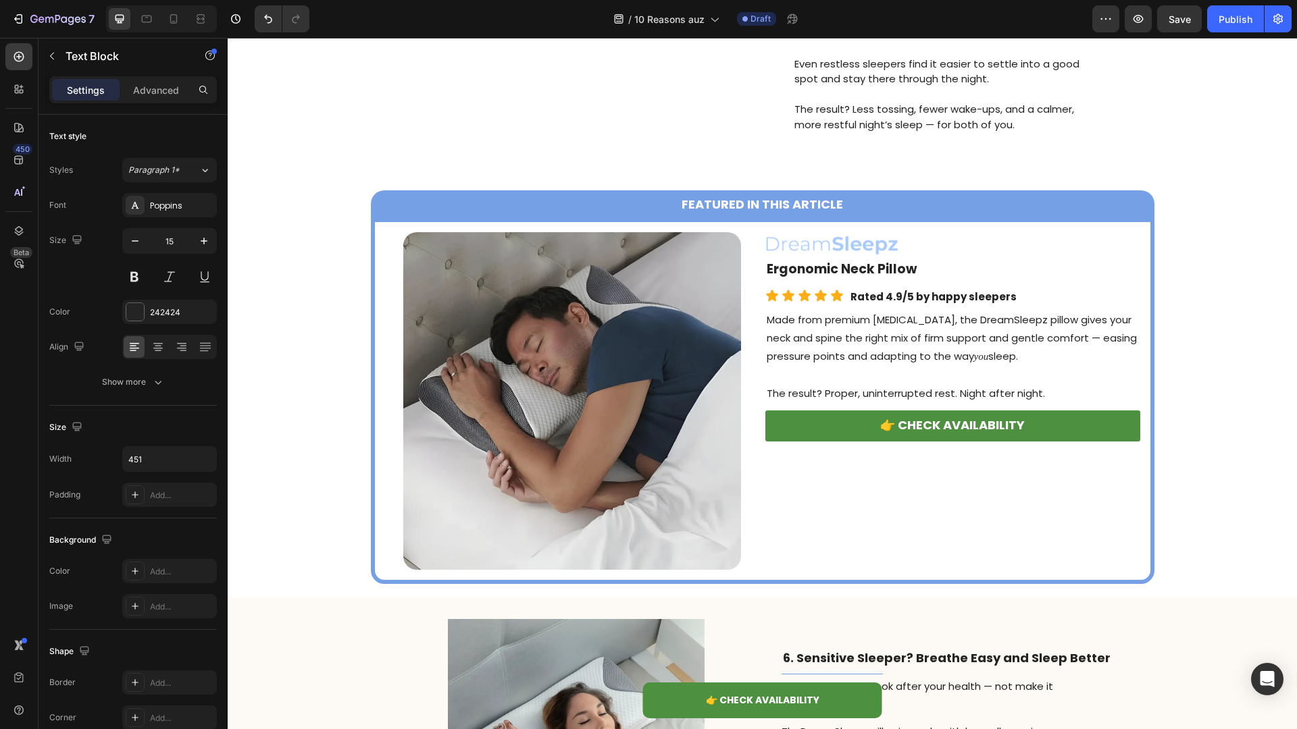
scroll to position [1516, 0]
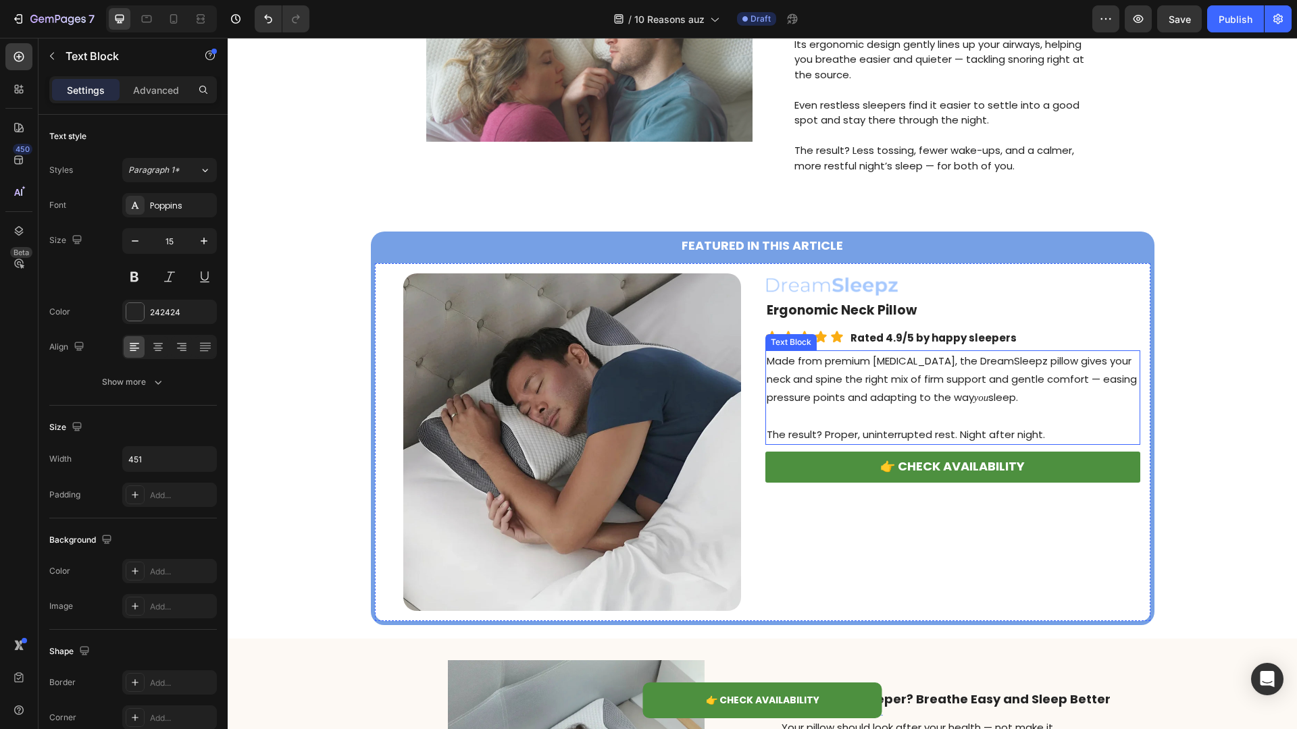
click at [875, 394] on p "Made from premium memory foam, the DreamSleepz pillow gives your neck and spine…" at bounding box center [953, 379] width 372 height 55
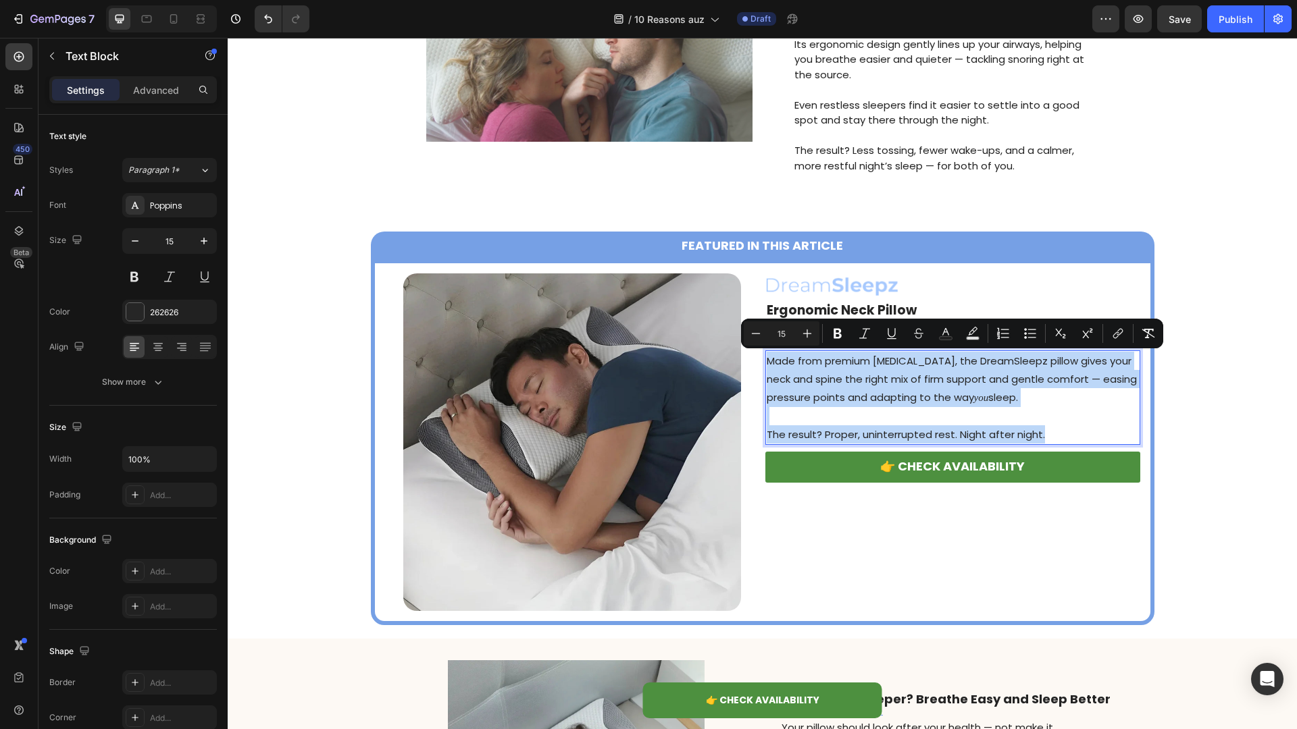
copy div "Made from premium memory foam, the DreamSleepz pillow gives your neck and spine…"
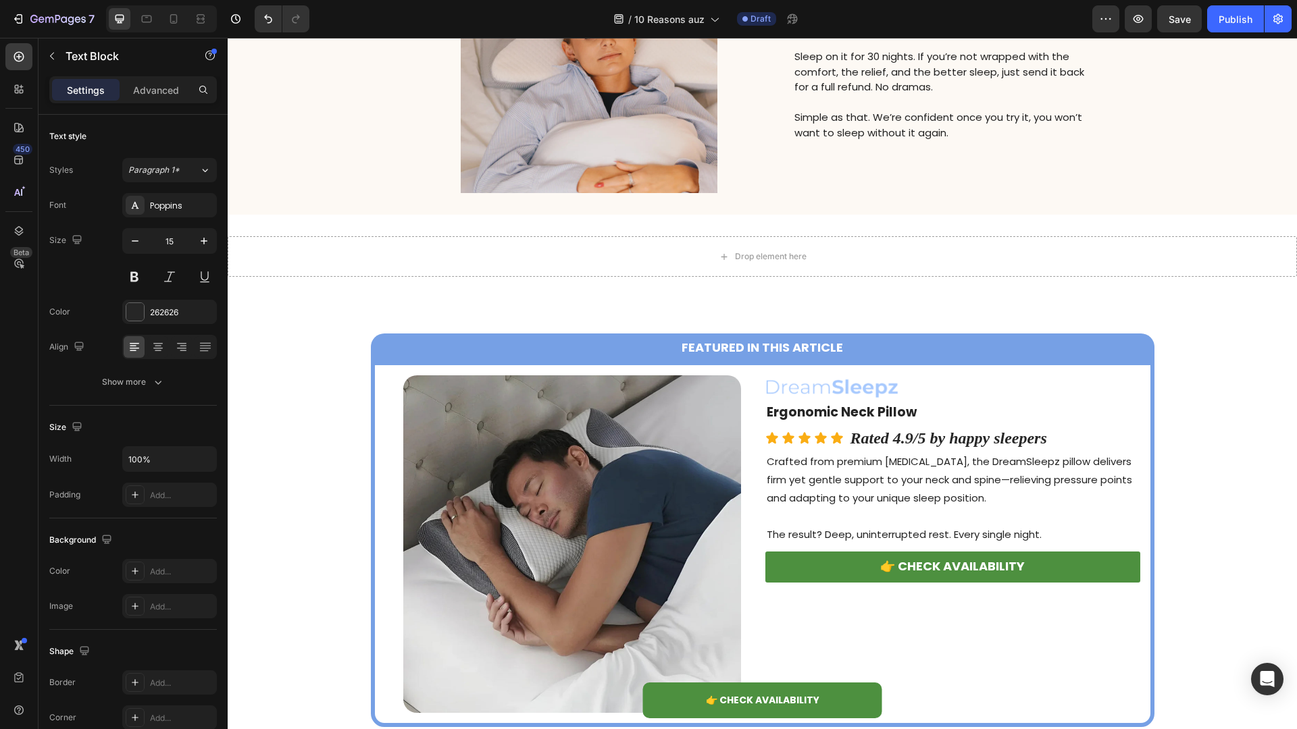
type input "16"
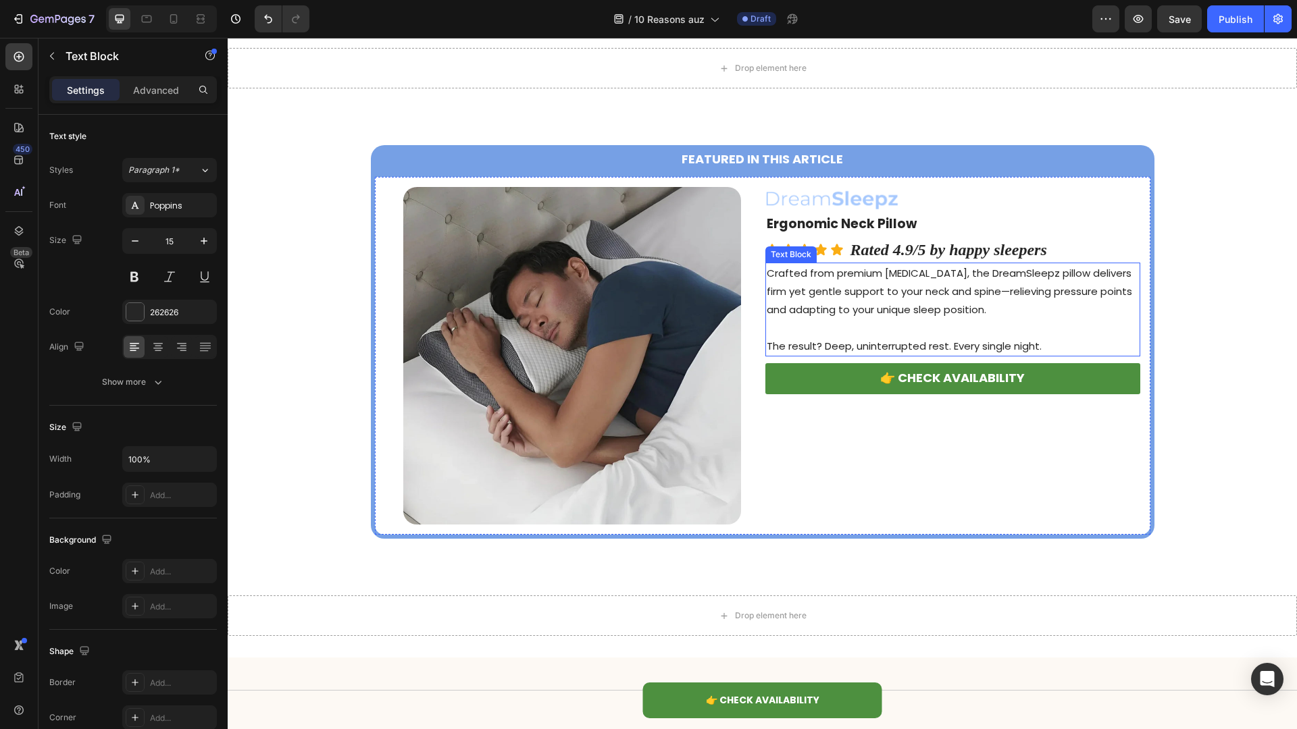
click at [880, 304] on p "Crafted from premium [MEDICAL_DATA], the DreamSleepz pillow delivers firm yet g…" at bounding box center [953, 291] width 372 height 55
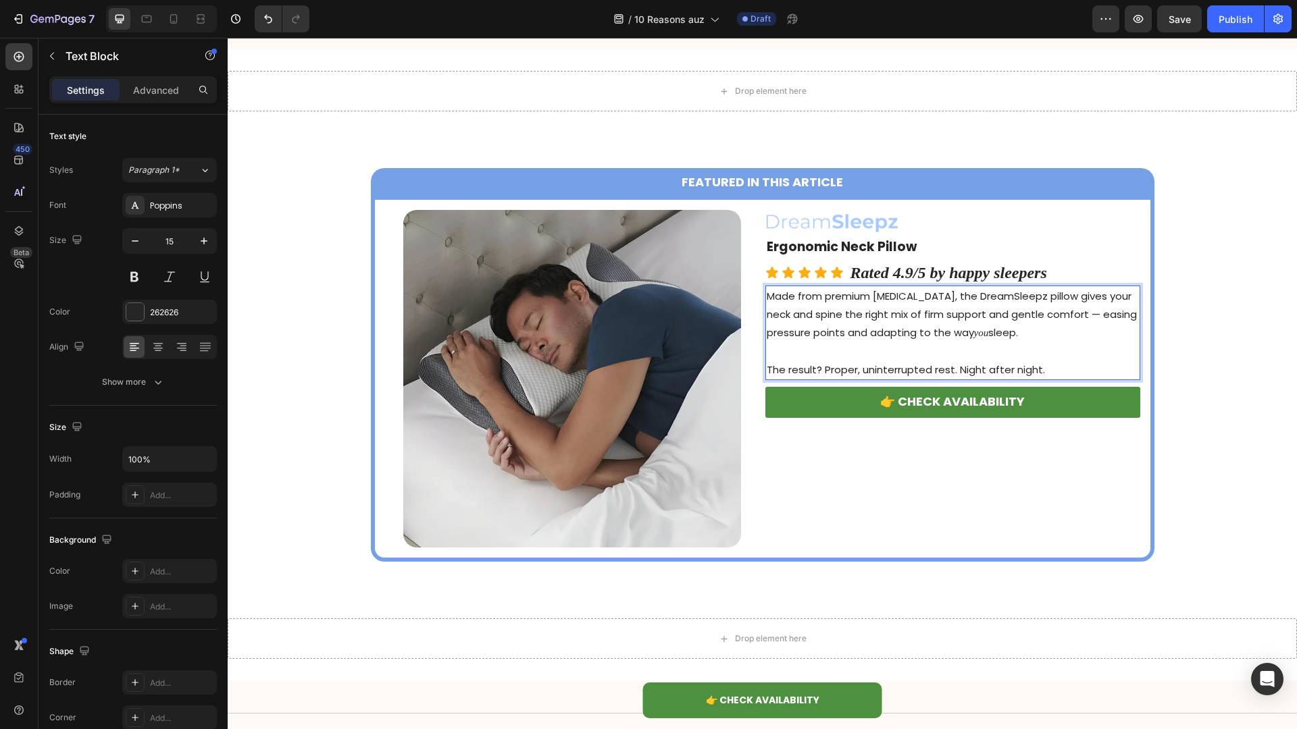
scroll to position [3598, 0]
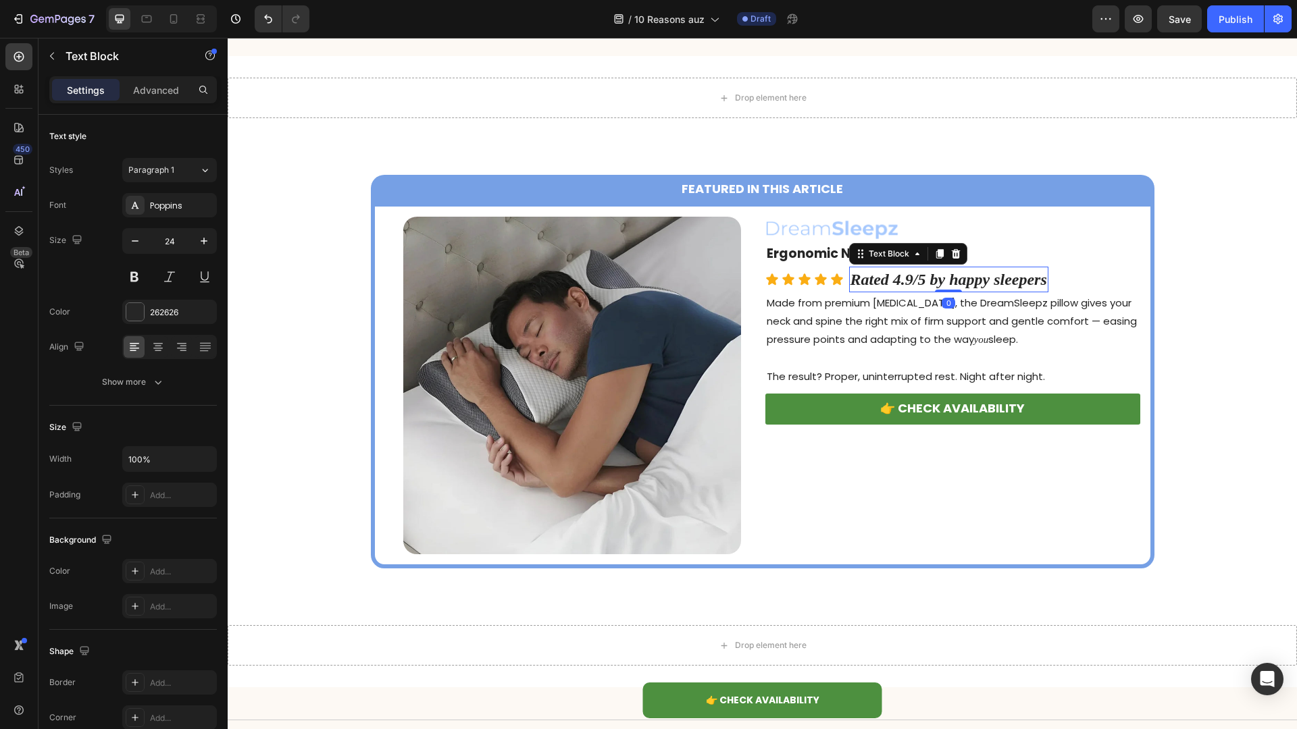
click at [890, 283] on strong "Rated 4.9/5 by happy sleepers" at bounding box center [948, 280] width 197 height 18
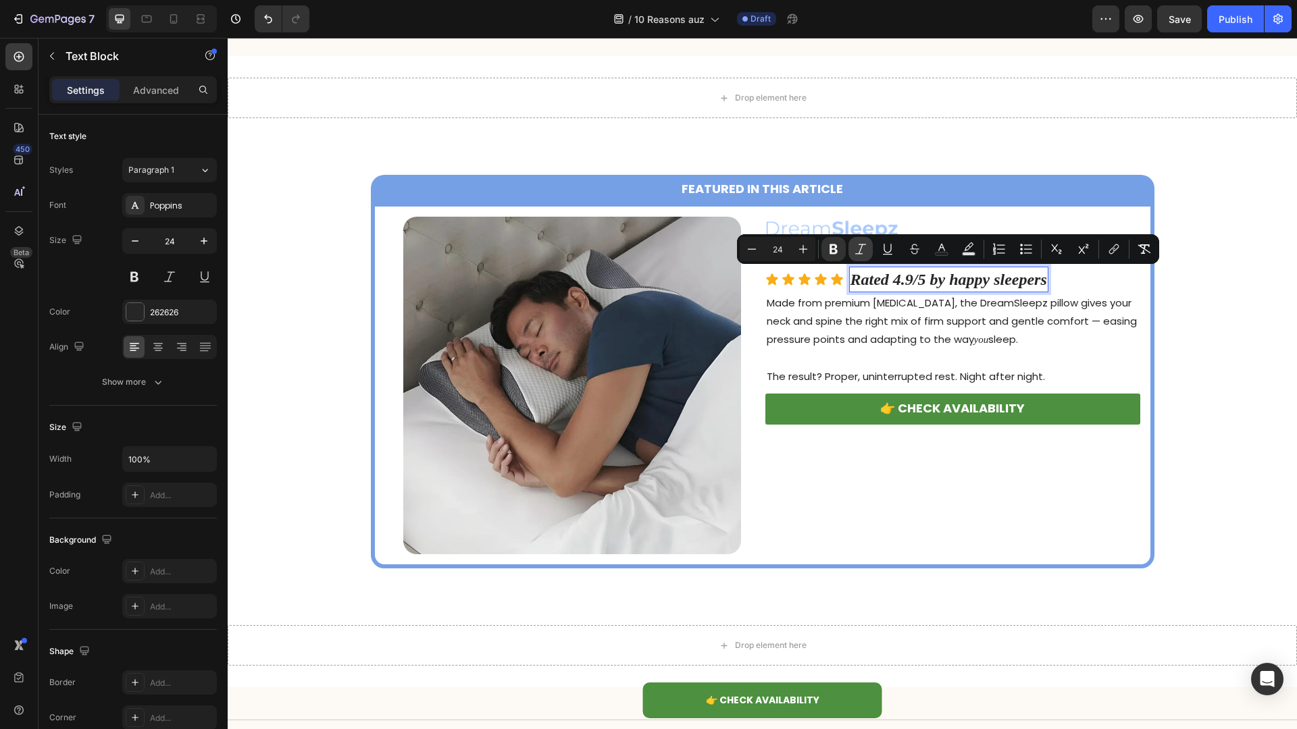
click at [862, 249] on icon "Editor contextual toolbar" at bounding box center [861, 249] width 14 height 14
click at [751, 243] on icon "Editor contextual toolbar" at bounding box center [752, 249] width 14 height 14
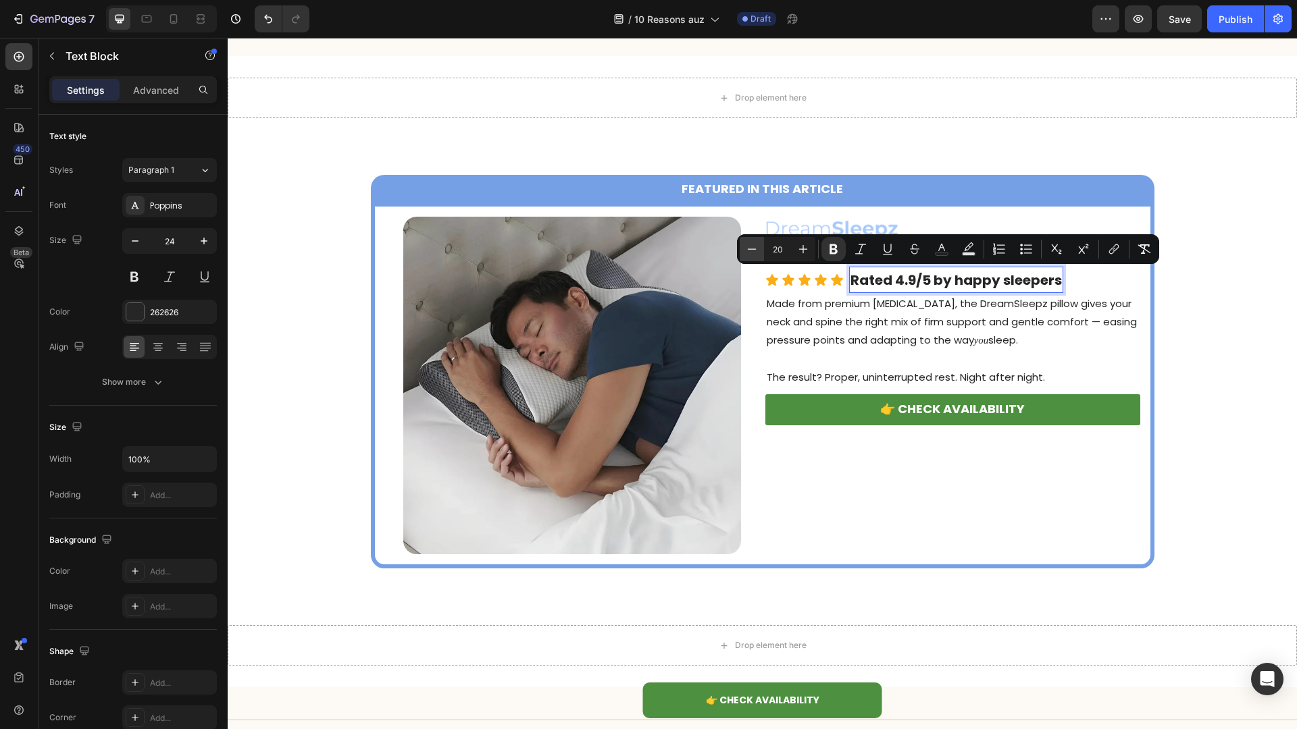
click at [751, 243] on icon "Editor contextual toolbar" at bounding box center [752, 249] width 14 height 14
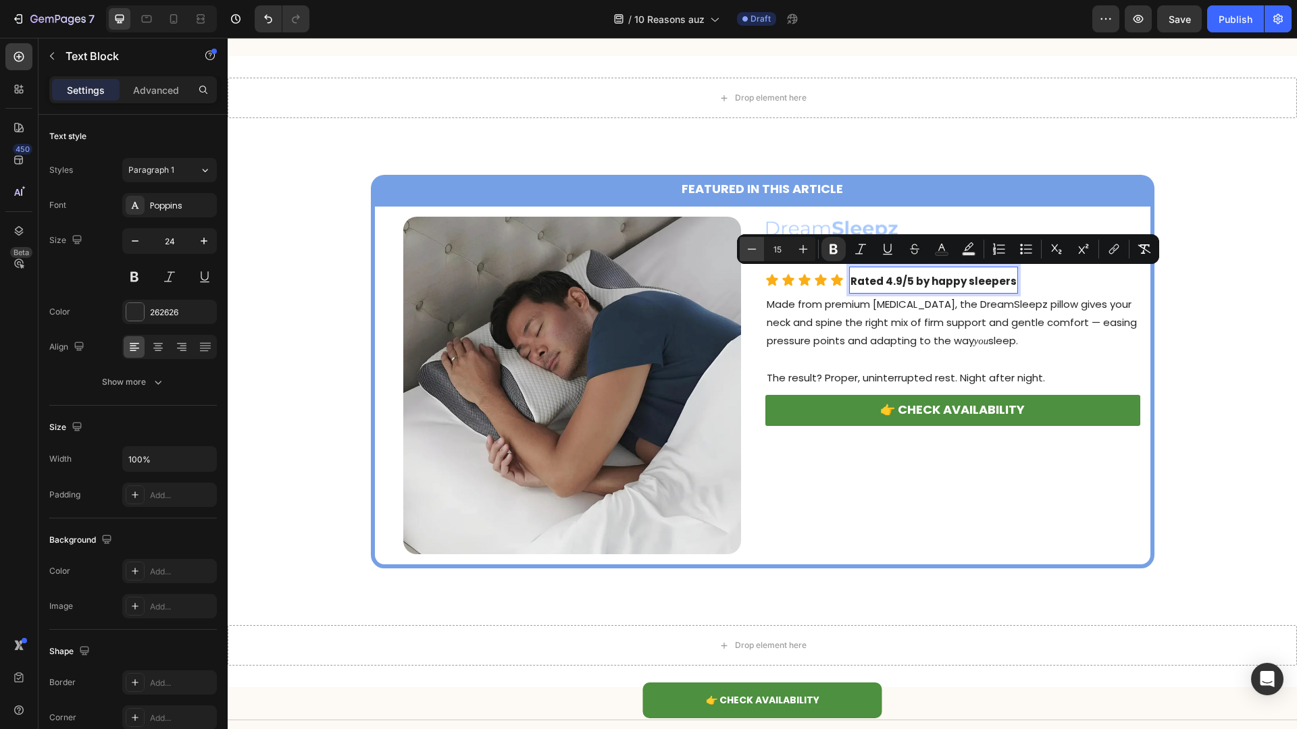
click at [751, 243] on icon "Editor contextual toolbar" at bounding box center [752, 249] width 14 height 14
type input "14"
click at [844, 335] on p "Made from premium memory foam, the DreamSleepz pillow gives your neck and spine…" at bounding box center [953, 323] width 372 height 55
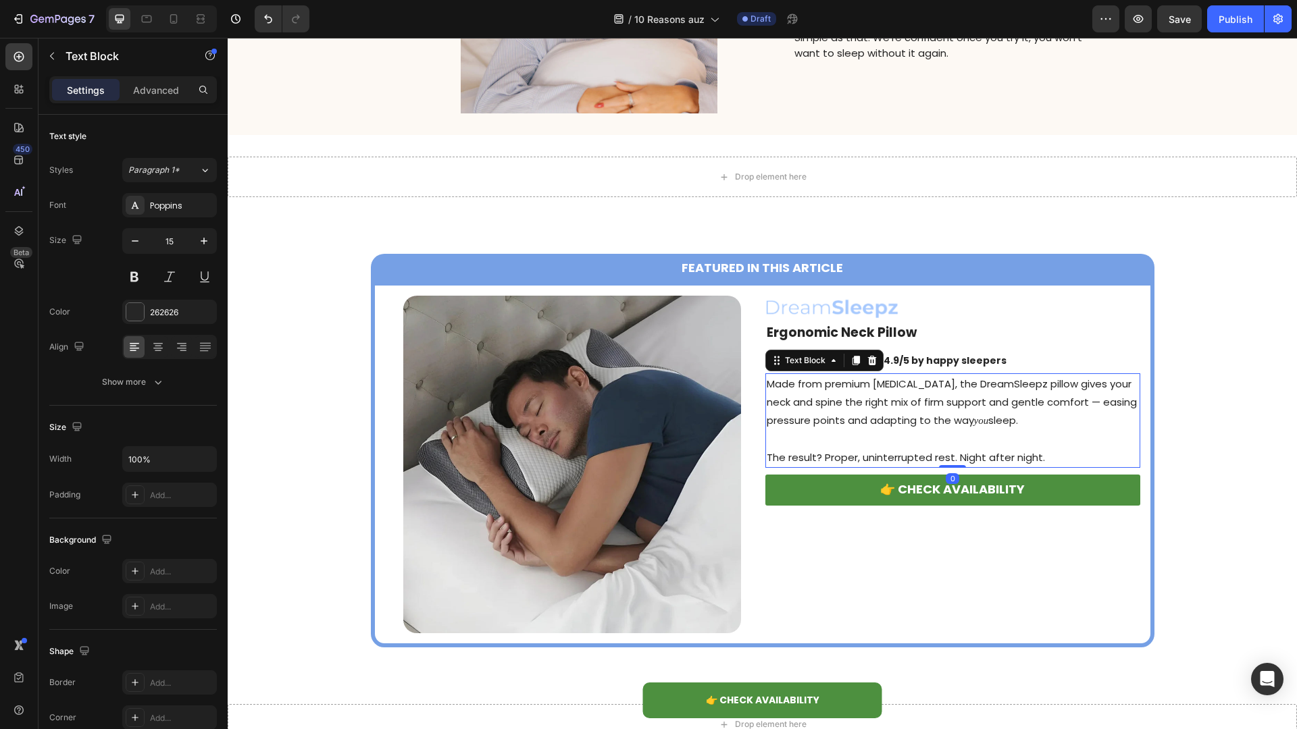
scroll to position [3509, 0]
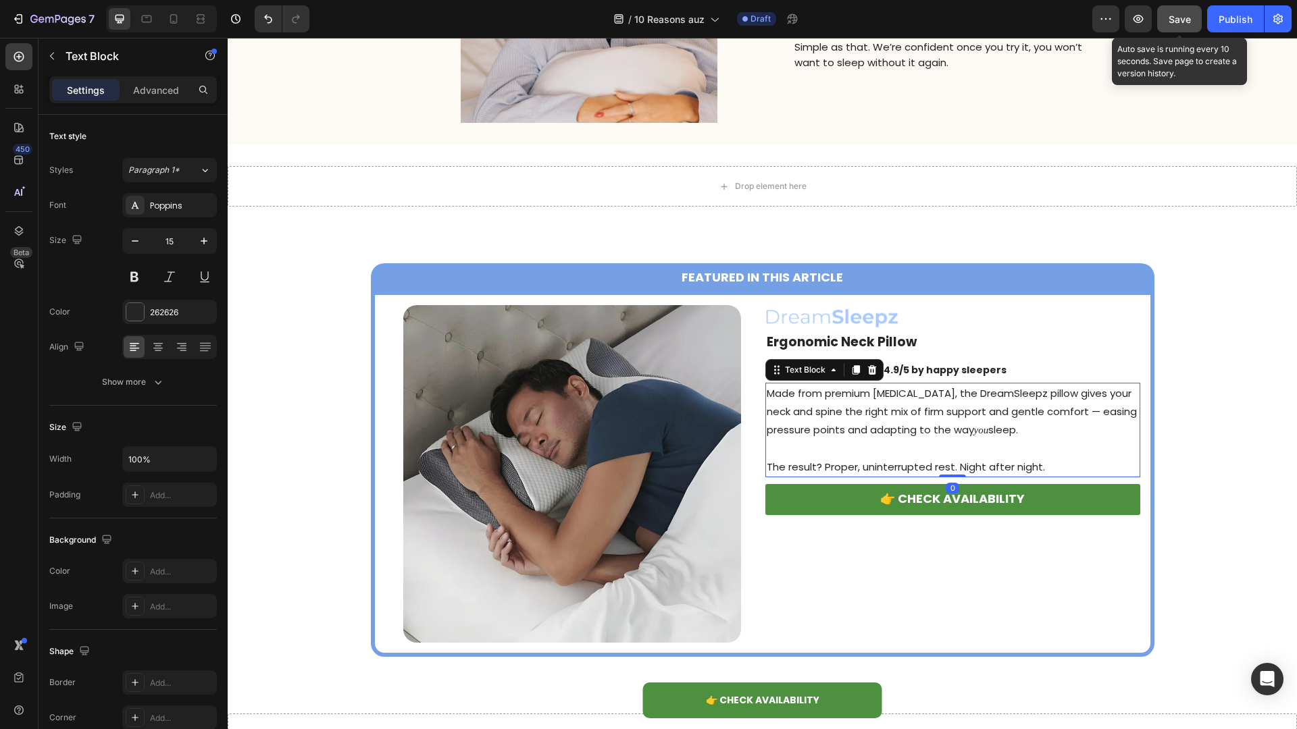
click at [1171, 15] on span "Save" at bounding box center [1179, 19] width 22 height 11
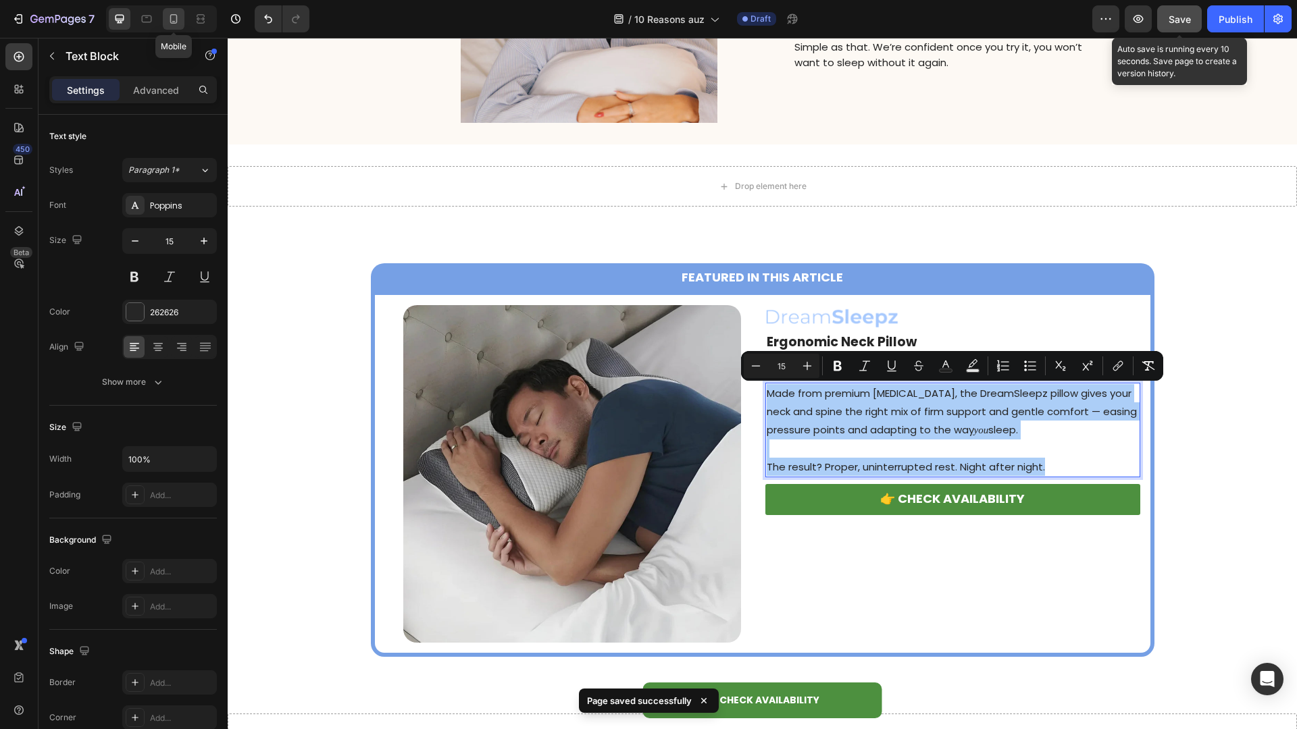
click at [176, 18] on icon at bounding box center [174, 19] width 14 height 14
type input "14"
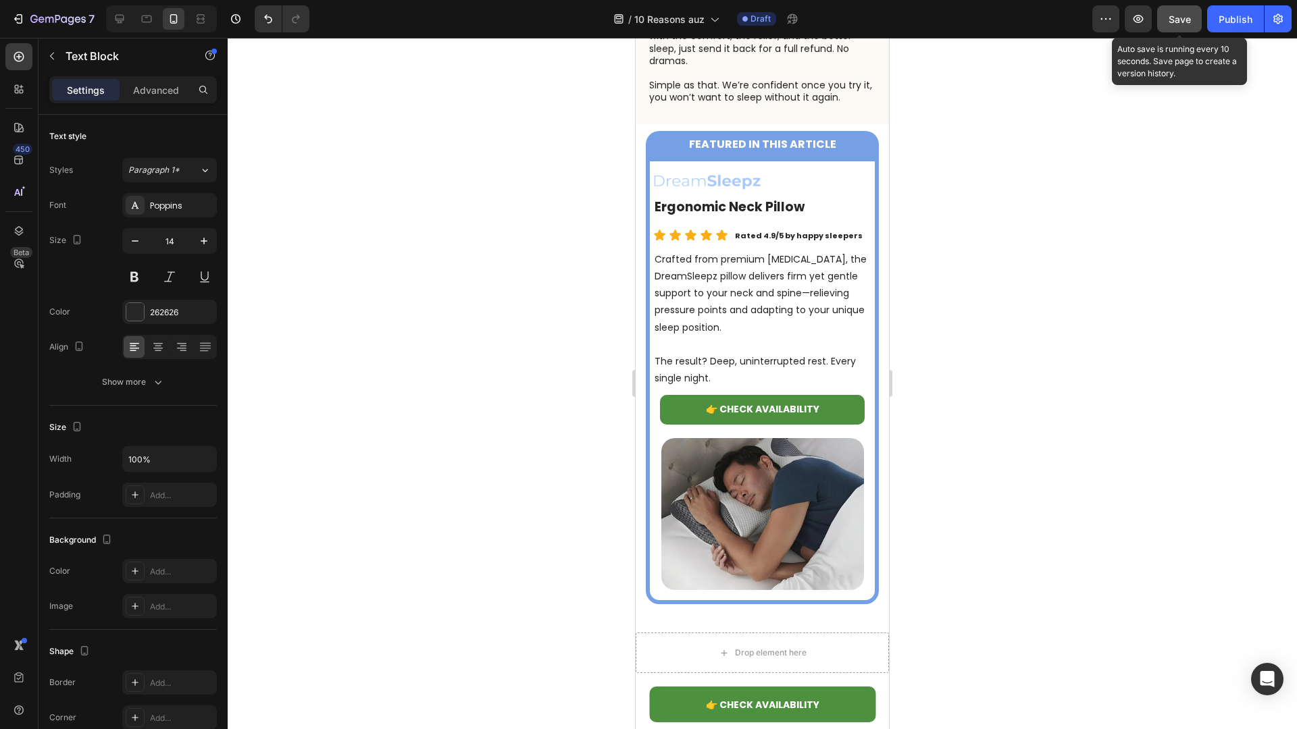
scroll to position [4521, 0]
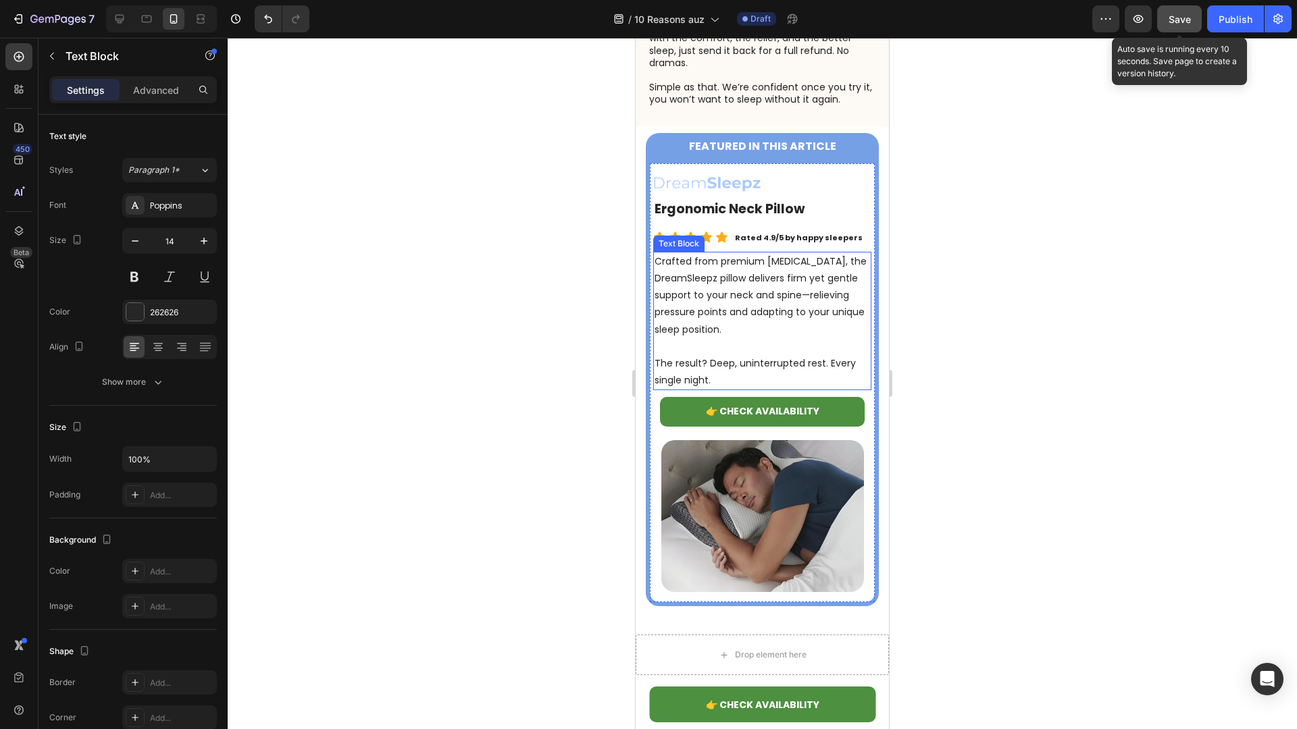
click at [806, 276] on p "Crafted from premium [MEDICAL_DATA], the DreamSleepz pillow delivers firm yet g…" at bounding box center [761, 295] width 215 height 85
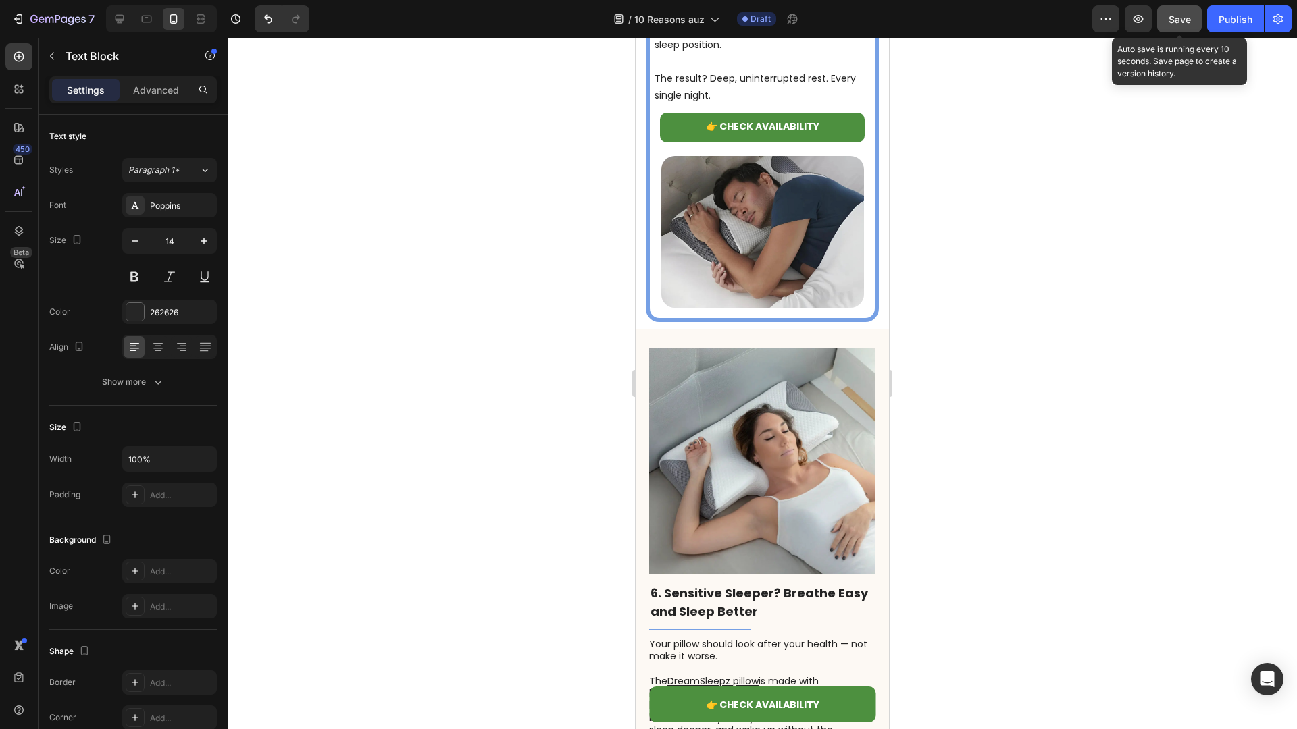
scroll to position [1733, 0]
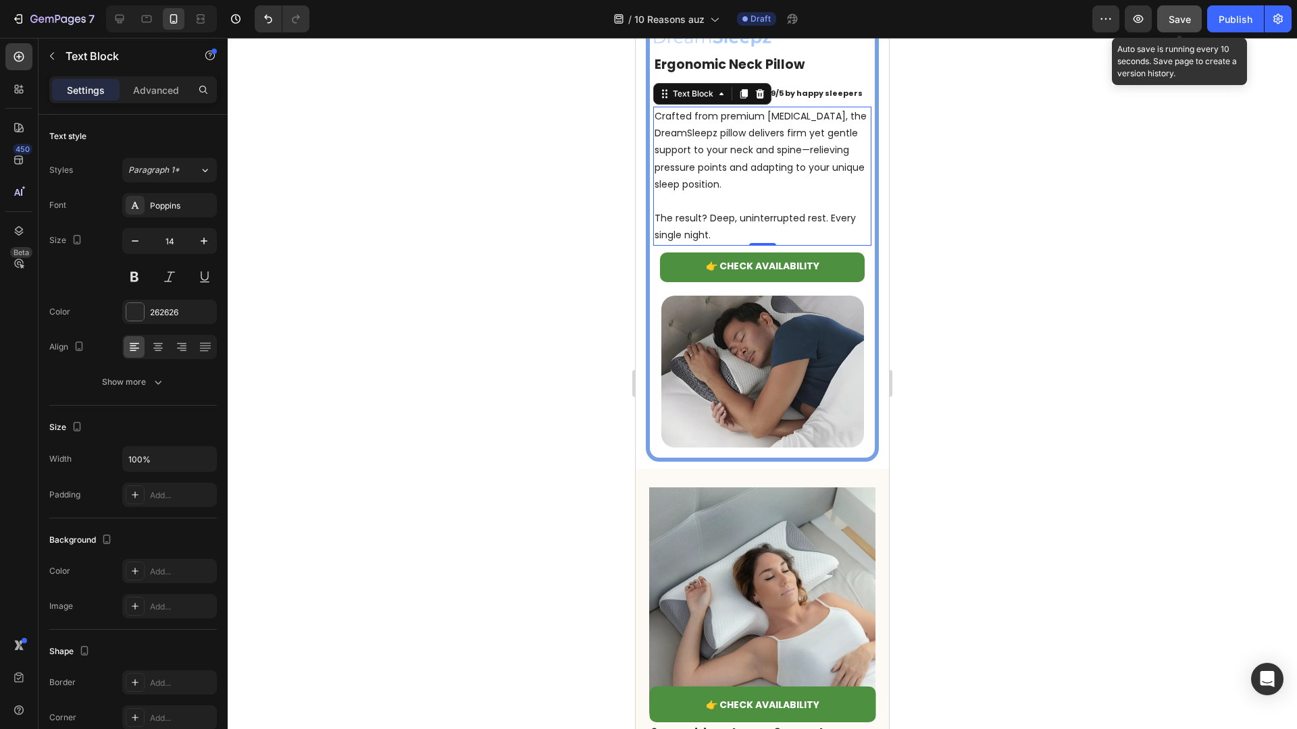
click at [803, 182] on p "Crafted from premium [MEDICAL_DATA], the DreamSleepz pillow delivers firm yet g…" at bounding box center [761, 150] width 215 height 85
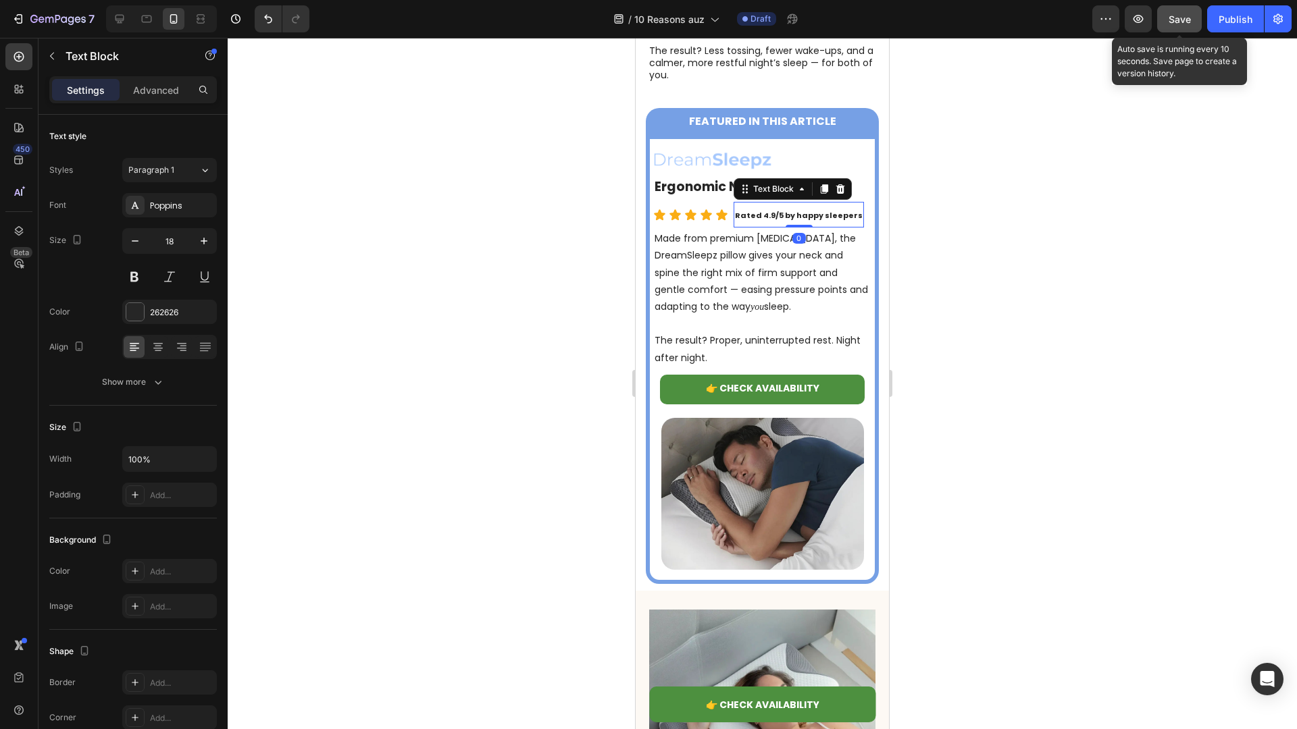
click at [793, 210] on strong "Rated 4.9/5 by happy sleepers" at bounding box center [799, 215] width 128 height 11
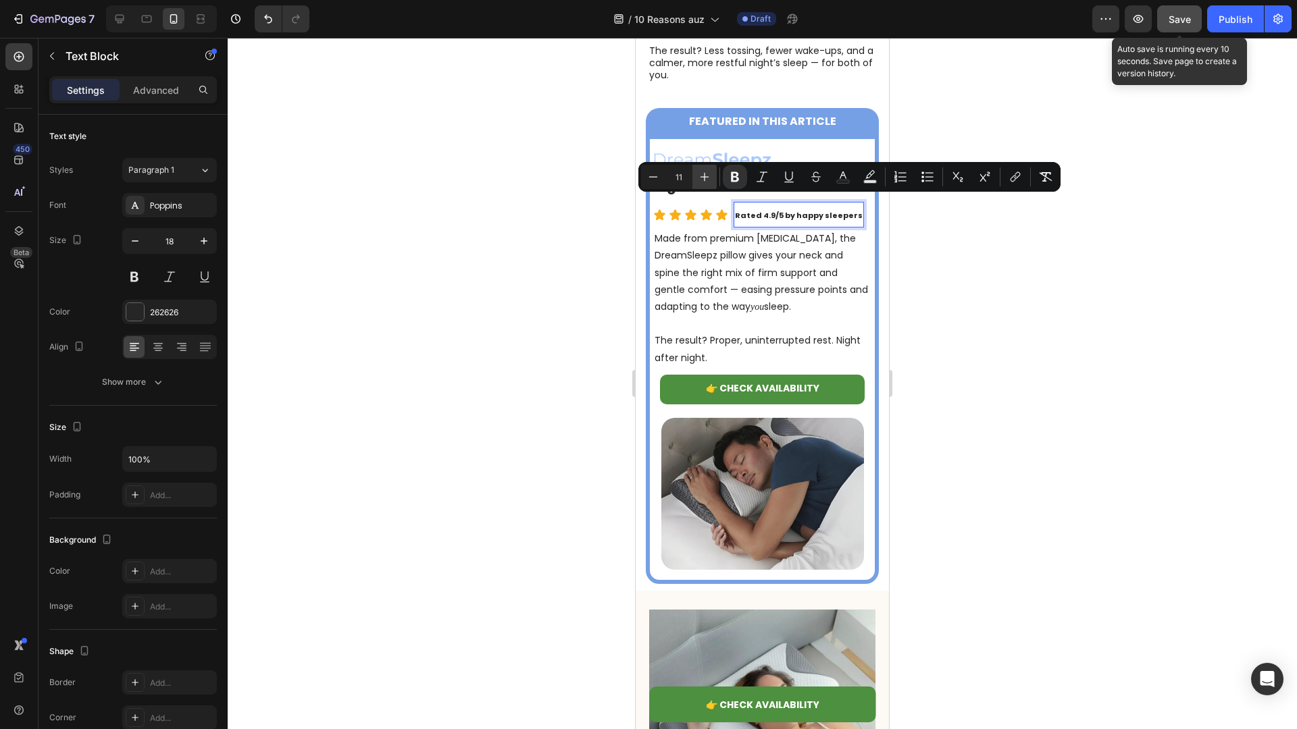
click at [711, 176] on button "Plus" at bounding box center [704, 177] width 24 height 24
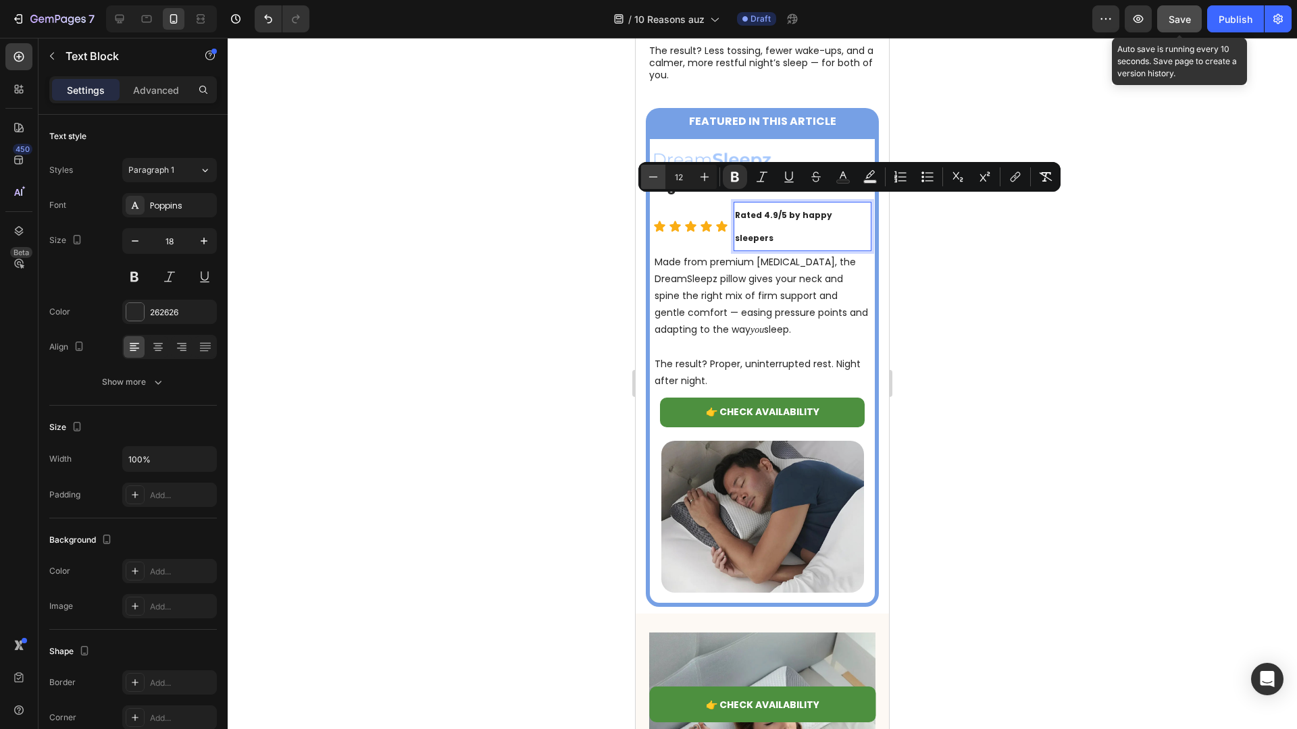
click at [657, 178] on icon "Editor contextual toolbar" at bounding box center [653, 177] width 14 height 14
type input "11"
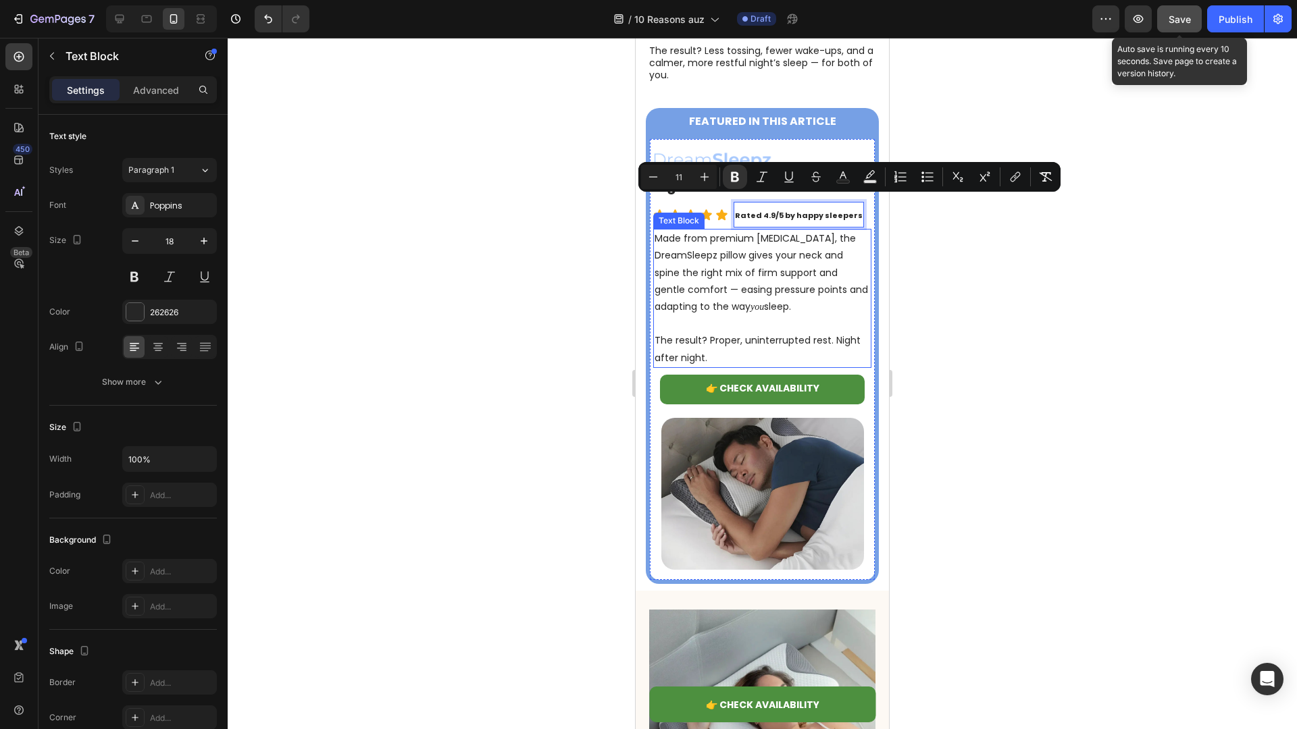
click at [697, 251] on p "Made from premium memory foam, the DreamSleepz pillow gives your neck and spine…" at bounding box center [761, 272] width 215 height 85
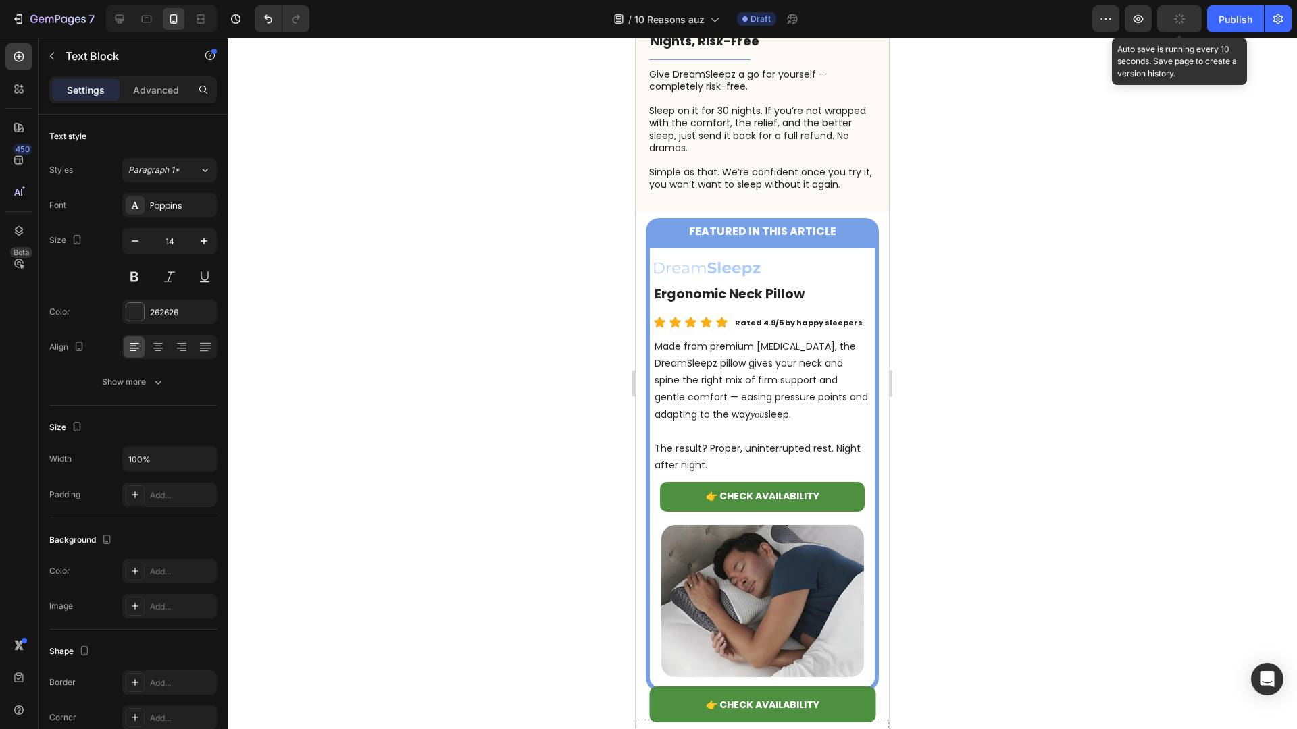
scroll to position [4491, 0]
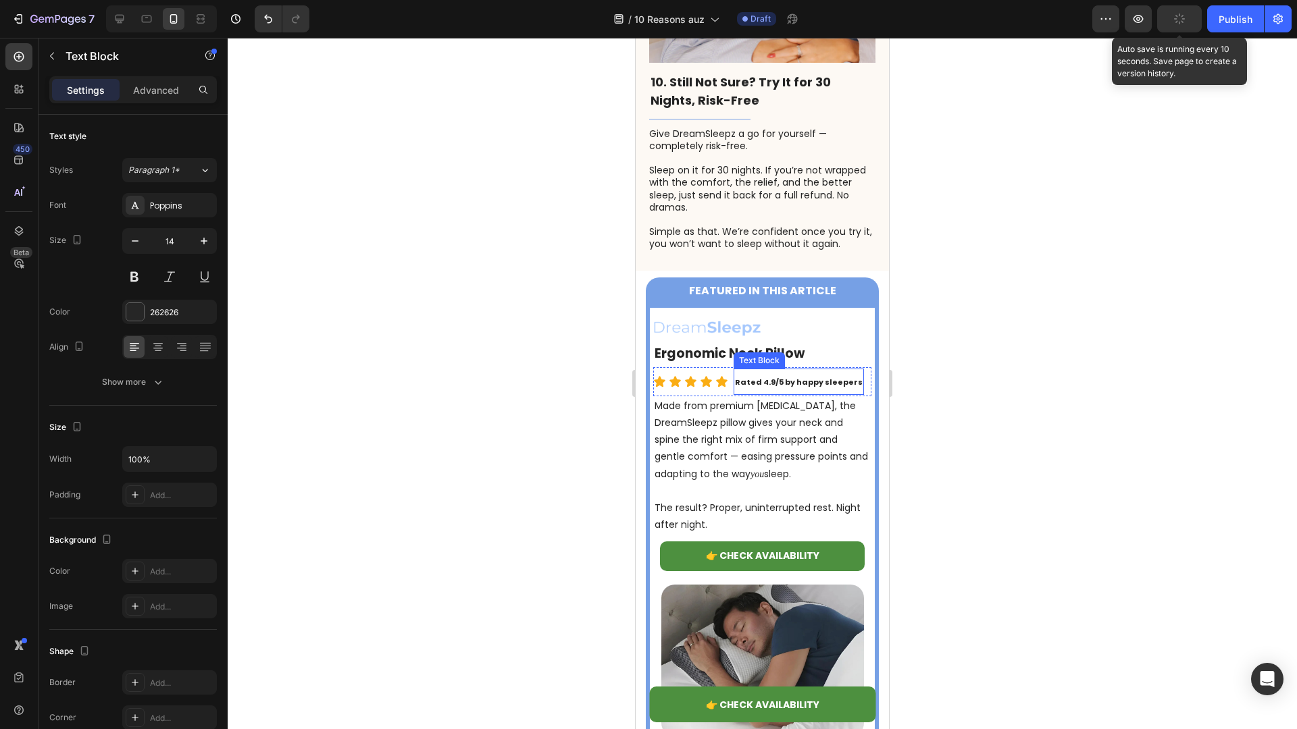
click at [766, 377] on strong "Rated 4.9/5 by happy sleepers" at bounding box center [799, 382] width 128 height 11
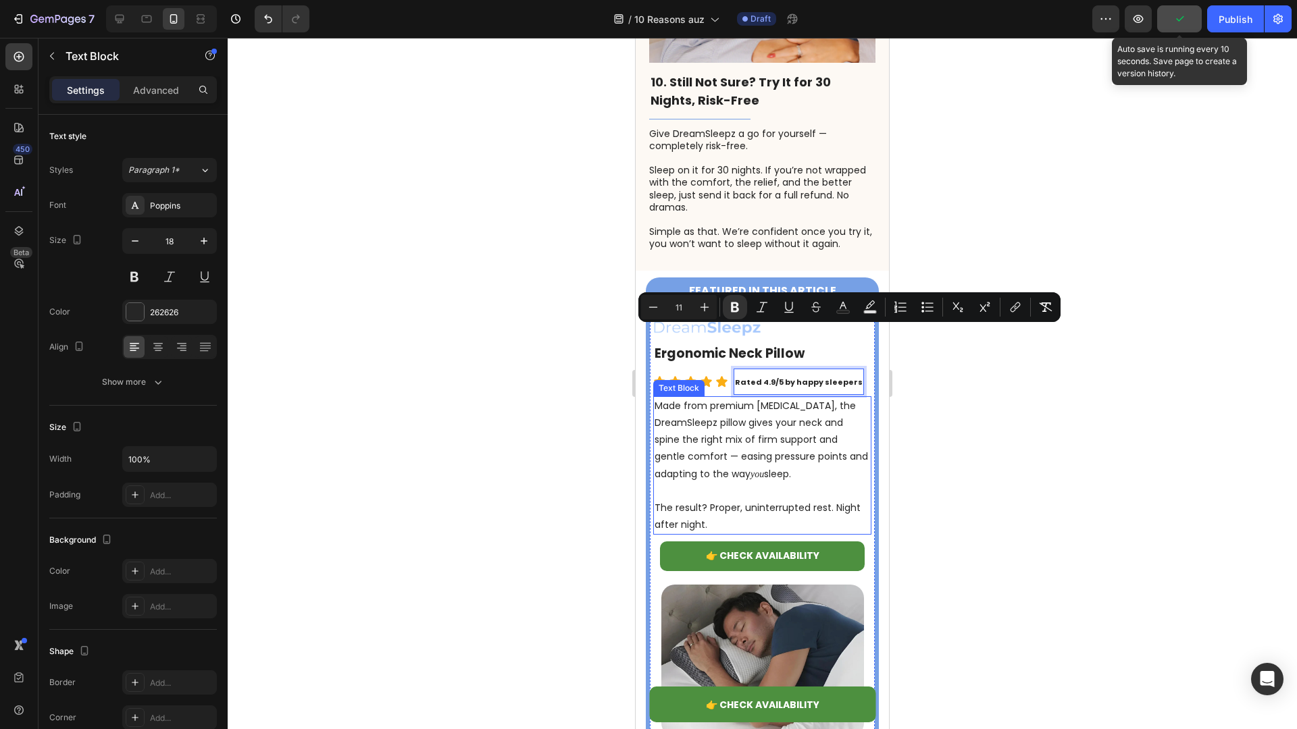
click at [720, 398] on p "Made from premium memory foam, the DreamSleepz pillow gives your neck and spine…" at bounding box center [761, 440] width 215 height 85
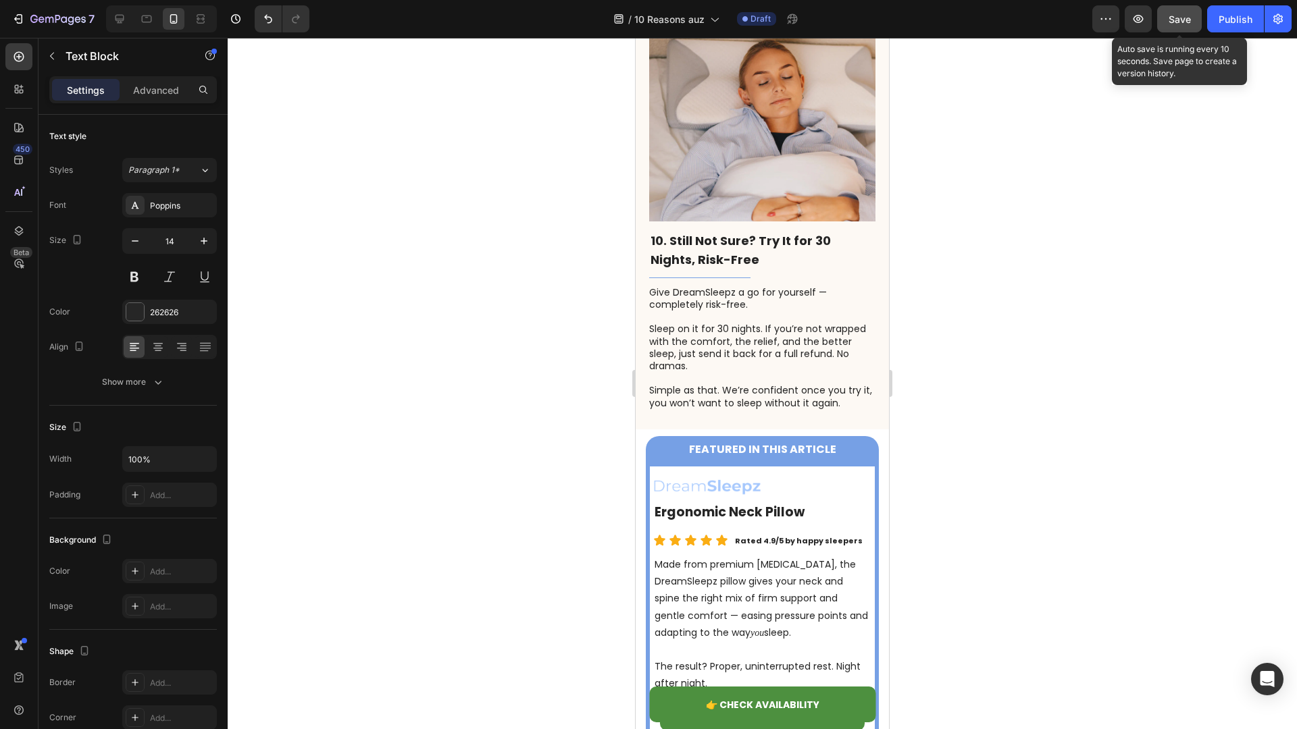
scroll to position [5336, 0]
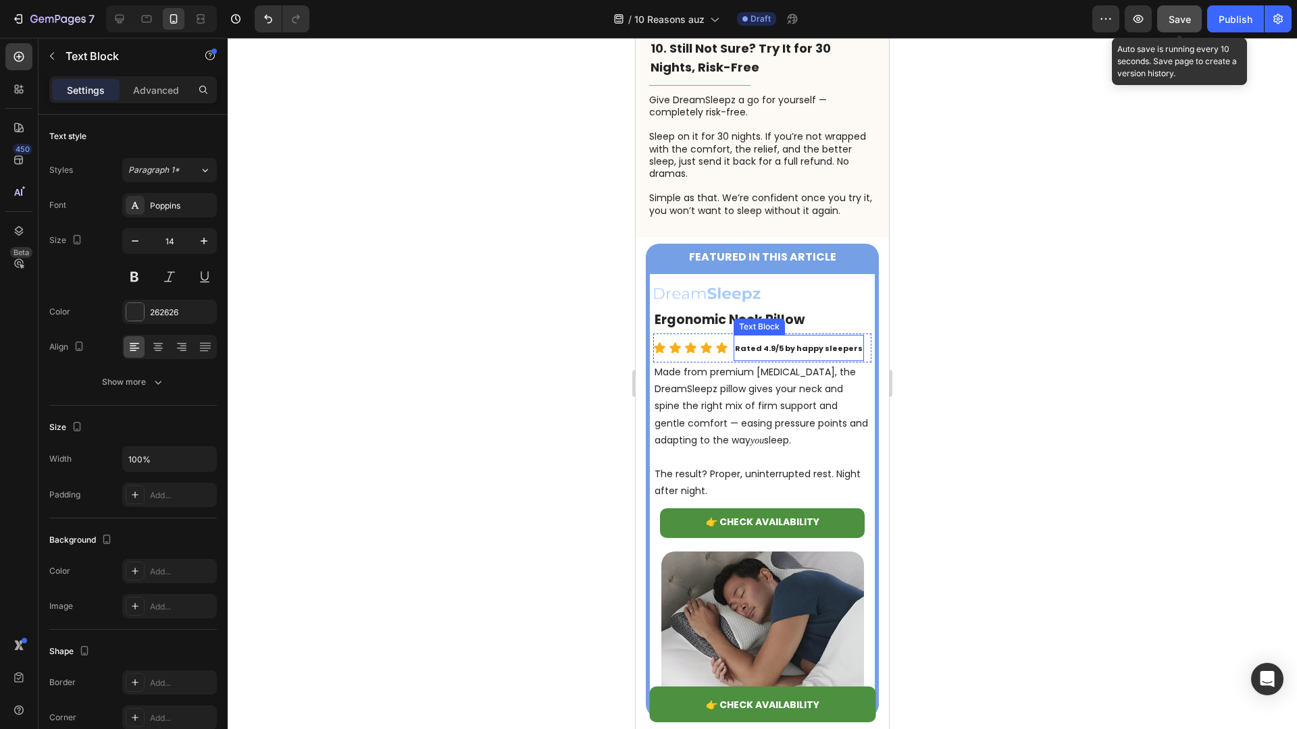
click at [786, 343] on strong "Rated 4.9/5 by happy sleepers" at bounding box center [799, 348] width 128 height 11
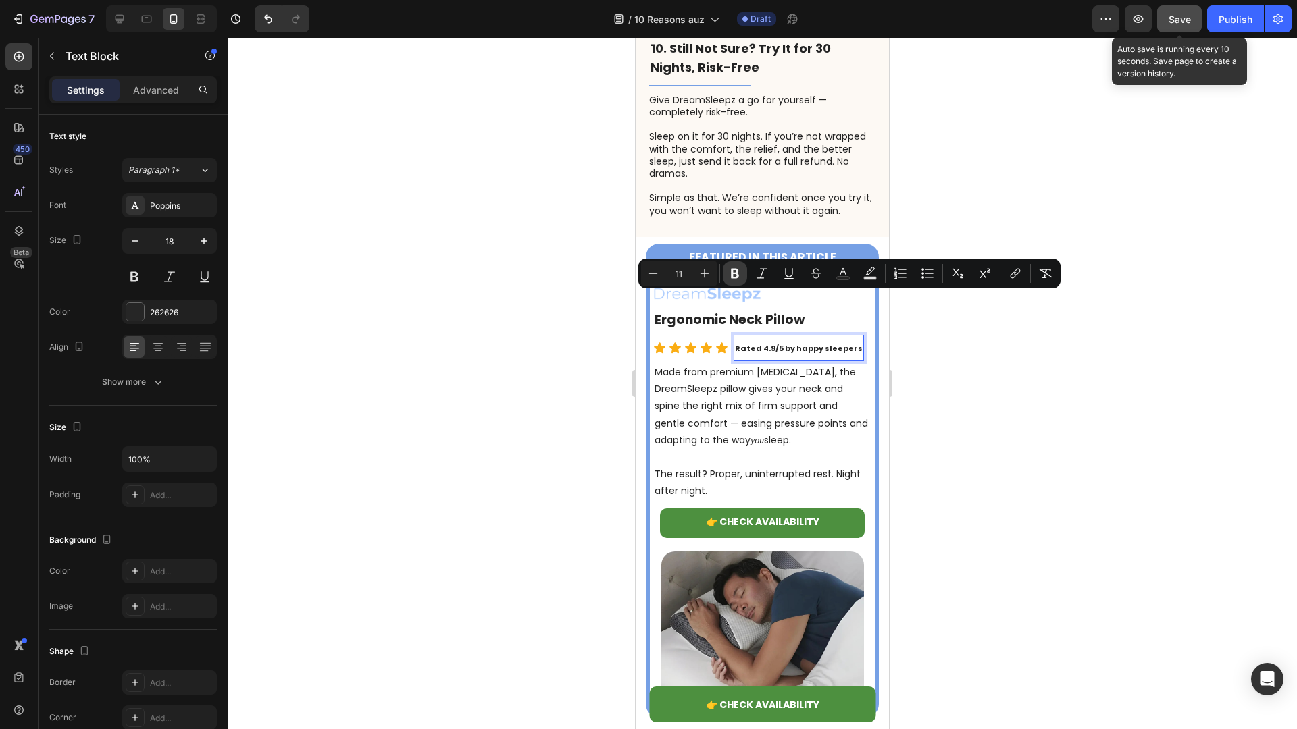
click at [733, 281] on button "Bold" at bounding box center [735, 273] width 24 height 24
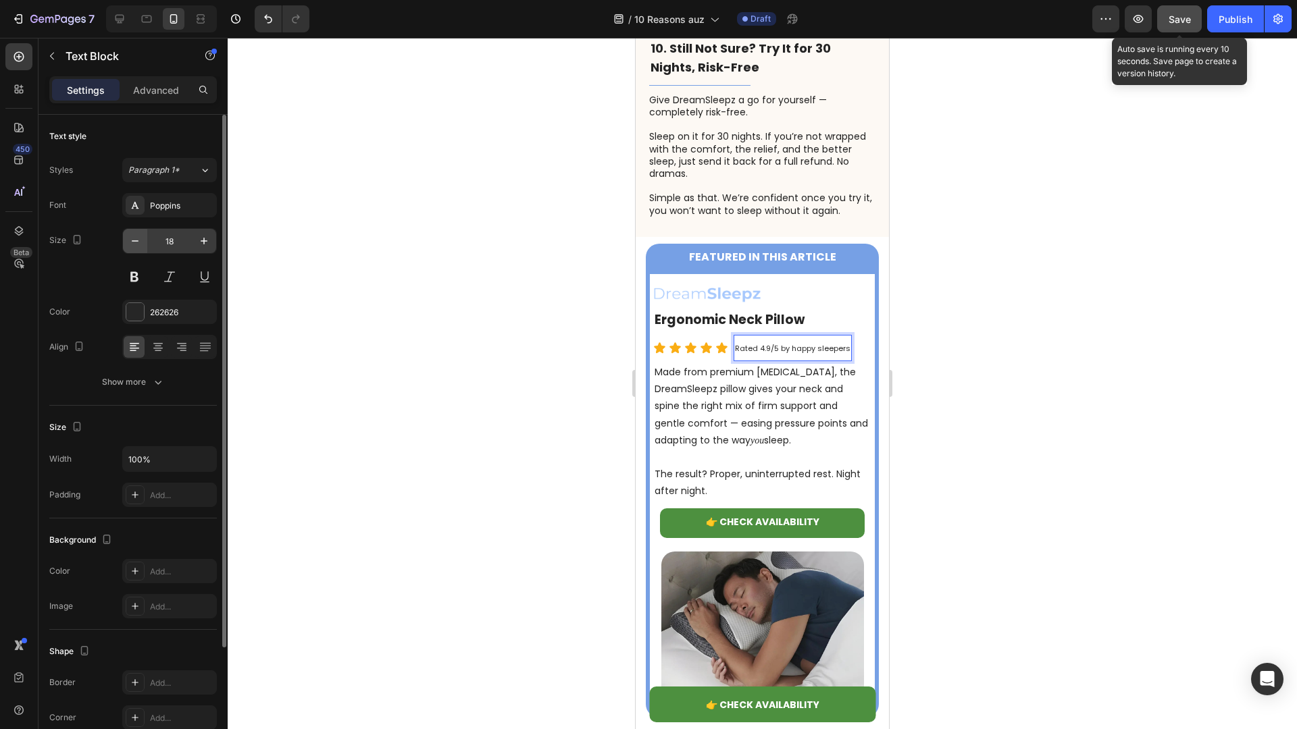
click at [136, 247] on icon "button" at bounding box center [135, 241] width 14 height 14
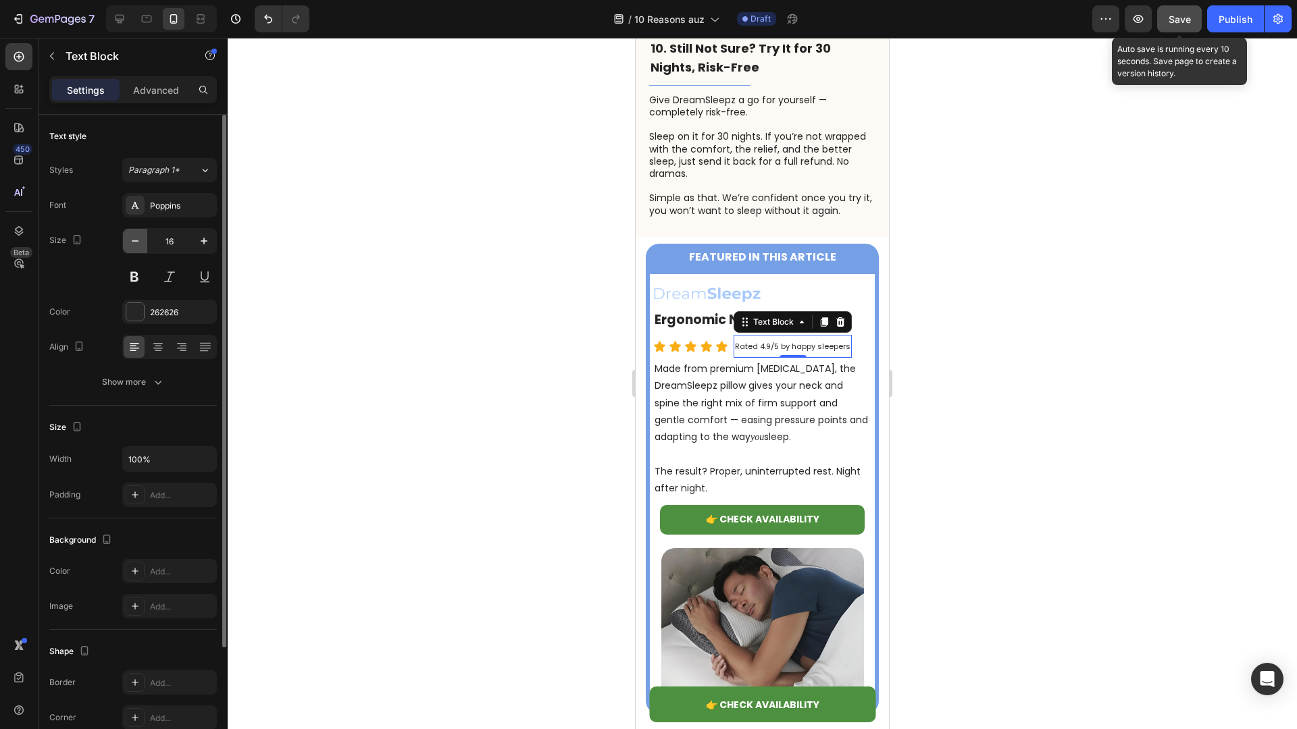
click at [136, 247] on icon "button" at bounding box center [135, 241] width 14 height 14
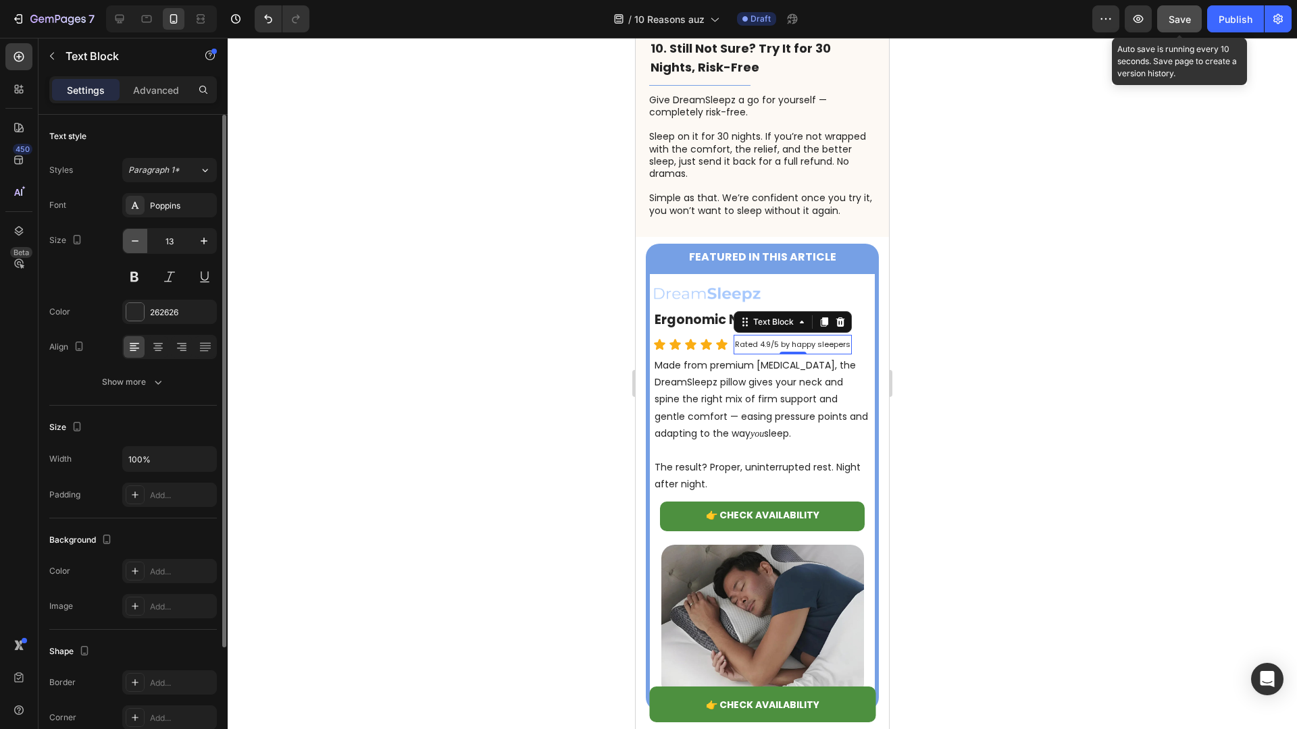
click at [136, 247] on icon "button" at bounding box center [135, 241] width 14 height 14
type input "10"
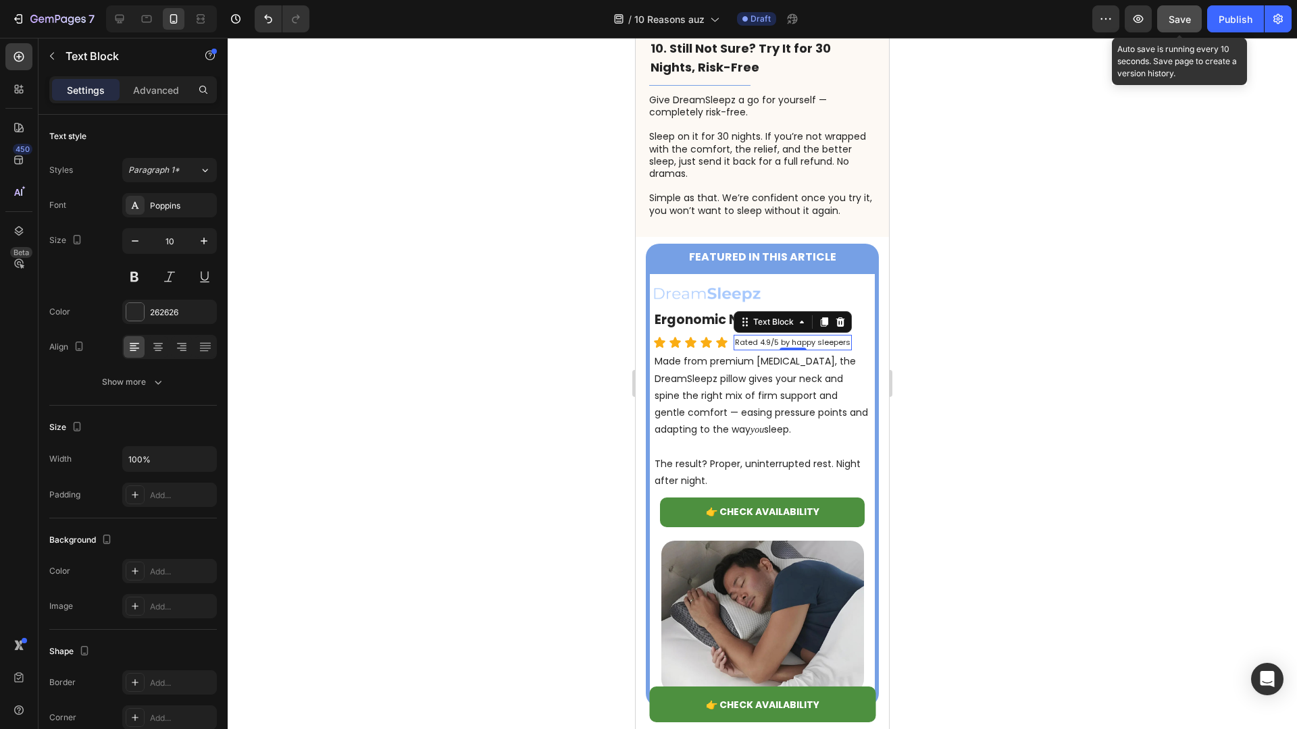
click at [311, 269] on div at bounding box center [762, 384] width 1069 height 692
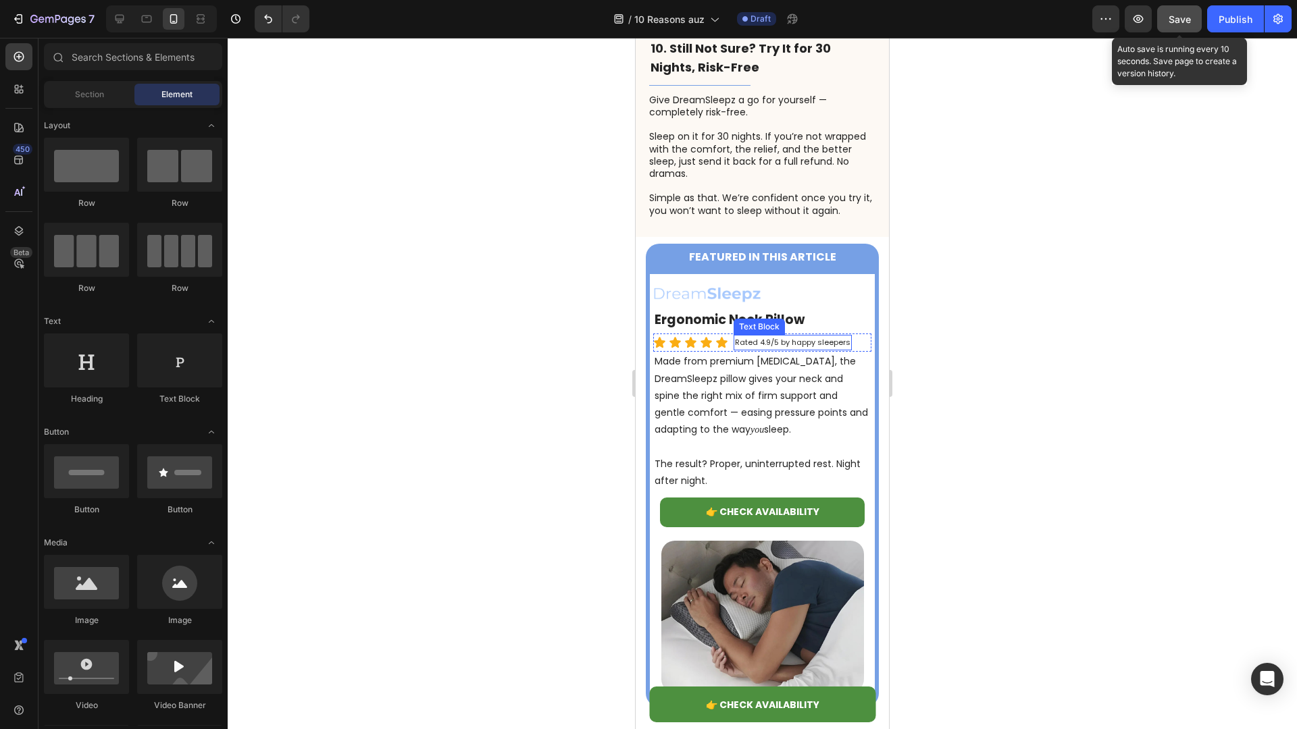
click at [749, 337] on span "Rated 4.9/5 by happy sleepers" at bounding box center [792, 342] width 115 height 11
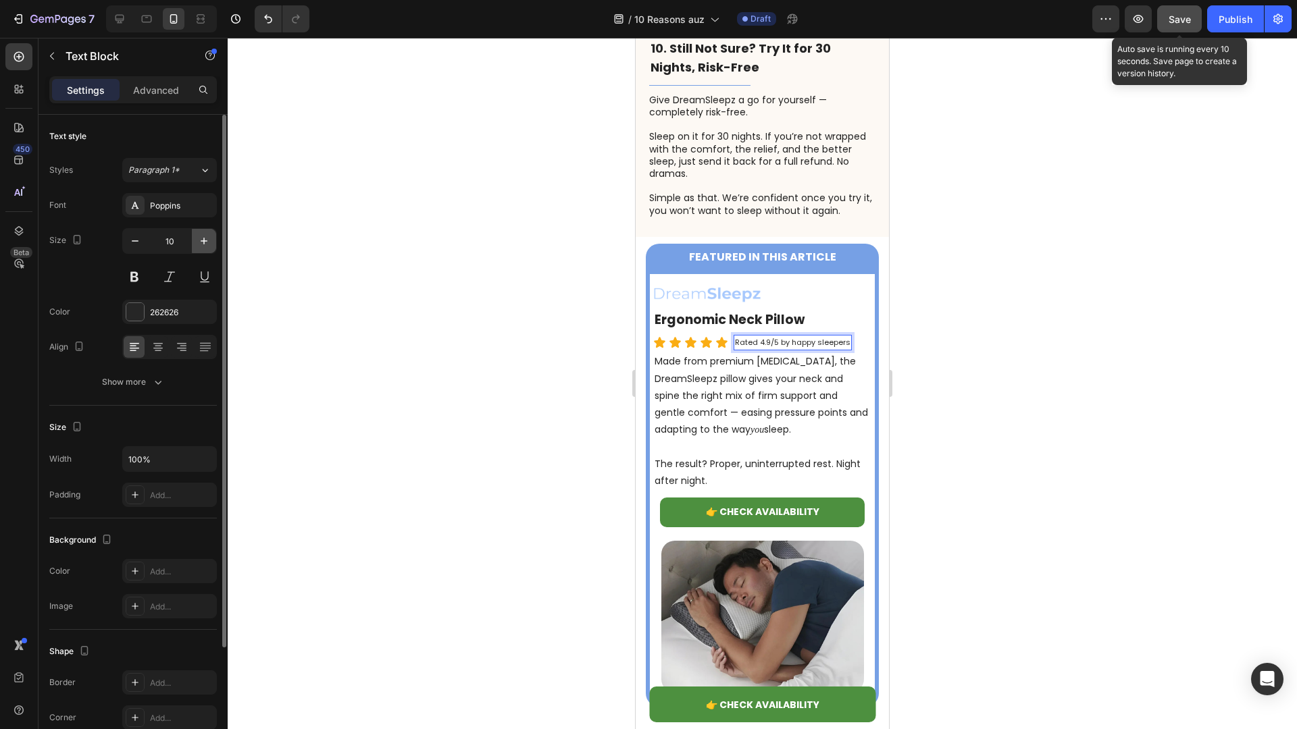
click at [207, 249] on button "button" at bounding box center [204, 241] width 24 height 24
type input "12"
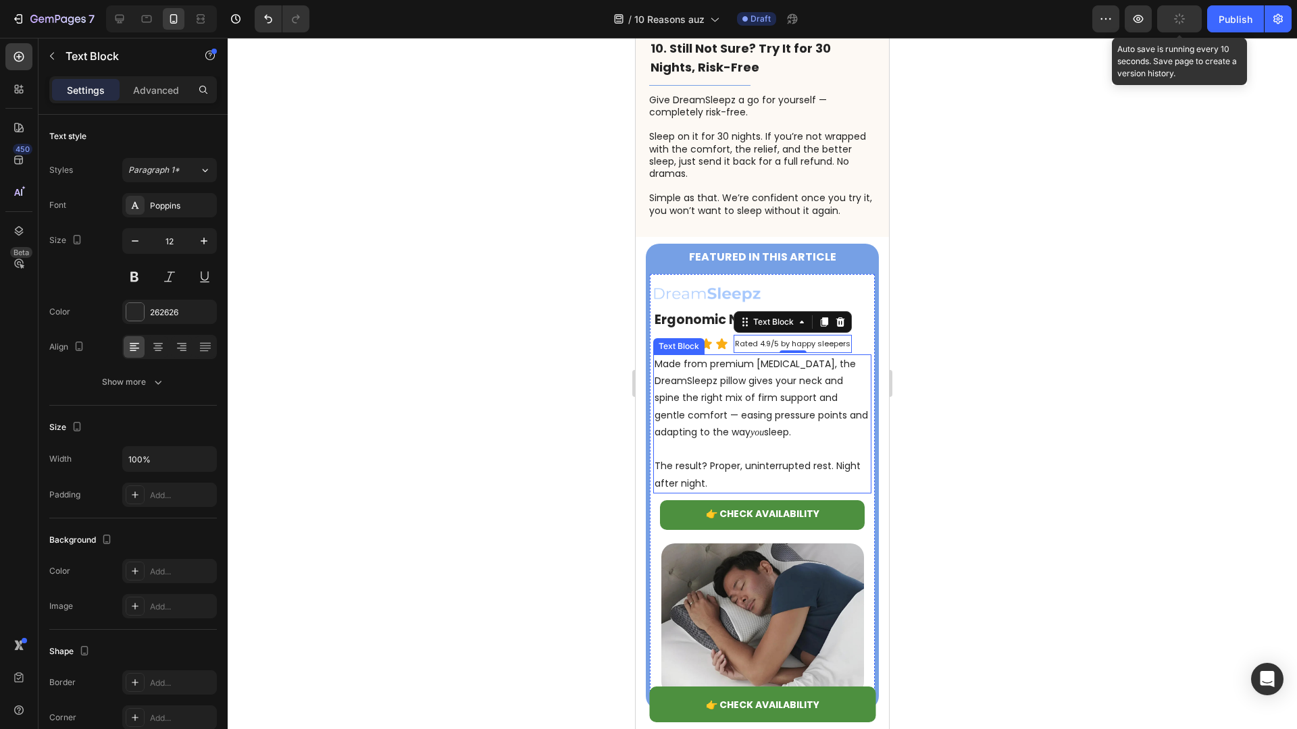
click at [768, 356] on p "Made from premium memory foam, the DreamSleepz pillow gives your neck and spine…" at bounding box center [761, 398] width 215 height 85
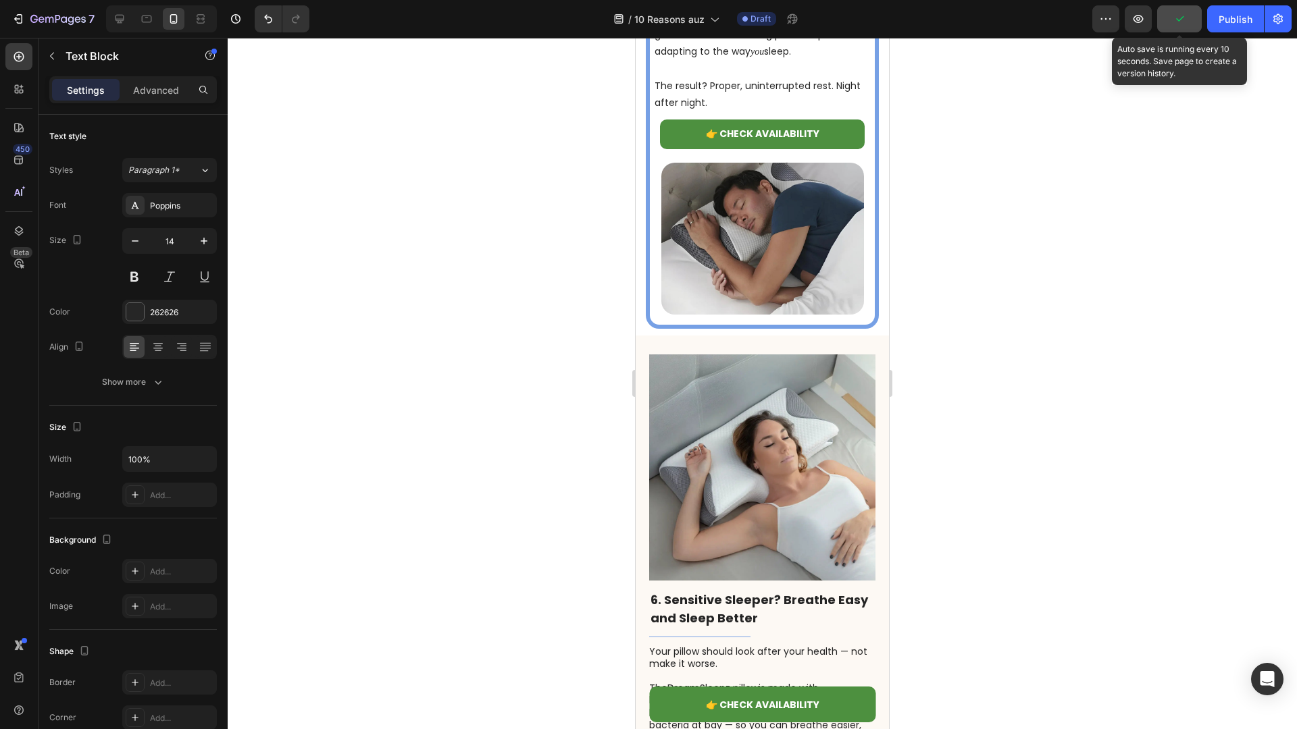
scroll to position [1861, 0]
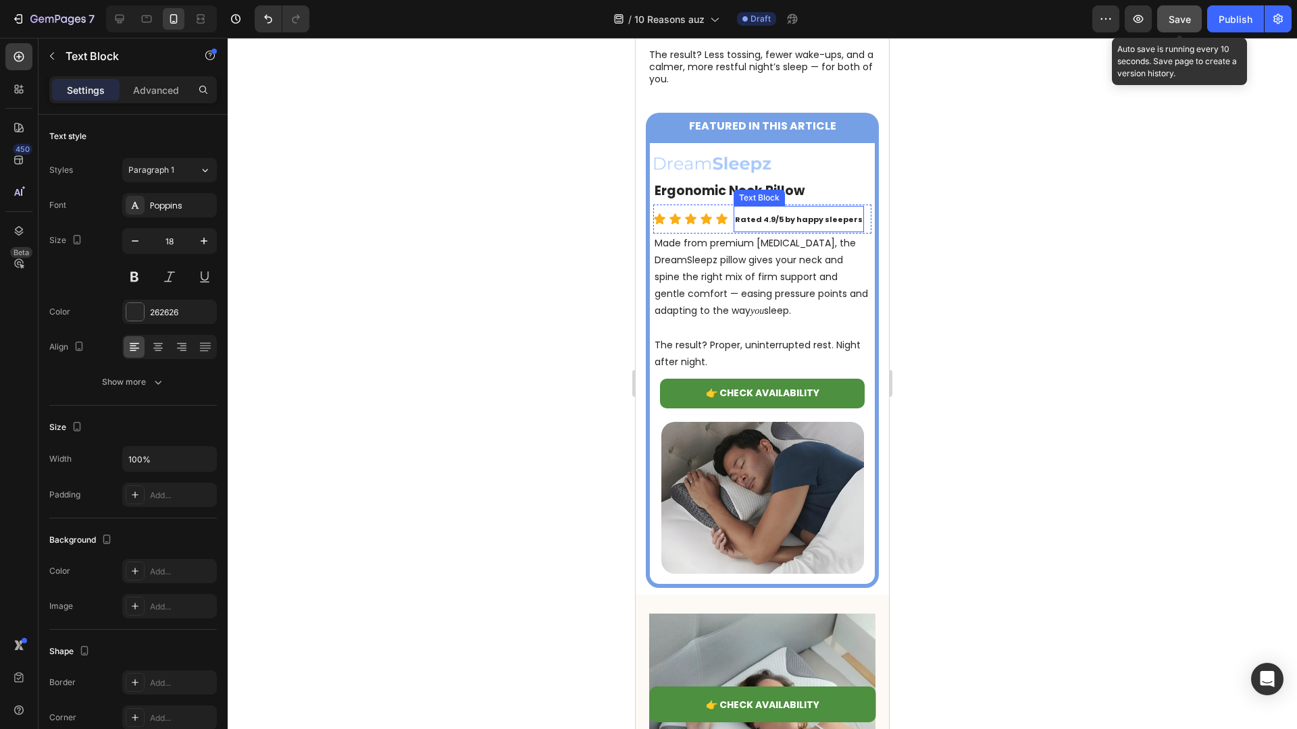
click at [781, 214] on strong "Rated 4.9/5 by happy sleepers" at bounding box center [799, 219] width 128 height 11
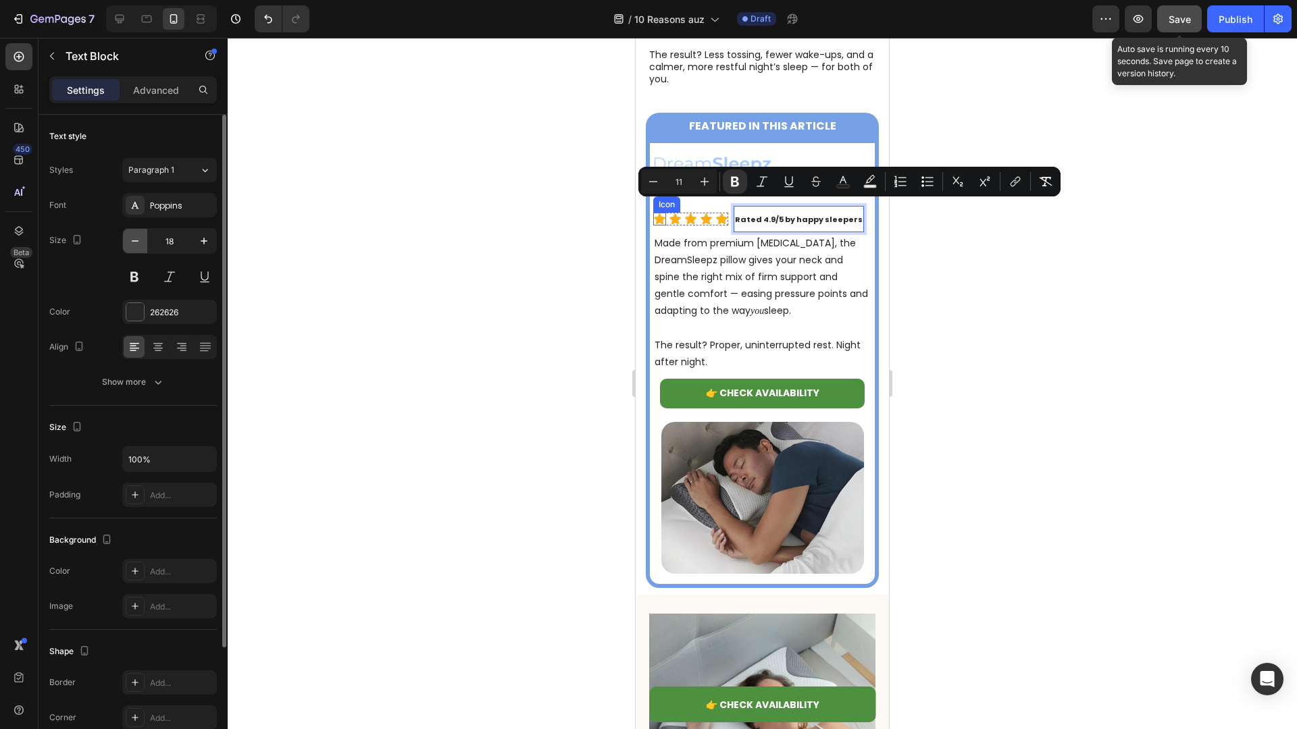
click at [139, 242] on icon "button" at bounding box center [135, 241] width 14 height 14
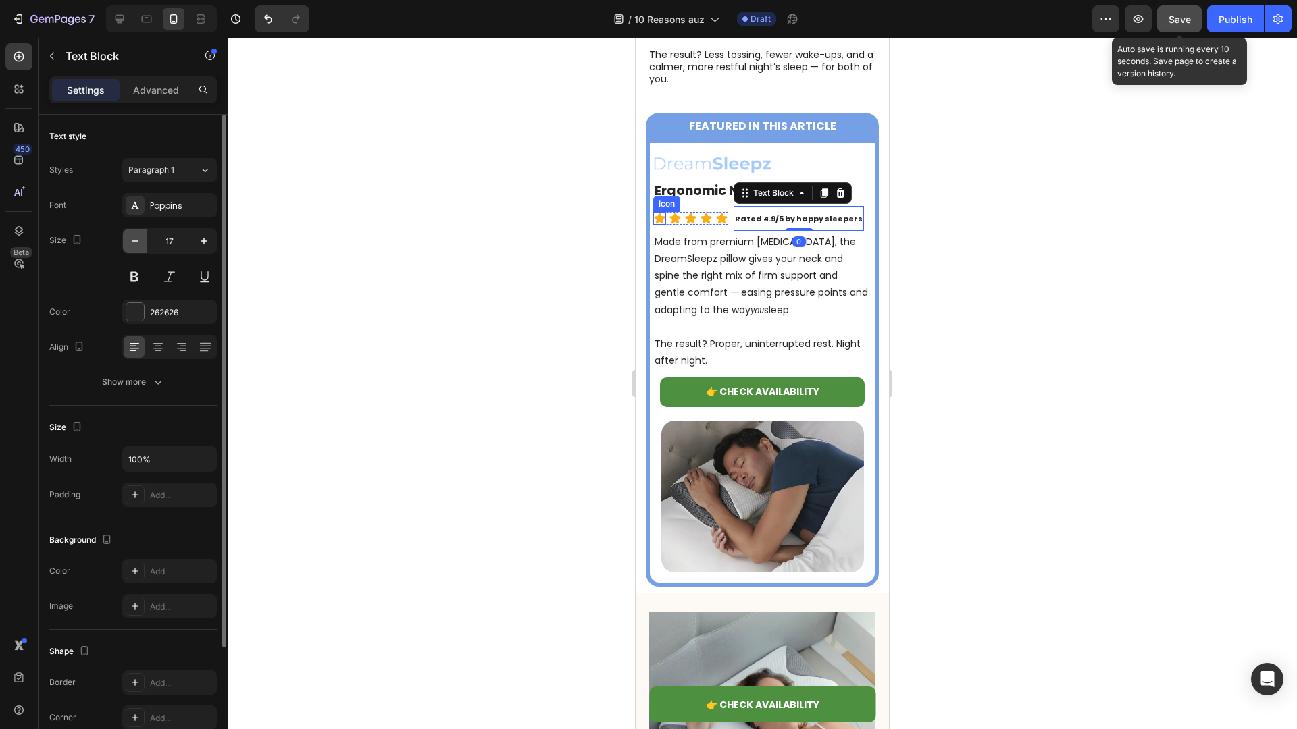
click at [139, 242] on icon "button" at bounding box center [135, 241] width 14 height 14
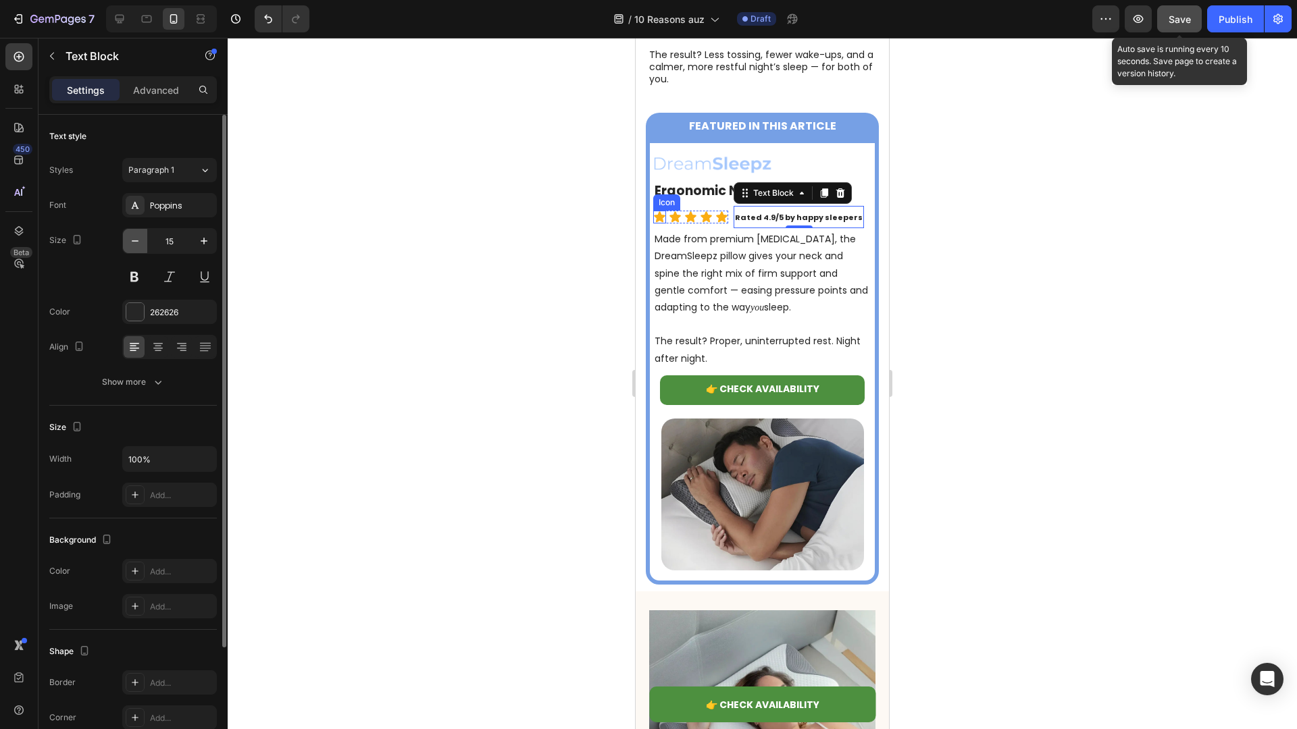
click at [139, 242] on icon "button" at bounding box center [135, 241] width 14 height 14
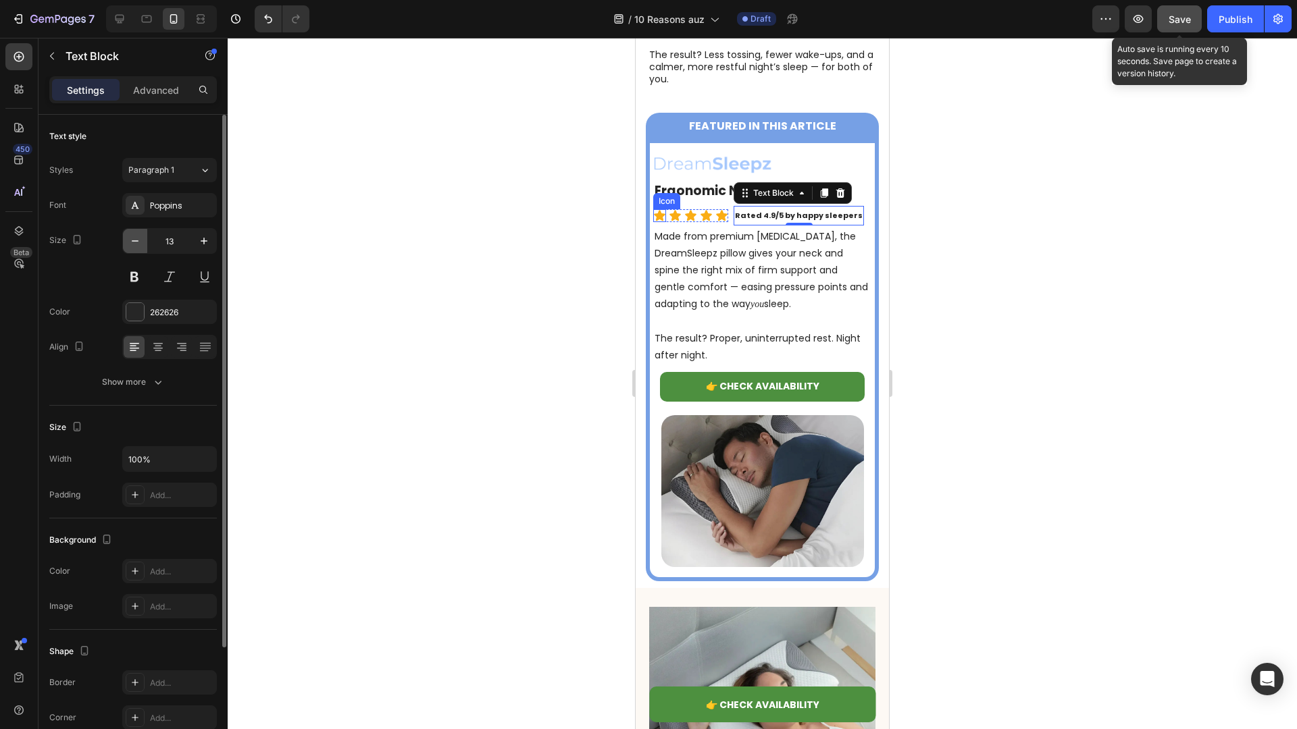
click at [139, 242] on icon "button" at bounding box center [135, 241] width 14 height 14
type input "12"
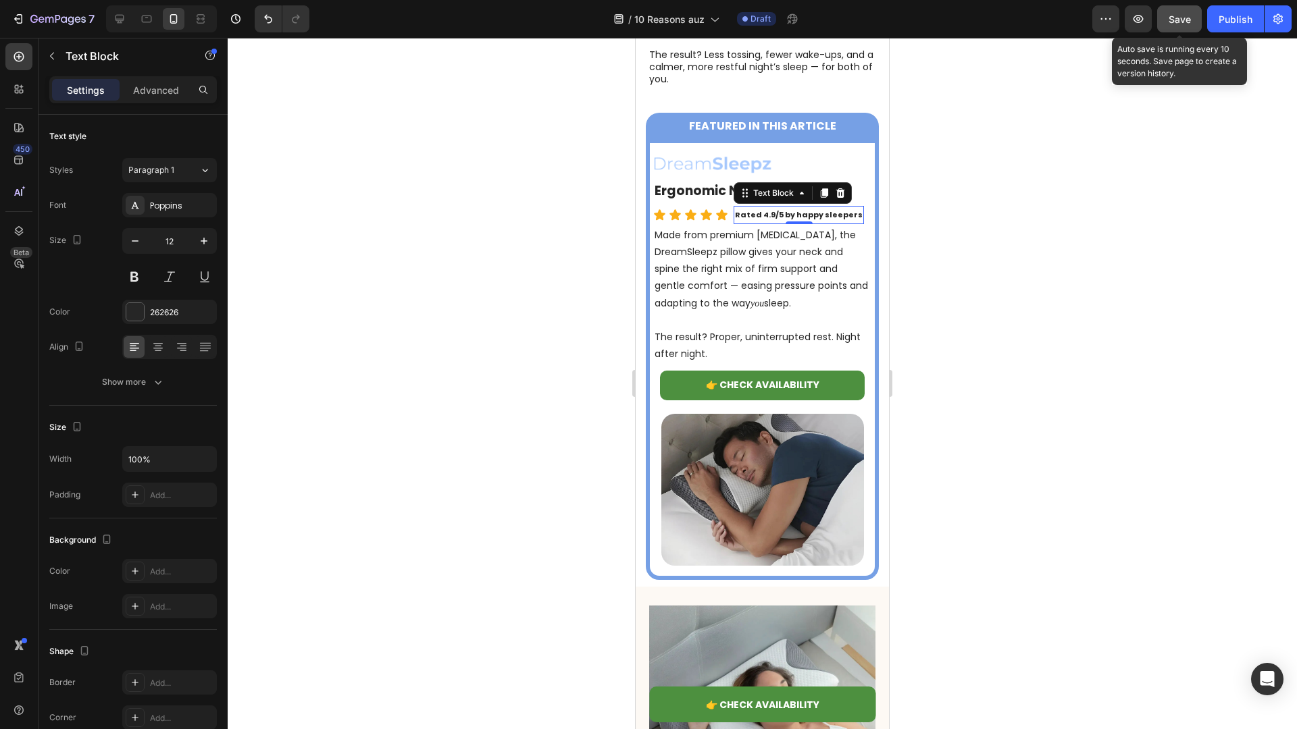
click at [777, 209] on strong "Rated 4.9/5 by happy sleepers" at bounding box center [799, 214] width 128 height 11
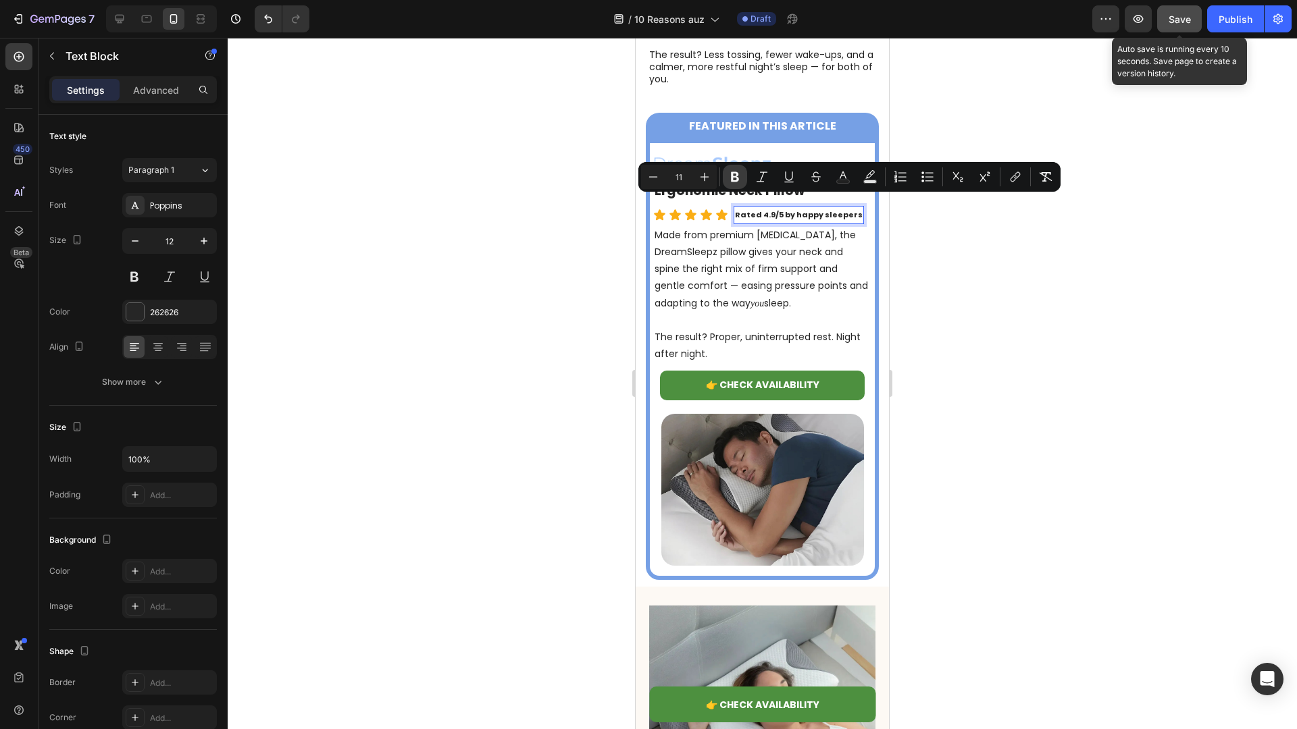
click at [731, 178] on icon "Editor contextual toolbar" at bounding box center [735, 177] width 8 height 10
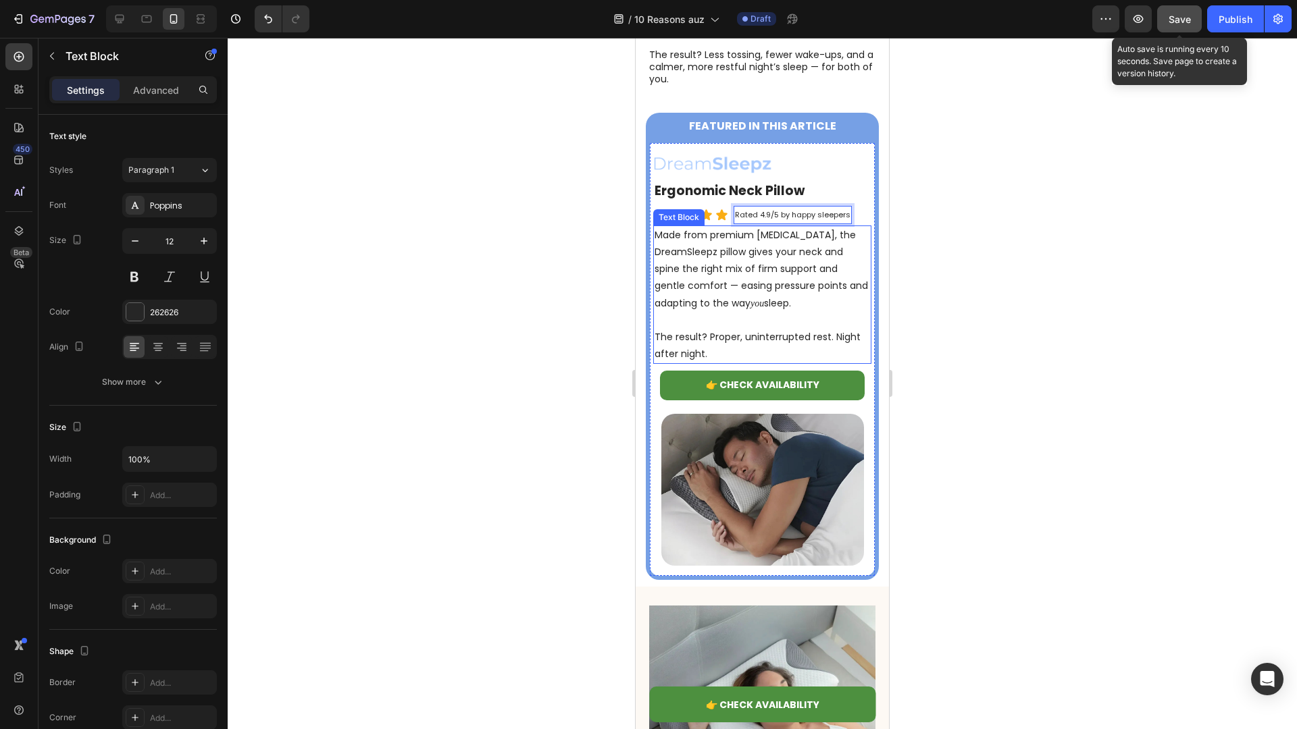
click at [727, 276] on p "Made from premium memory foam, the DreamSleepz pillow gives your neck and spine…" at bounding box center [761, 269] width 215 height 85
click at [495, 313] on div at bounding box center [762, 384] width 1069 height 692
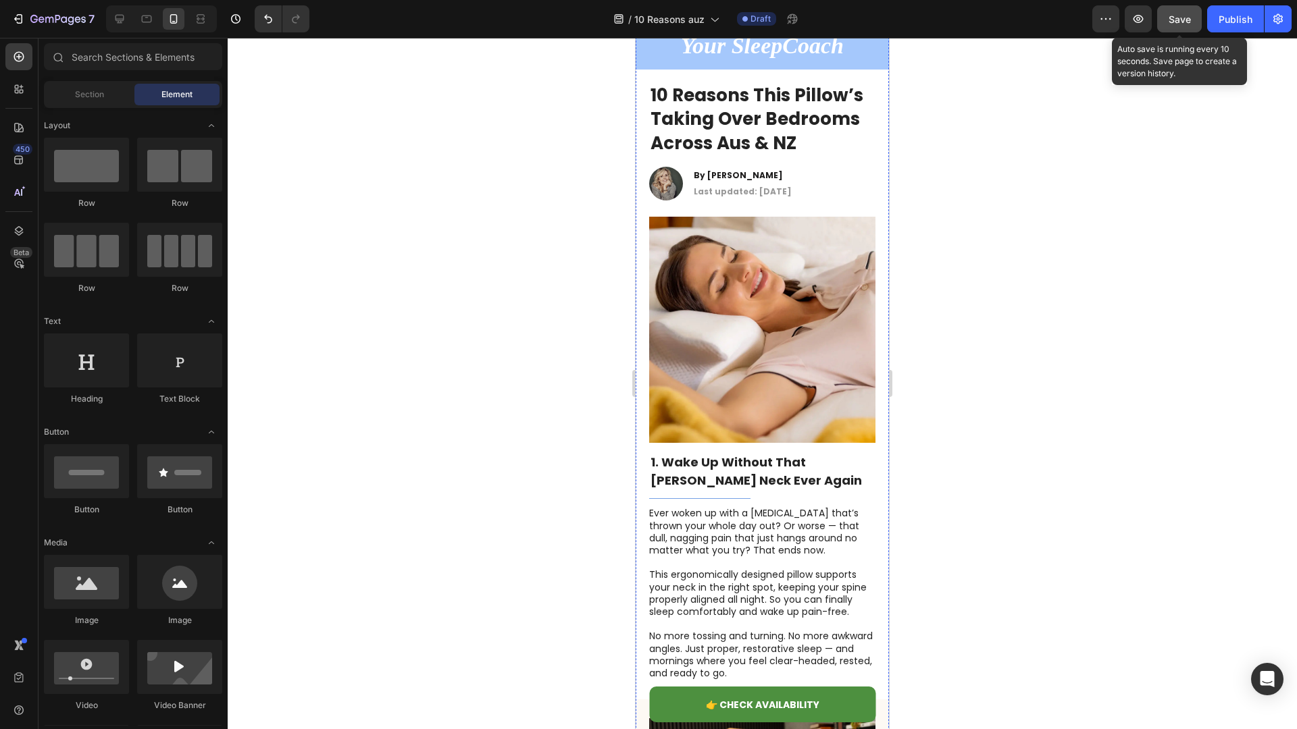
scroll to position [0, 0]
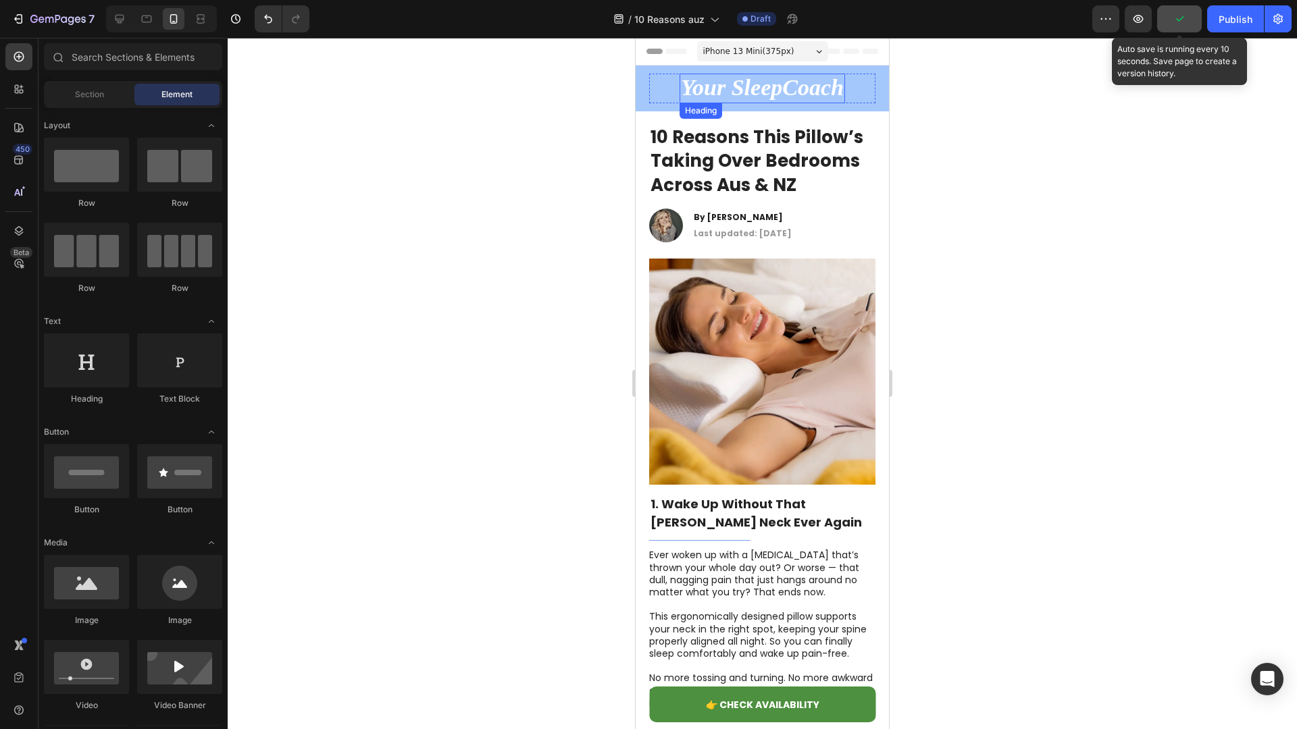
click at [782, 85] on strong "Your SleepCoach" at bounding box center [762, 87] width 163 height 25
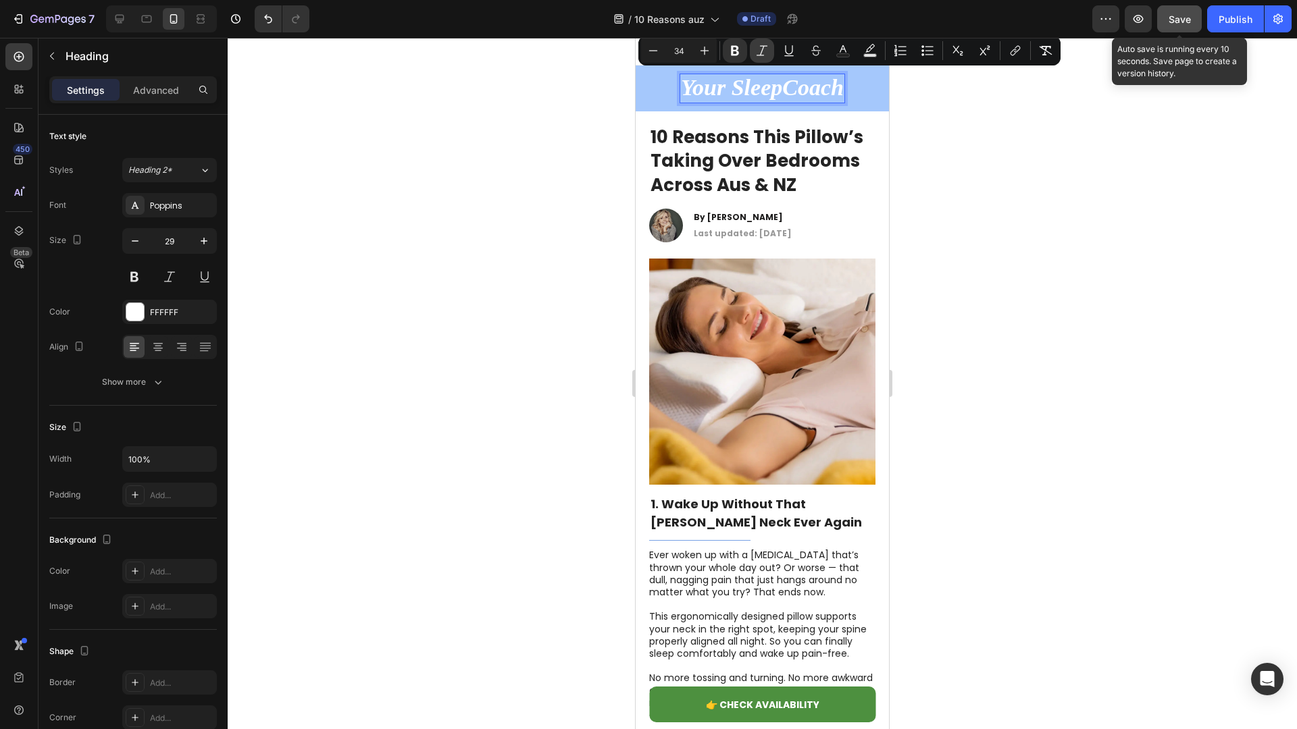
click at [764, 49] on icon "Editor contextual toolbar" at bounding box center [762, 51] width 14 height 14
click at [652, 51] on icon "Editor contextual toolbar" at bounding box center [653, 51] width 14 height 14
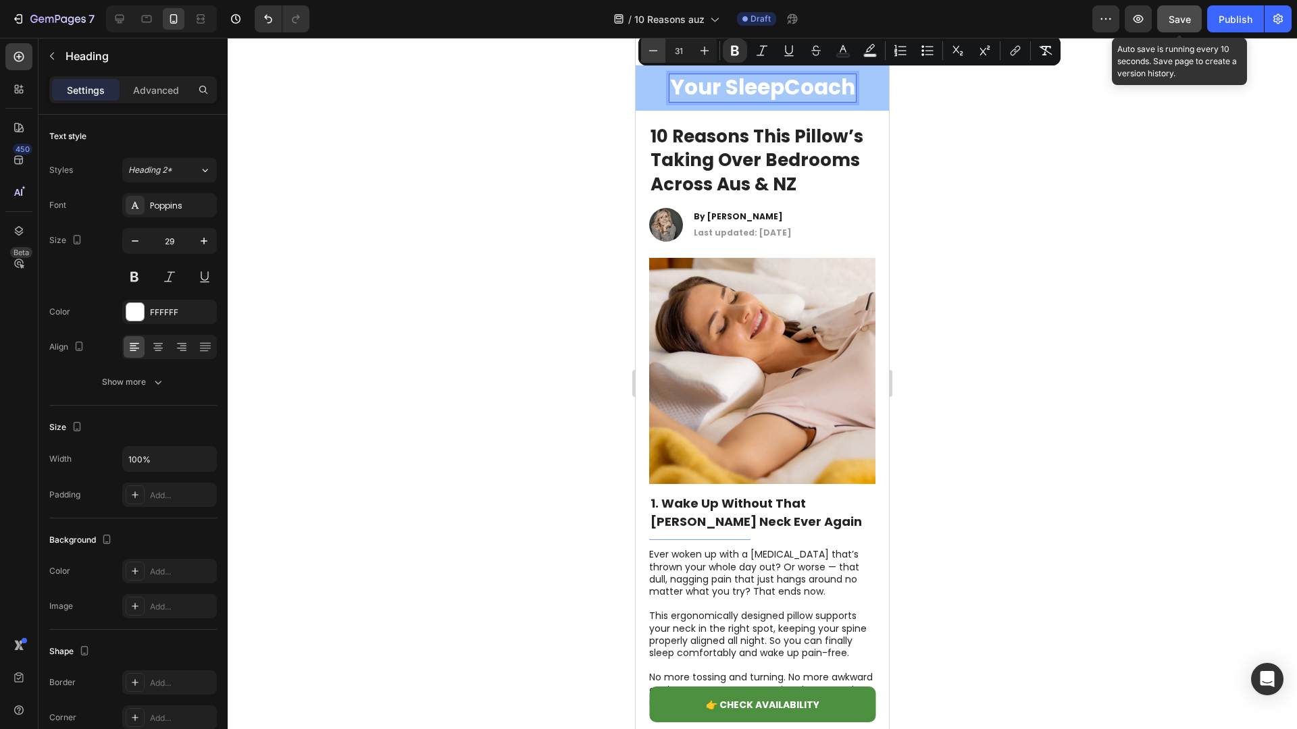
type input "30"
click at [196, 199] on div "Poppins" at bounding box center [169, 205] width 95 height 24
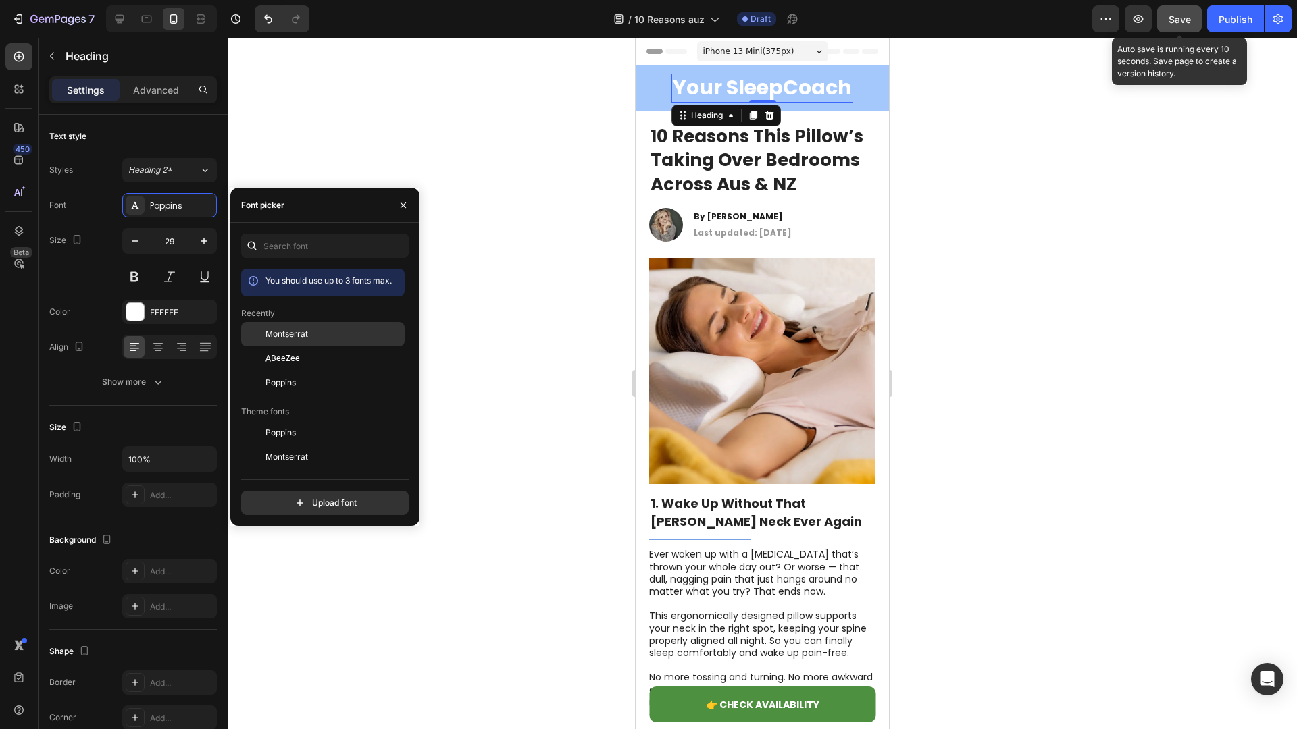
click at [319, 330] on div "Montserrat" at bounding box center [333, 334] width 136 height 12
click at [589, 153] on div at bounding box center [762, 384] width 1069 height 692
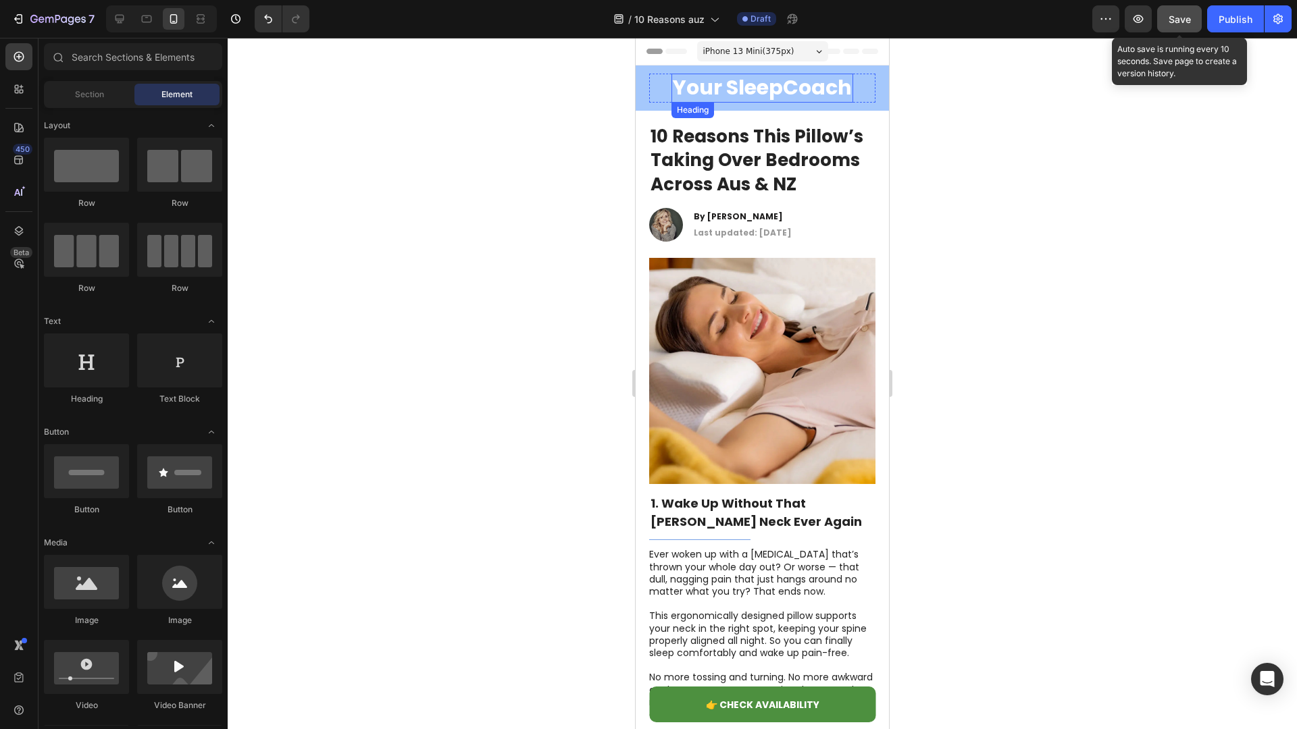
click at [732, 87] on strong "Your SleepCoach" at bounding box center [762, 87] width 179 height 29
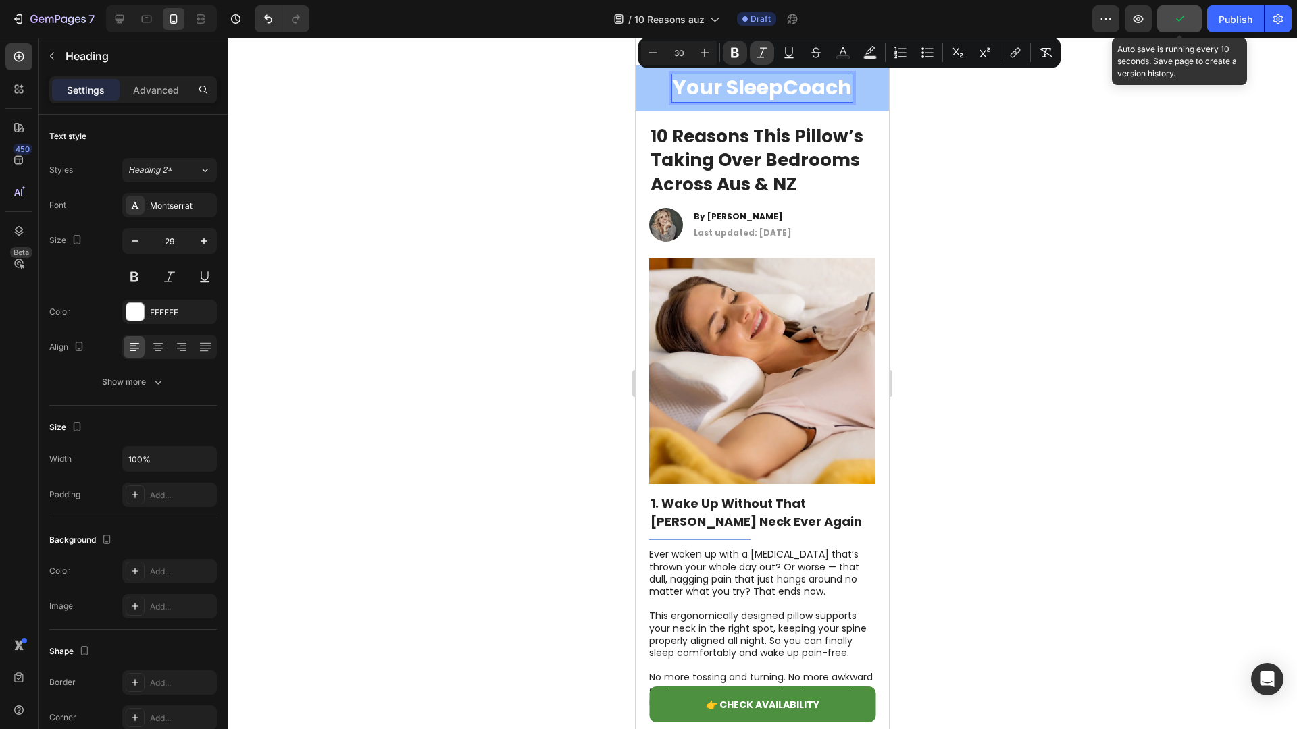
click at [764, 63] on button "Italic" at bounding box center [762, 53] width 24 height 24
click at [546, 188] on div at bounding box center [762, 384] width 1069 height 692
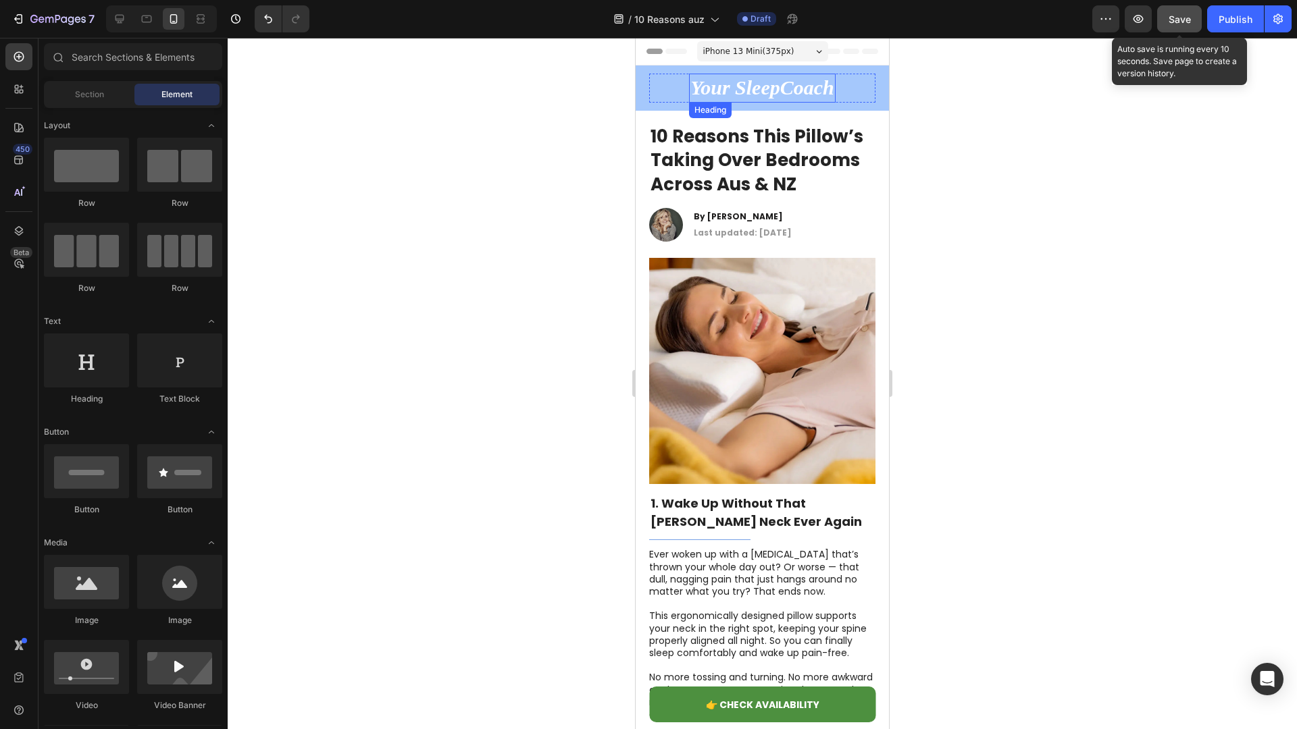
click at [726, 84] on strong "Your SleepCoach" at bounding box center [762, 87] width 144 height 22
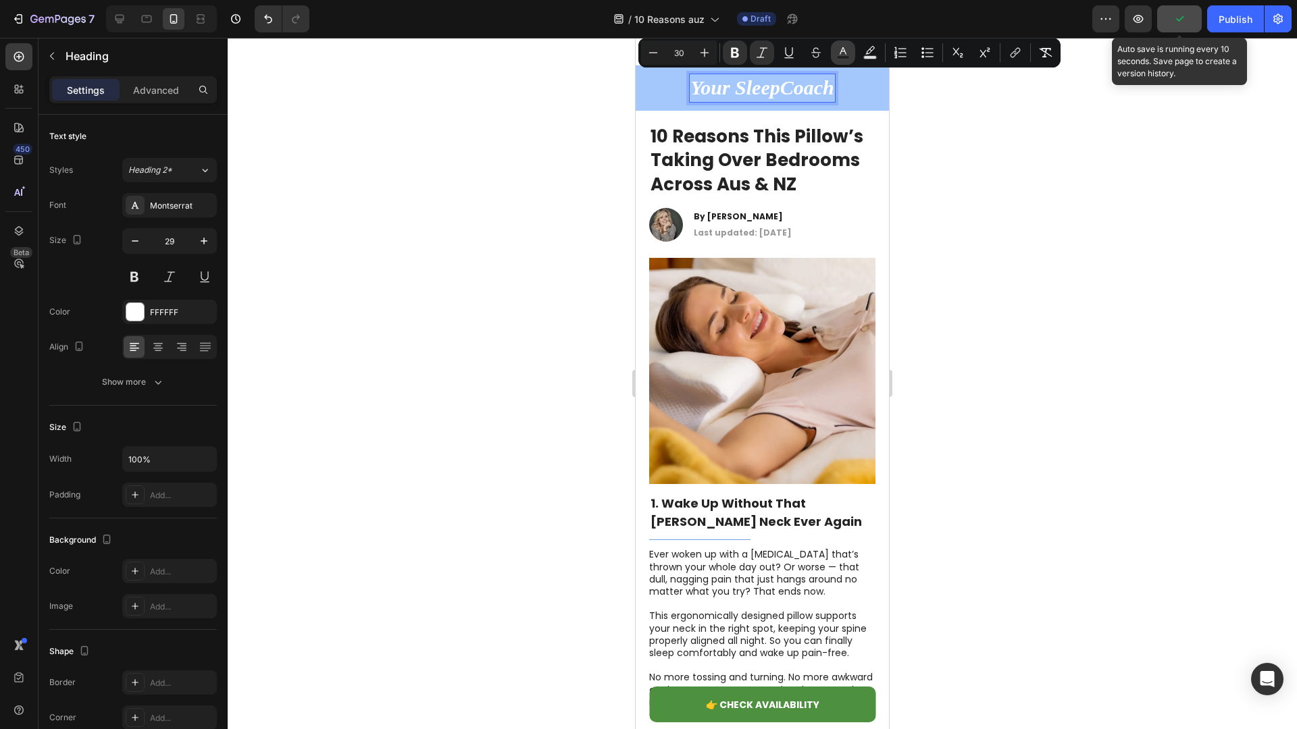
click at [844, 58] on rect "Editor contextual toolbar" at bounding box center [843, 57] width 13 height 3
type input "FFFFFF"
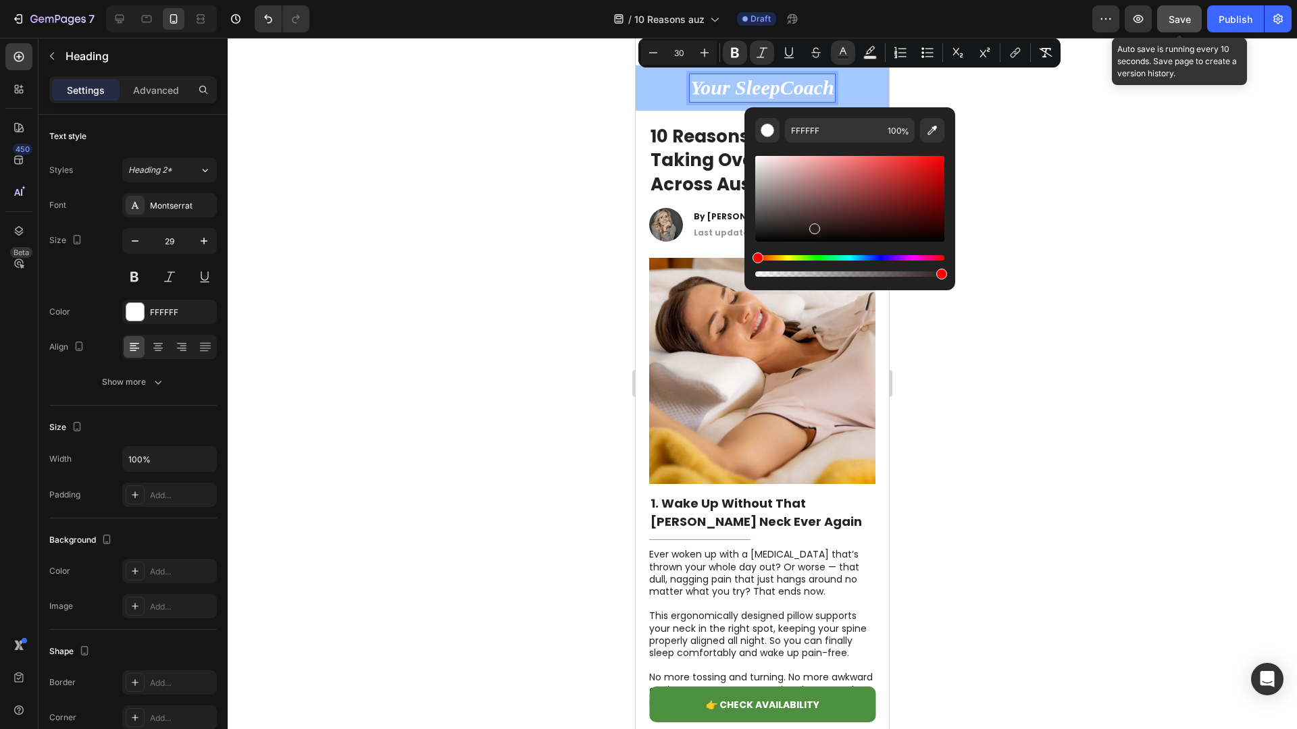
drag, startPoint x: 873, startPoint y: 225, endPoint x: 810, endPoint y: 227, distance: 62.2
click at [810, 227] on div "Editor contextual toolbar" at bounding box center [849, 199] width 189 height 86
type input "2B1E1E"
click at [1024, 205] on div at bounding box center [762, 384] width 1069 height 692
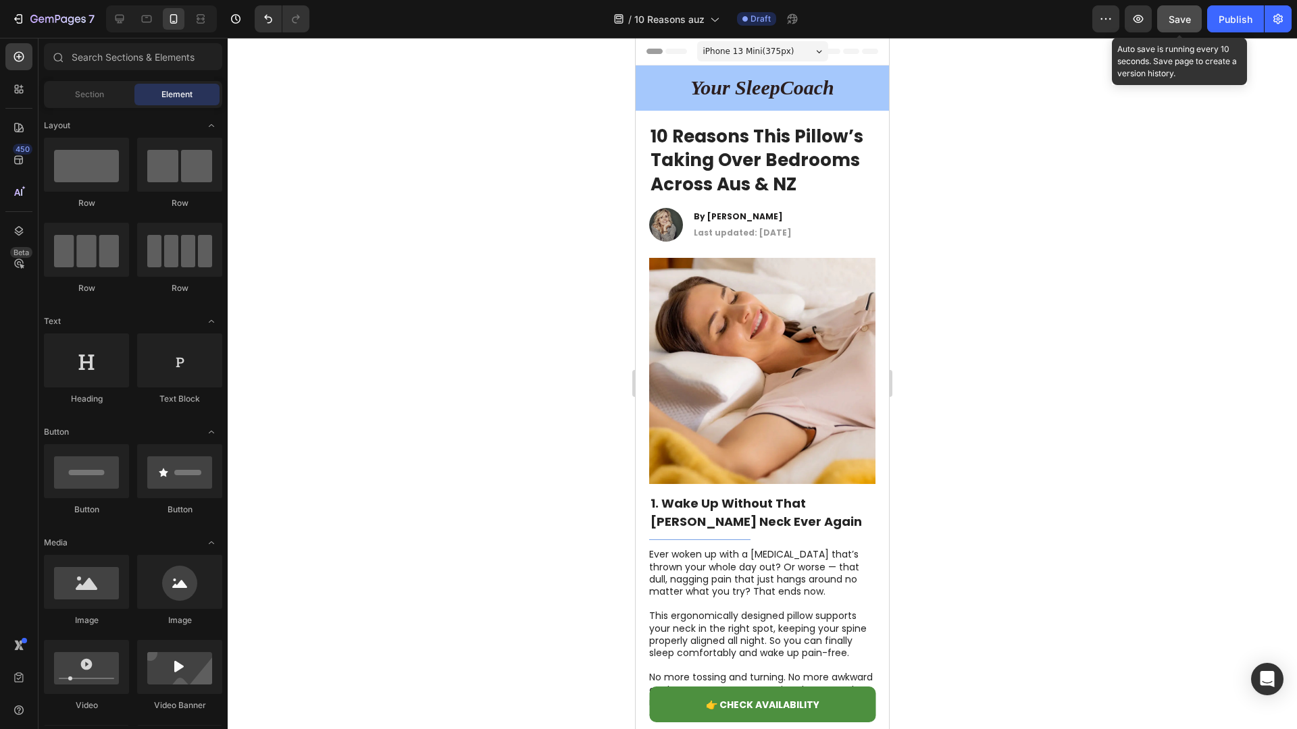
click at [1183, 26] on button "Save" at bounding box center [1179, 18] width 45 height 27
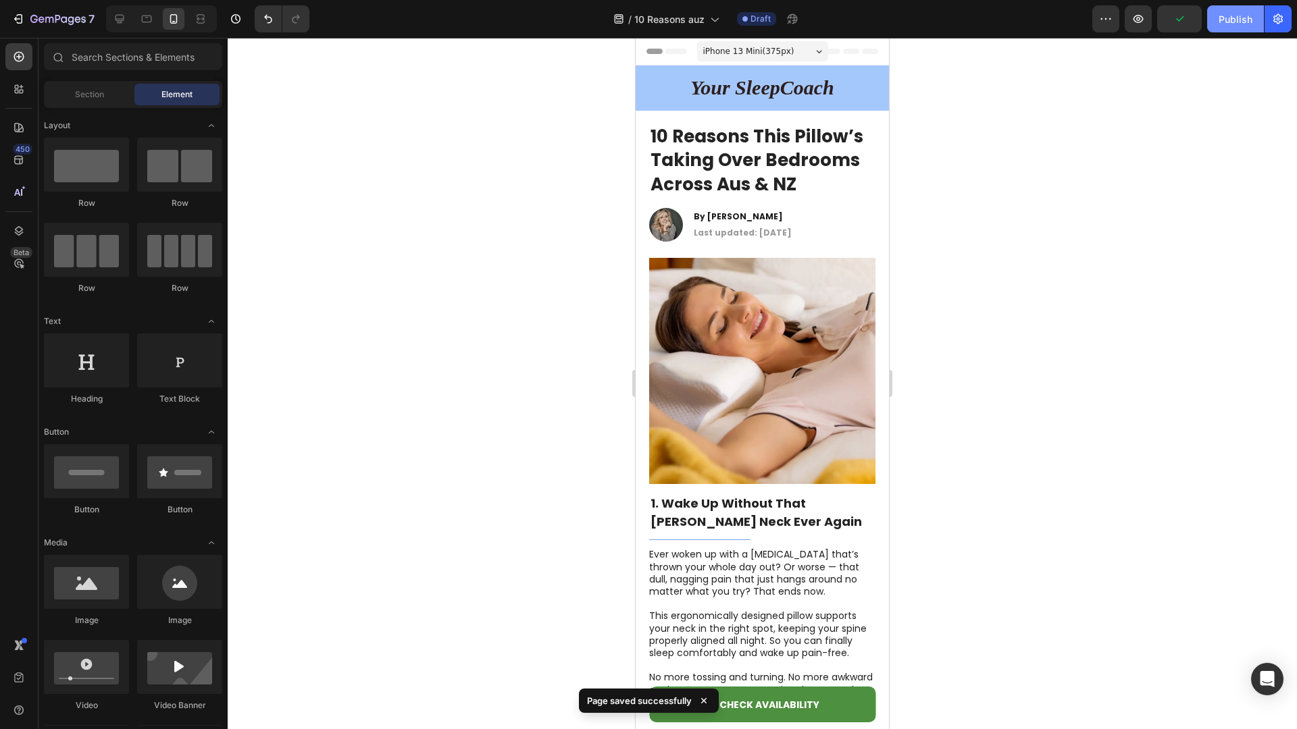
click at [1225, 27] on button "Publish" at bounding box center [1235, 18] width 57 height 27
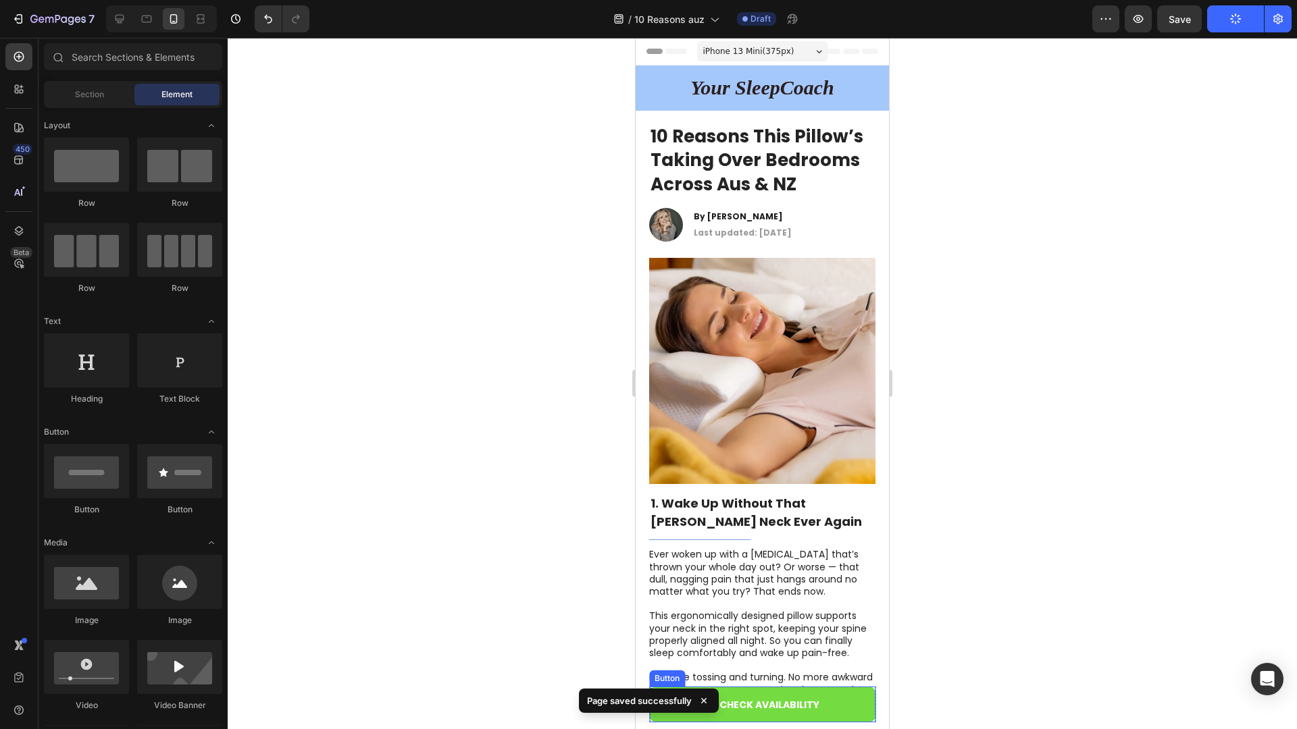
click at [845, 704] on link "👉 CHECK AVAILABILITY" at bounding box center [762, 705] width 226 height 36
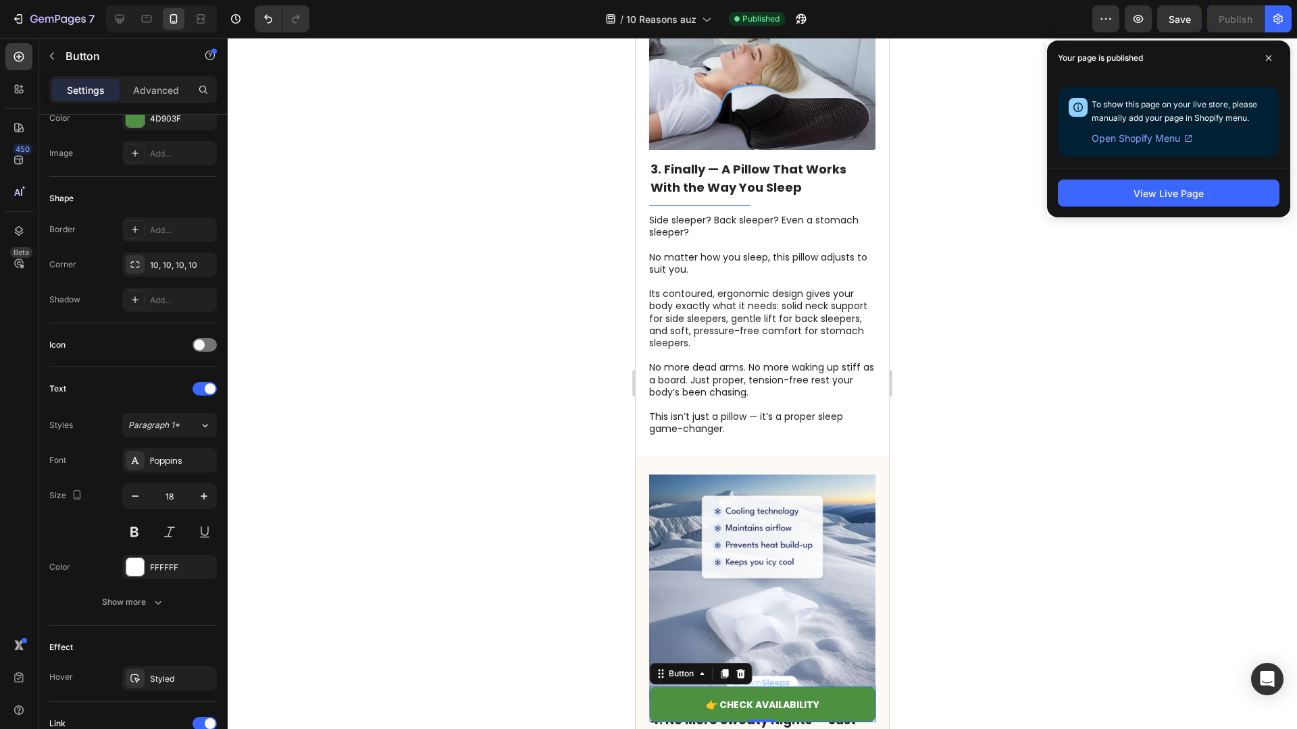
scroll to position [1279, 0]
click at [129, 22] on div at bounding box center [120, 19] width 22 height 22
type input "Auto"
type input "16"
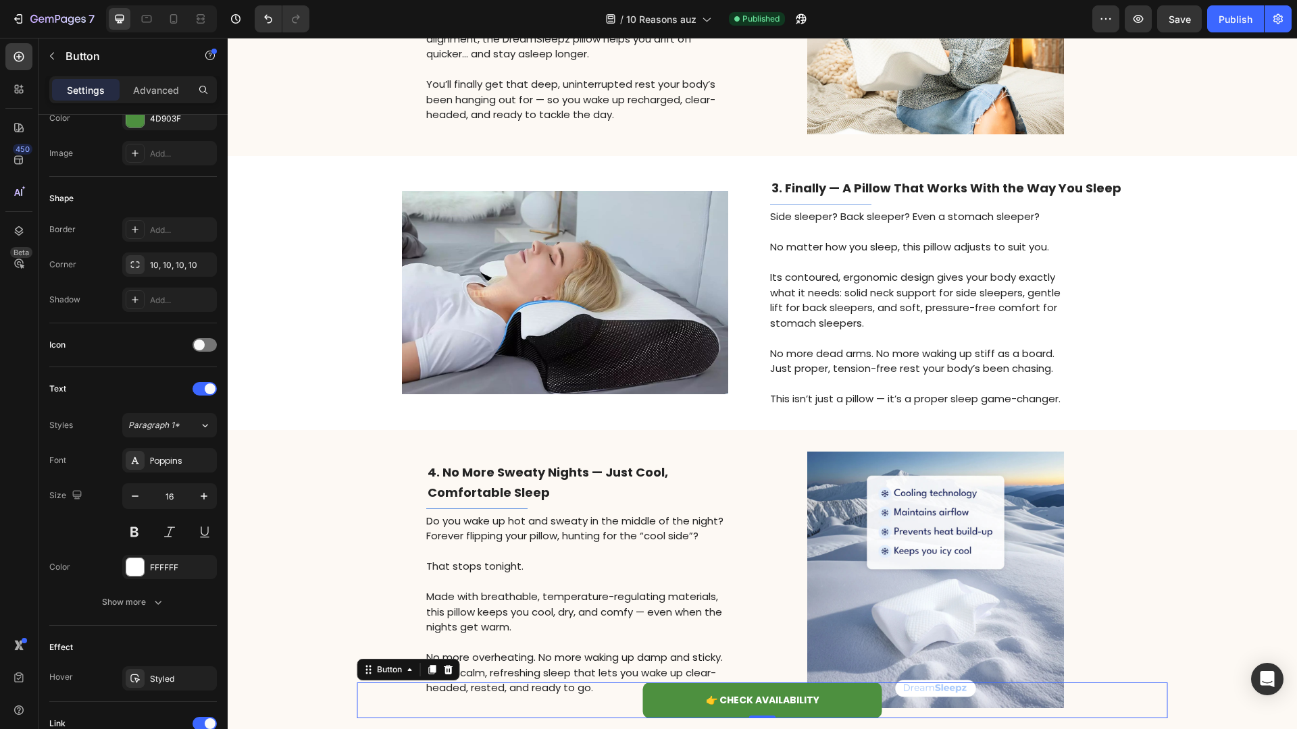
scroll to position [673, 0]
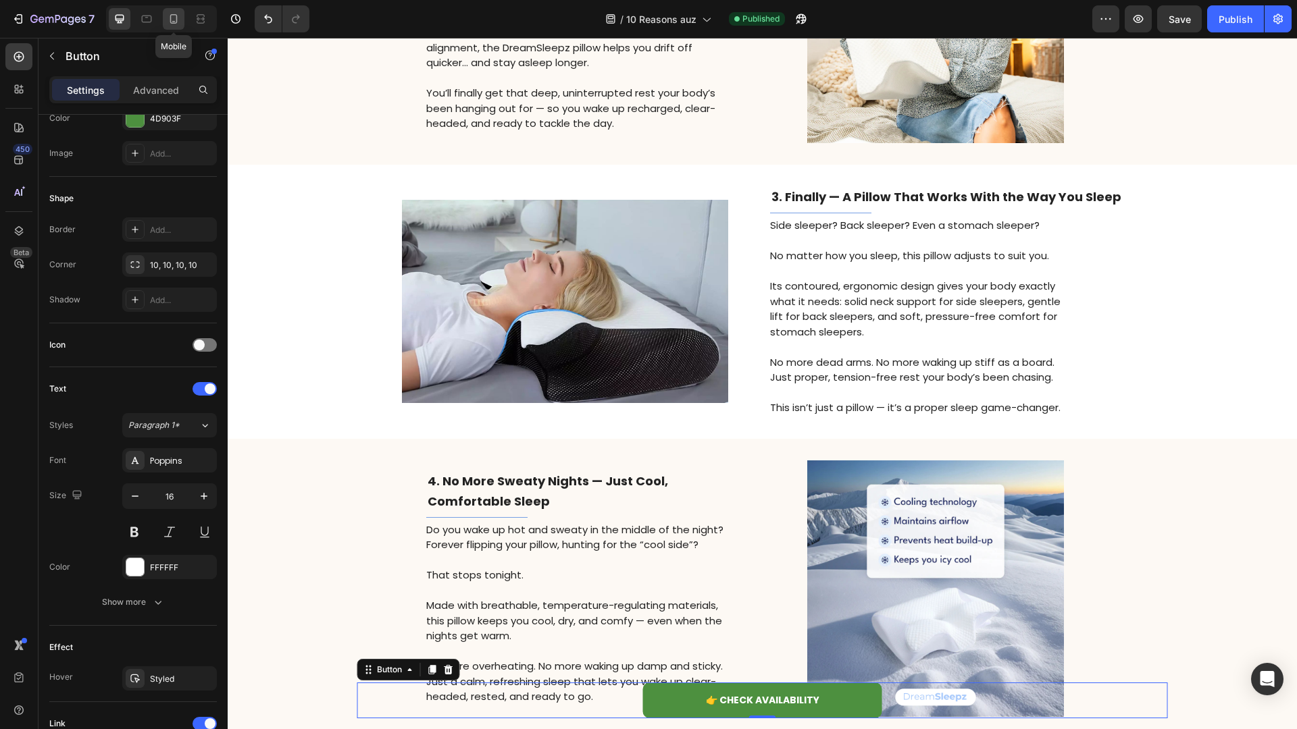
click at [179, 24] on icon at bounding box center [174, 19] width 14 height 14
type input "100%"
type input "18"
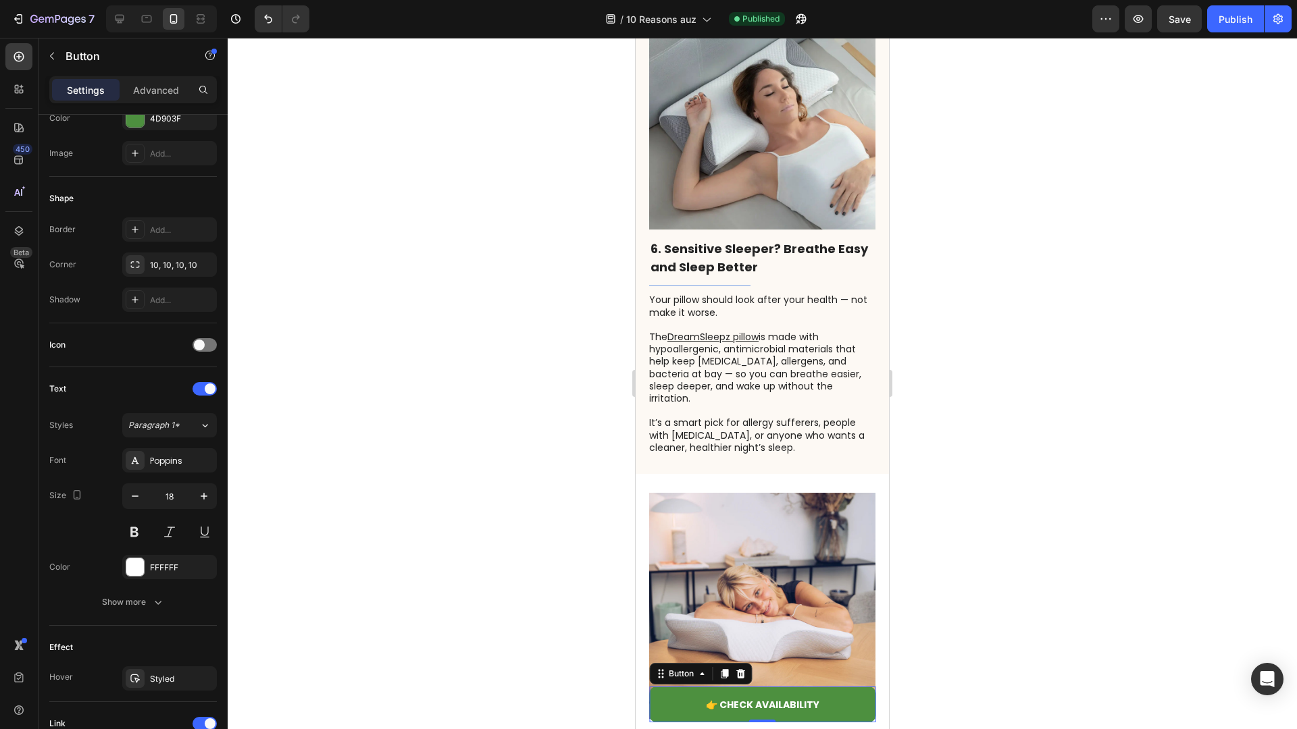
scroll to position [3134, 0]
click at [774, 382] on p "The DreamSleepz pillow is made with hypoallergenic, antimicrobial materials tha…" at bounding box center [761, 369] width 225 height 74
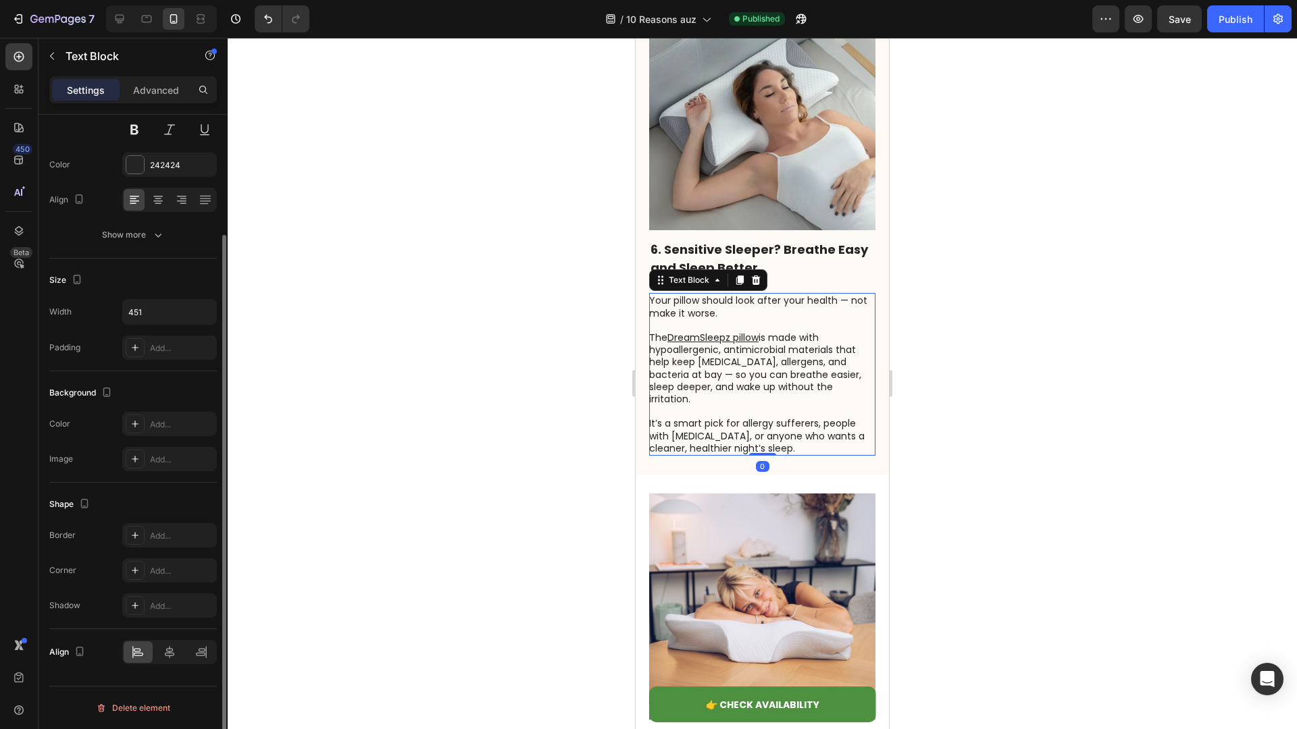
scroll to position [0, 0]
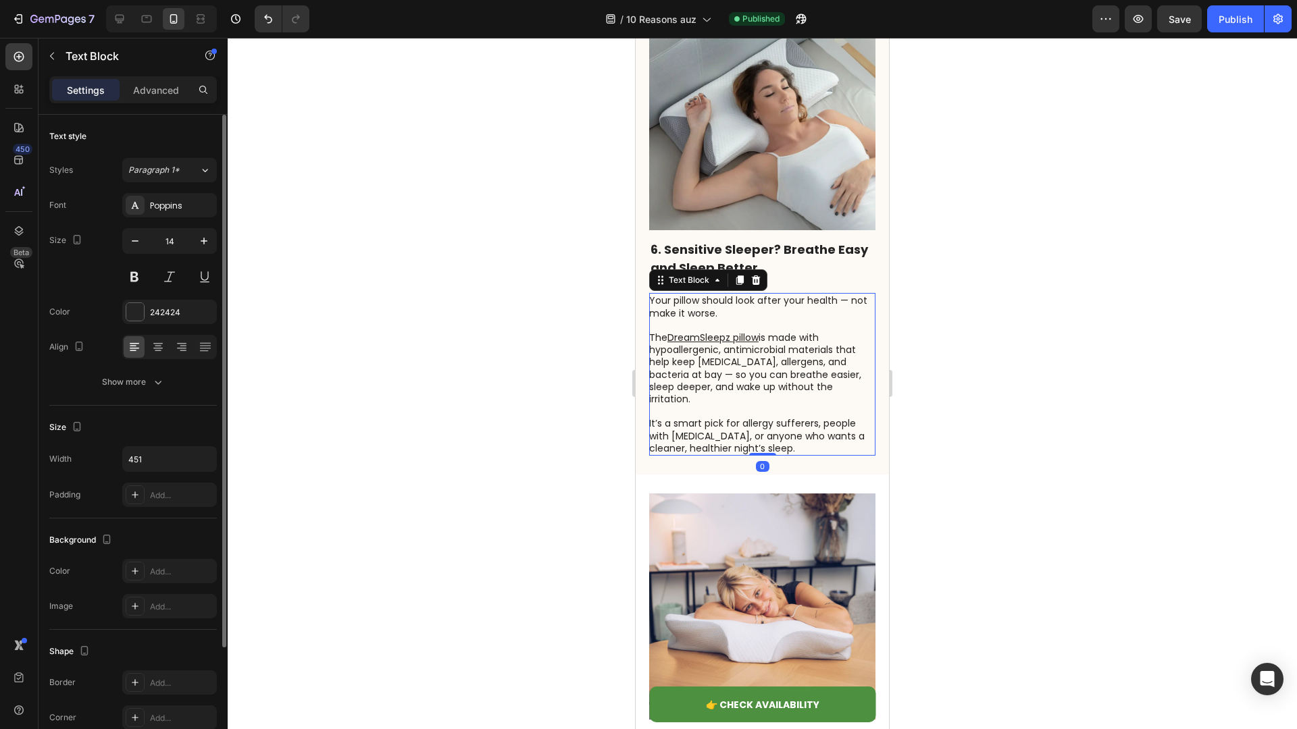
click at [774, 350] on p "The DreamSleepz pillow is made with hypoallergenic, antimicrobial materials tha…" at bounding box center [761, 369] width 225 height 74
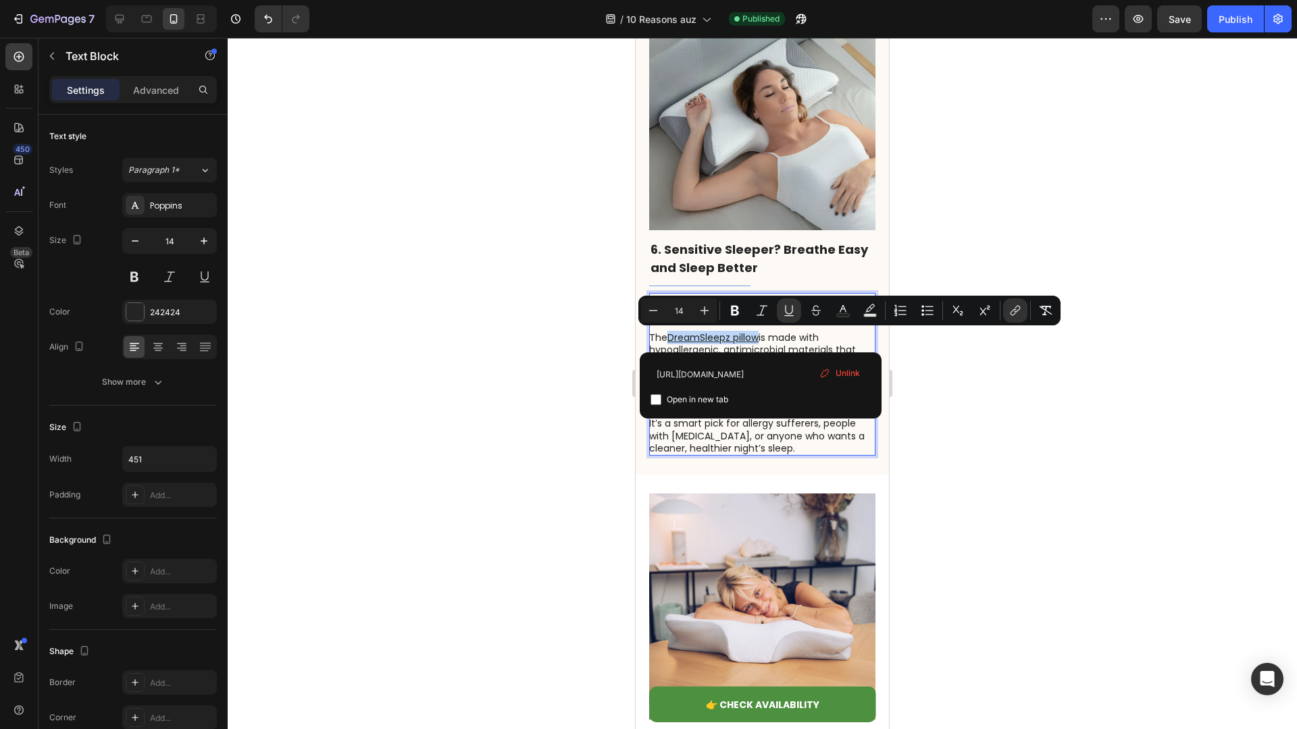
drag, startPoint x: 762, startPoint y: 339, endPoint x: 670, endPoint y: 339, distance: 91.9
click at [670, 339] on p "The DreamSleepz pillow is made with hypoallergenic, antimicrobial materials tha…" at bounding box center [761, 369] width 225 height 74
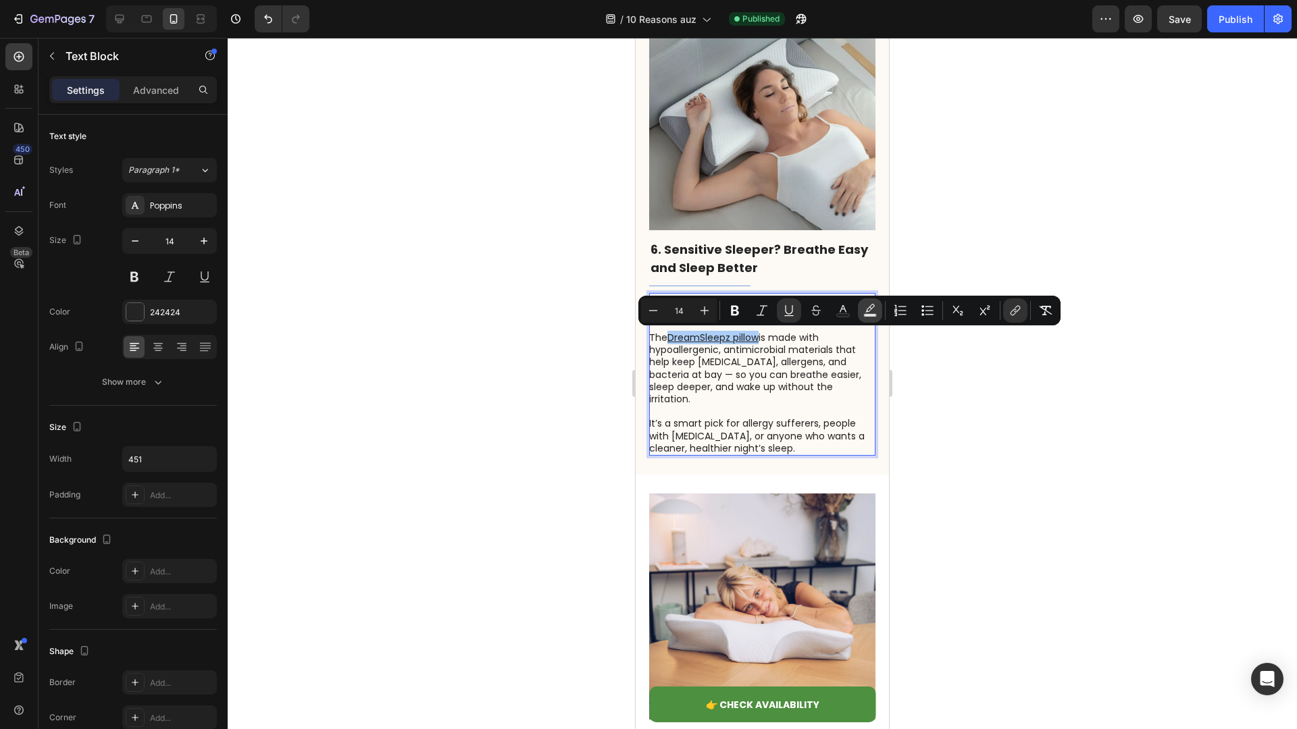
click at [860, 313] on button "Text Background Color" at bounding box center [870, 311] width 24 height 24
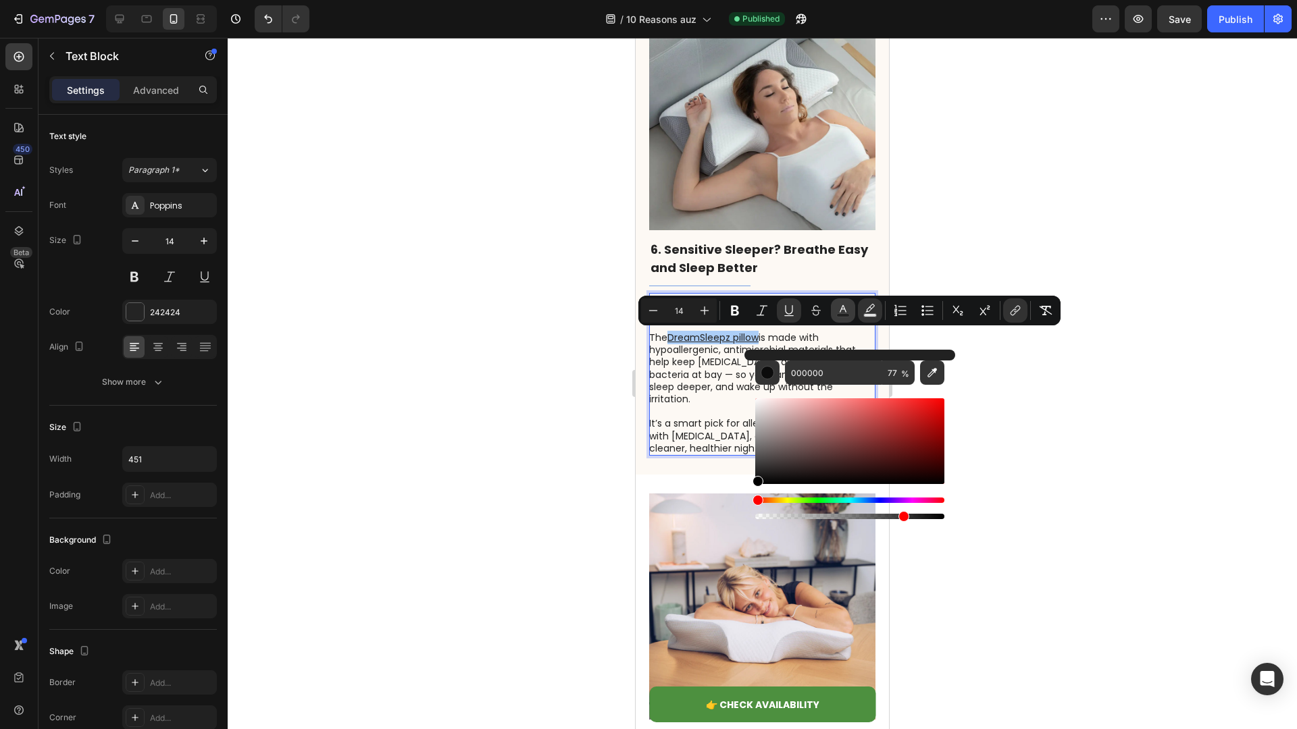
click at [840, 312] on icon "Editor contextual toolbar" at bounding box center [843, 308] width 7 height 7
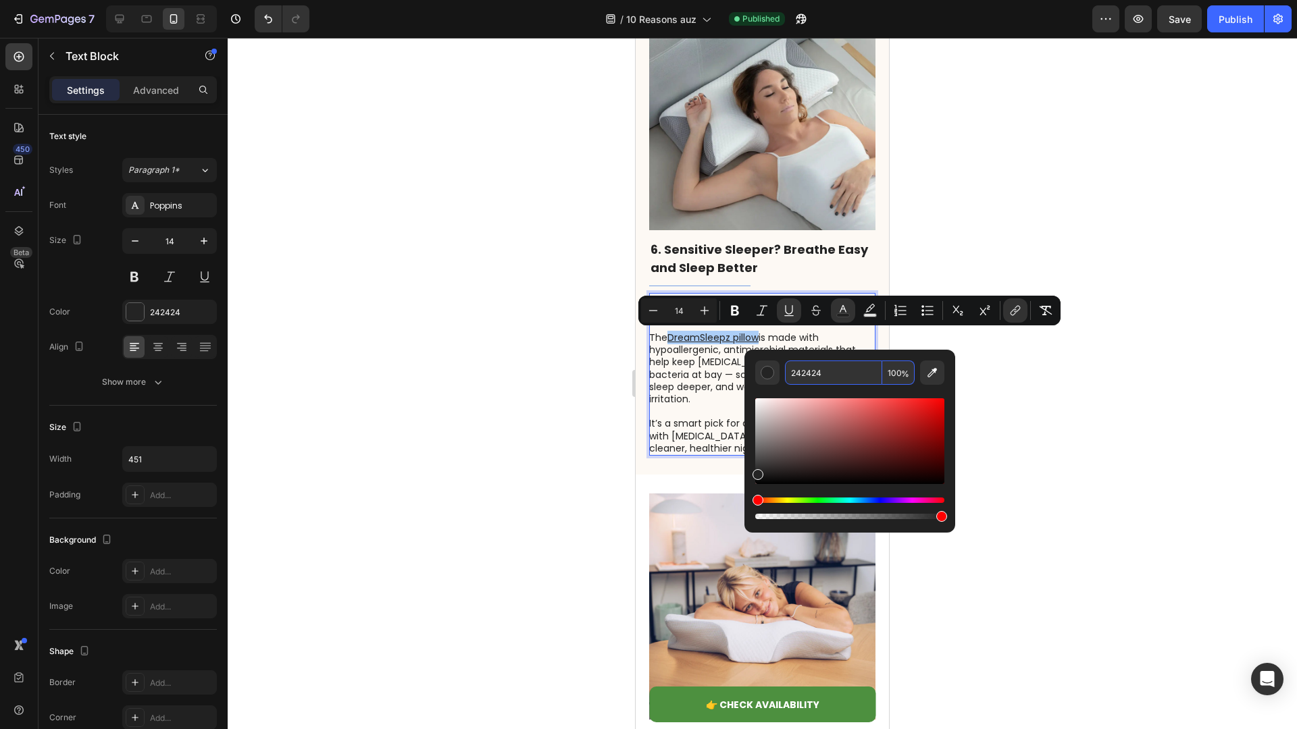
click at [812, 377] on input "242424" at bounding box center [833, 373] width 97 height 24
paste input "#a5c8fc"
type input "A5C8FC"
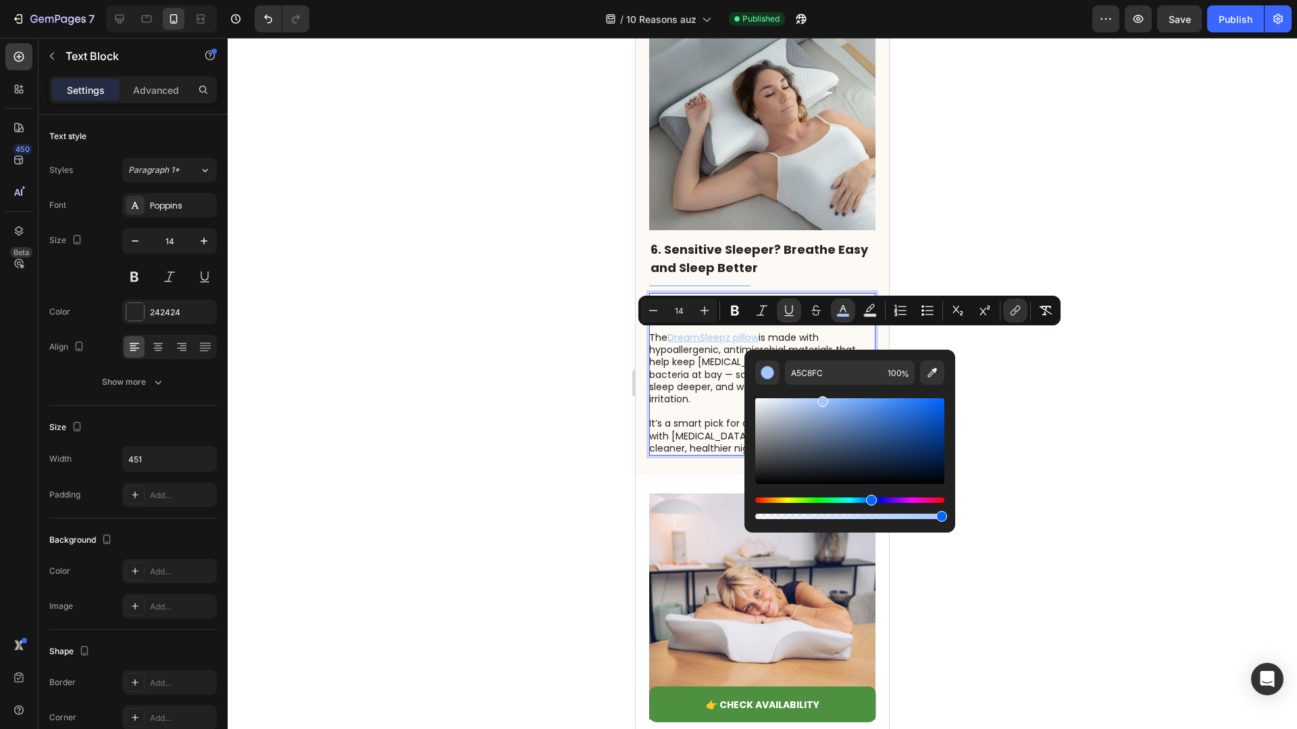
click at [765, 393] on div "Editor contextual toolbar" at bounding box center [849, 453] width 189 height 137
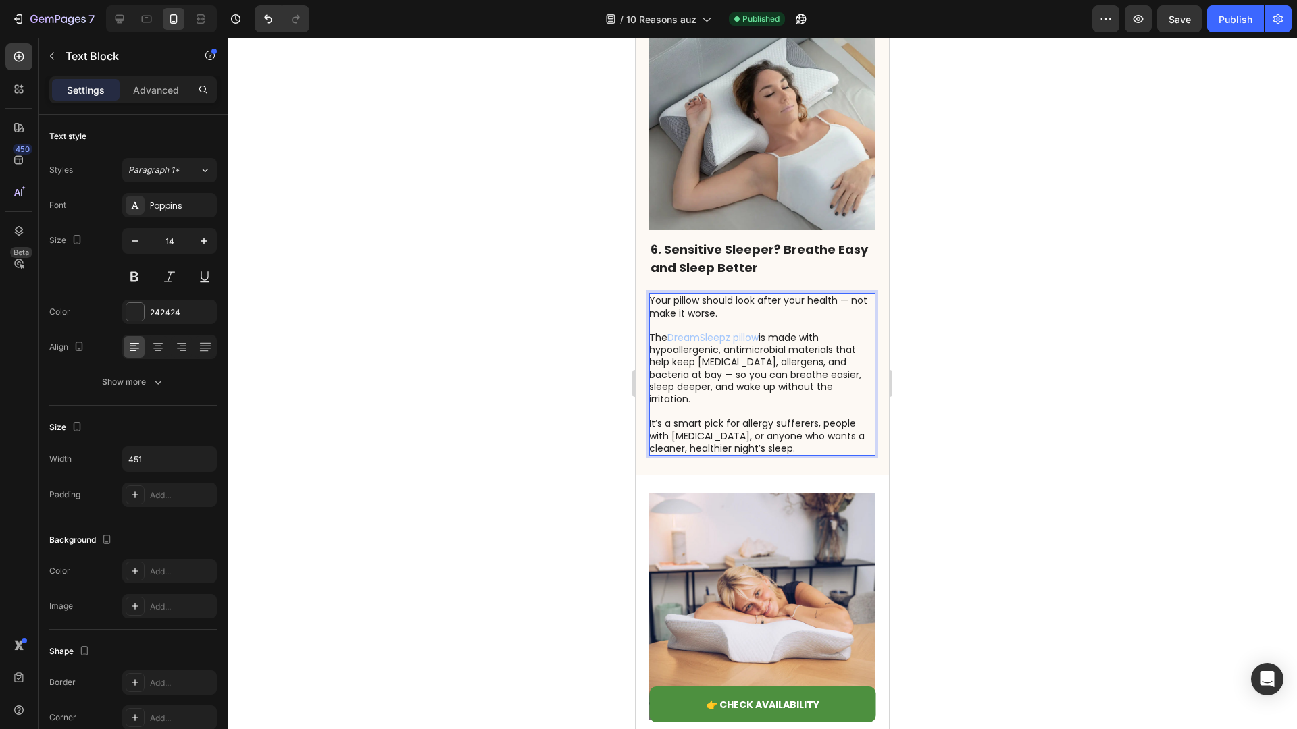
click at [709, 390] on p "The DreamSleepz pillow is made with hypoallergenic, antimicrobial materials tha…" at bounding box center [761, 369] width 225 height 74
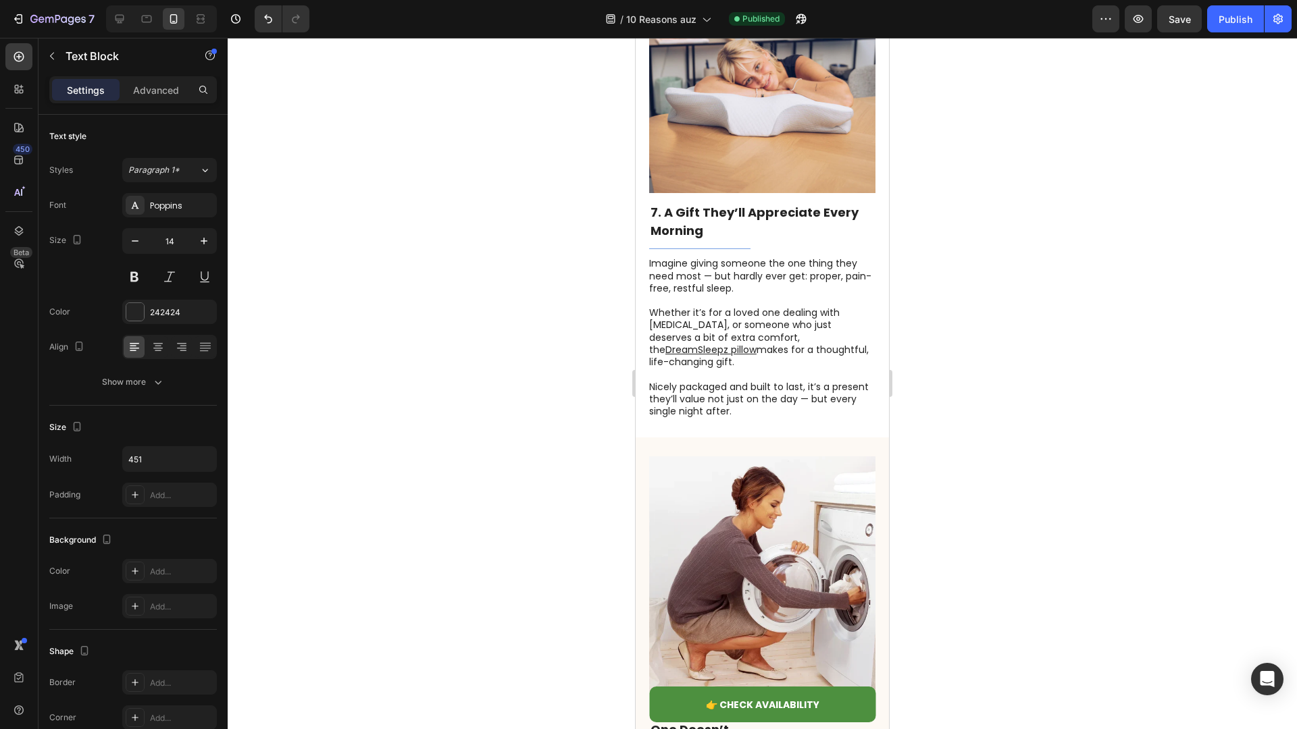
scroll to position [3667, 0]
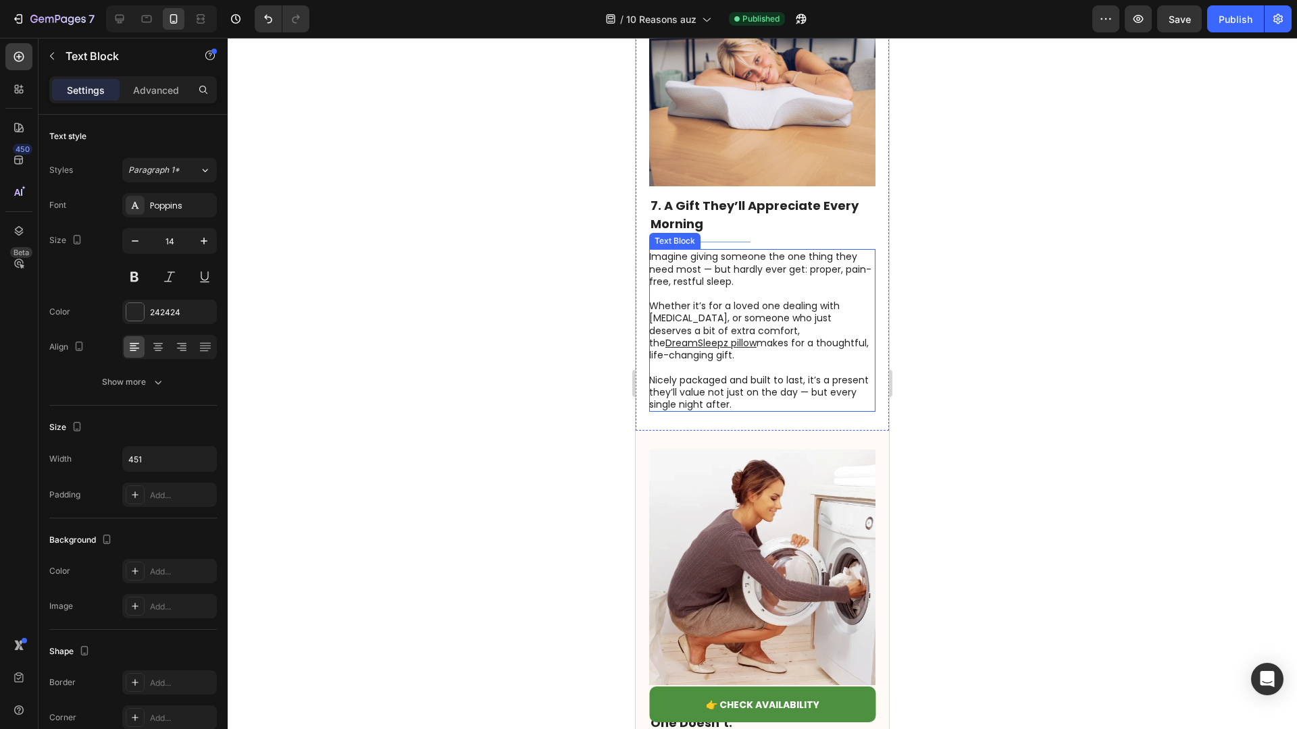
click at [788, 361] on p at bounding box center [761, 367] width 225 height 12
click at [744, 329] on p "Whether it’s for a loved one dealing with neck pain, or someone who just deserv…" at bounding box center [761, 330] width 225 height 61
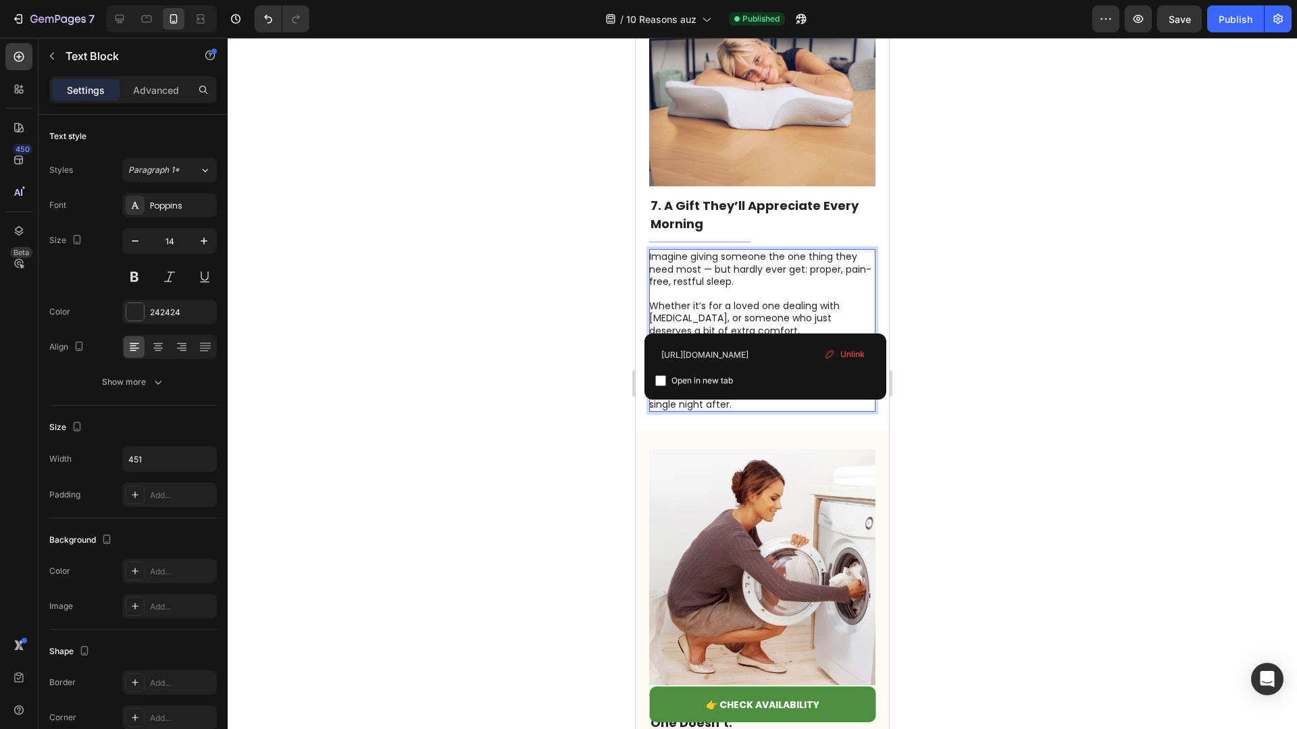
drag, startPoint x: 738, startPoint y: 321, endPoint x: 780, endPoint y: 321, distance: 41.9
click at [756, 336] on u "DreamSleepz pillow" at bounding box center [710, 343] width 91 height 14
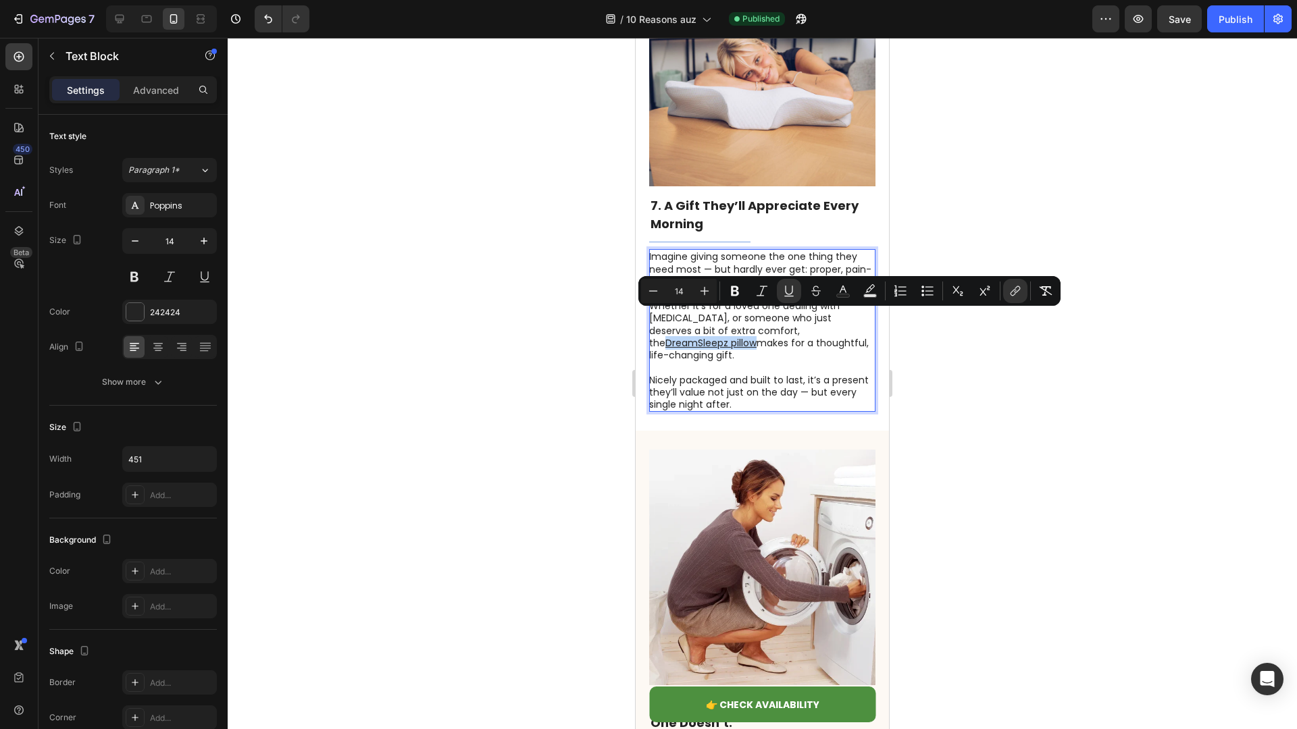
drag, startPoint x: 736, startPoint y: 321, endPoint x: 825, endPoint y: 321, distance: 88.5
click at [756, 336] on u "DreamSleepz pillow" at bounding box center [710, 343] width 91 height 14
click at [844, 294] on rect "Editor contextual toolbar" at bounding box center [843, 295] width 13 height 3
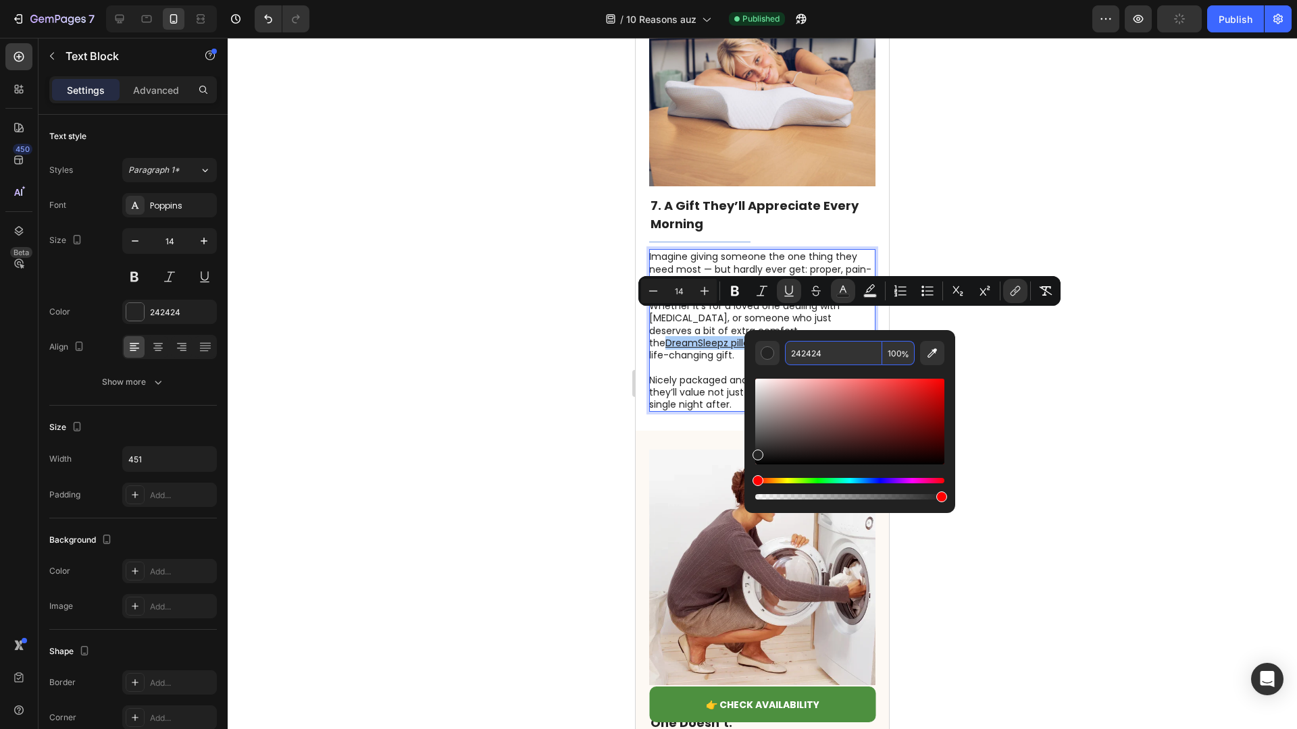
click at [820, 353] on input "242424" at bounding box center [833, 353] width 97 height 24
paste input "#a5c8fc"
type input "A5C8FC"
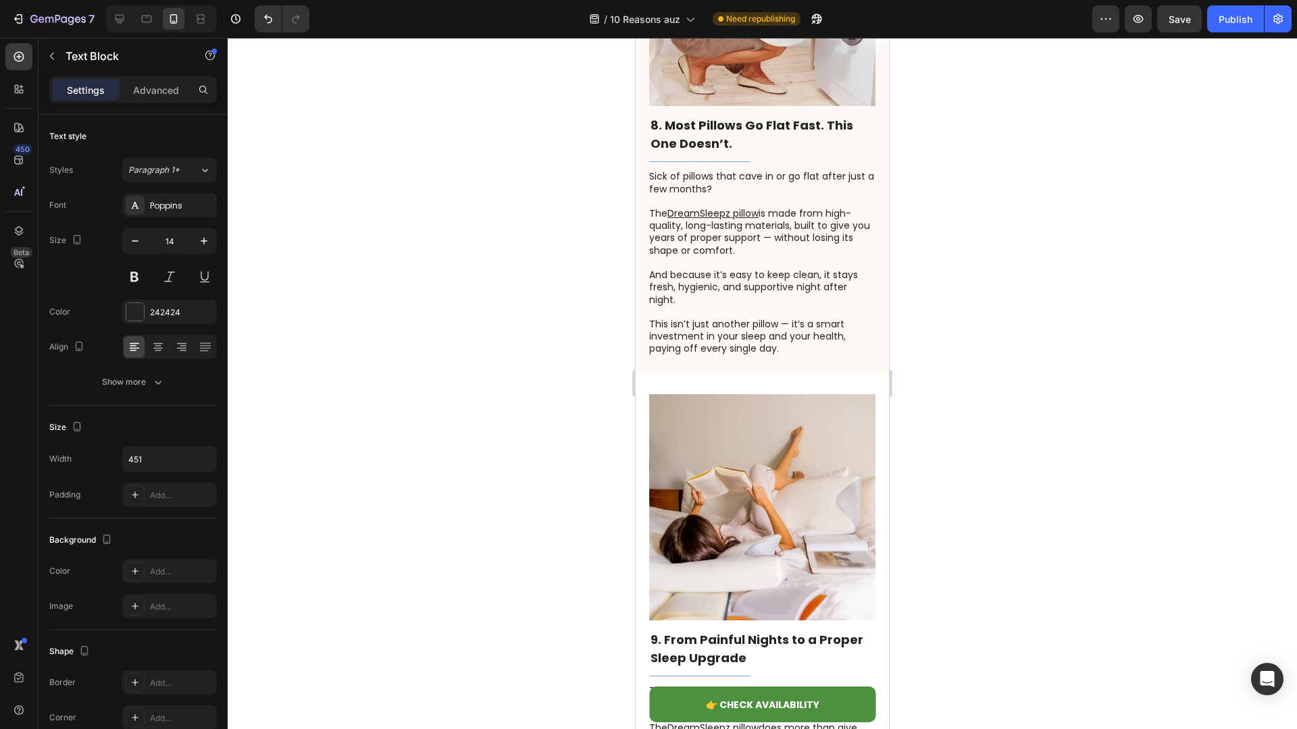
scroll to position [4186, 0]
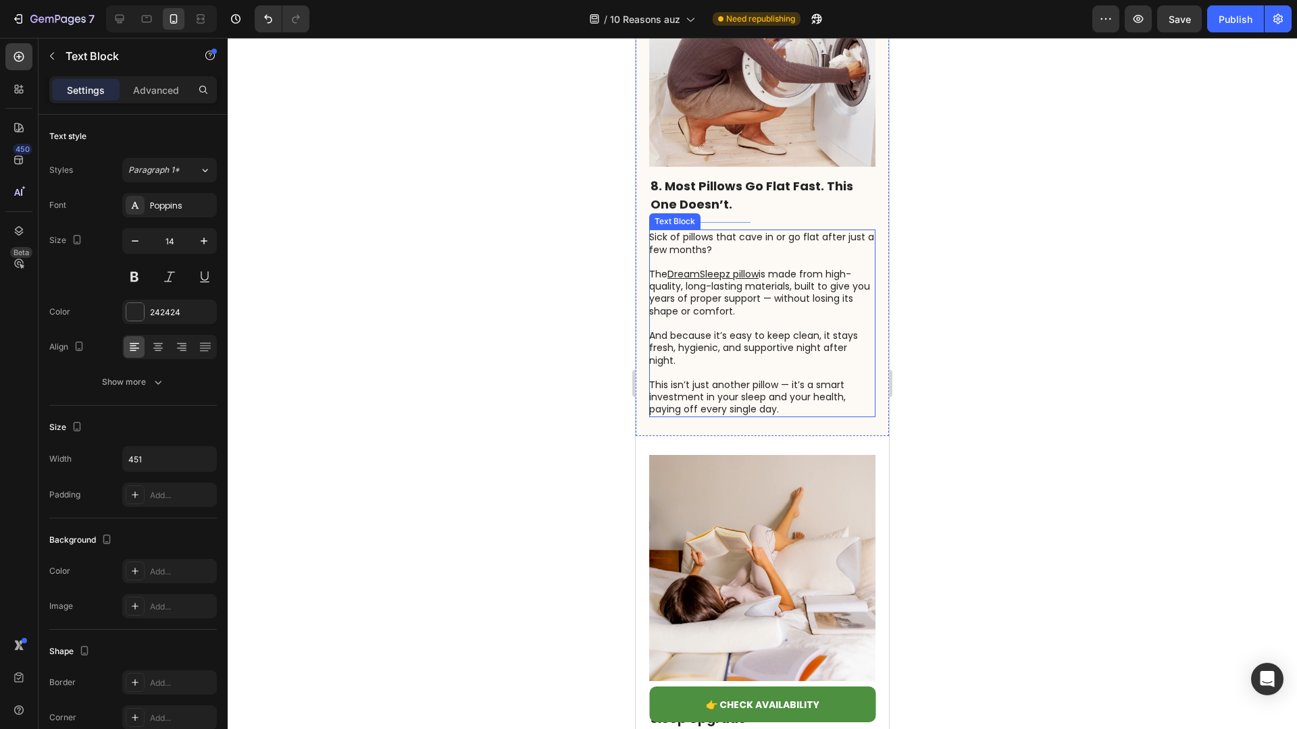
click at [760, 317] on p at bounding box center [761, 323] width 225 height 12
click at [698, 268] on p "The DreamSleepz pillow is made from high-quality, long-lasting materials, built…" at bounding box center [761, 292] width 225 height 49
drag, startPoint x: 671, startPoint y: 252, endPoint x: 763, endPoint y: 249, distance: 91.9
click at [763, 268] on p "The DreamSleepz pillow is made from high-quality, long-lasting materials, built…" at bounding box center [761, 292] width 225 height 49
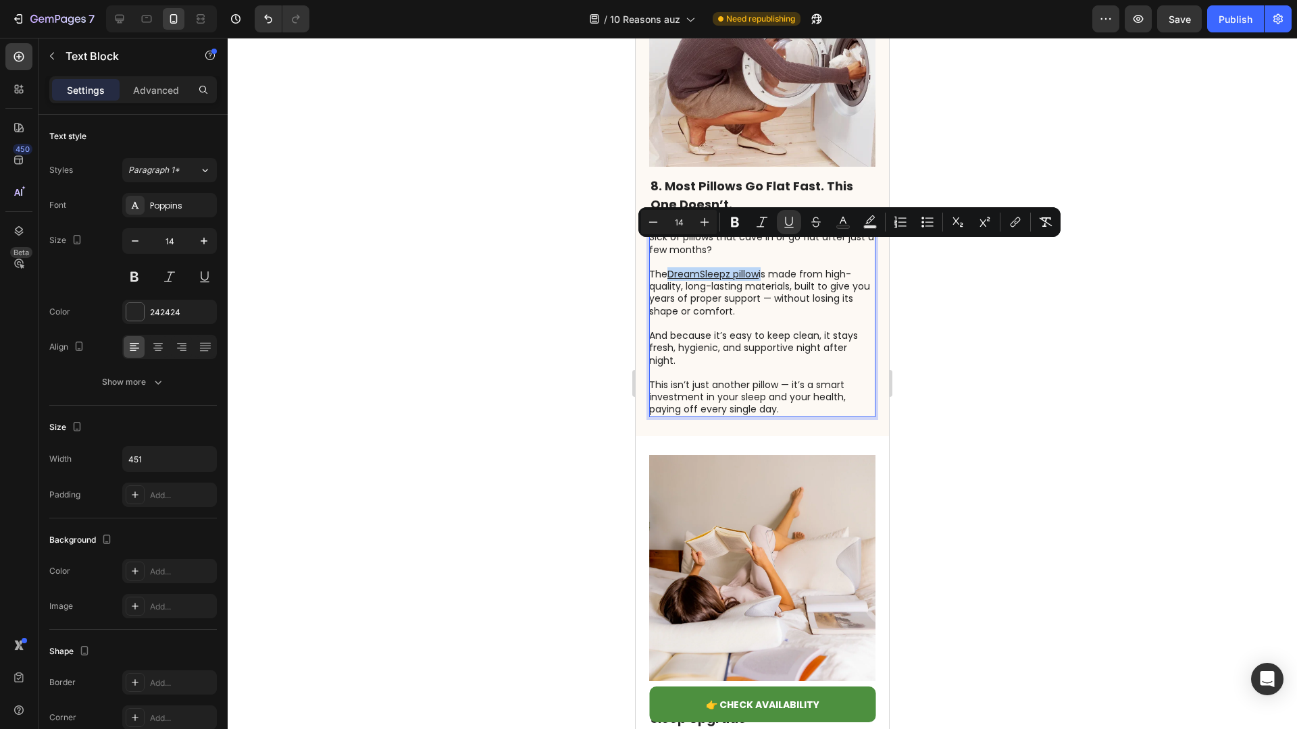
click at [763, 268] on p "The DreamSleepz pillow is made from high-quality, long-lasting materials, built…" at bounding box center [761, 292] width 225 height 49
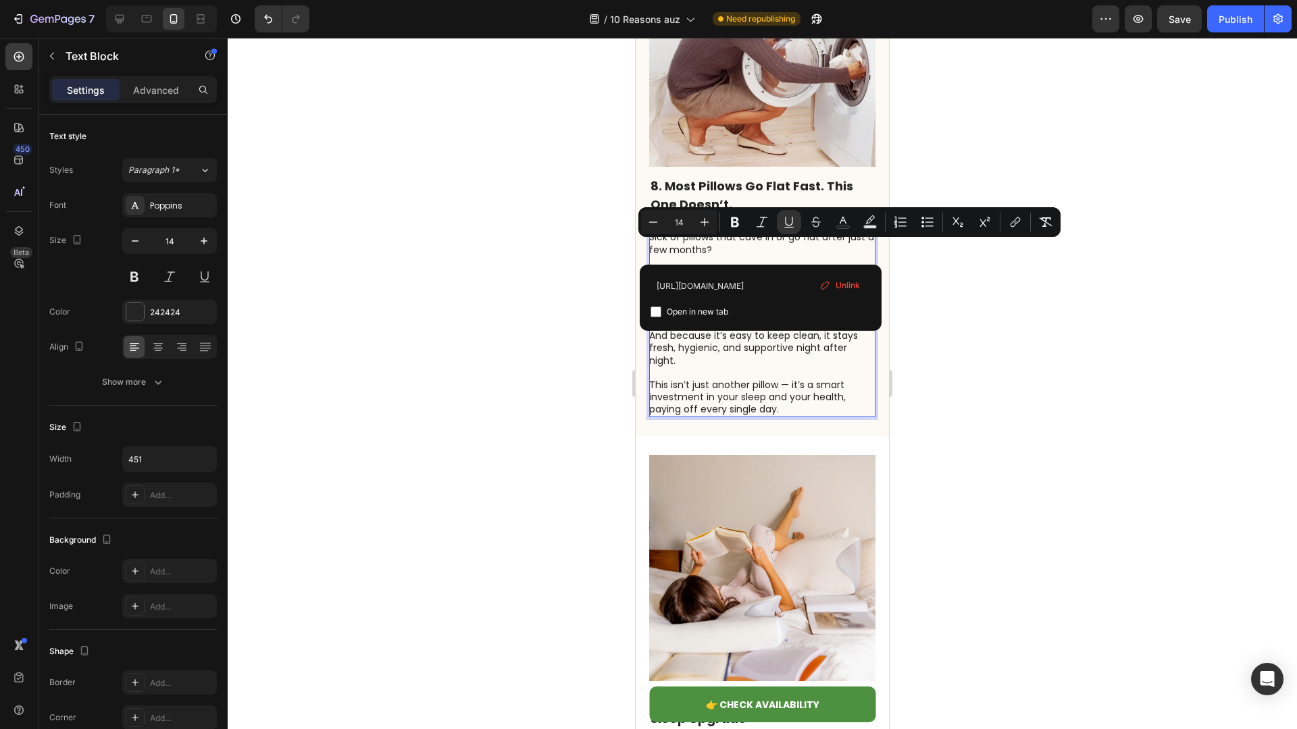
drag, startPoint x: 760, startPoint y: 250, endPoint x: 671, endPoint y: 255, distance: 89.3
click at [671, 268] on p "The DreamSleepz pillow is made from high-quality, long-lasting materials, built…" at bounding box center [761, 292] width 225 height 49
click at [835, 222] on button "Text Color" at bounding box center [843, 222] width 24 height 24
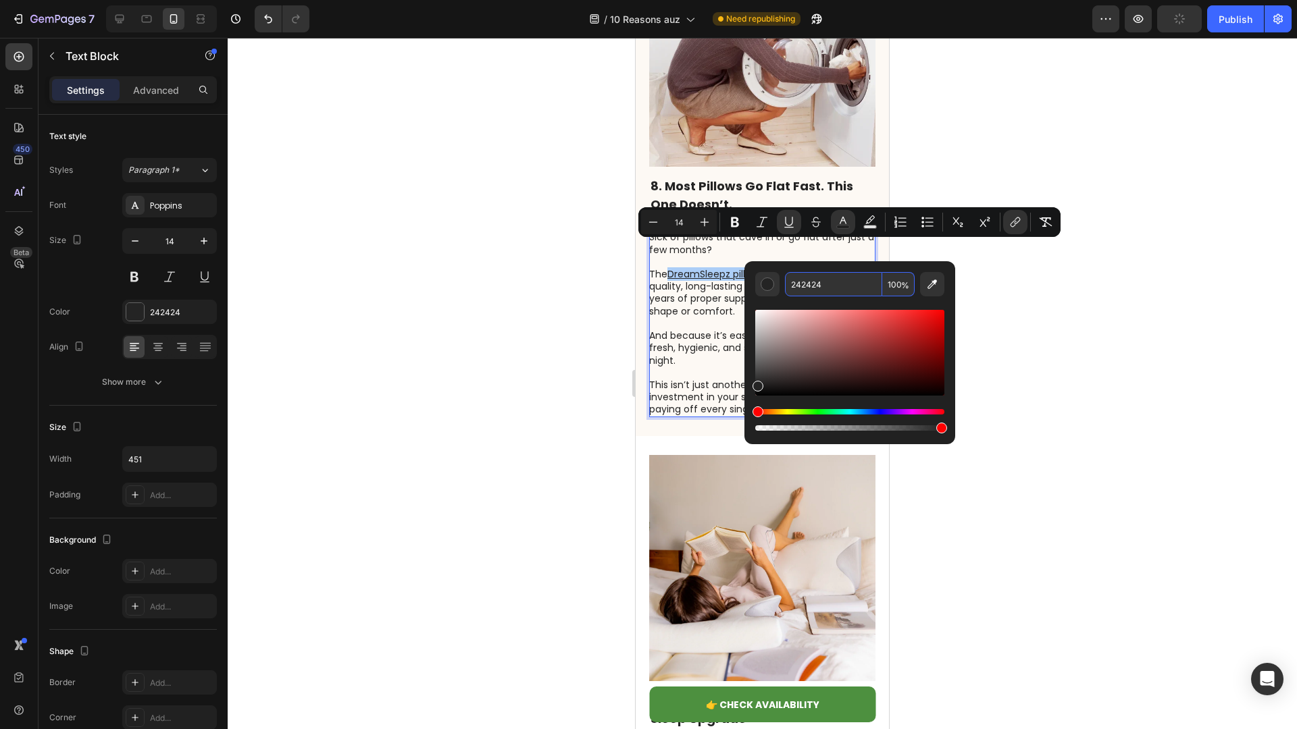
click at [813, 284] on input "242424" at bounding box center [833, 284] width 97 height 24
paste input "#a5c8fc"
type input "A5C8FC"
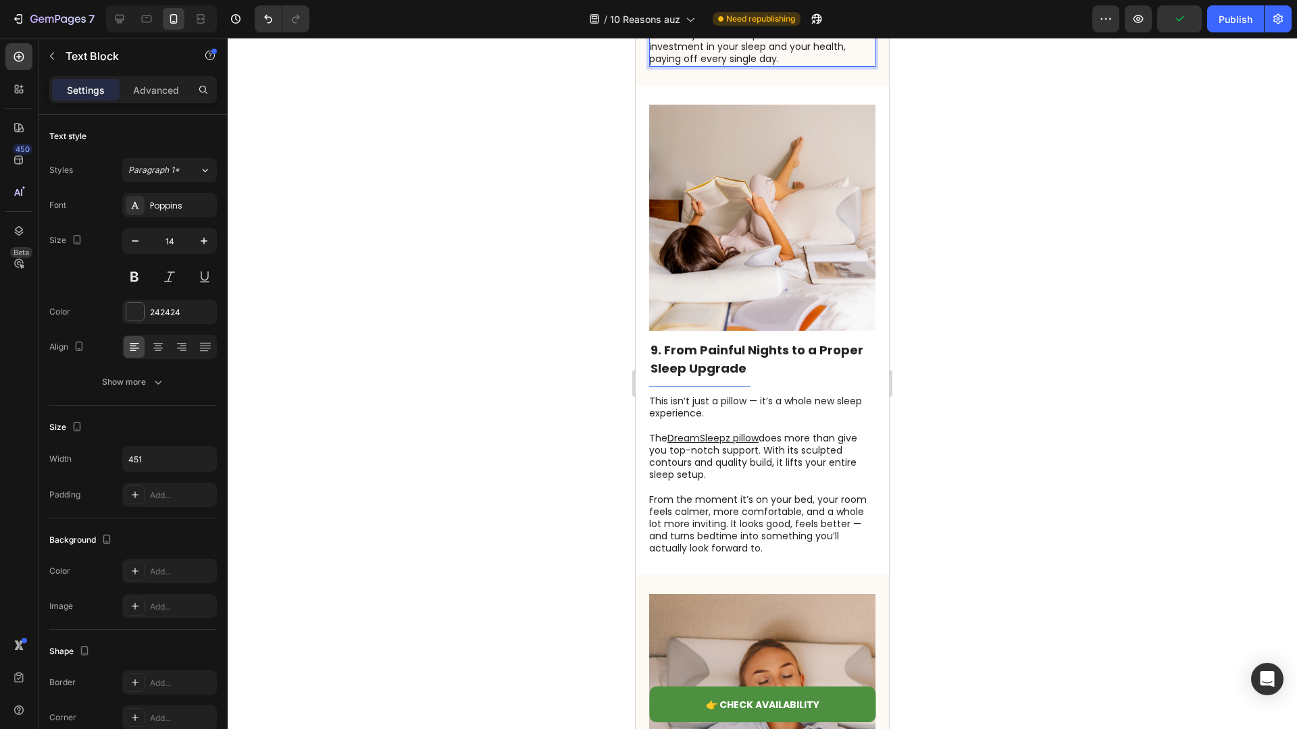
scroll to position [4554, 0]
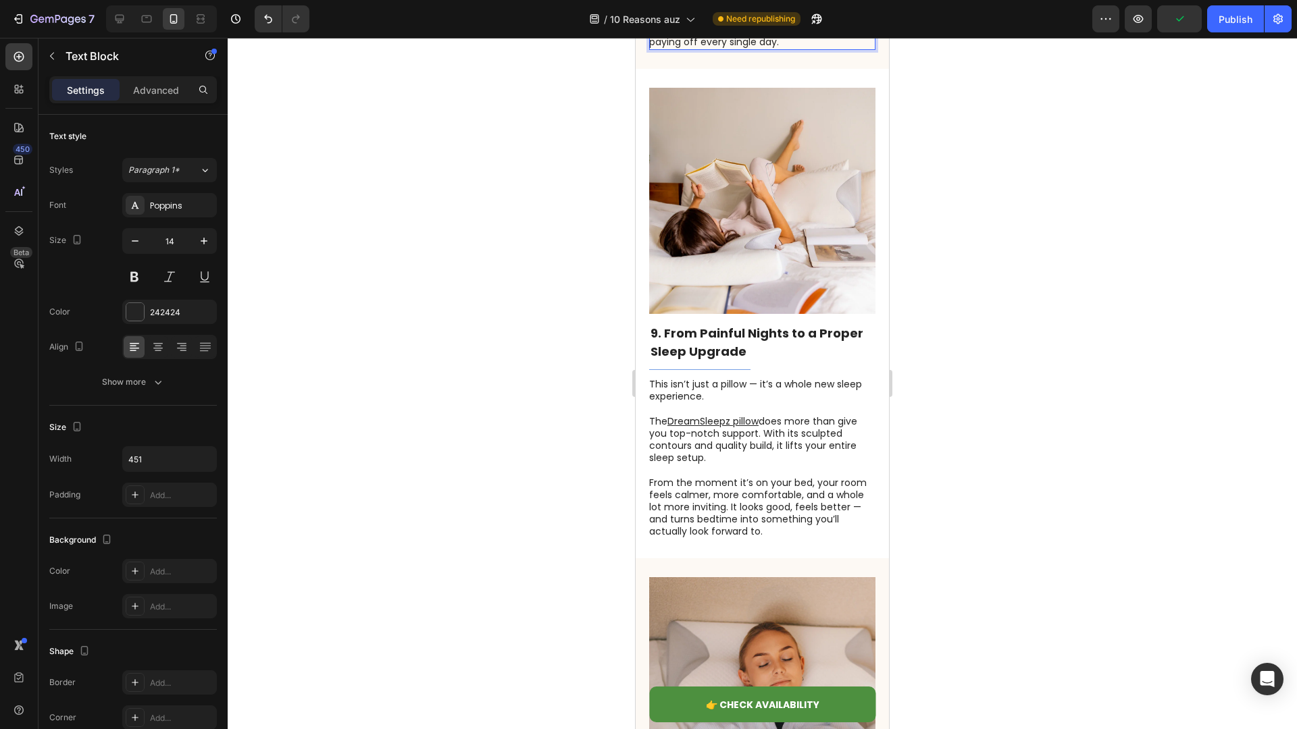
click at [767, 464] on p at bounding box center [761, 470] width 225 height 12
click at [767, 415] on p "The DreamSleepz pillow does more than give you top-notch support. With its scul…" at bounding box center [761, 439] width 225 height 49
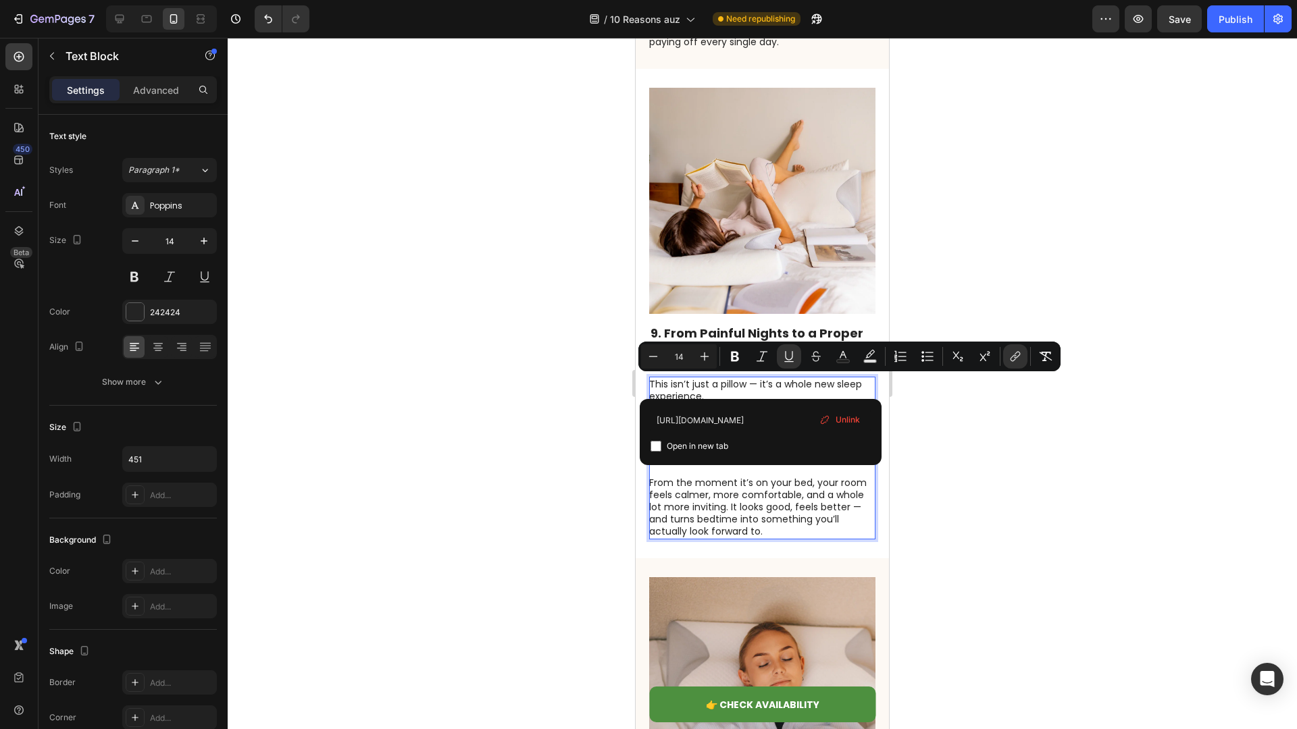
drag, startPoint x: 760, startPoint y: 384, endPoint x: 671, endPoint y: 387, distance: 89.2
click at [671, 415] on p "The DreamSleepz pillow does more than give you top-notch support. With its scul…" at bounding box center [761, 439] width 225 height 49
click at [846, 355] on icon "Editor contextual toolbar" at bounding box center [843, 357] width 14 height 14
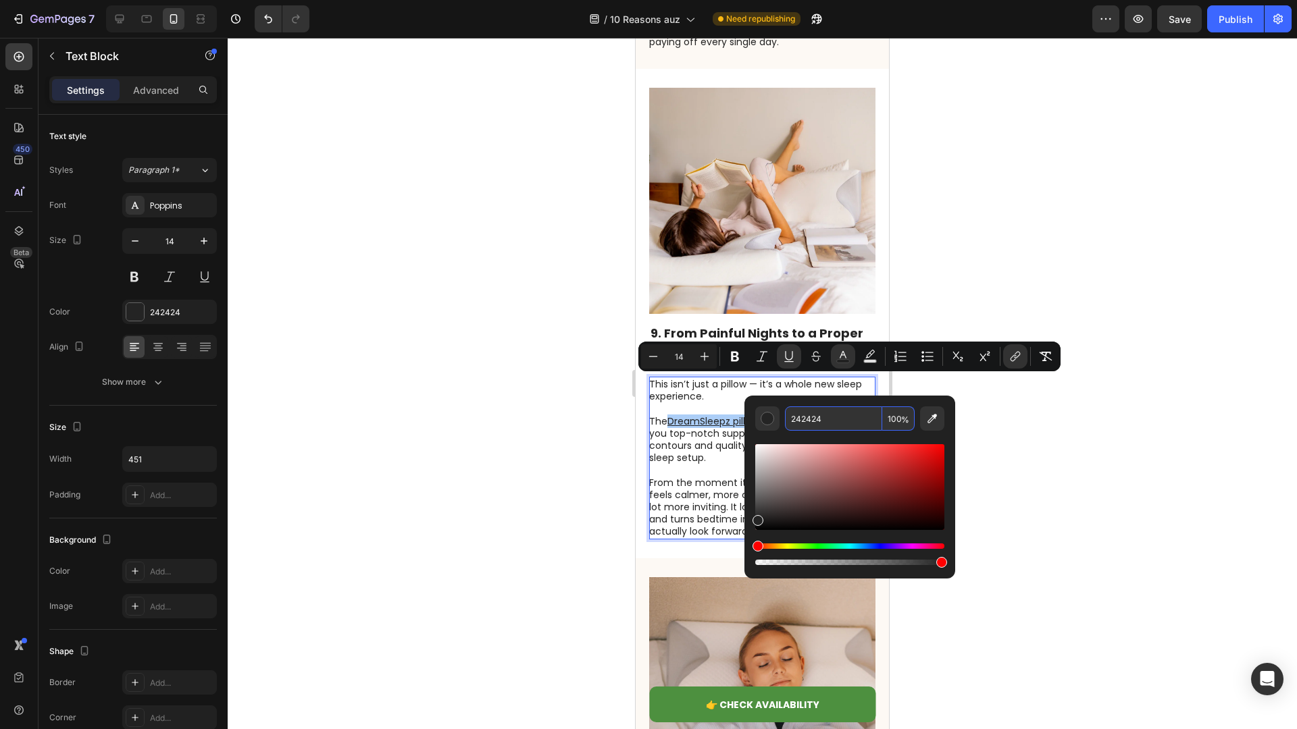
click at [829, 418] on input "242424" at bounding box center [833, 419] width 97 height 24
paste input "#a5c8fc"
type input "A5C8FC"
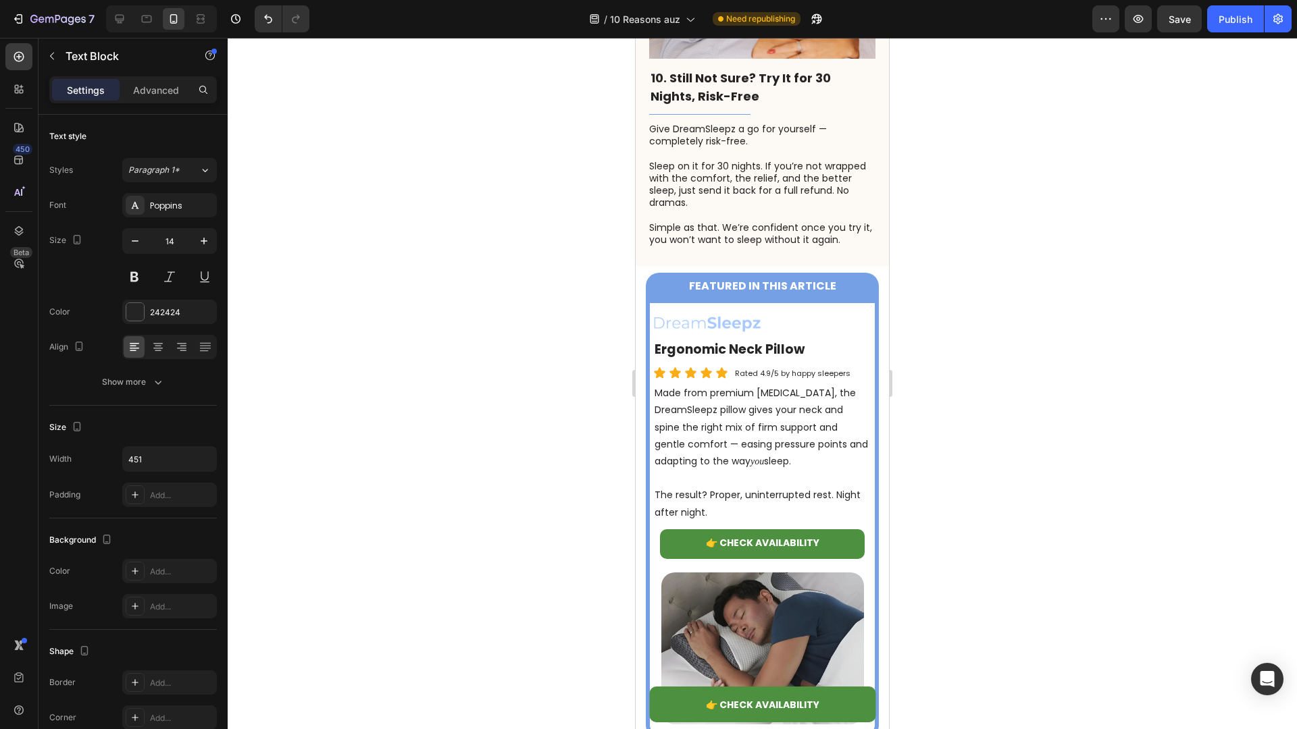
scroll to position [5333, 0]
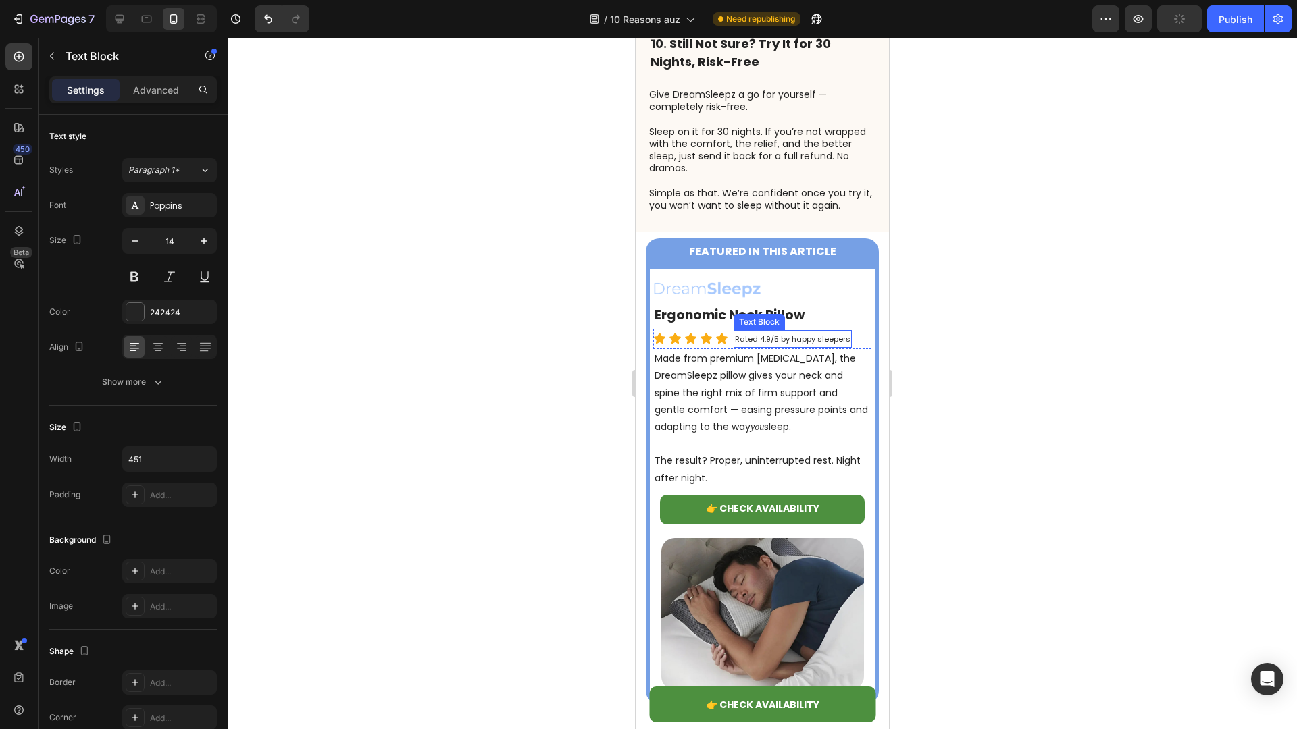
click at [787, 334] on span "Rated 4.9/5 by happy sleepers" at bounding box center [792, 339] width 115 height 11
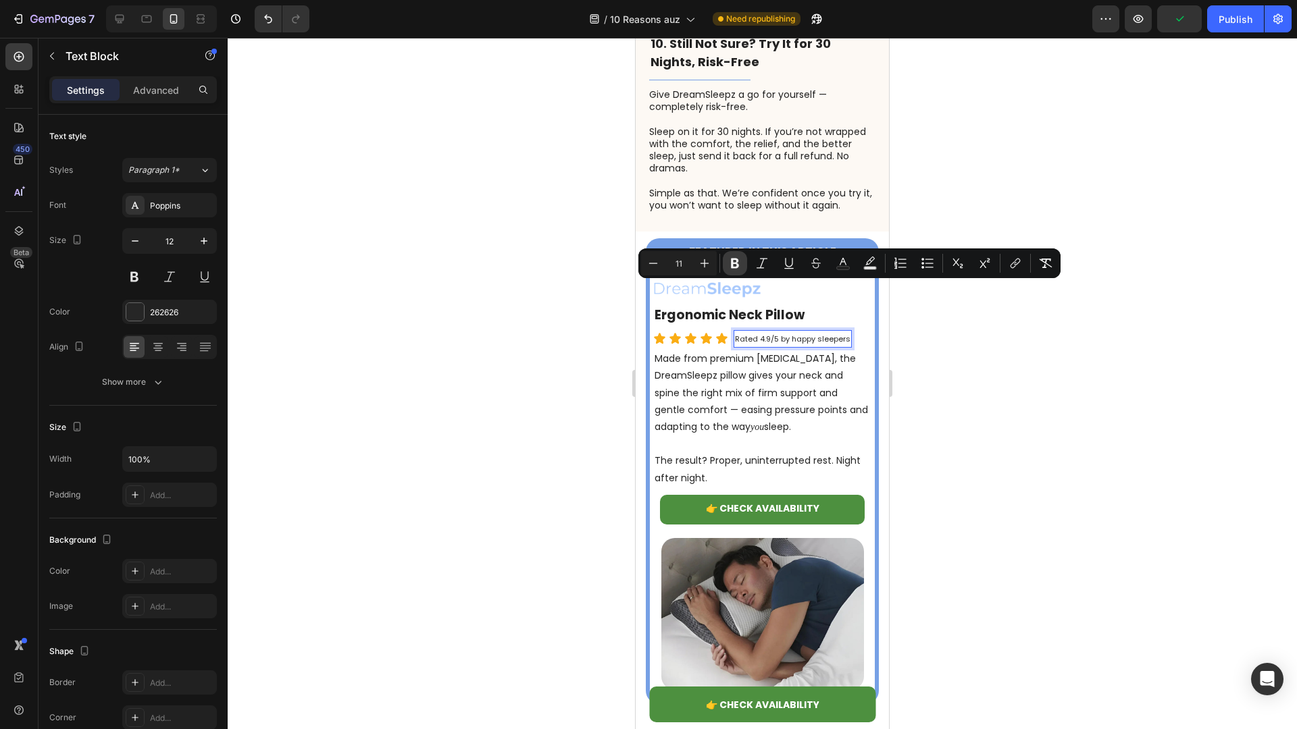
click at [739, 264] on icon "Editor contextual toolbar" at bounding box center [735, 264] width 14 height 14
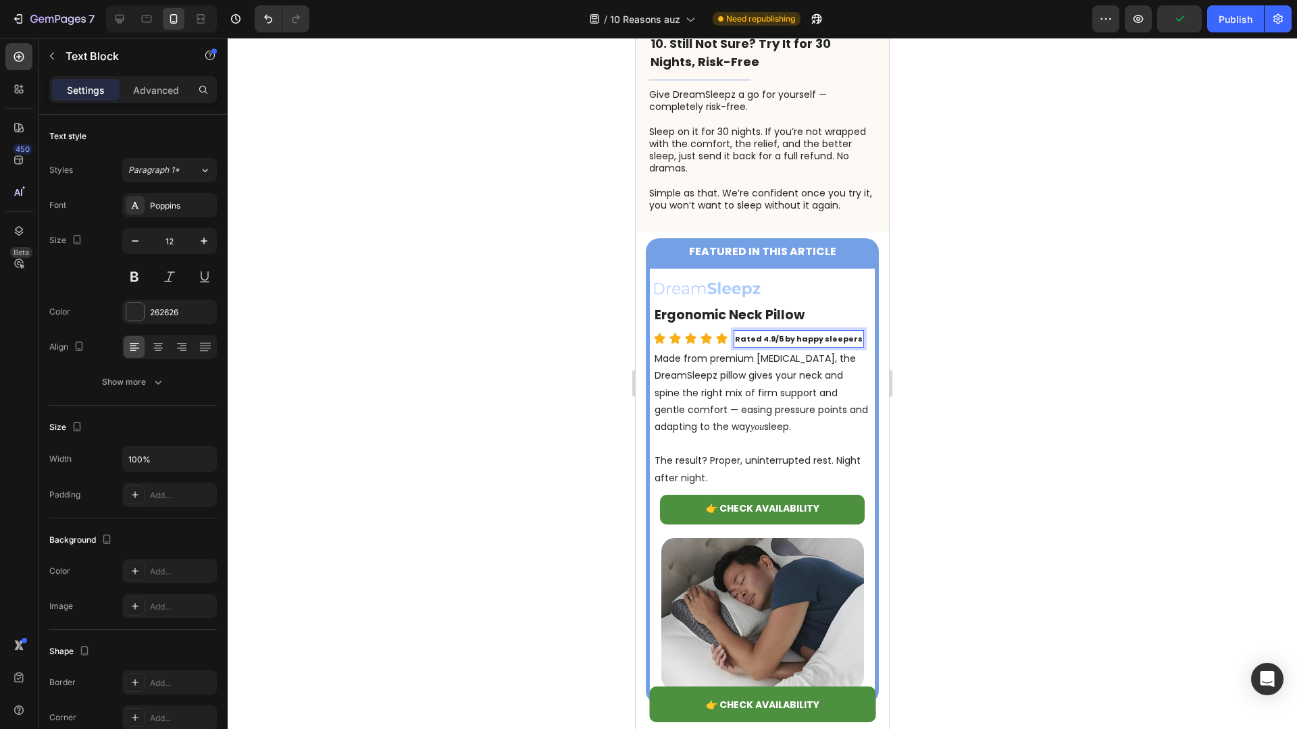
click at [737, 351] on p "Made from premium memory foam, the DreamSleepz pillow gives your neck and spine…" at bounding box center [761, 393] width 215 height 85
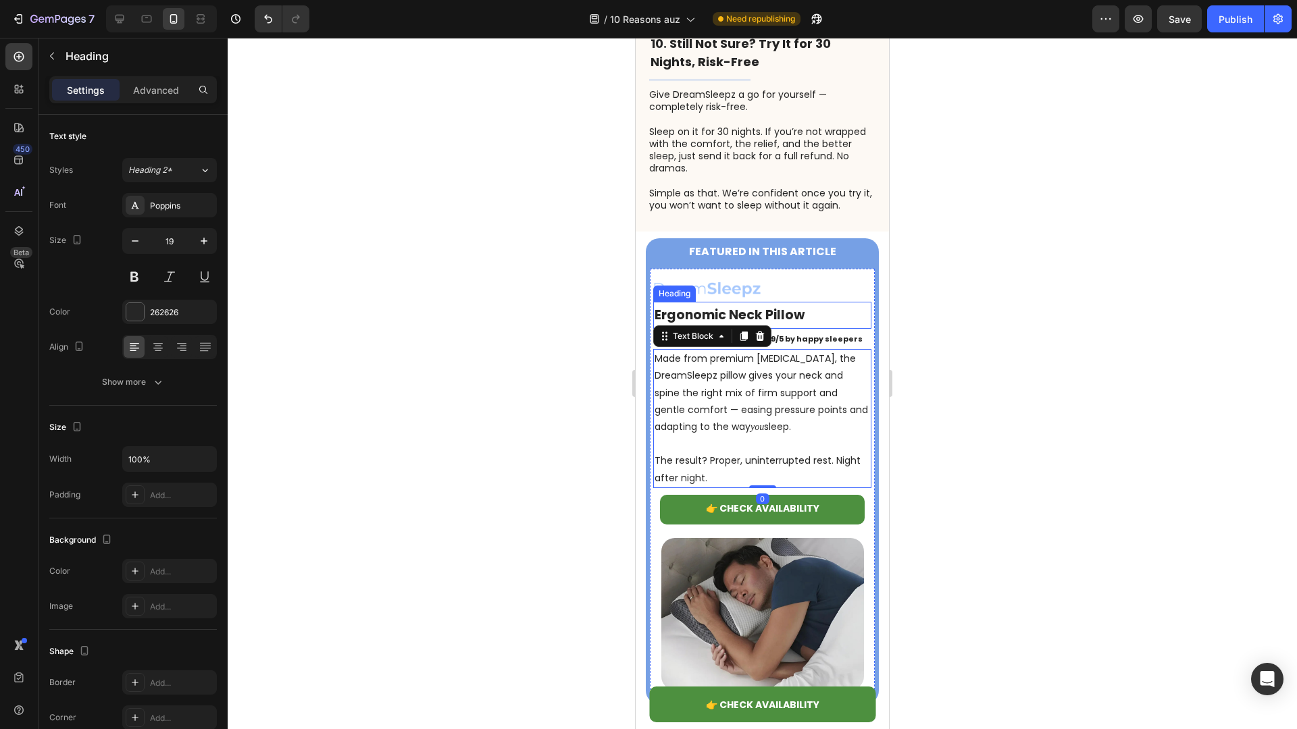
click at [788, 306] on strong "Ergonomic Neck Pillow" at bounding box center [729, 315] width 150 height 18
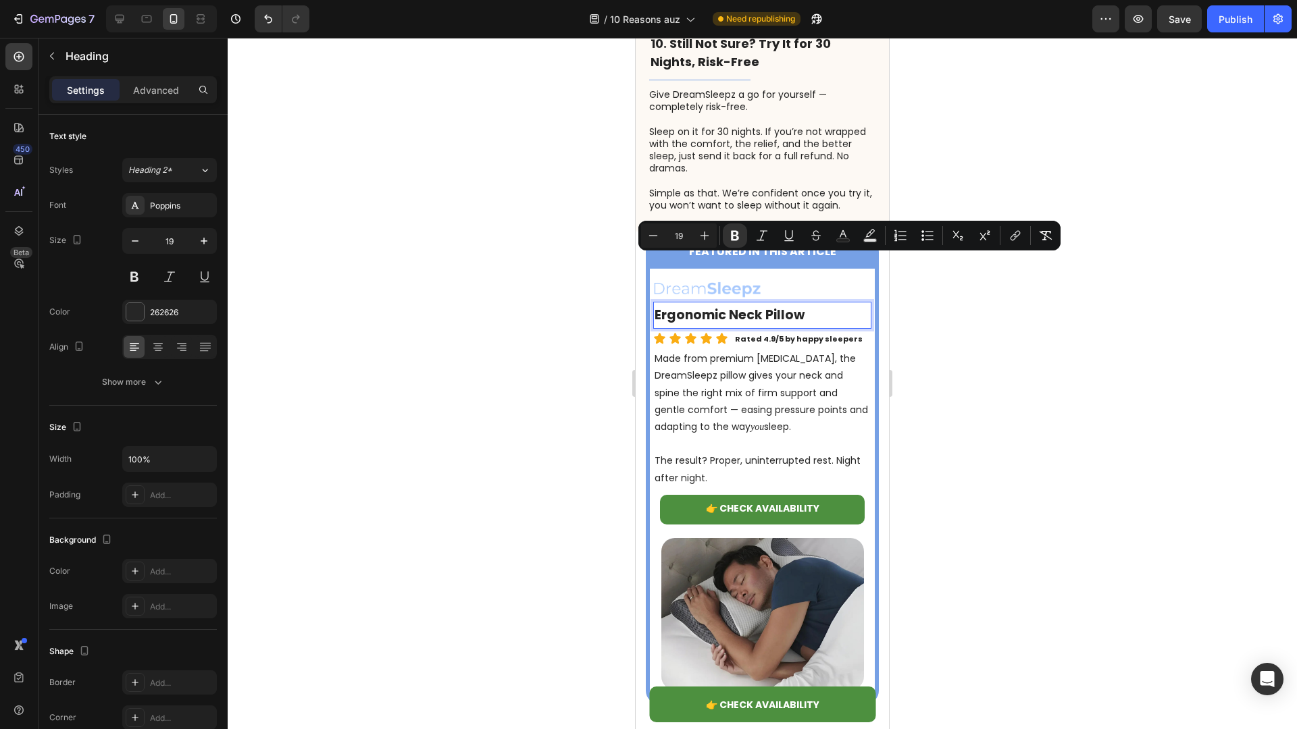
click at [737, 248] on div "Minus 19 Plus Bold Italic Underline Strikethrough Text Color Text Background Co…" at bounding box center [849, 236] width 422 height 30
click at [737, 236] on icon "Editor contextual toolbar" at bounding box center [735, 236] width 8 height 10
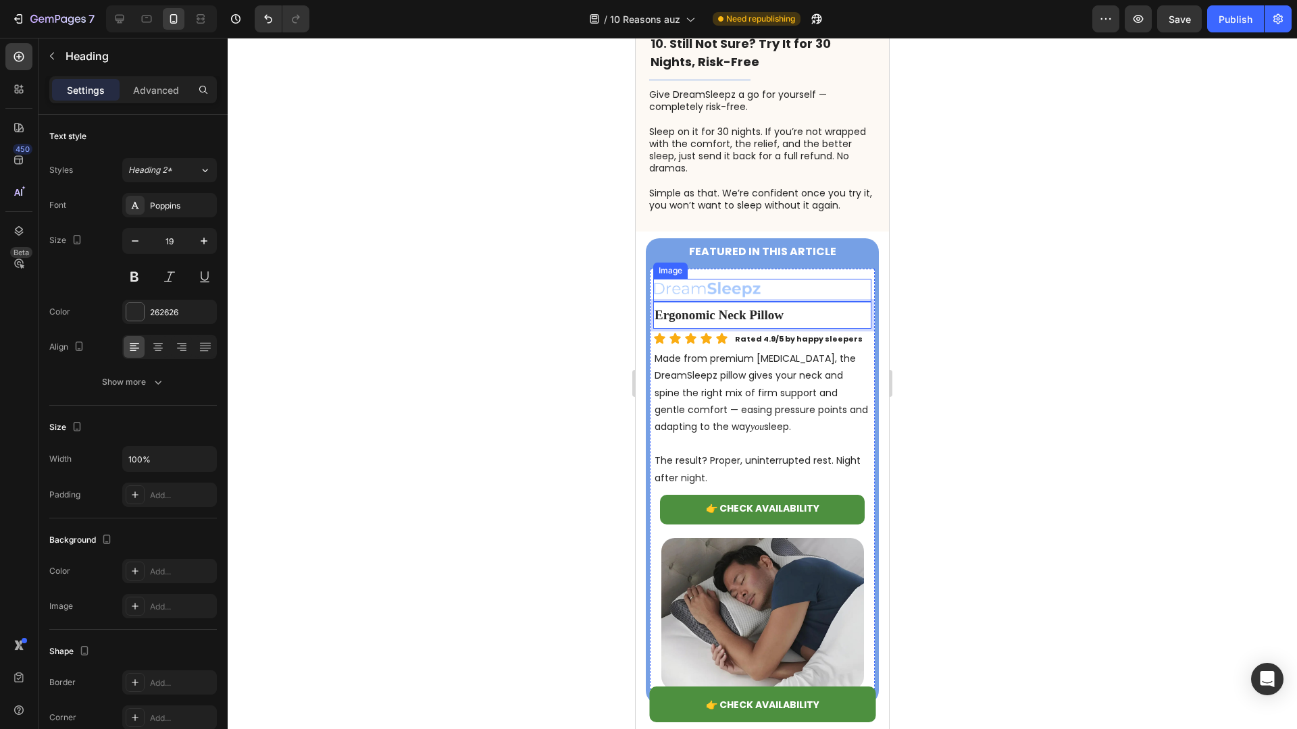
click at [583, 270] on div at bounding box center [762, 384] width 1069 height 692
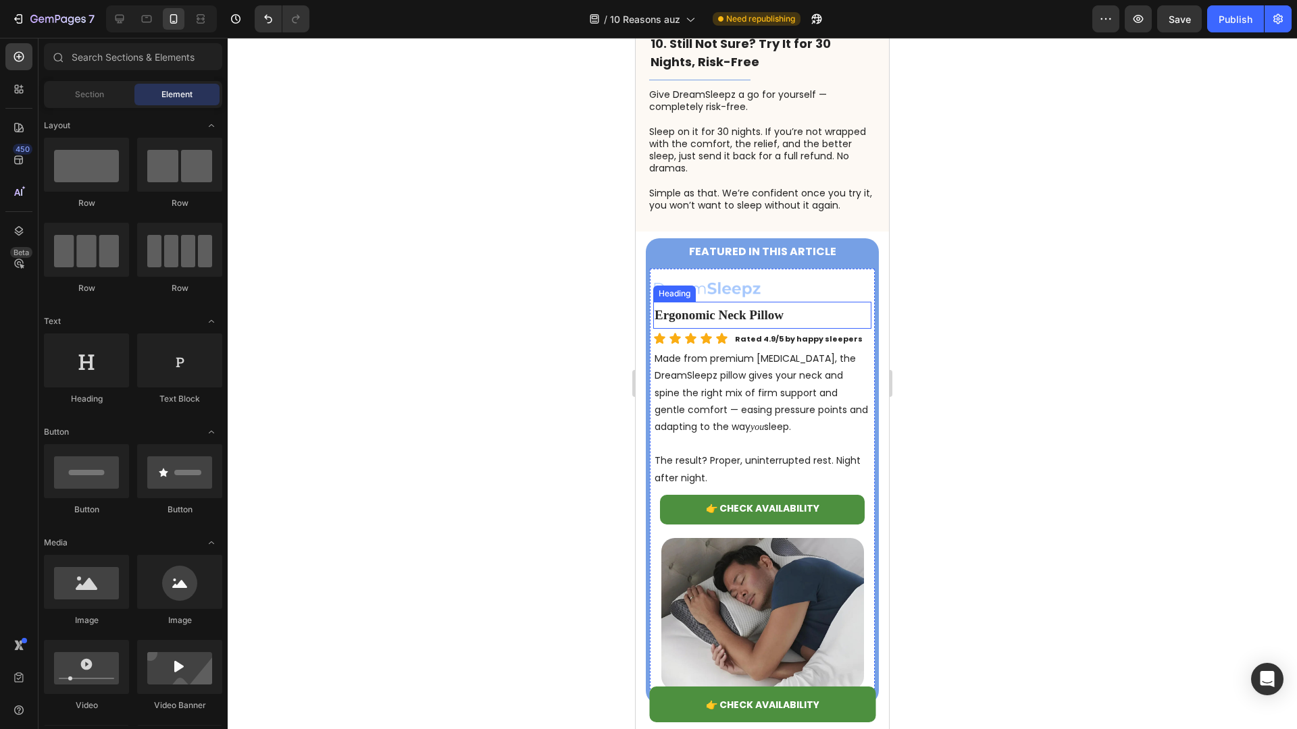
click at [696, 308] on span "Ergonomic Neck Pillow" at bounding box center [718, 315] width 129 height 14
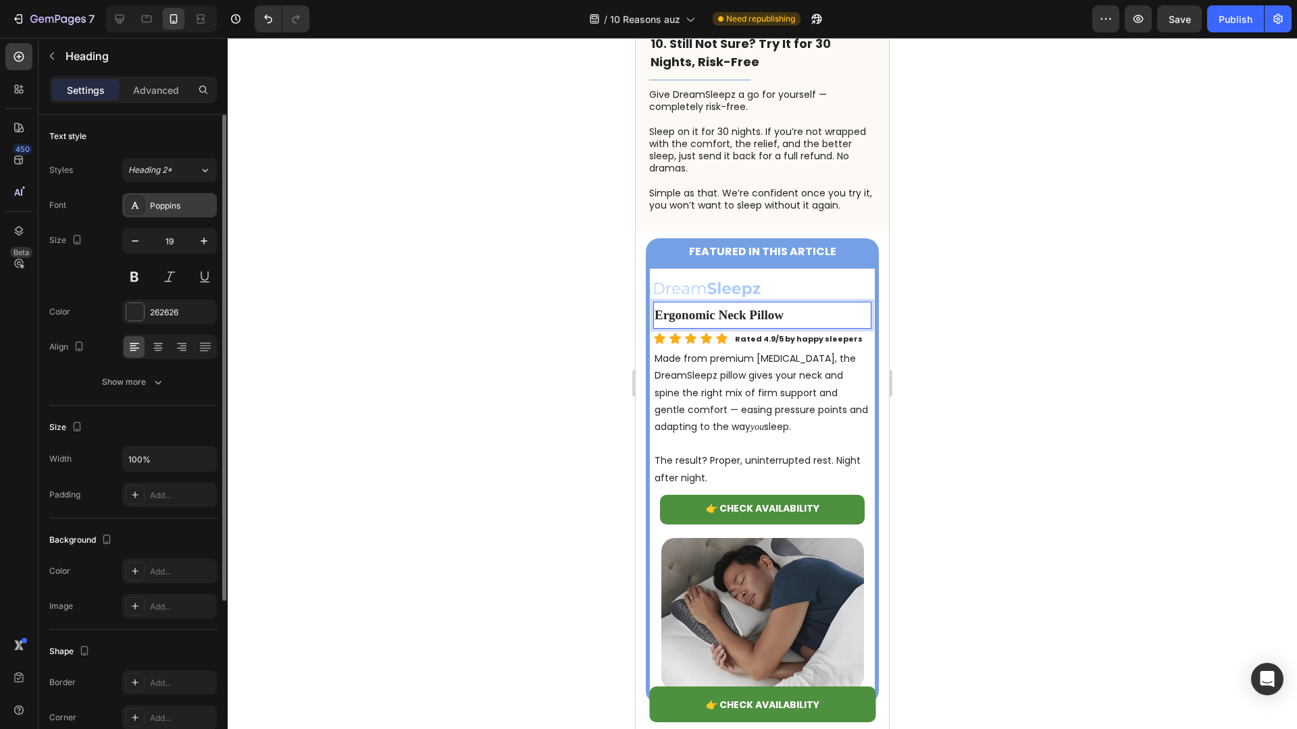
click at [180, 211] on div "Poppins" at bounding box center [181, 206] width 63 height 12
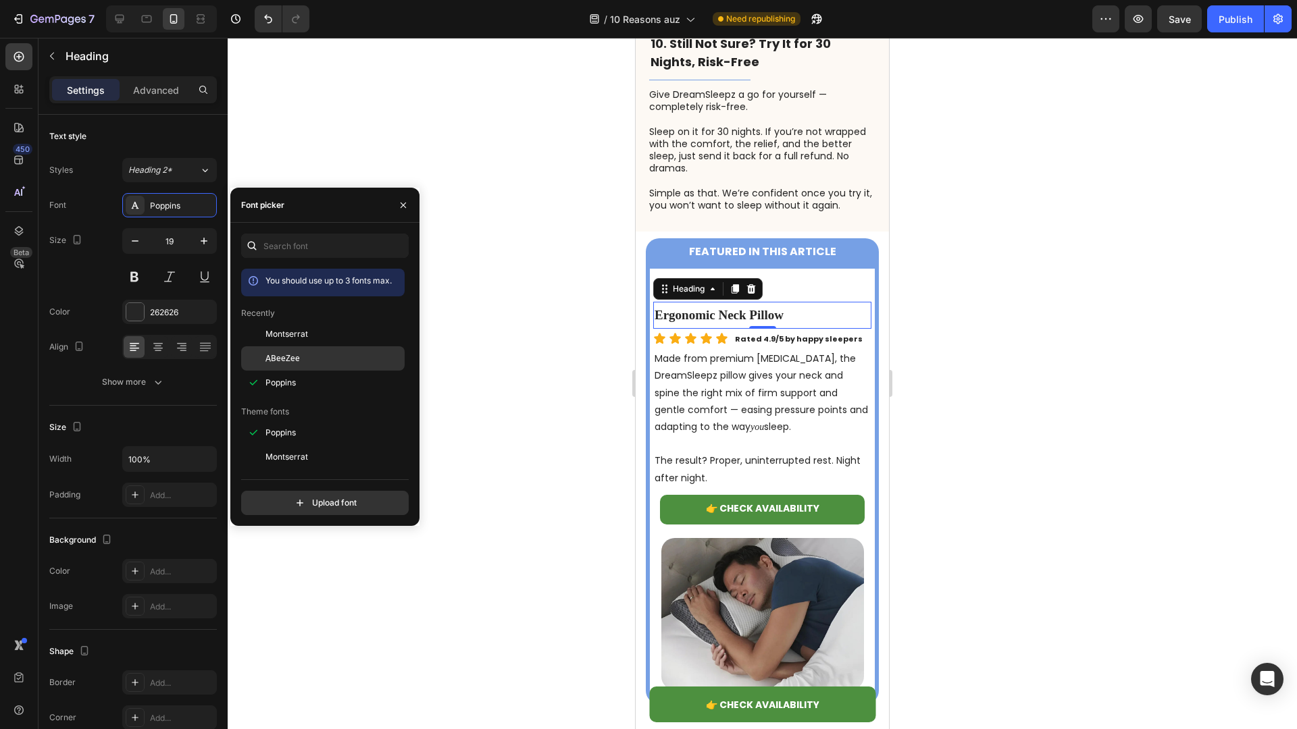
click at [278, 499] on div "ABeeZee" at bounding box center [322, 511] width 163 height 24
click at [302, 331] on span "Montserrat" at bounding box center [286, 334] width 43 height 12
click at [517, 315] on div at bounding box center [762, 384] width 1069 height 692
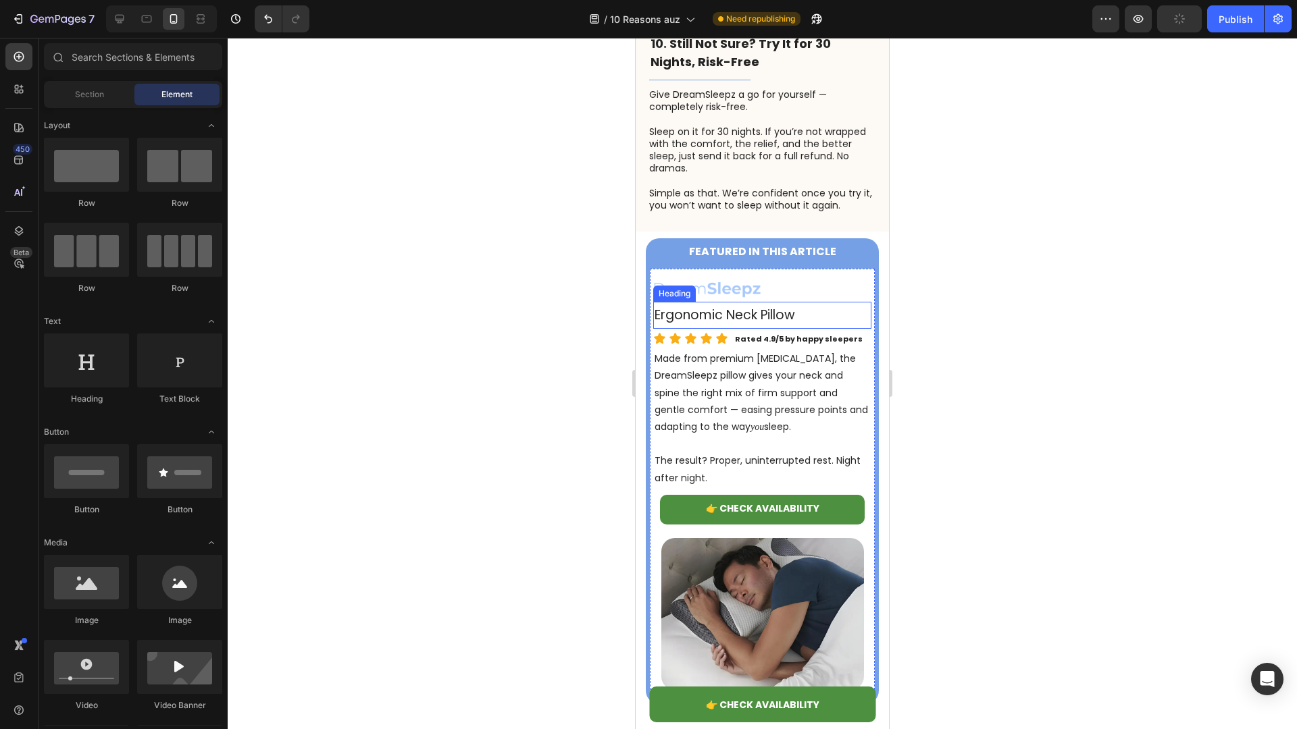
click at [671, 306] on span "Ergonomic Neck Pillow" at bounding box center [724, 315] width 140 height 18
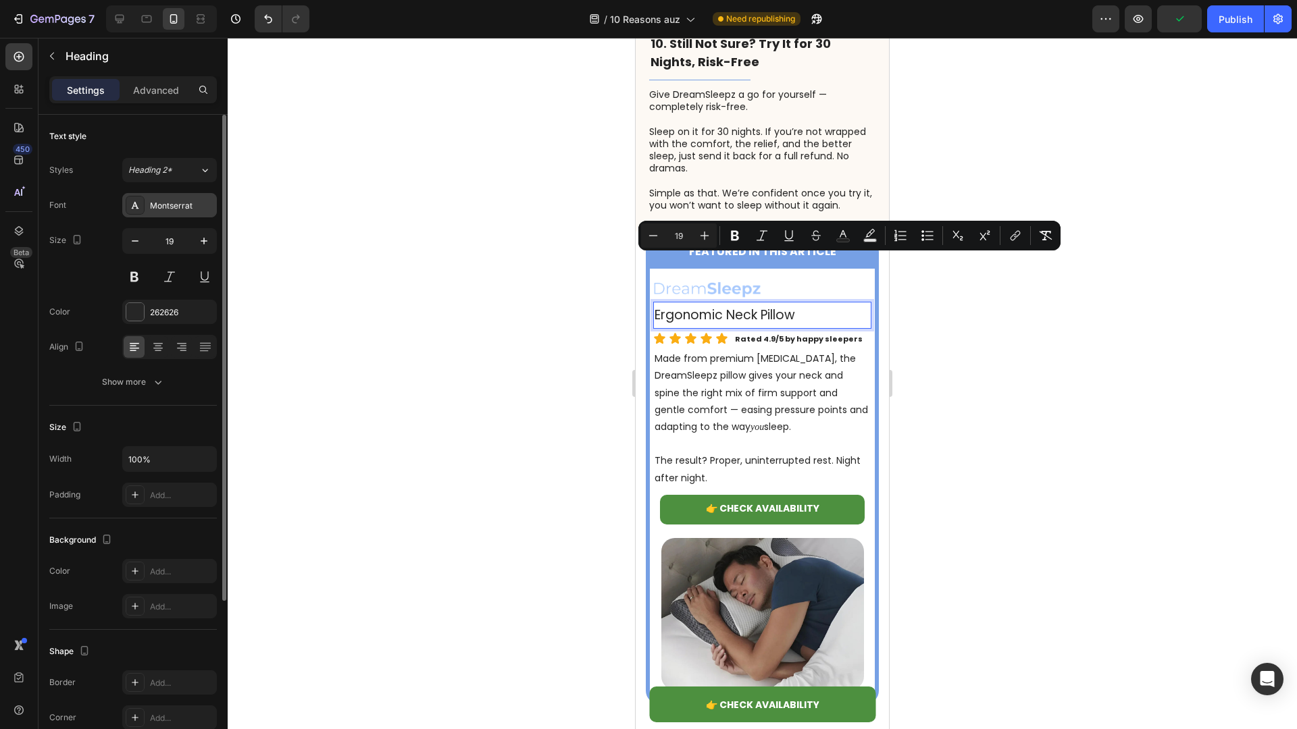
click at [179, 211] on div "Montserrat" at bounding box center [181, 206] width 63 height 12
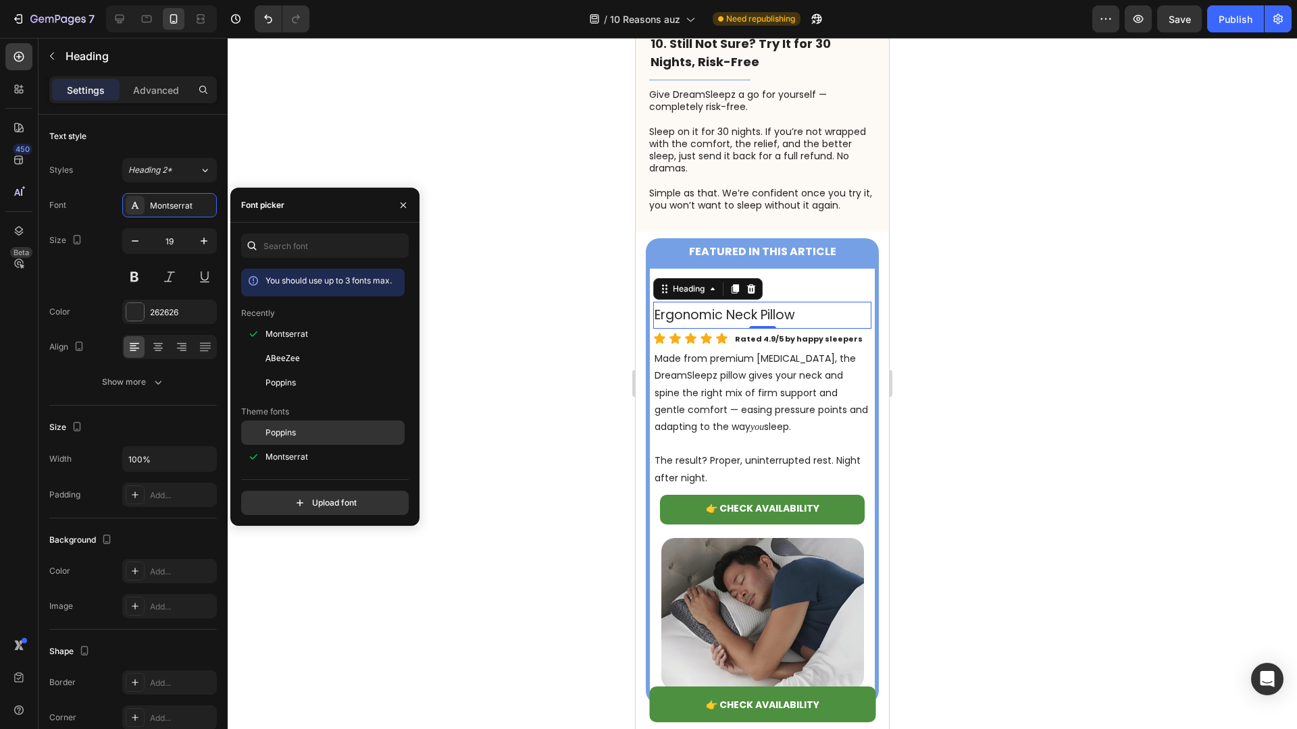
click at [278, 427] on span "Poppins" at bounding box center [280, 433] width 30 height 12
click at [293, 385] on span "Poppins" at bounding box center [280, 383] width 30 height 12
click at [500, 357] on div at bounding box center [762, 384] width 1069 height 692
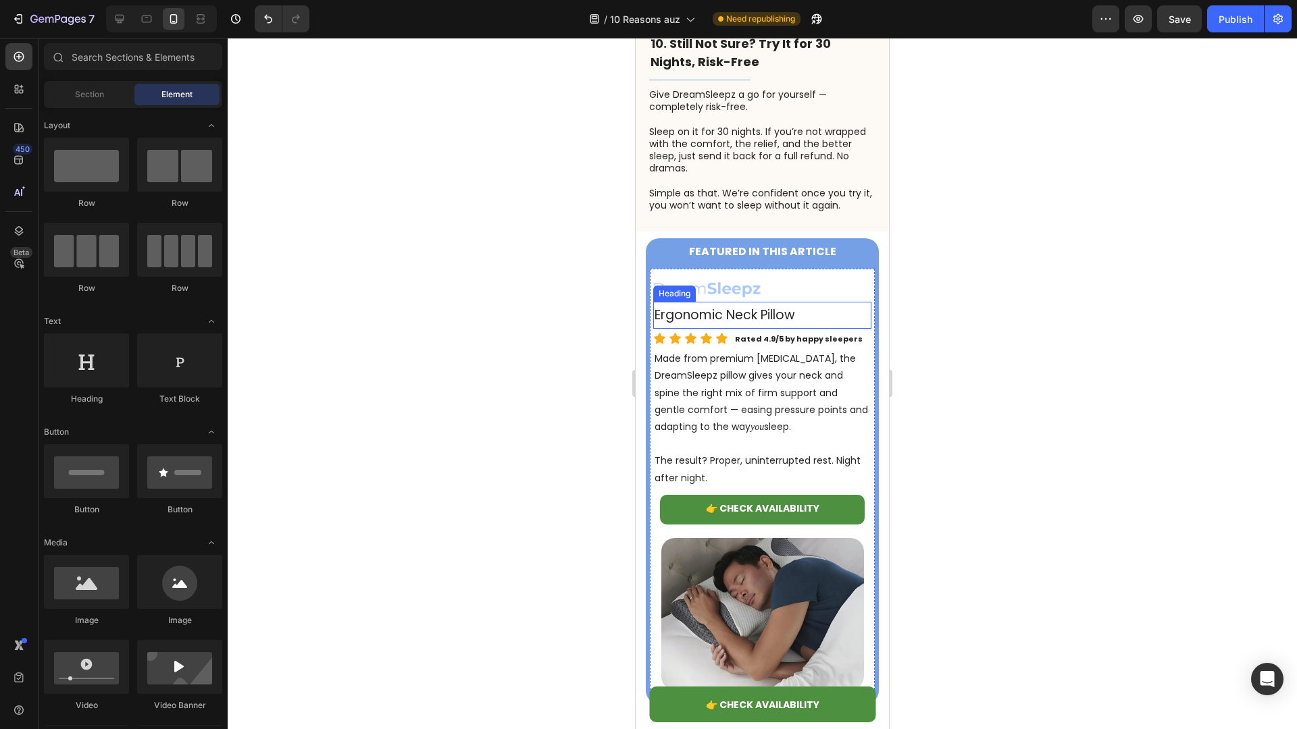
click at [756, 306] on span "Ergonomic Neck Pillow" at bounding box center [724, 315] width 140 height 18
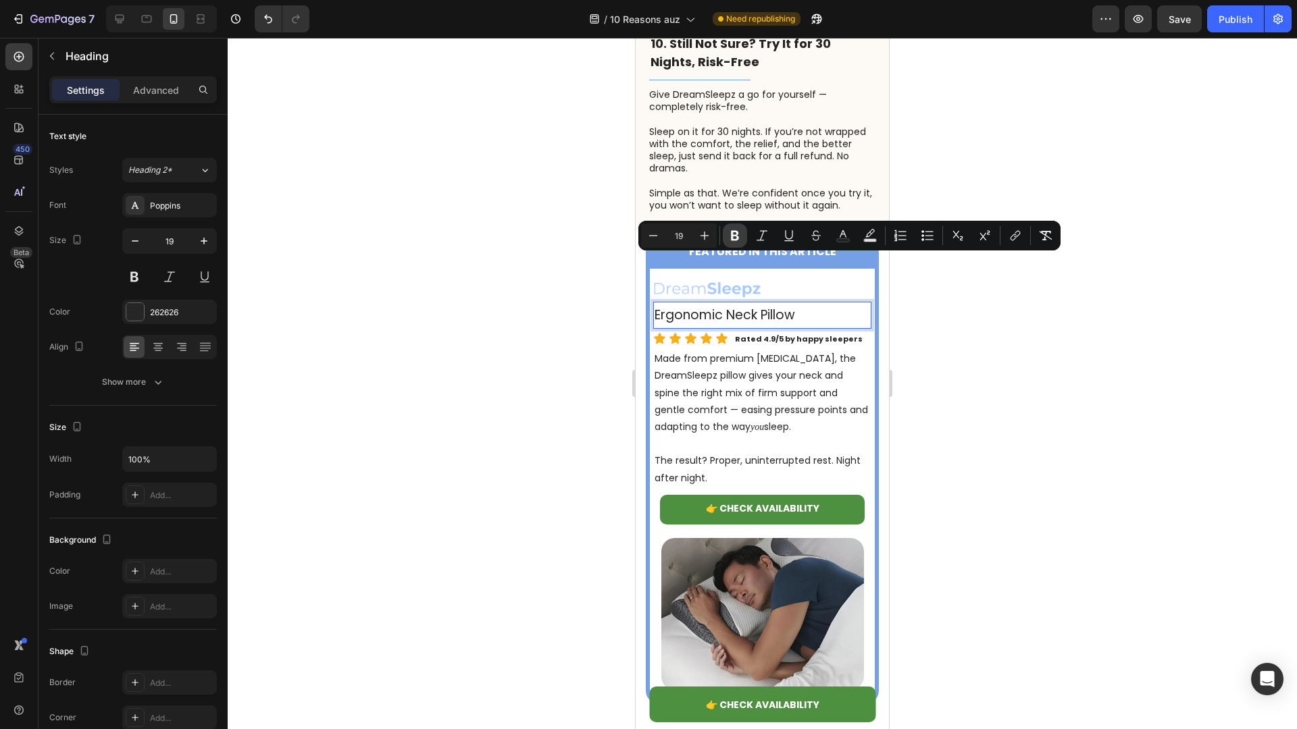
click at [737, 236] on icon "Editor contextual toolbar" at bounding box center [735, 236] width 8 height 10
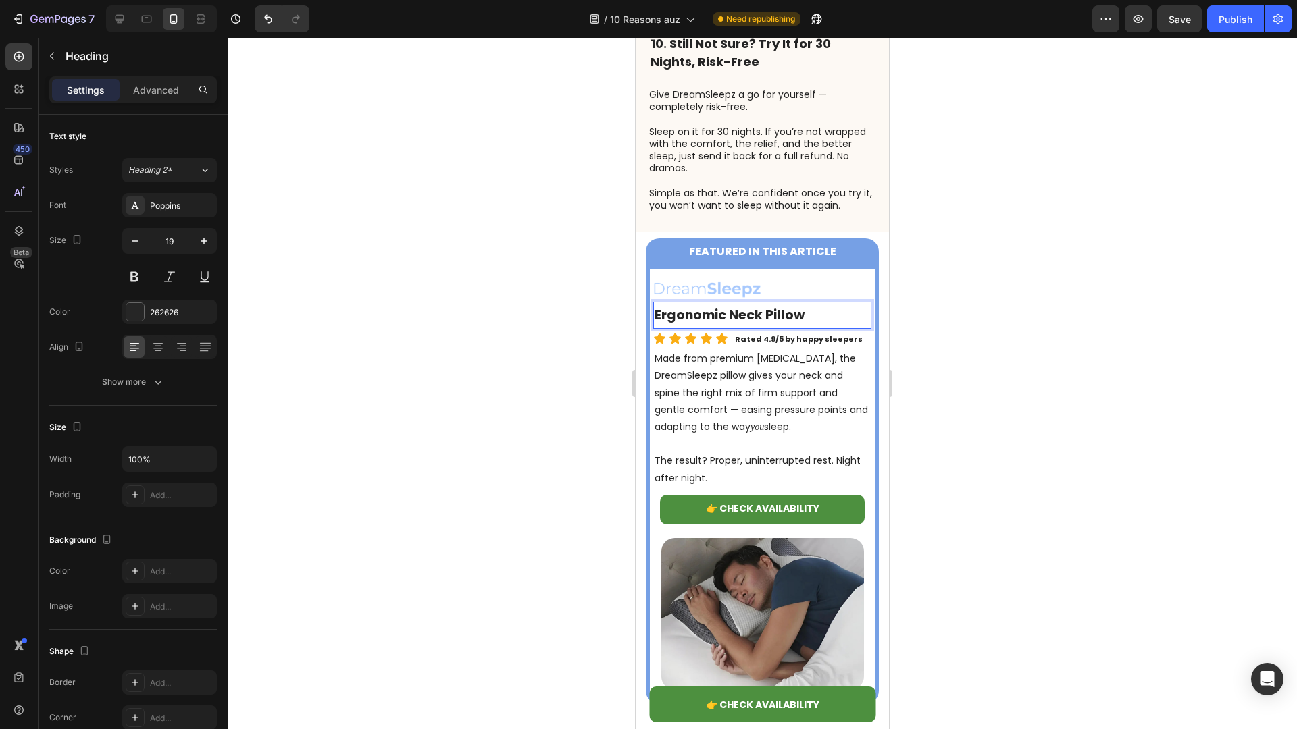
click at [736, 302] on h2 "Ergonomic Neck Pillow" at bounding box center [762, 315] width 218 height 27
click at [729, 306] on strong "Ergonomic Neck Pillow" at bounding box center [729, 315] width 150 height 18
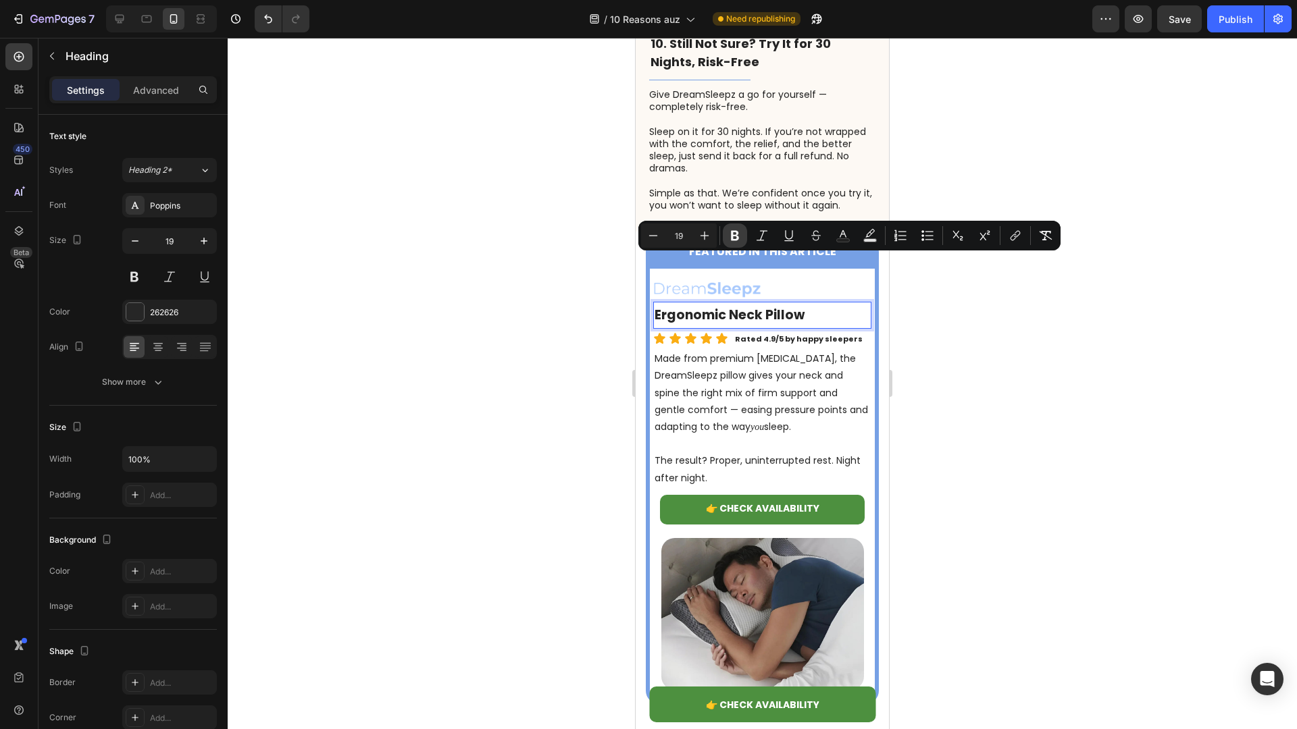
click at [744, 239] on button "Bold" at bounding box center [735, 236] width 24 height 24
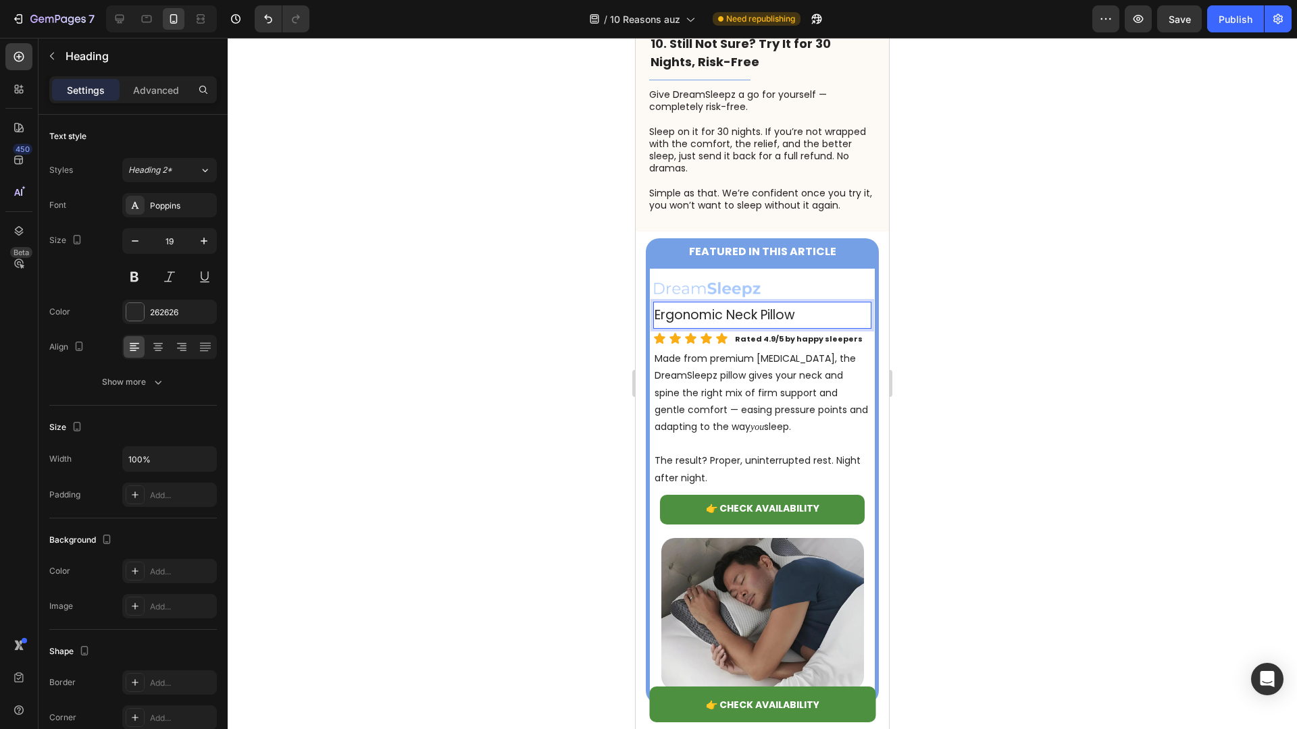
click at [527, 332] on div at bounding box center [762, 384] width 1069 height 692
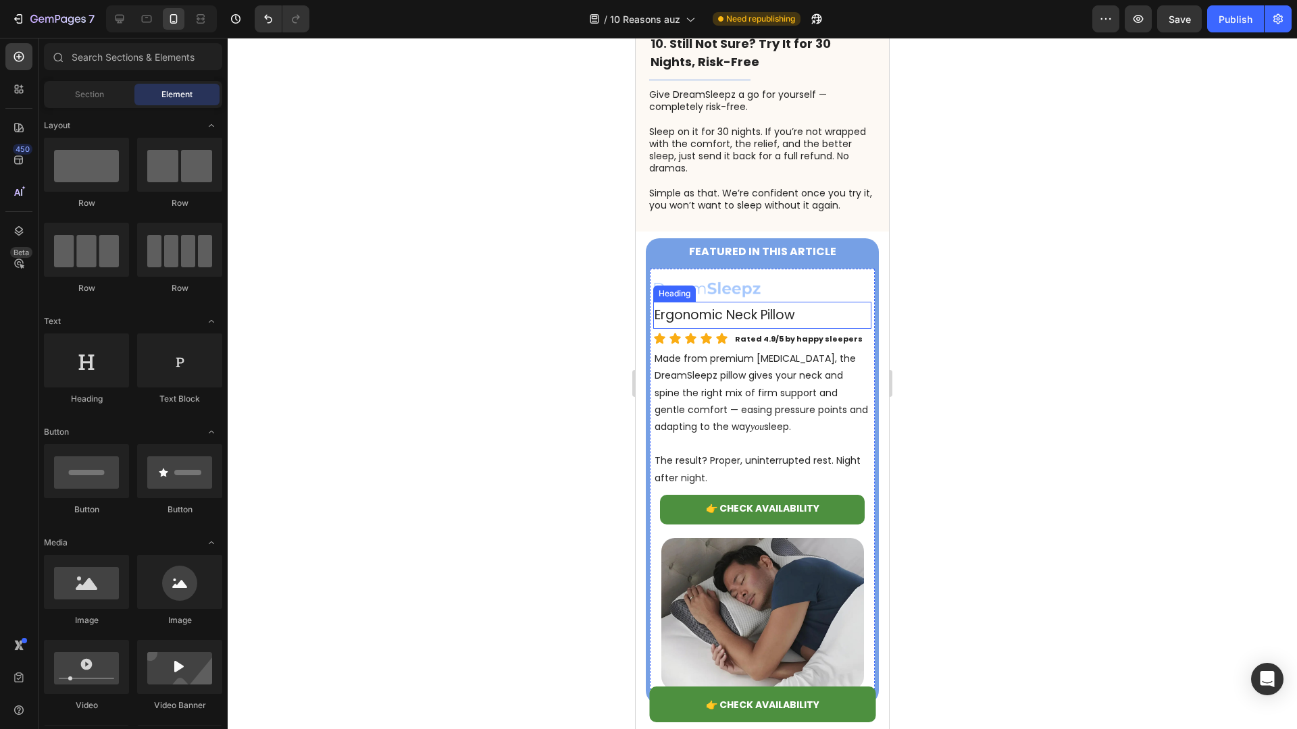
click at [790, 306] on span "Ergonomic Neck Pillow" at bounding box center [724, 315] width 140 height 18
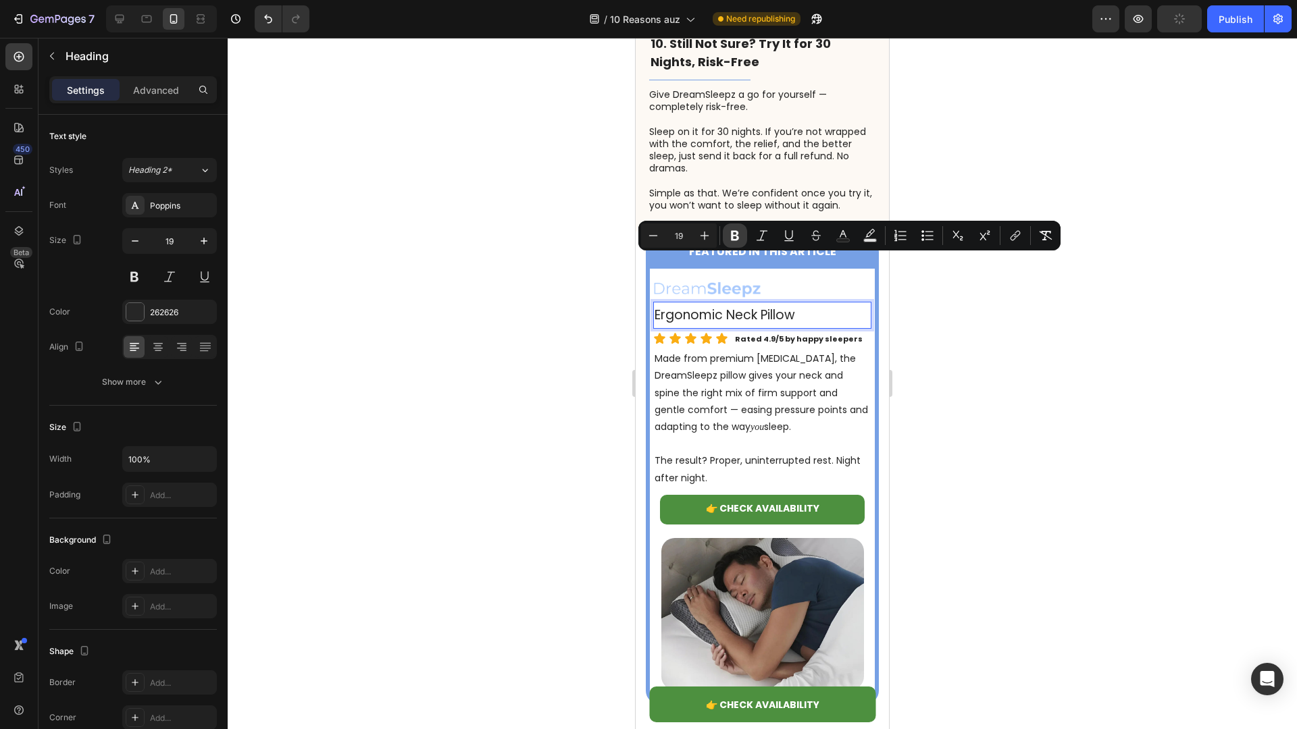
click at [738, 232] on icon "Editor contextual toolbar" at bounding box center [735, 236] width 8 height 10
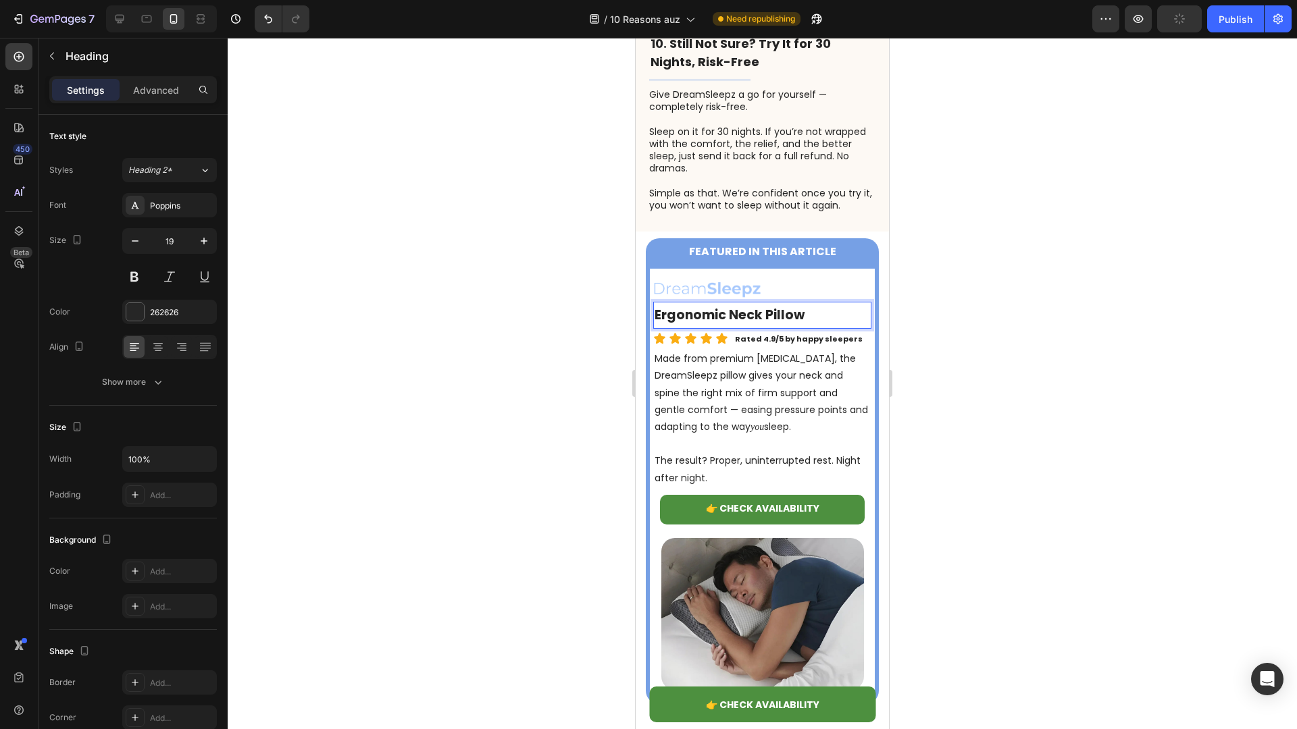
click at [511, 346] on div at bounding box center [762, 384] width 1069 height 692
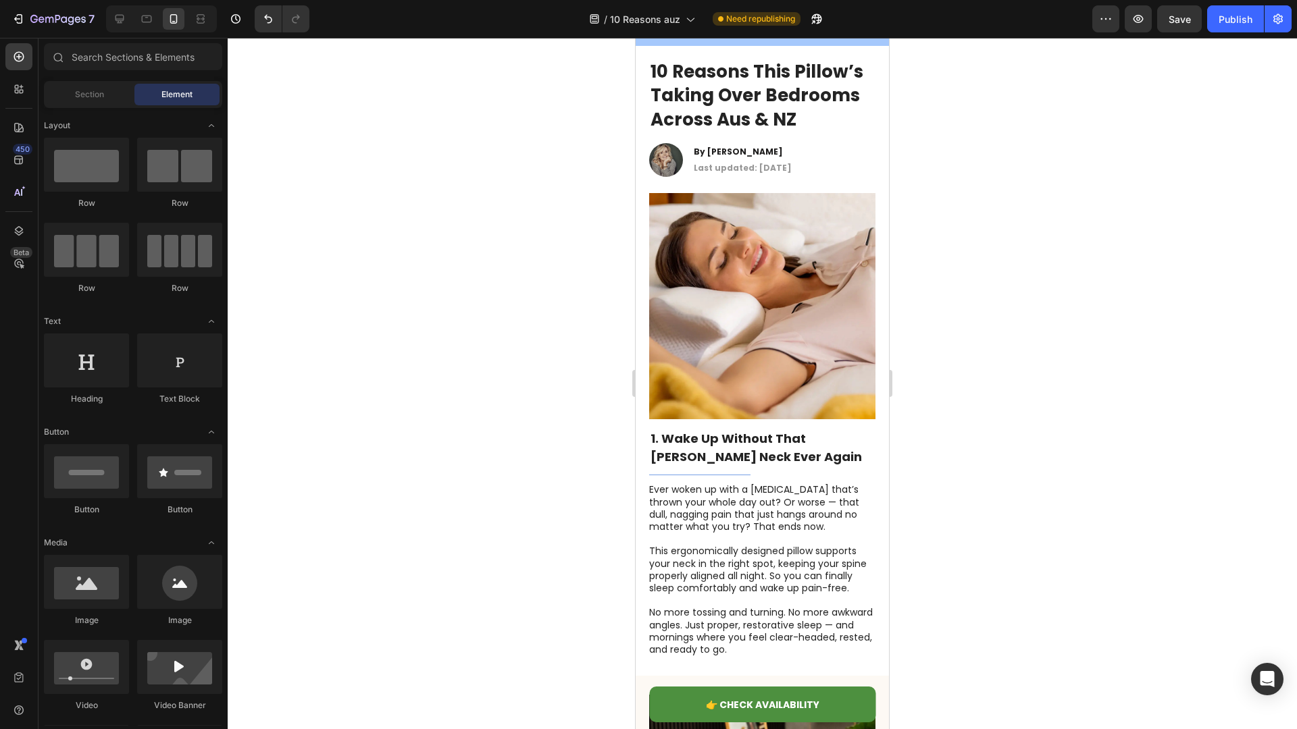
scroll to position [0, 0]
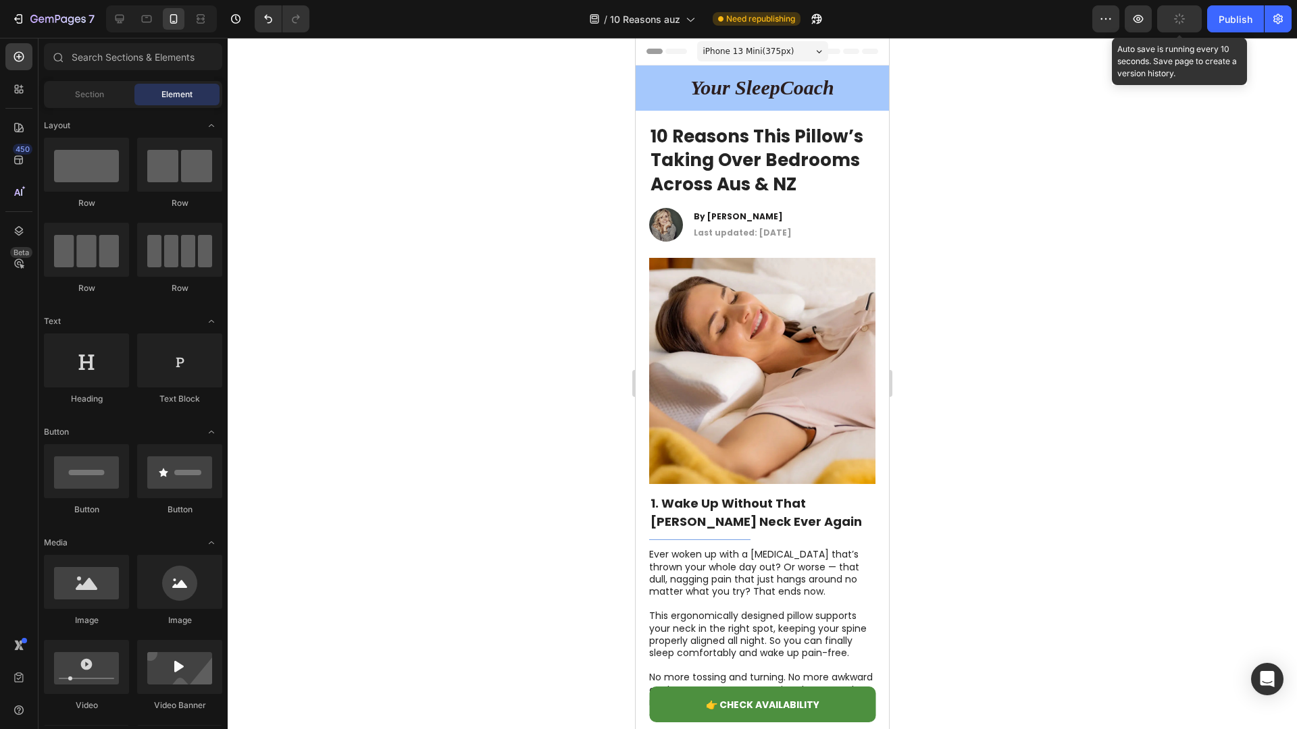
click at [1179, 30] on button "button" at bounding box center [1179, 18] width 45 height 27
click at [1267, 24] on button "button" at bounding box center [1277, 18] width 27 height 27
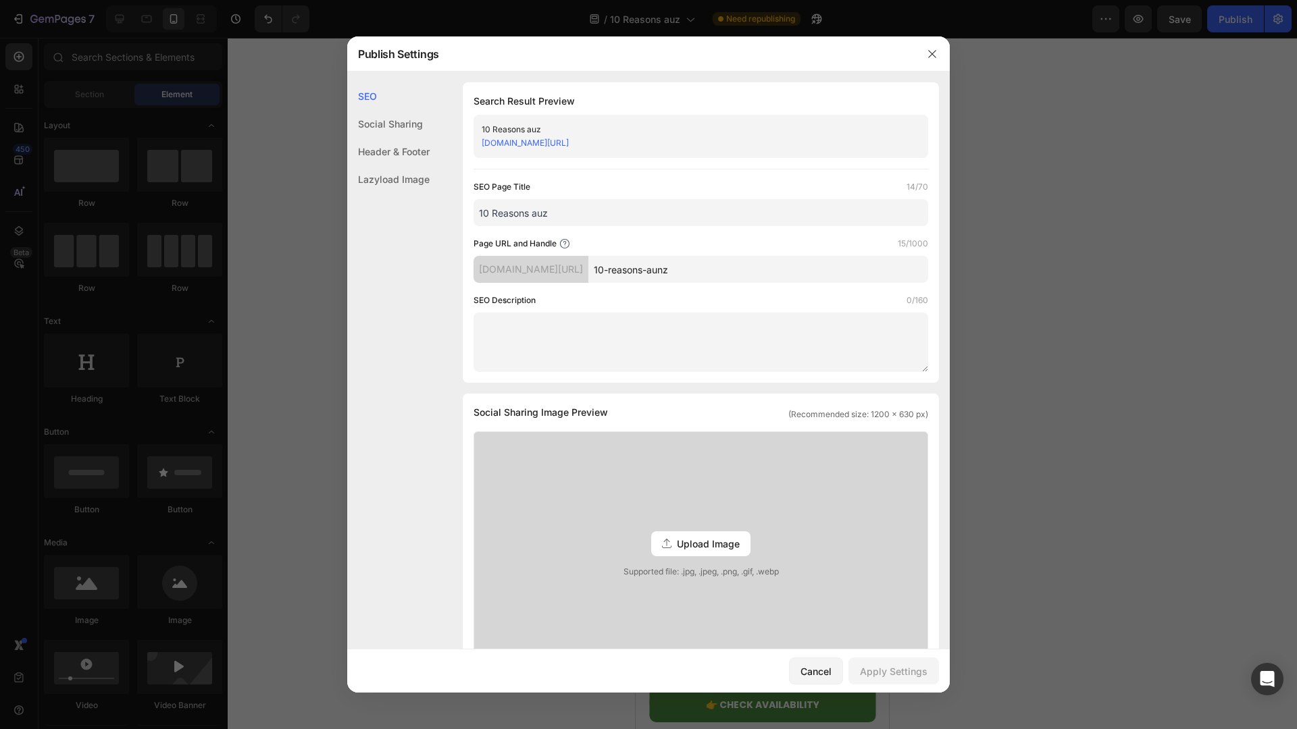
click at [738, 275] on input "10-reasons-aunz" at bounding box center [758, 269] width 340 height 27
type input "adv"
click at [887, 677] on div "Apply Settings" at bounding box center [894, 672] width 68 height 14
click at [930, 62] on button "button" at bounding box center [932, 54] width 22 height 22
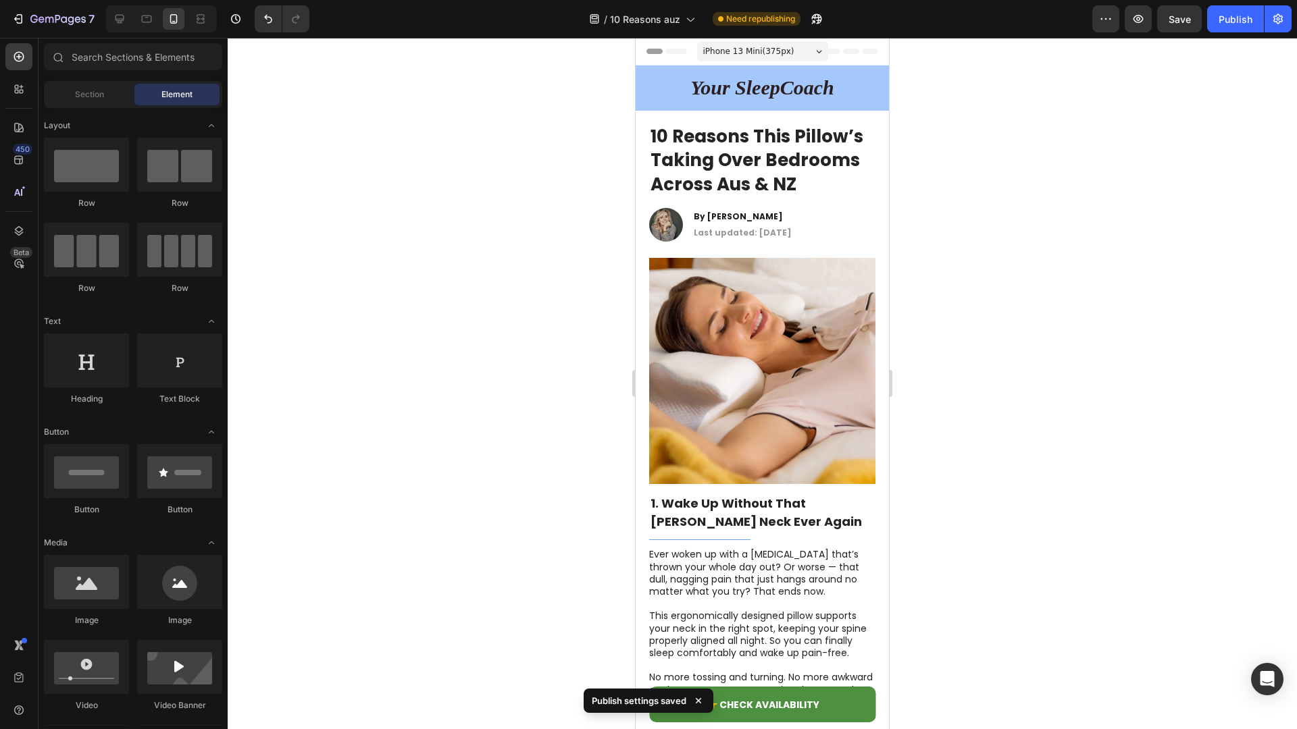
click at [1177, 22] on span "Save" at bounding box center [1179, 19] width 22 height 11
click at [1237, 23] on div "Publish" at bounding box center [1235, 19] width 34 height 14
click at [810, 78] on strong "Your SleepCoach" at bounding box center [762, 87] width 144 height 22
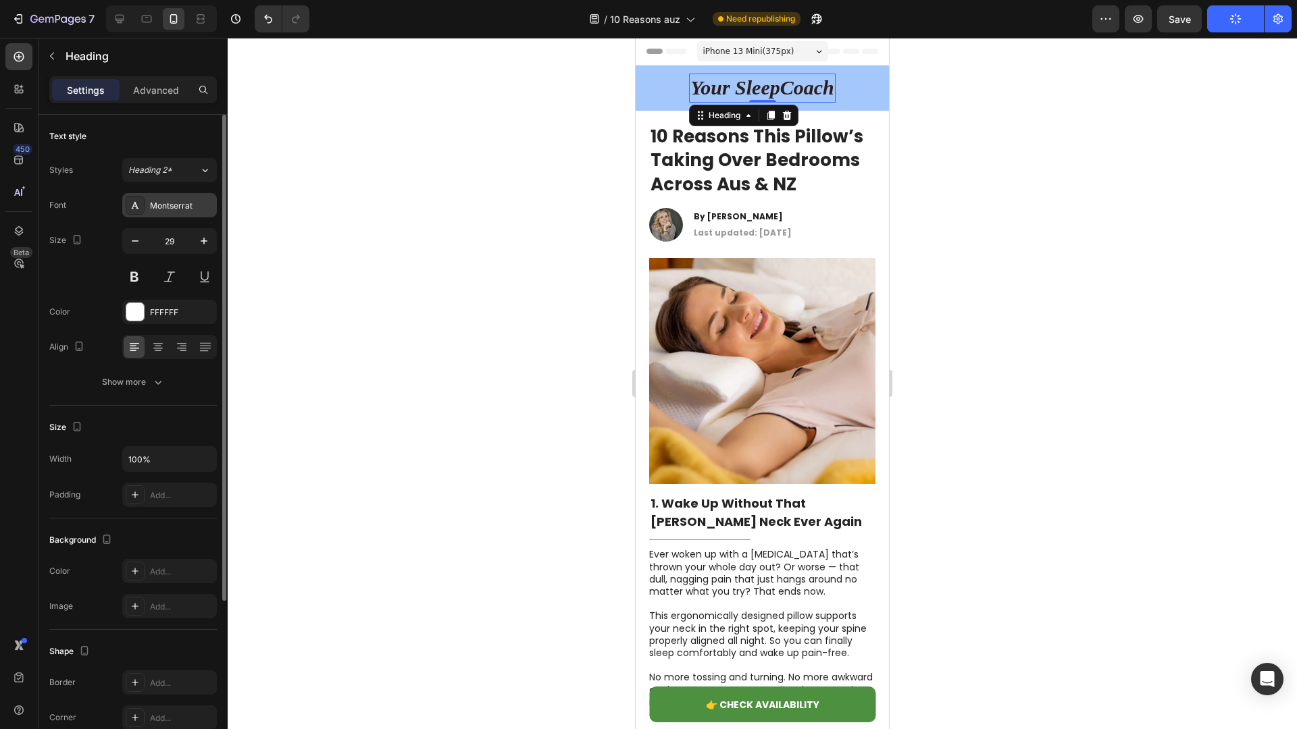
click at [175, 202] on div "Montserrat" at bounding box center [181, 206] width 63 height 12
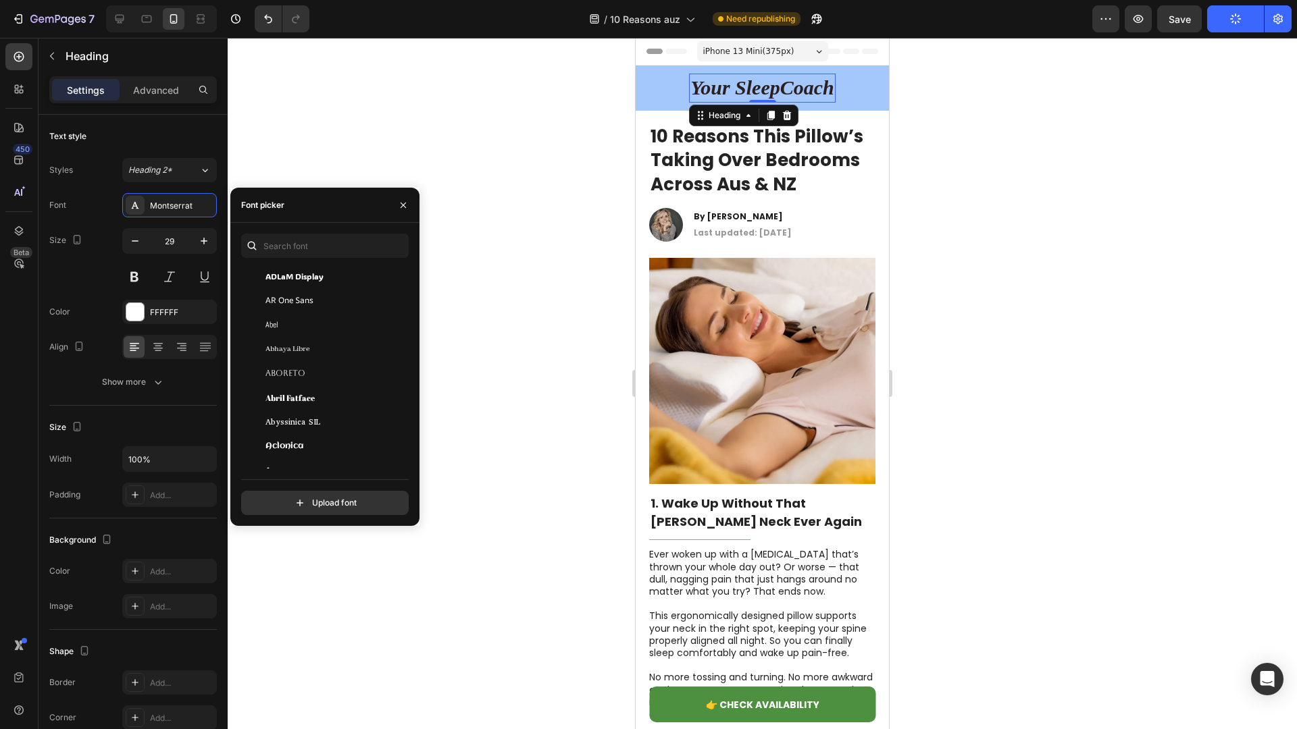
scroll to position [217, 0]
click at [292, 338] on span "AR One Sans" at bounding box center [289, 342] width 48 height 12
click at [519, 271] on div at bounding box center [762, 384] width 1069 height 692
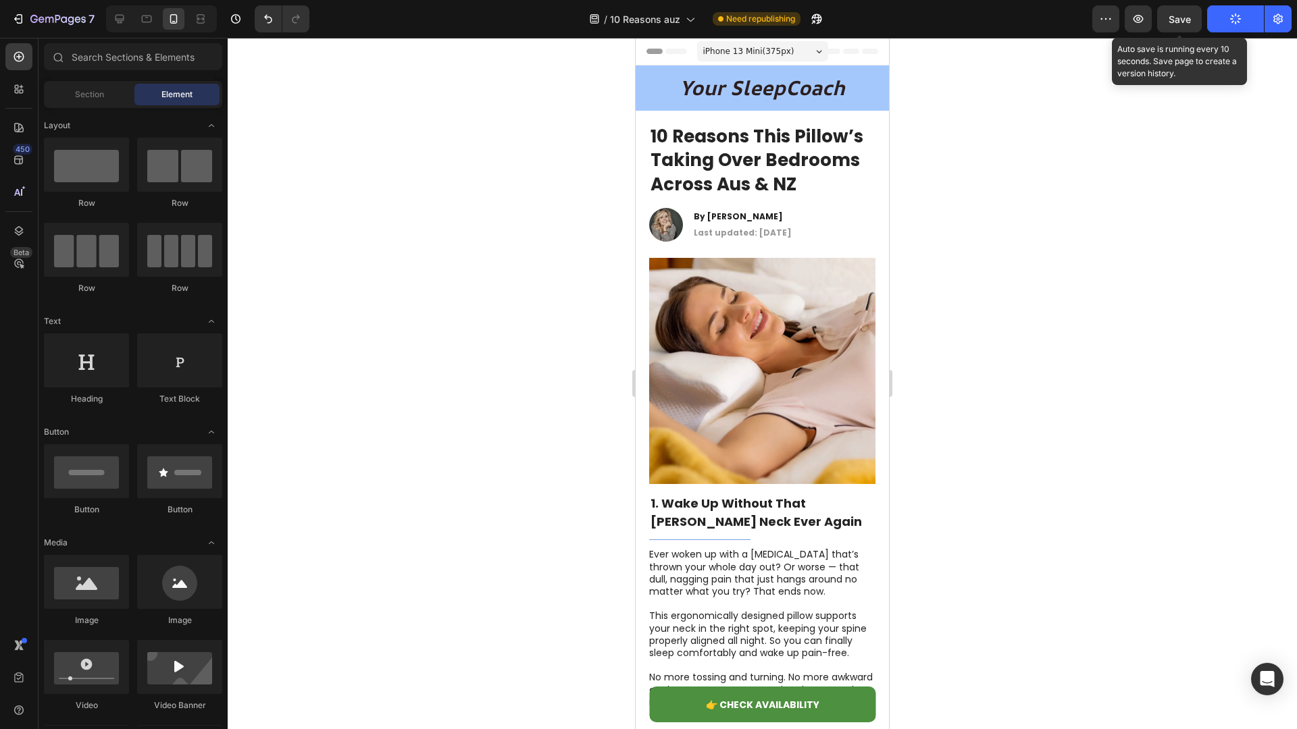
click at [1184, 20] on span "Save" at bounding box center [1179, 19] width 22 height 11
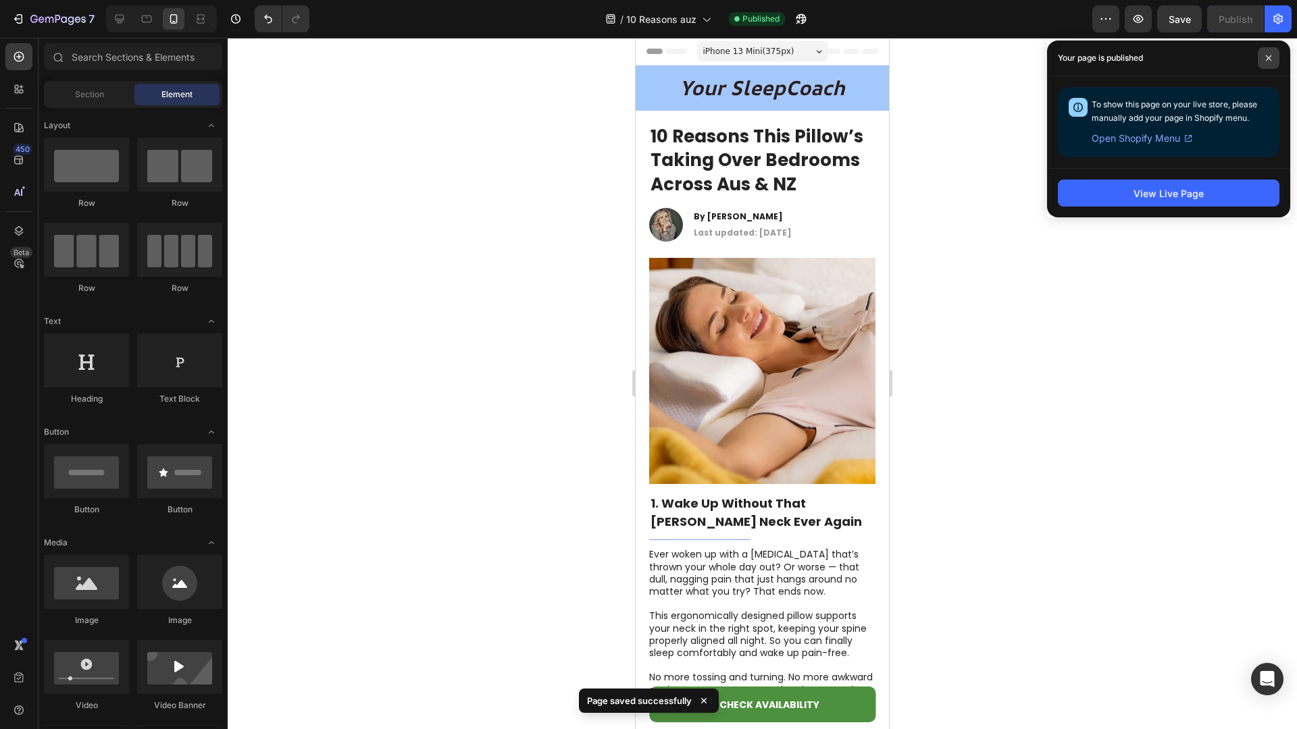
click at [1277, 56] on span at bounding box center [1269, 58] width 22 height 22
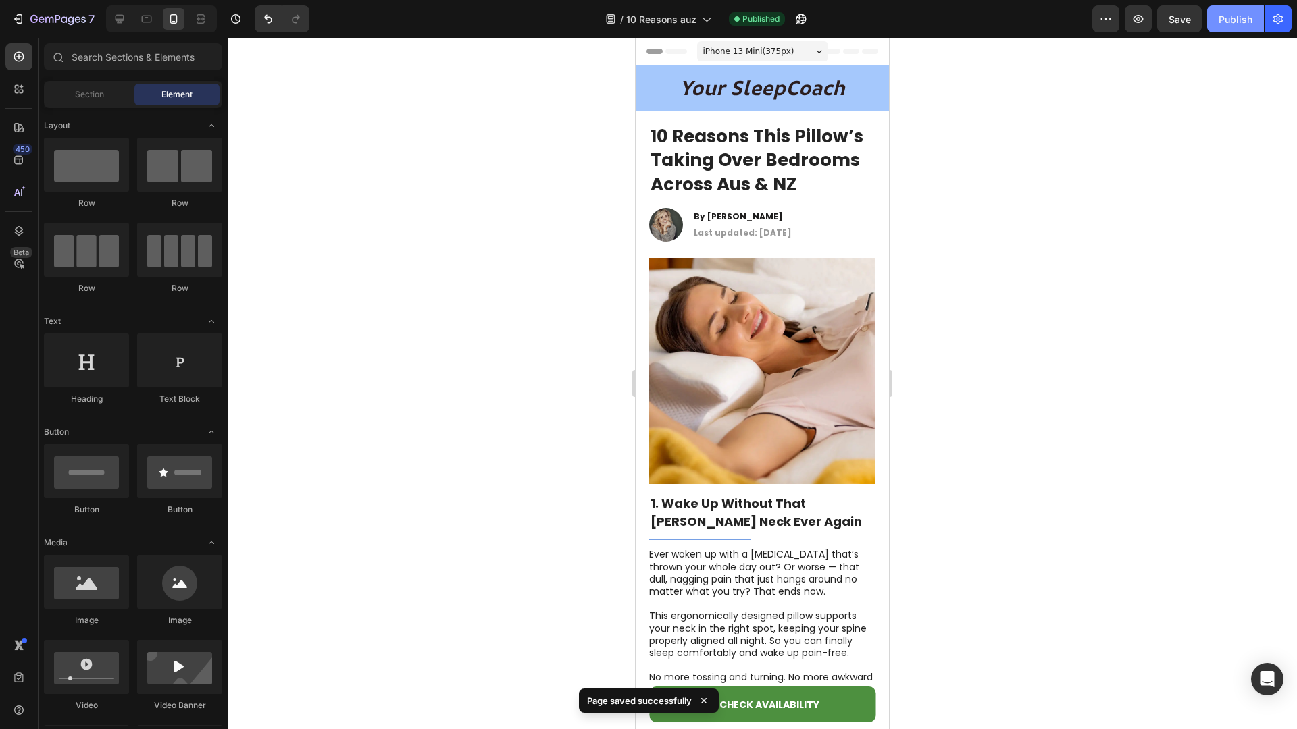
click at [1247, 28] on button "Publish" at bounding box center [1235, 18] width 57 height 27
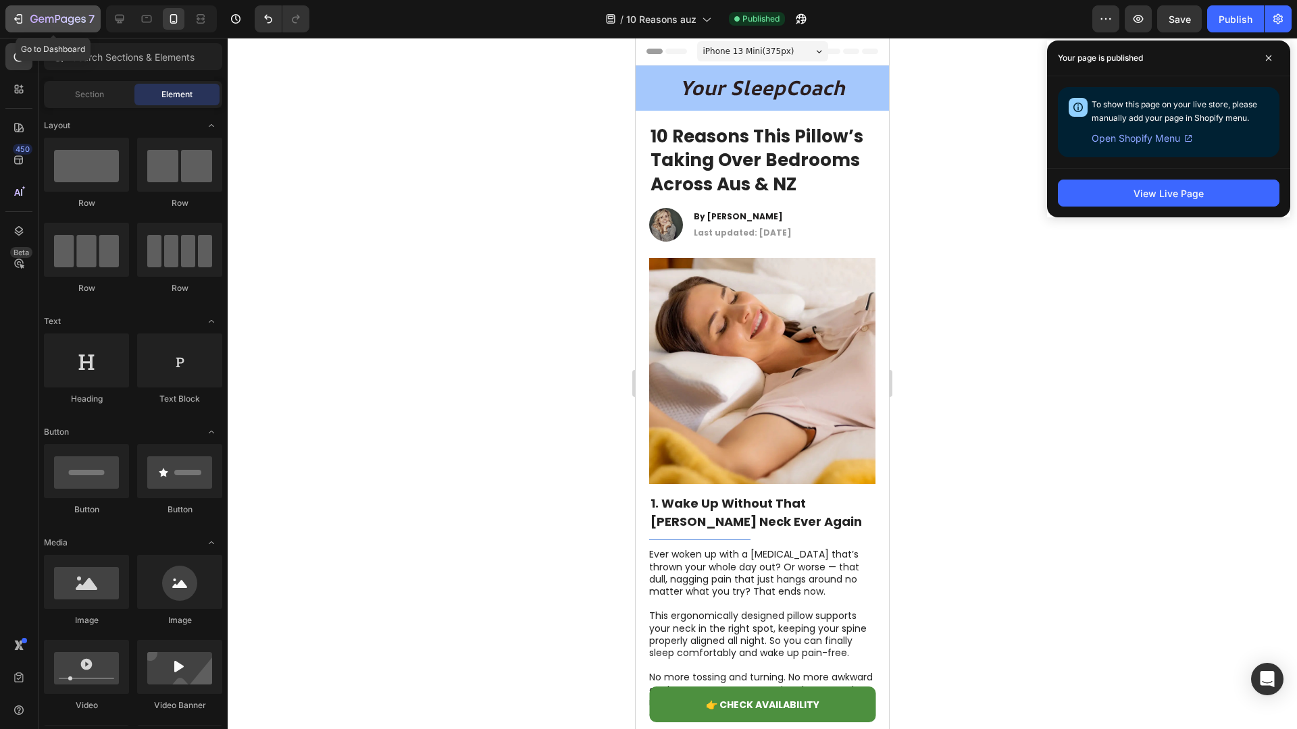
click at [42, 22] on icon "button" at bounding box center [41, 19] width 6 height 6
